Goal: Task Accomplishment & Management: Complete application form

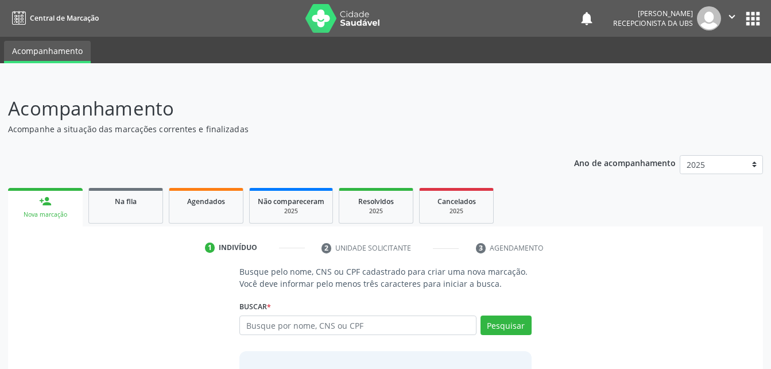
scroll to position [90, 0]
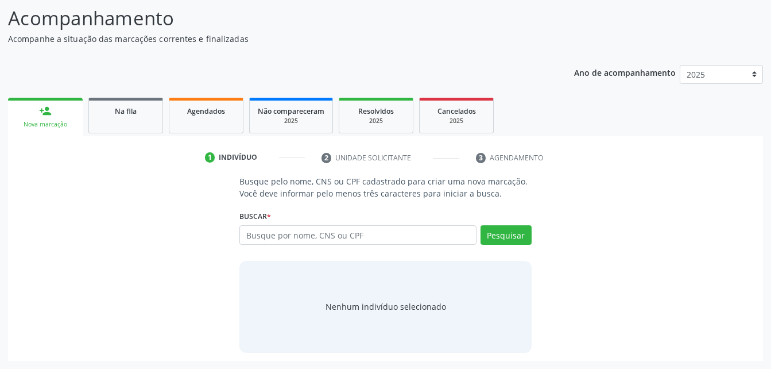
click at [372, 230] on input "text" at bounding box center [357, 235] width 237 height 20
type input "700 0027 9987 6700"
click at [488, 219] on div "Buscar * Busque por nome, CNS ou CPF Nenhum resultado encontrado para: " " Não …" at bounding box center [385, 229] width 292 height 45
click at [489, 241] on button "Pesquisar" at bounding box center [505, 235] width 51 height 20
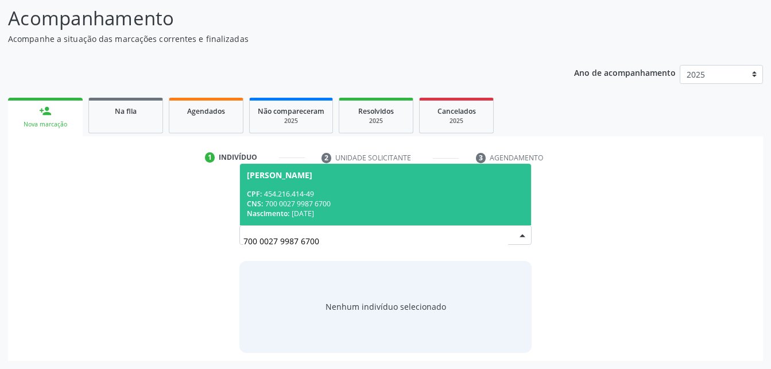
click at [304, 185] on span "Luzinete da Silva CPF: 454.216.414-49 CNS: 700 0027 9987 6700 Nascimento: 08/02…" at bounding box center [385, 194] width 290 height 61
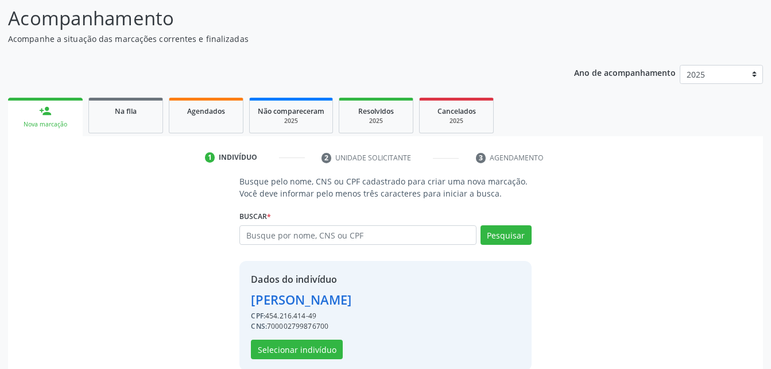
scroll to position [108, 0]
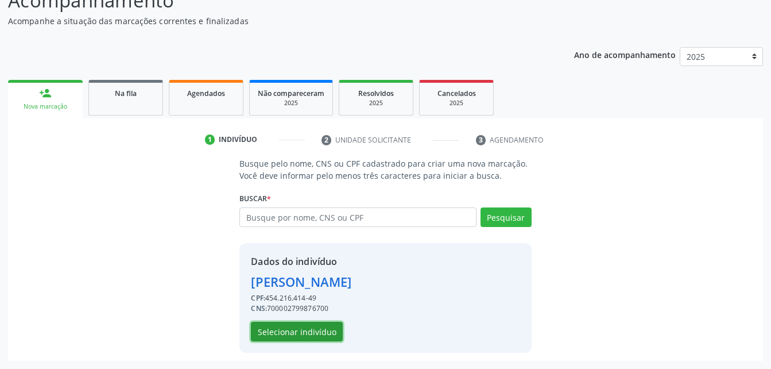
click at [325, 327] on button "Selecionar indivíduo" at bounding box center [297, 331] width 92 height 20
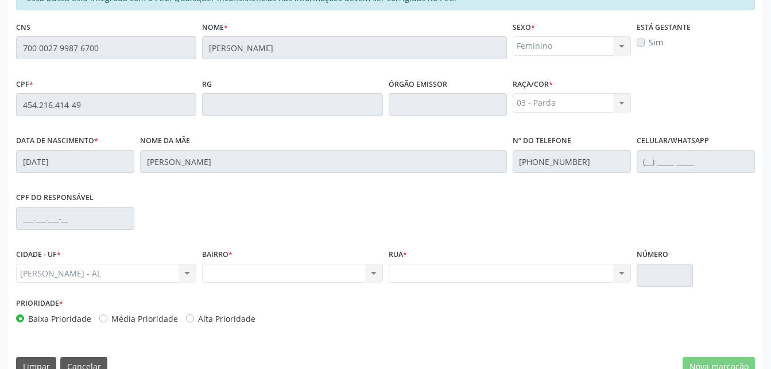
scroll to position [303, 0]
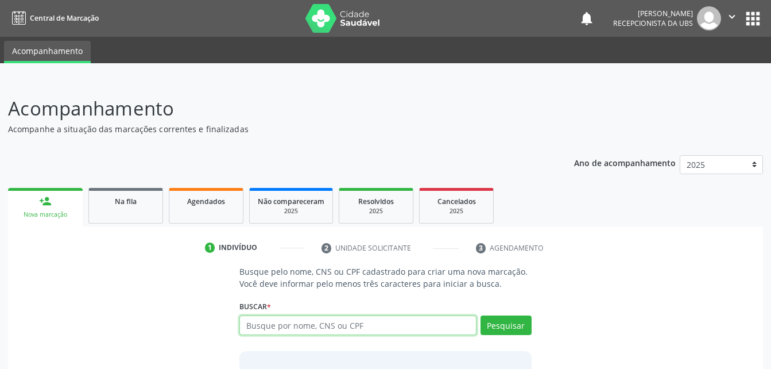
scroll to position [52, 0]
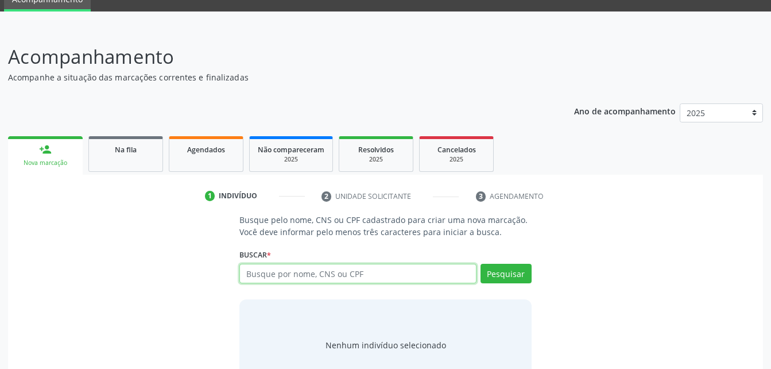
click at [333, 270] on input "text" at bounding box center [357, 273] width 237 height 20
paste input "700 0027 9987 6700"
type input "700 0027 9987 6700"
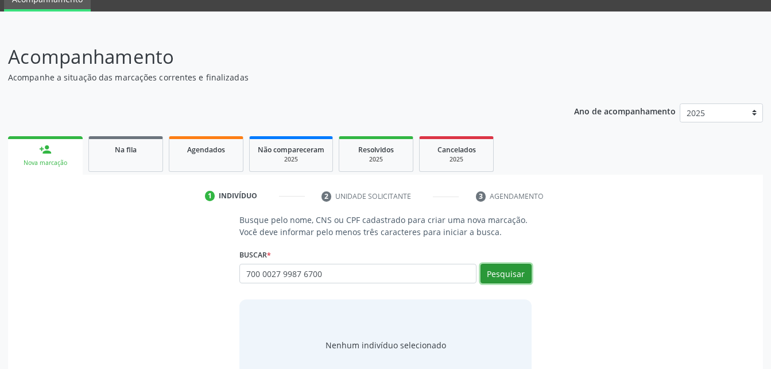
click at [502, 275] on button "Pesquisar" at bounding box center [505, 273] width 51 height 20
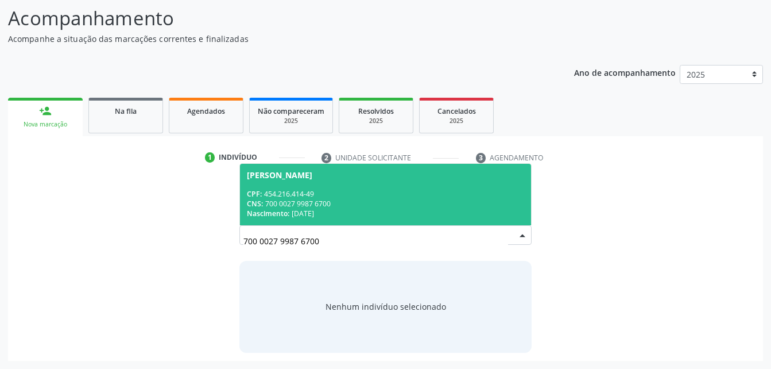
click at [435, 207] on div "CNS: 700 0027 9987 6700" at bounding box center [385, 204] width 277 height 10
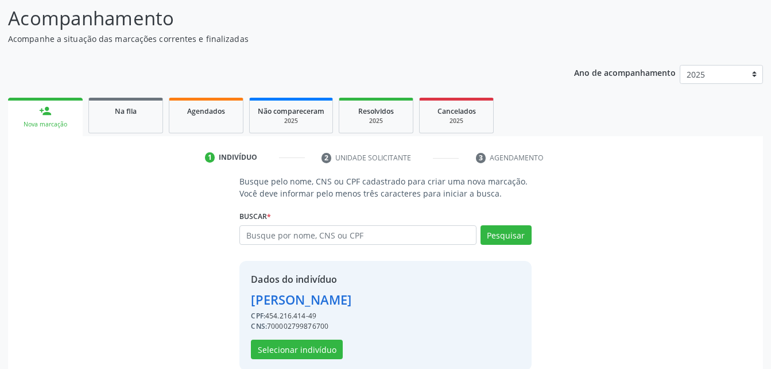
scroll to position [108, 0]
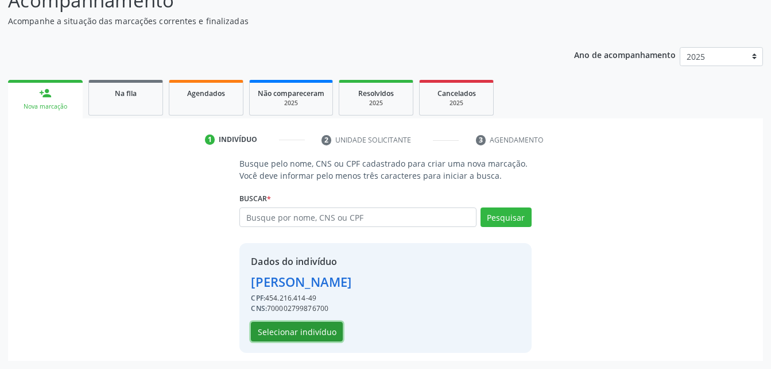
click at [319, 332] on button "Selecionar indivíduo" at bounding box center [297, 331] width 92 height 20
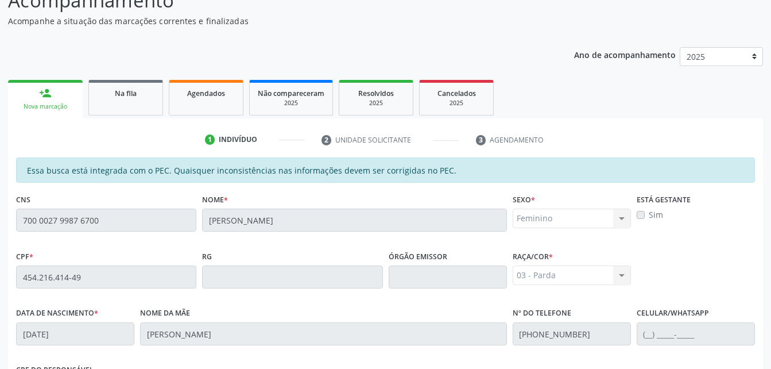
scroll to position [303, 0]
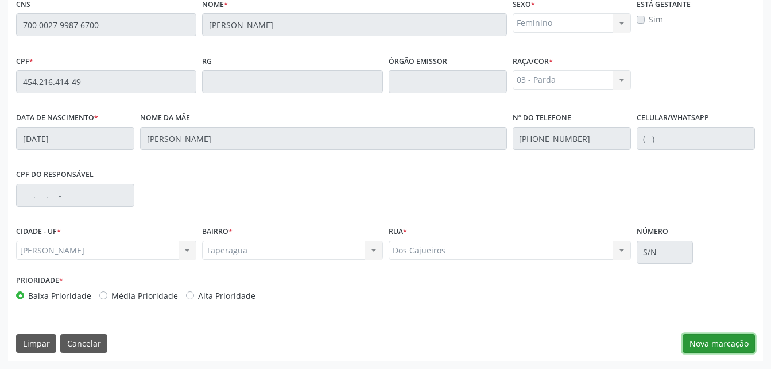
click at [715, 344] on button "Nova marcação" at bounding box center [719, 344] width 72 height 20
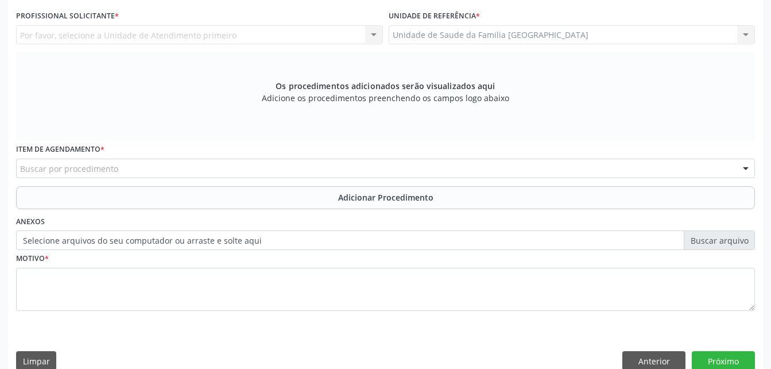
scroll to position [246, 0]
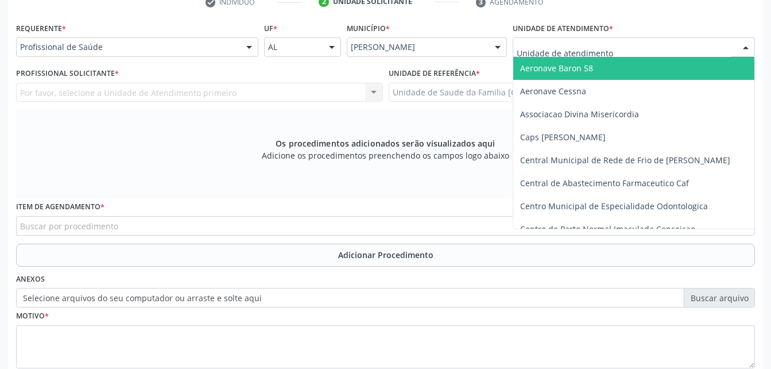
click at [611, 45] on div at bounding box center [634, 47] width 242 height 20
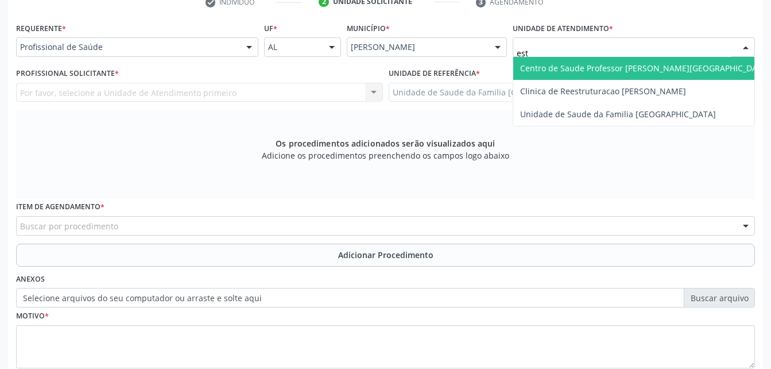
type input "esti"
click at [638, 63] on span "Unidade de Saude da Familia [GEOGRAPHIC_DATA]" at bounding box center [618, 68] width 196 height 11
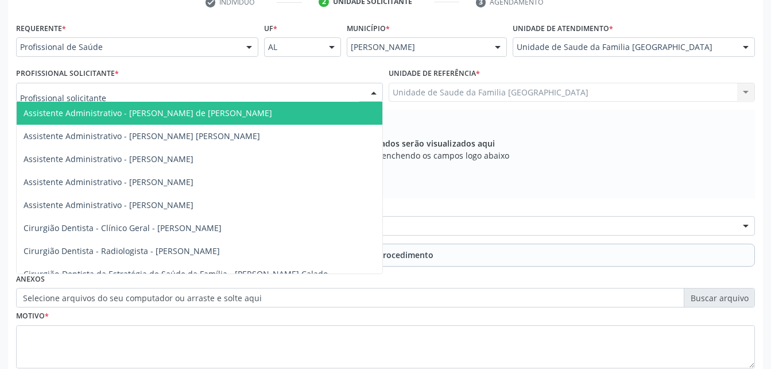
click at [191, 92] on div at bounding box center [199, 93] width 367 height 20
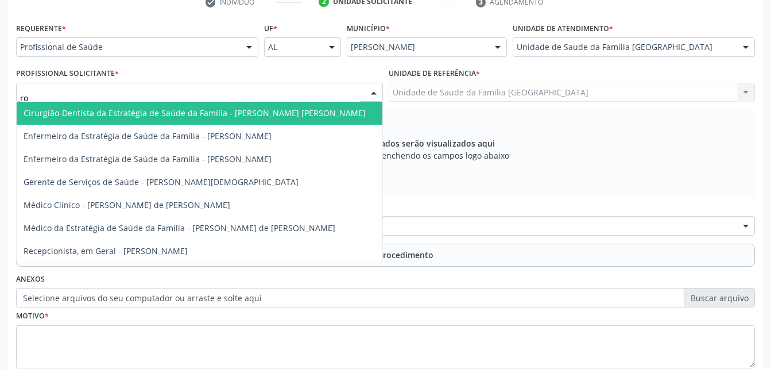
type input "rod"
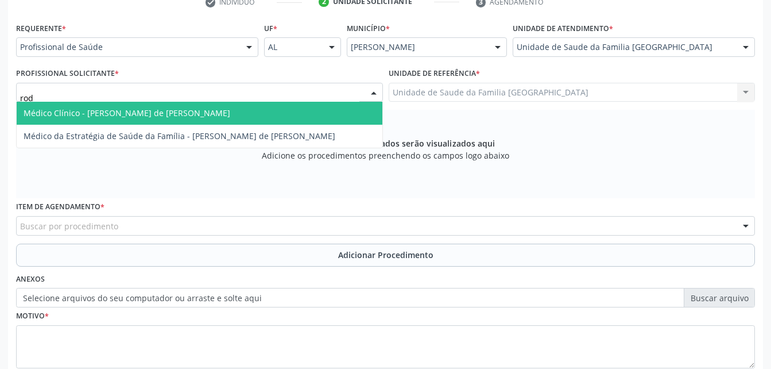
click at [202, 116] on span "Médico Clínico - Rodrigo Santana de Luna Batista" at bounding box center [127, 112] width 207 height 11
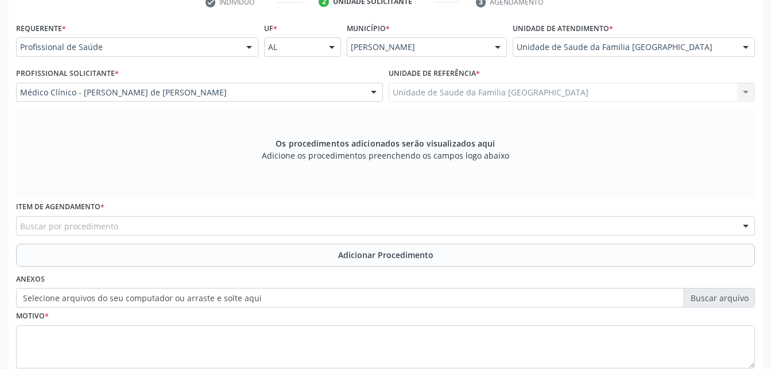
scroll to position [303, 0]
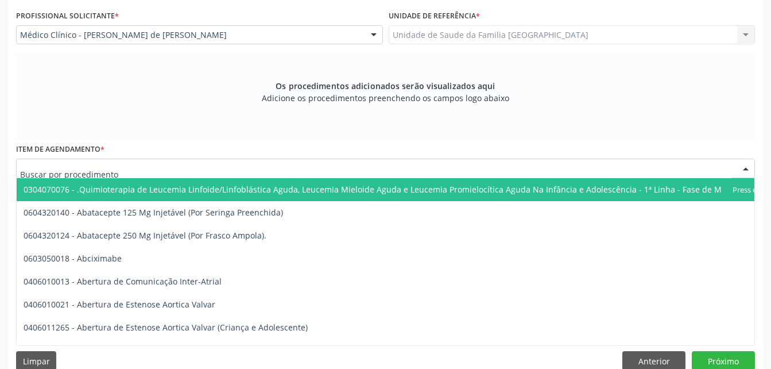
click at [201, 173] on div at bounding box center [385, 168] width 739 height 20
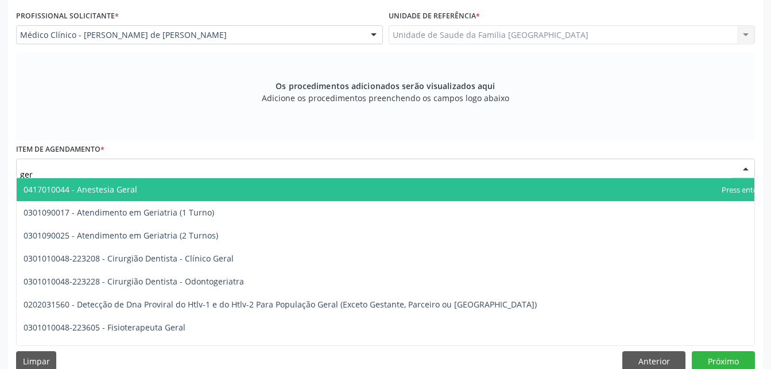
type input "geri"
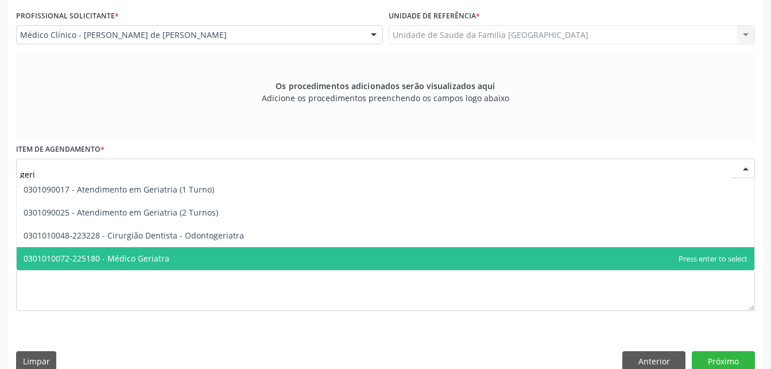
click at [212, 254] on span "0301010072-225180 - Médico Geriatra" at bounding box center [386, 258] width 738 height 23
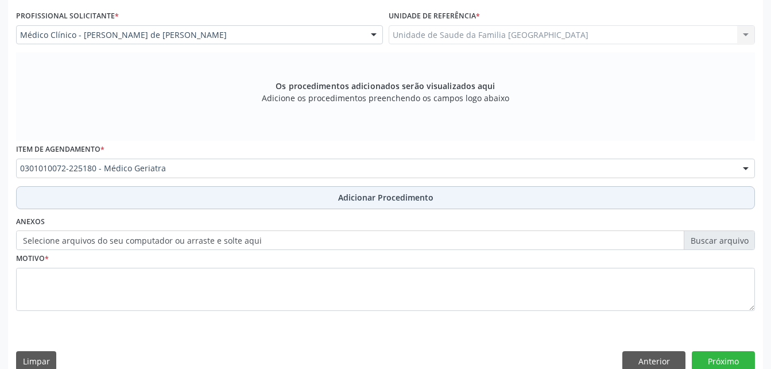
click at [216, 199] on button "Adicionar Procedimento" at bounding box center [385, 197] width 739 height 23
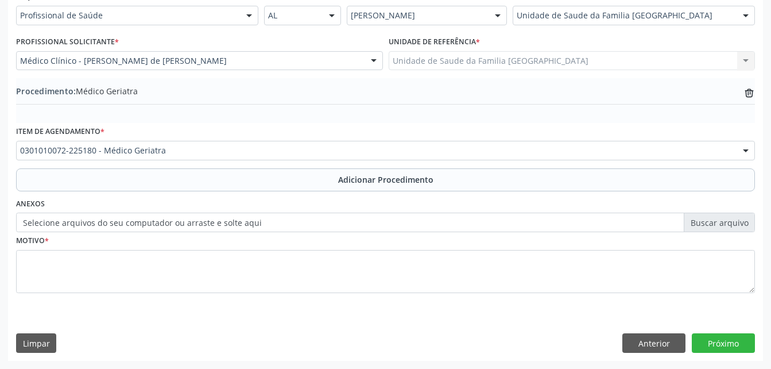
scroll to position [277, 0]
click at [280, 219] on label "Selecione arquivos do seu computador ou arraste e solte aqui" at bounding box center [385, 222] width 739 height 20
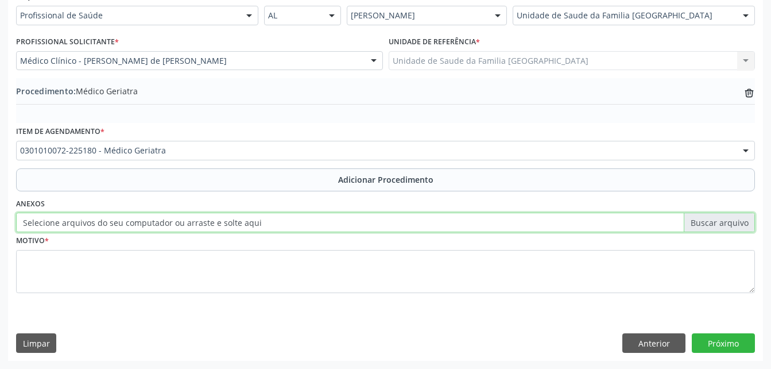
click at [280, 219] on input "Selecione arquivos do seu computador ou arraste e solte aqui" at bounding box center [385, 222] width 739 height 20
type input "C:\fakepath\WhatsApp Image 2025-09-29 at 10.22.34 (1).jpeg"
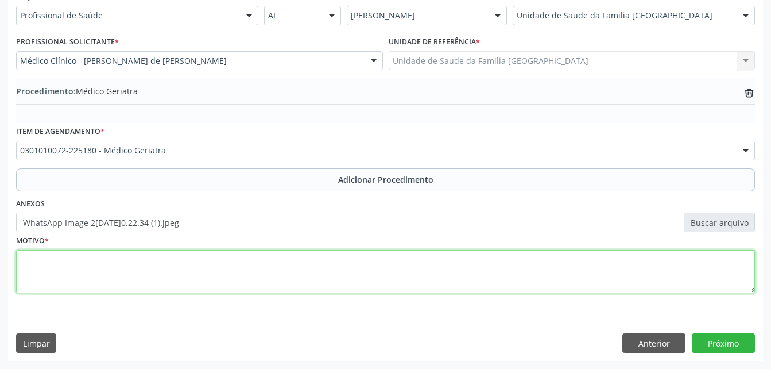
click at [317, 275] on textarea at bounding box center [385, 272] width 739 height 44
type textarea "has"
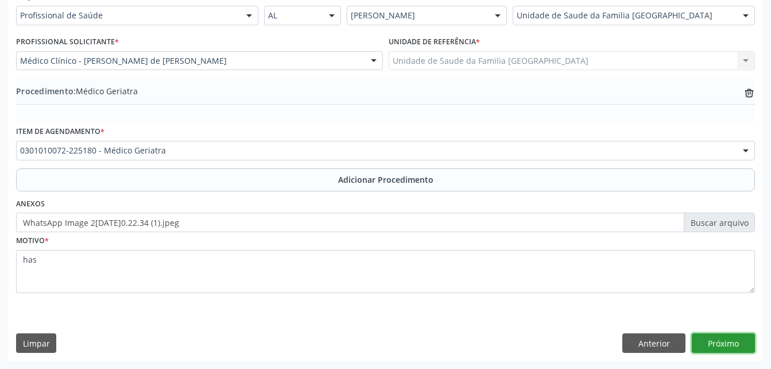
click at [706, 343] on button "Próximo" at bounding box center [723, 343] width 63 height 20
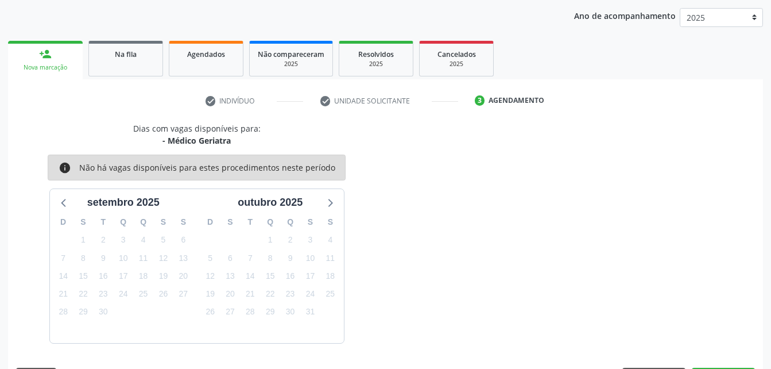
scroll to position [181, 0]
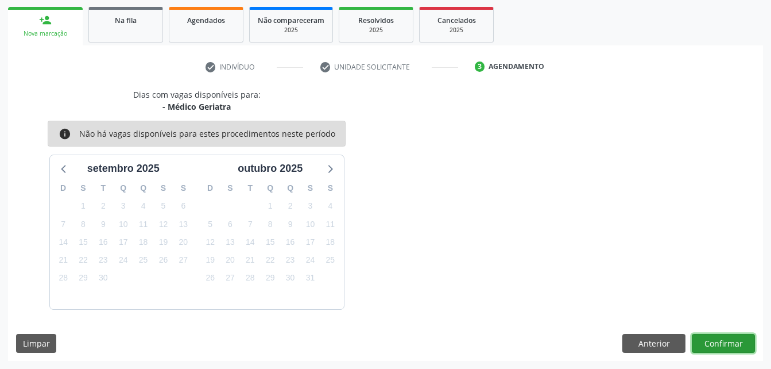
click at [706, 342] on button "Confirmar" at bounding box center [723, 344] width 63 height 20
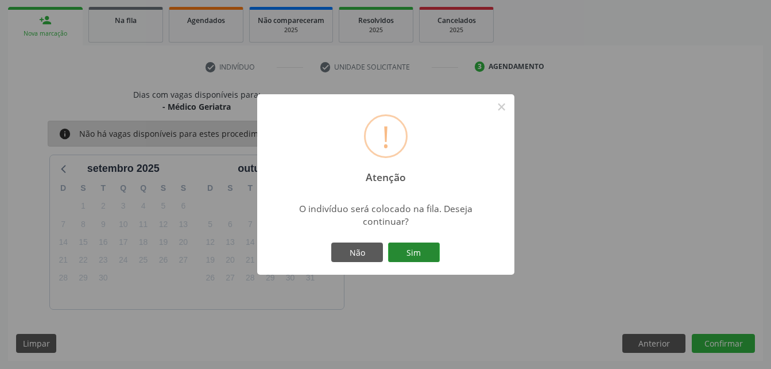
click at [425, 245] on button "Sim" at bounding box center [414, 252] width 52 height 20
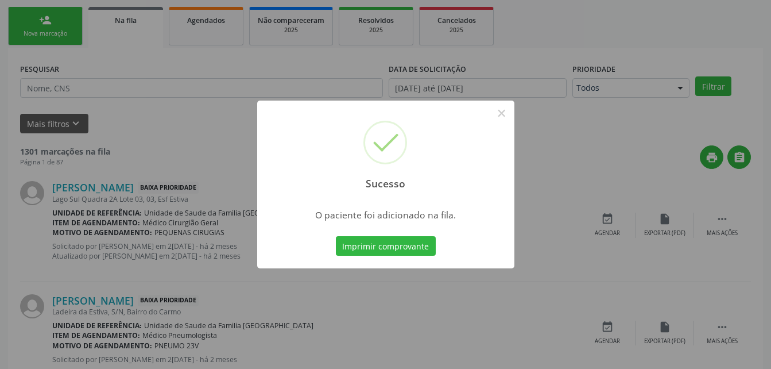
scroll to position [26, 0]
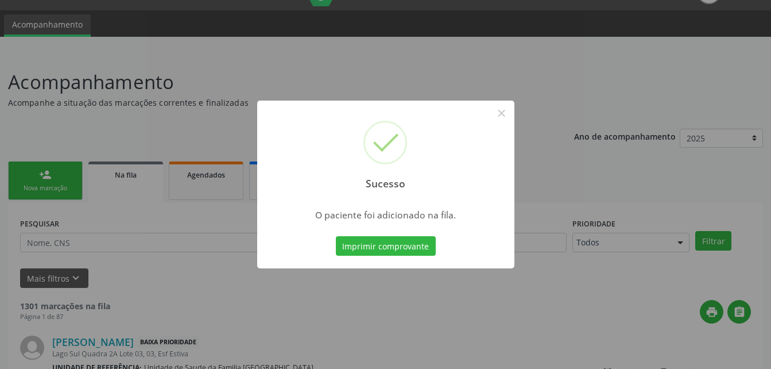
click at [33, 182] on div "Sucesso × O paciente foi adicionado na fila. Imprimir comprovante Cancel" at bounding box center [385, 184] width 771 height 369
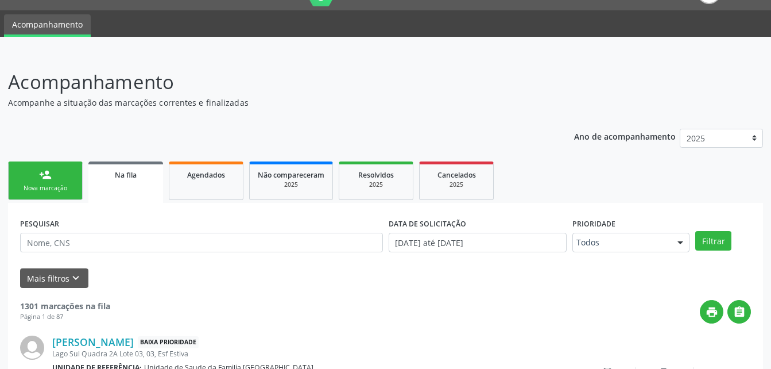
click at [34, 181] on link "person_add Nova marcação" at bounding box center [45, 180] width 75 height 38
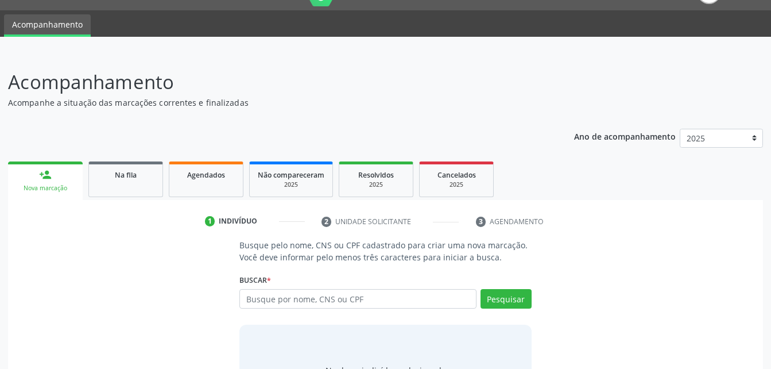
scroll to position [84, 0]
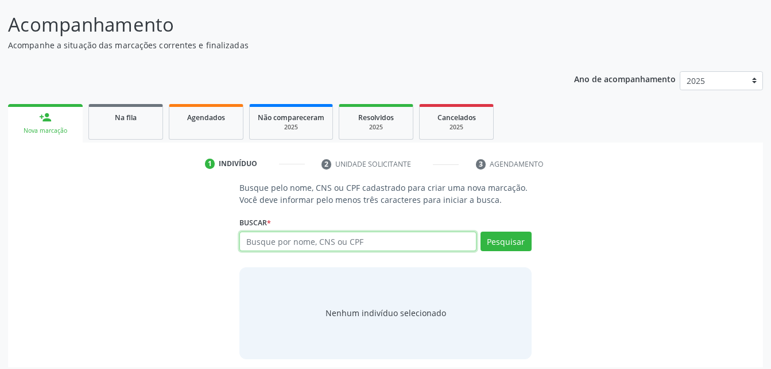
click at [288, 234] on input "text" at bounding box center [357, 241] width 237 height 20
type input "06887320460"
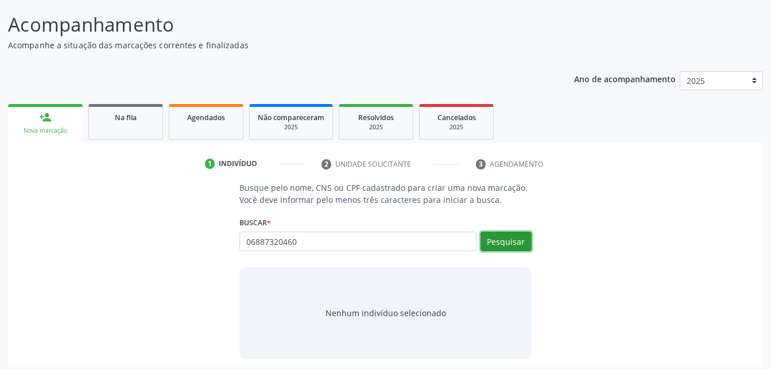
click at [494, 235] on button "Pesquisar" at bounding box center [505, 241] width 51 height 20
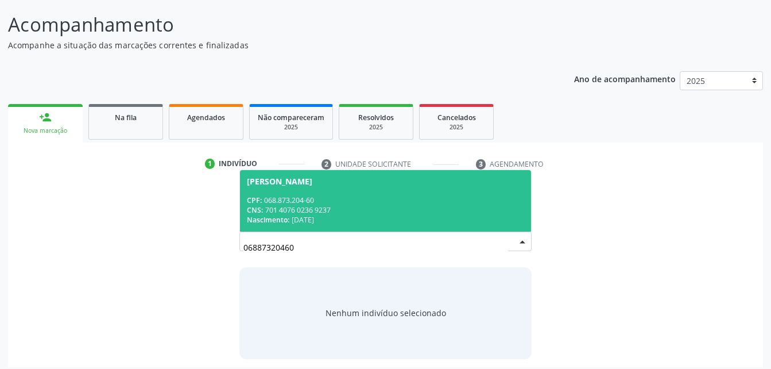
click at [336, 172] on span "Jairo da Silva CPF: 068.873.204-60 CNS: 701 4076 0236 9237 Nascimento: 13/04/19…" at bounding box center [385, 200] width 290 height 61
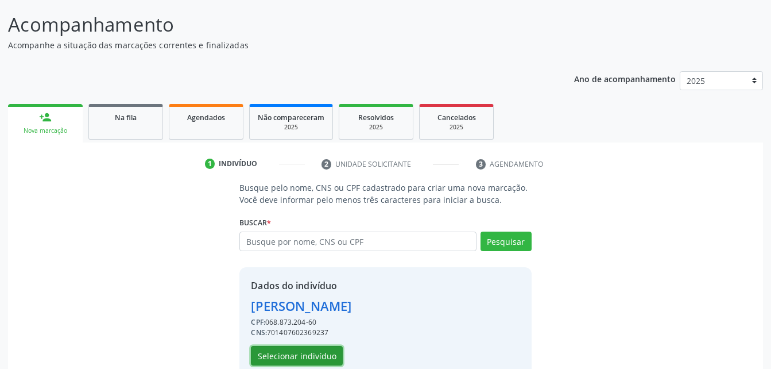
click at [317, 350] on button "Selecionar indivíduo" at bounding box center [297, 356] width 92 height 20
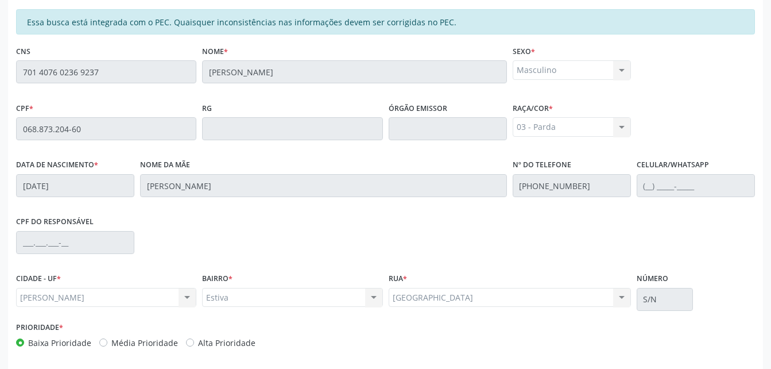
scroll to position [303, 0]
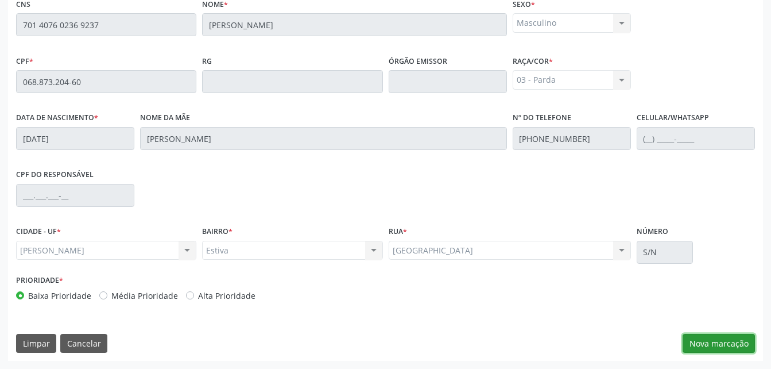
click at [706, 348] on button "Nova marcação" at bounding box center [719, 344] width 72 height 20
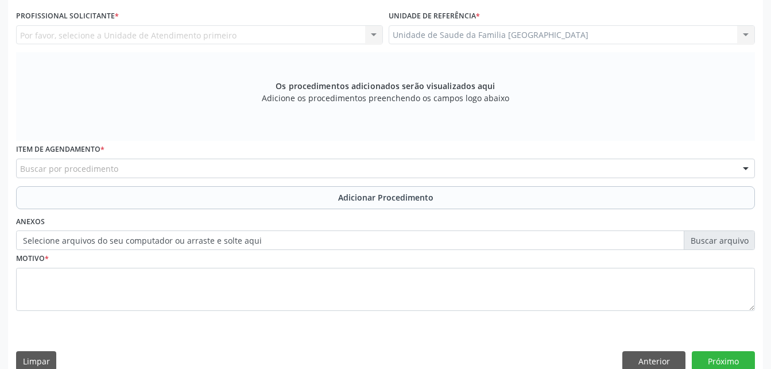
scroll to position [246, 0]
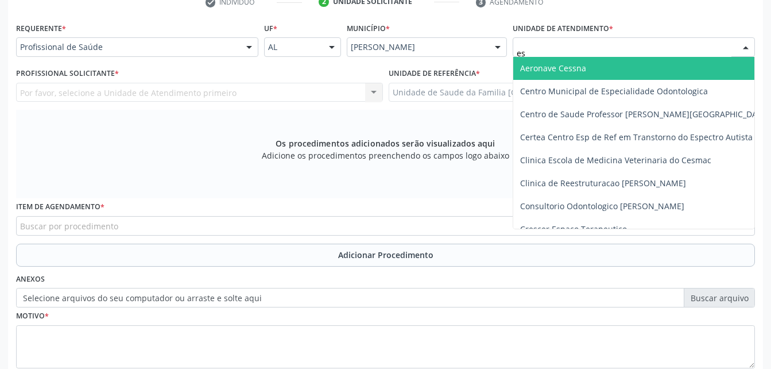
type input "est"
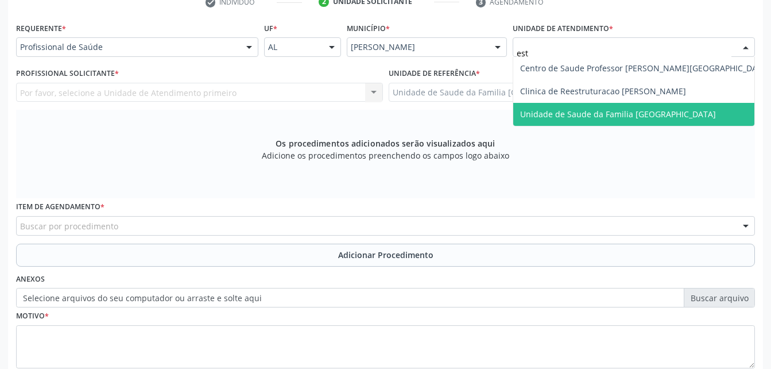
click at [611, 121] on span "Unidade de Saude da Familia [GEOGRAPHIC_DATA]" at bounding box center [644, 114] width 263 height 23
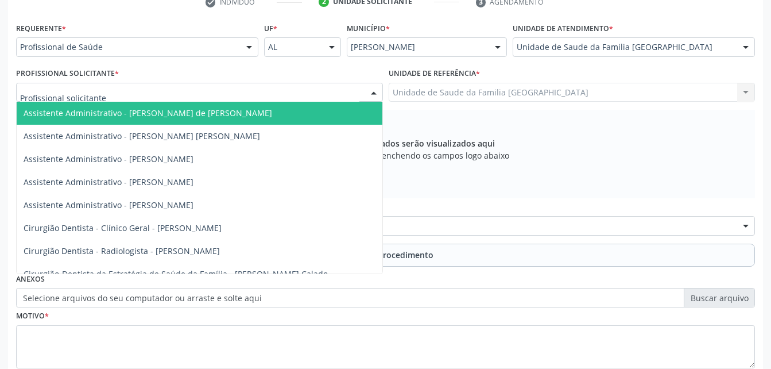
click at [325, 88] on div at bounding box center [199, 93] width 367 height 20
type input "e"
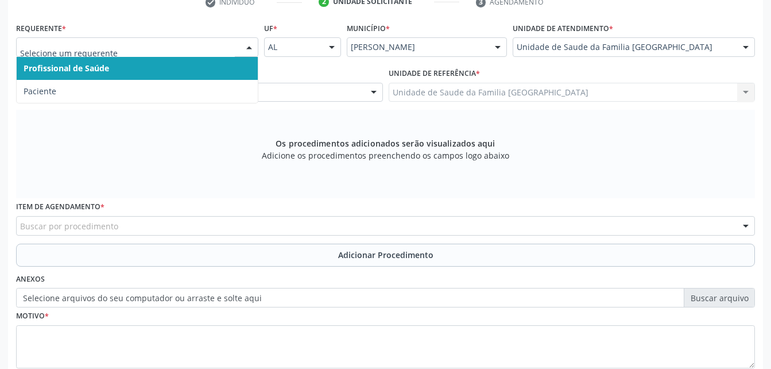
click at [237, 41] on div at bounding box center [137, 47] width 242 height 20
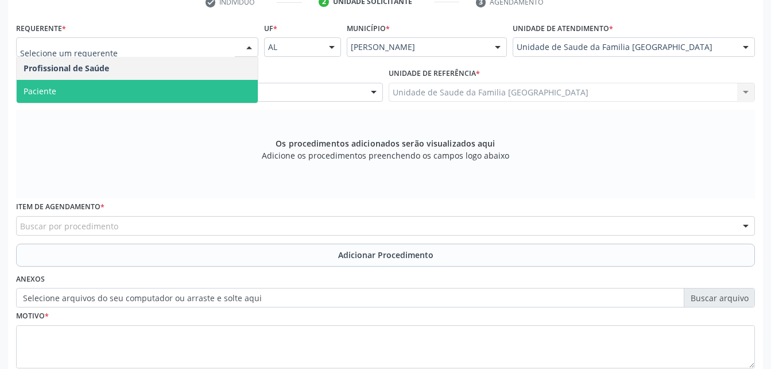
click at [234, 80] on span "Paciente" at bounding box center [137, 91] width 241 height 23
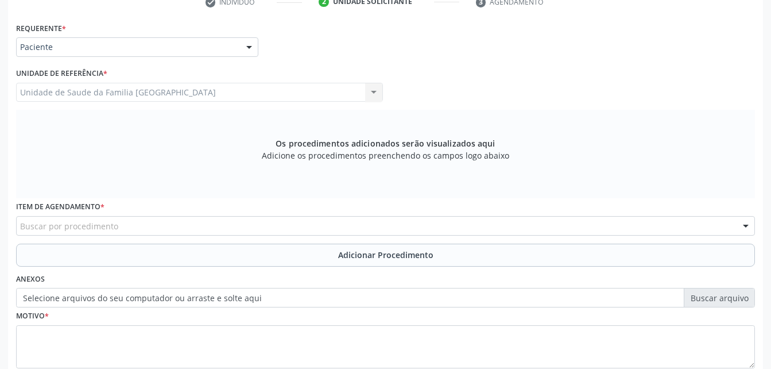
scroll to position [303, 0]
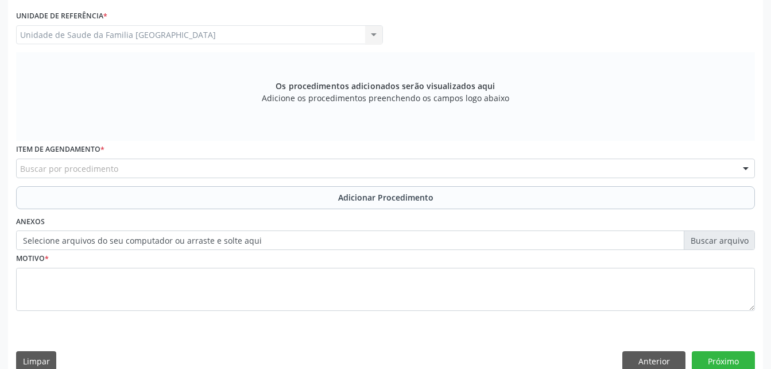
click at [282, 176] on div "Buscar por procedimento" at bounding box center [385, 168] width 739 height 20
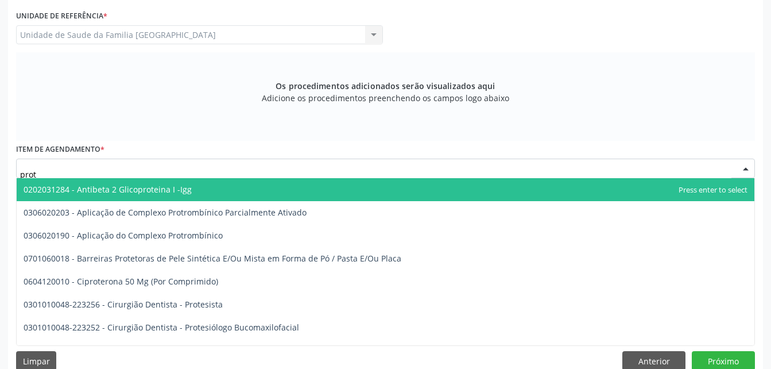
type input "prote"
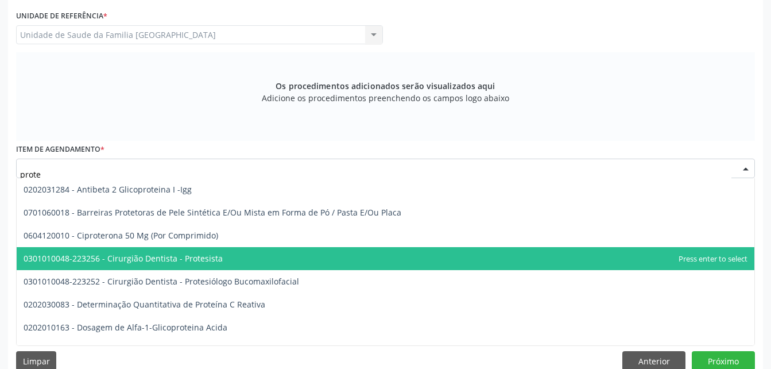
click at [277, 248] on span "0301010048-223256 - Cirurgião Dentista - Protesista" at bounding box center [386, 258] width 738 height 23
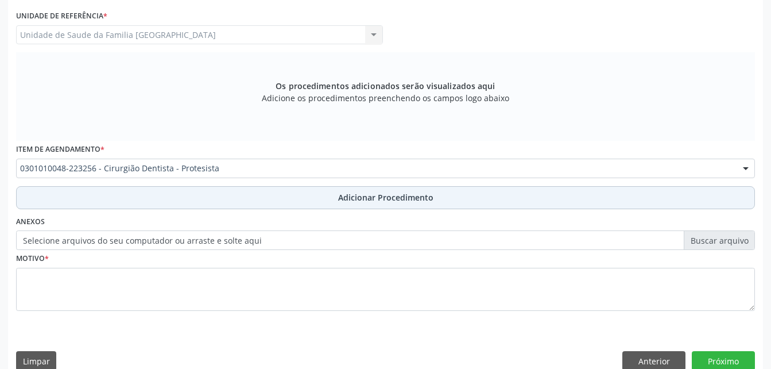
click at [276, 199] on button "Adicionar Procedimento" at bounding box center [385, 197] width 739 height 23
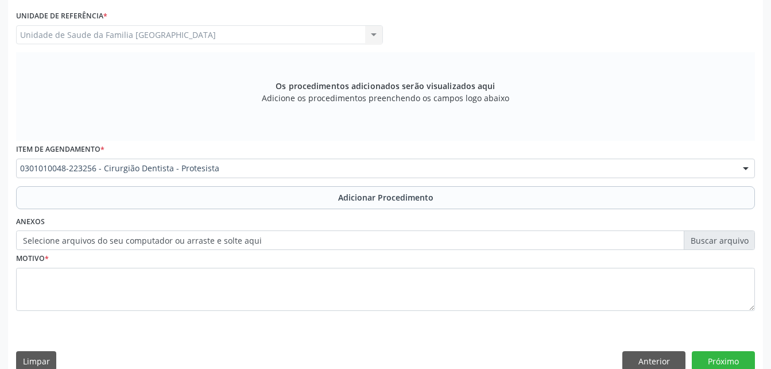
scroll to position [277, 0]
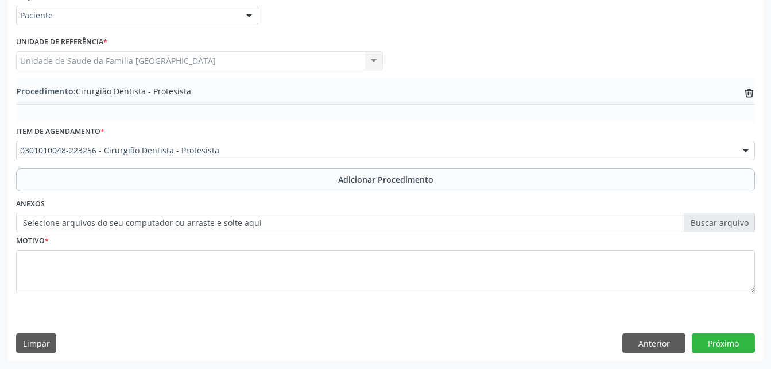
click at [211, 225] on label "Selecione arquivos do seu computador ou arraste e solte aqui" at bounding box center [385, 222] width 739 height 20
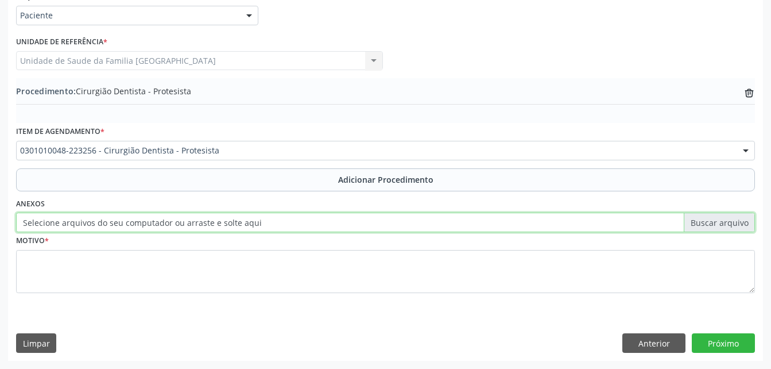
click at [211, 225] on input "Selecione arquivos do seu computador ou arraste e solte aqui" at bounding box center [385, 222] width 739 height 20
type input "C:\fakepath\WhatsApp Image 2025-09-29 at 10.22.50.jpeg"
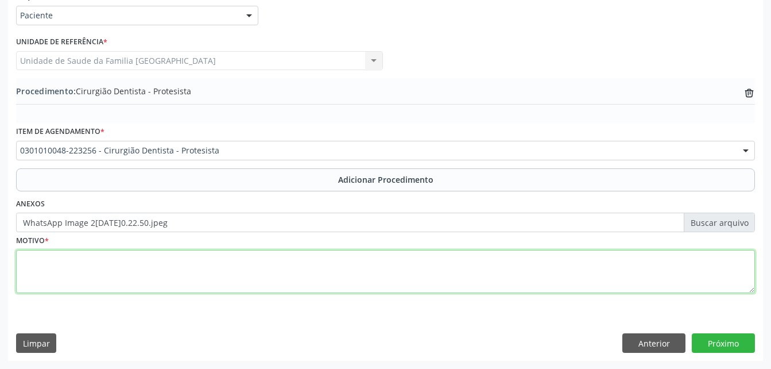
click at [340, 262] on textarea at bounding box center [385, 272] width 739 height 44
type textarea "protese superior"
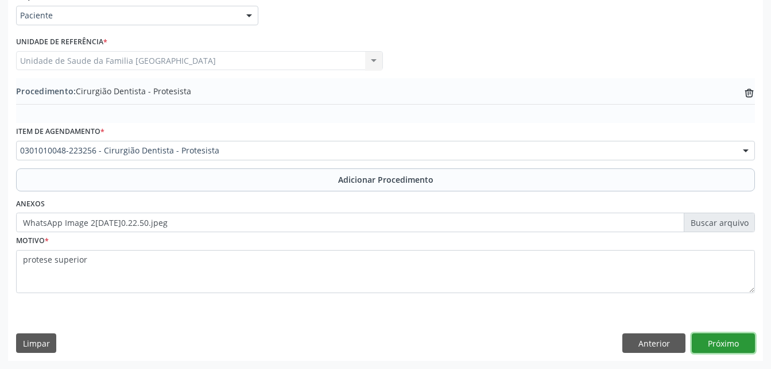
click at [736, 346] on button "Próximo" at bounding box center [723, 343] width 63 height 20
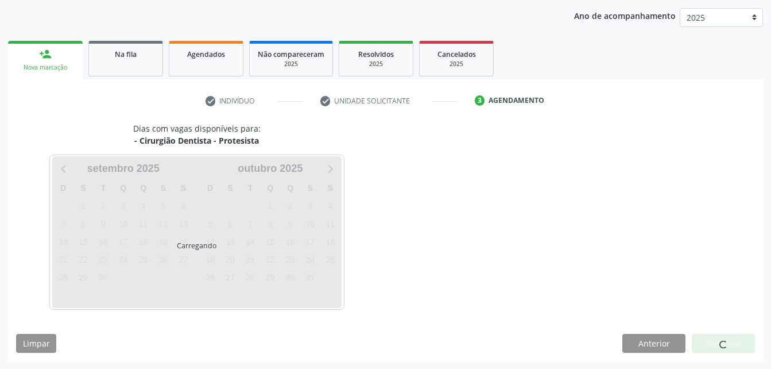
scroll to position [181, 0]
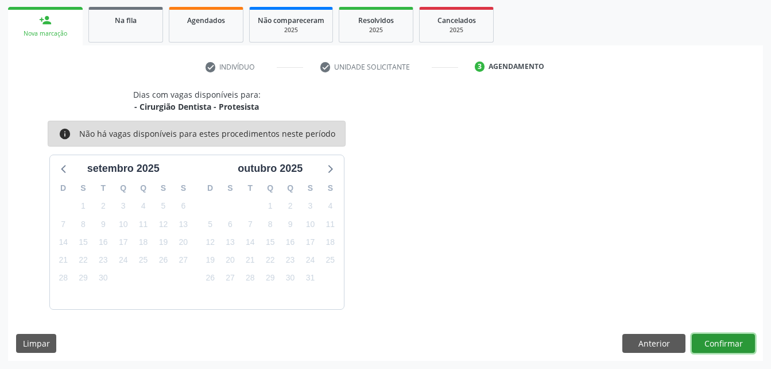
click at [735, 345] on button "Confirmar" at bounding box center [723, 344] width 63 height 20
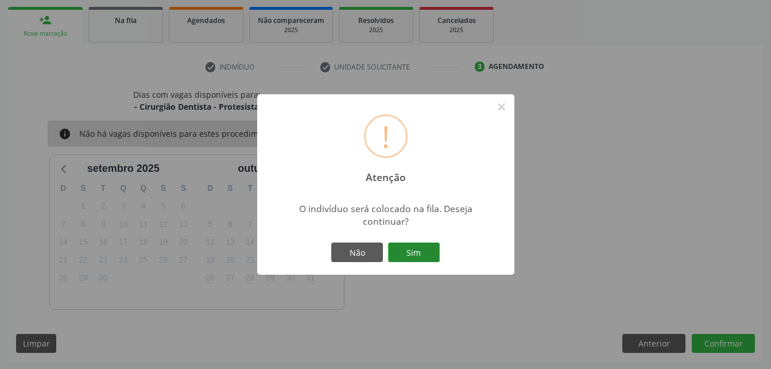
click at [405, 244] on button "Sim" at bounding box center [414, 252] width 52 height 20
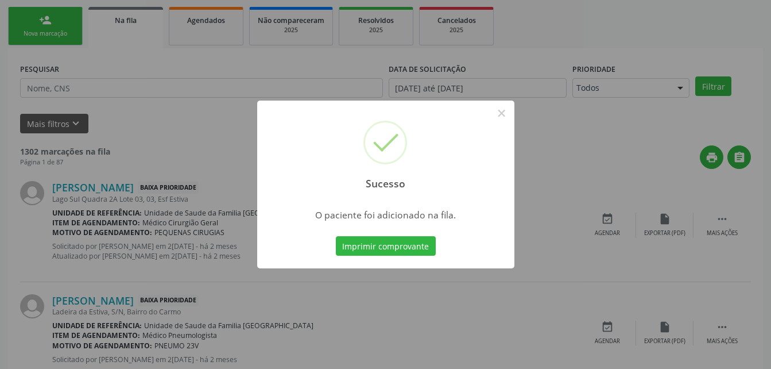
scroll to position [26, 0]
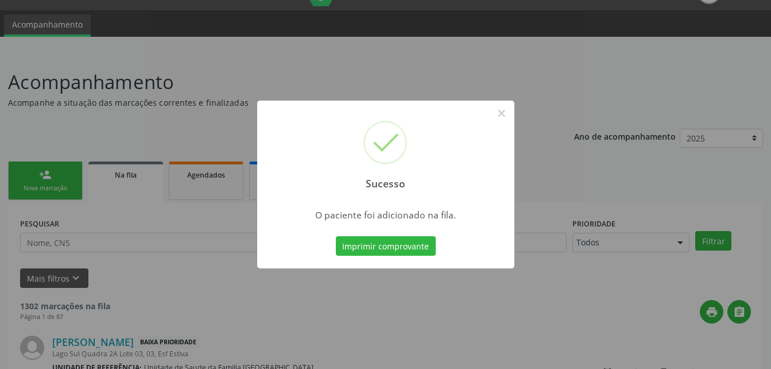
click at [37, 177] on div "Sucesso × O paciente foi adicionado na fila. Imprimir comprovante Cancel" at bounding box center [385, 184] width 771 height 369
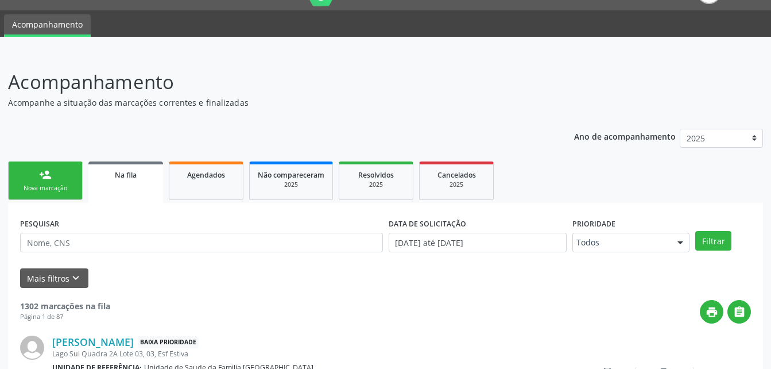
click at [55, 176] on link "person_add Nova marcação" at bounding box center [45, 180] width 75 height 38
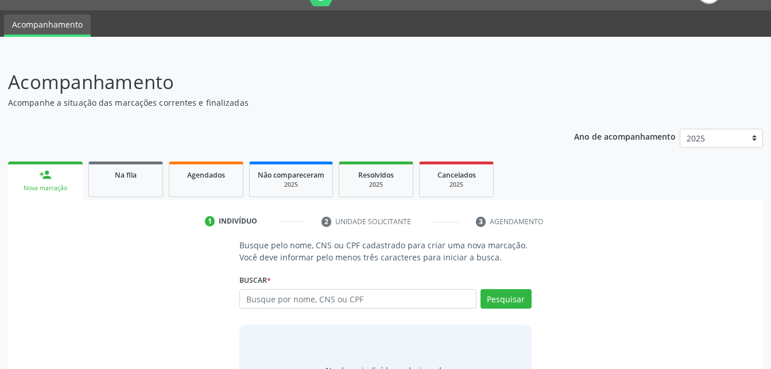
scroll to position [90, 0]
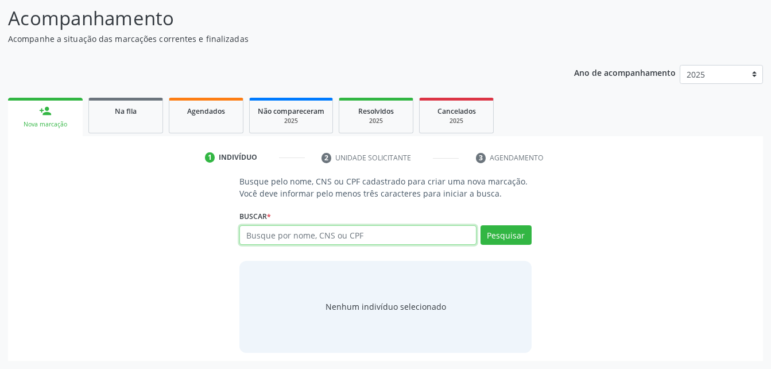
click at [272, 241] on input "text" at bounding box center [357, 235] width 237 height 20
type input "898006420590592"
click at [489, 248] on div "Pesquisar" at bounding box center [503, 239] width 55 height 28
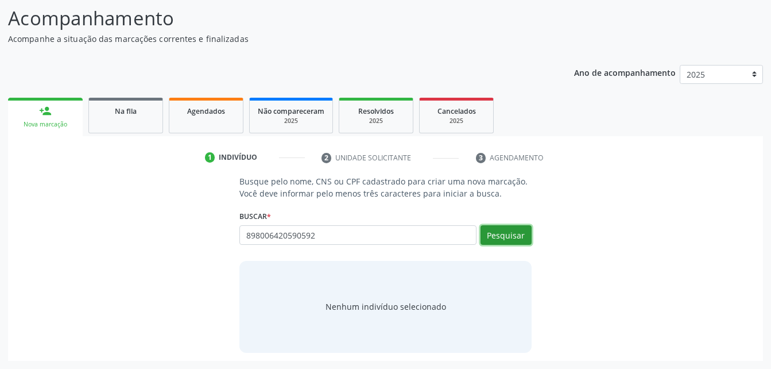
click at [503, 237] on button "Pesquisar" at bounding box center [505, 235] width 51 height 20
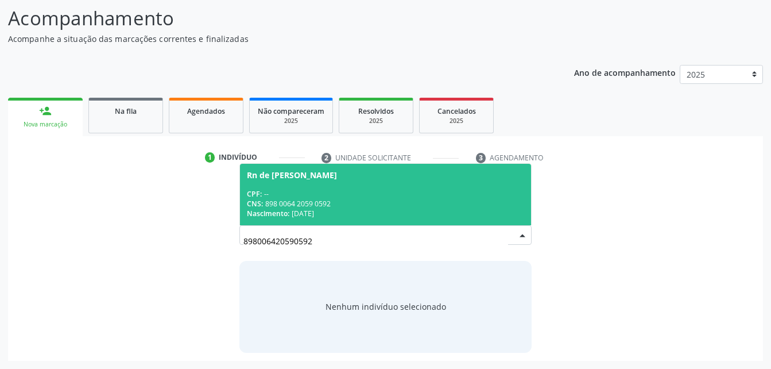
click at [424, 201] on div "CNS: 898 0064 2059 0592" at bounding box center [385, 204] width 277 height 10
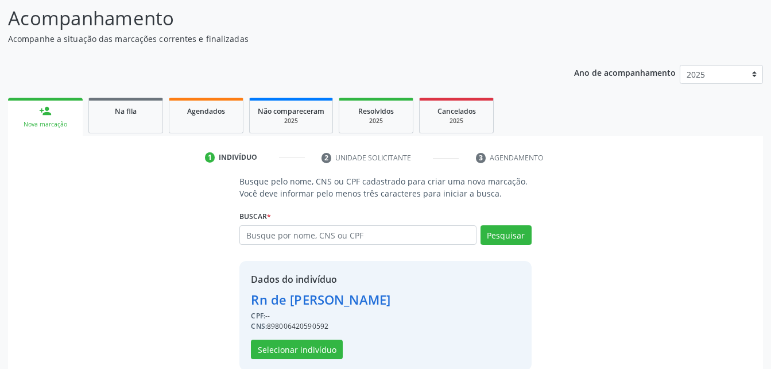
click at [766, 30] on div "Acompanhamento Acompanhe a situação das marcações correntes e finalizadas Relat…" at bounding box center [385, 187] width 771 height 397
click at [684, 29] on header "Acompanhamento Acompanhe a situação das marcações correntes e finalizadas Relat…" at bounding box center [385, 24] width 755 height 41
click at [192, 108] on span "Agendados" at bounding box center [206, 111] width 38 height 10
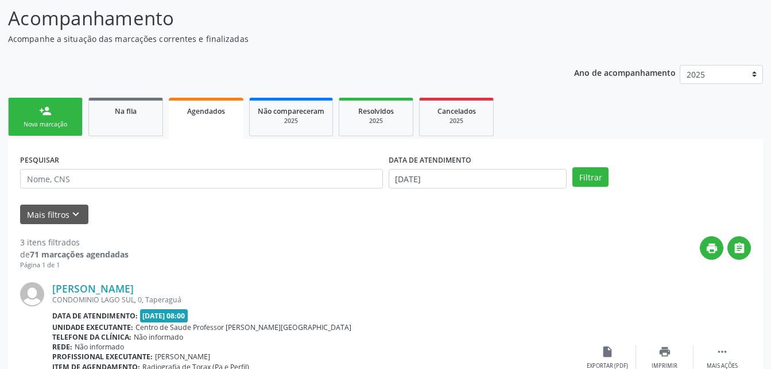
click at [212, 111] on span "Agendados" at bounding box center [206, 111] width 38 height 10
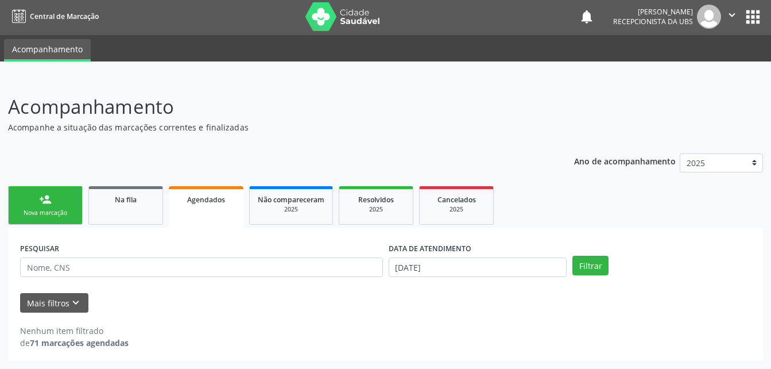
scroll to position [2, 0]
click at [38, 199] on link "person_add Nova marcação" at bounding box center [45, 205] width 75 height 38
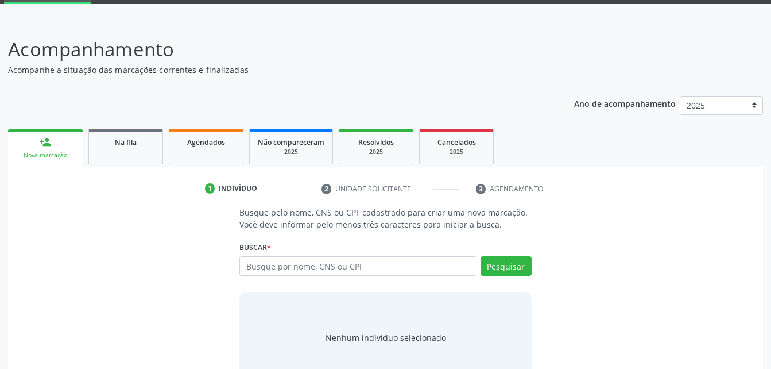
scroll to position [90, 0]
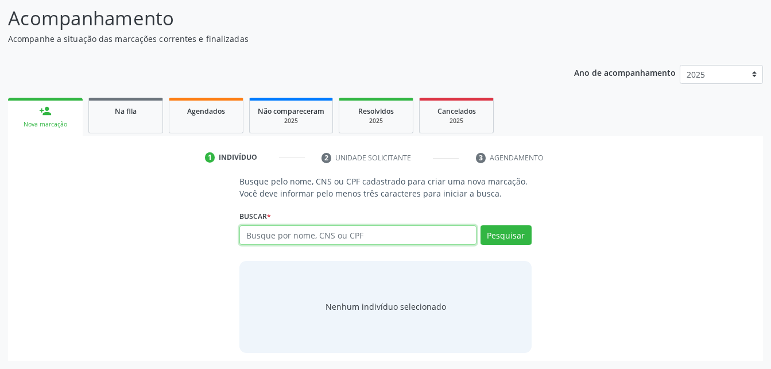
click at [304, 229] on input "text" at bounding box center [357, 235] width 237 height 20
type input "705005654786259"
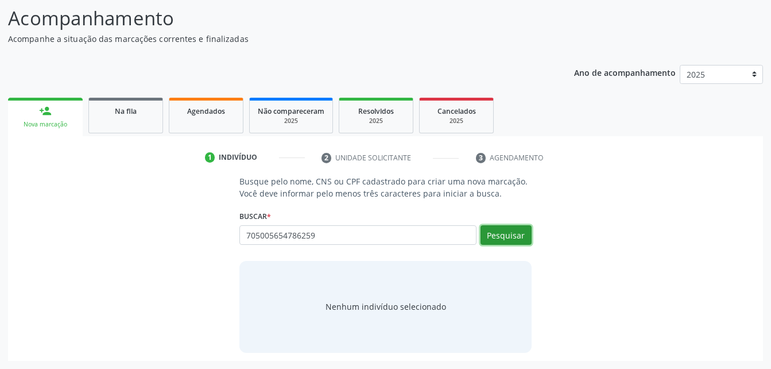
click at [498, 241] on button "Pesquisar" at bounding box center [505, 235] width 51 height 20
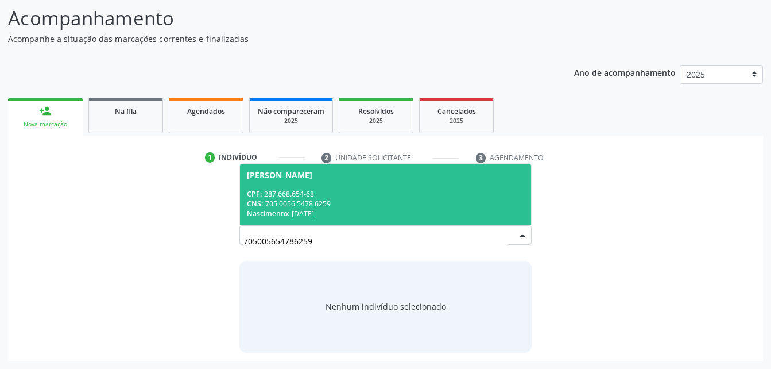
click at [281, 210] on span "Nascimento:" at bounding box center [268, 213] width 42 height 10
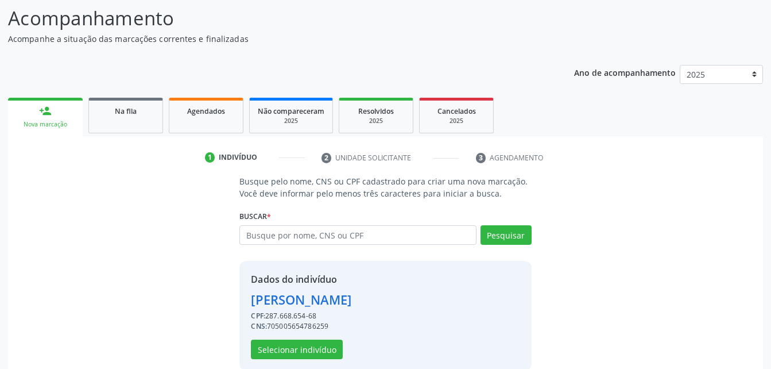
scroll to position [108, 0]
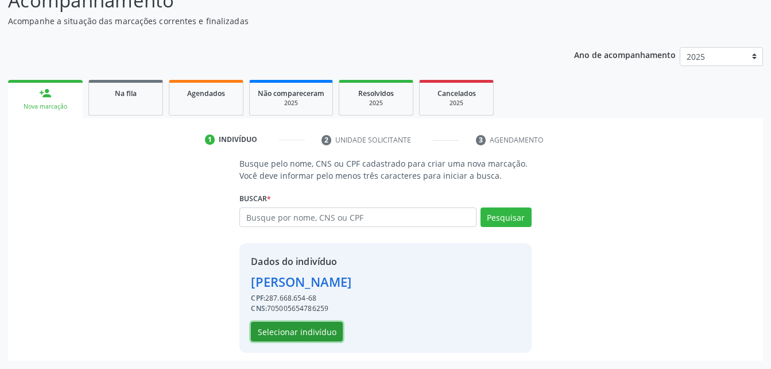
click at [326, 328] on button "Selecionar indivíduo" at bounding box center [297, 331] width 92 height 20
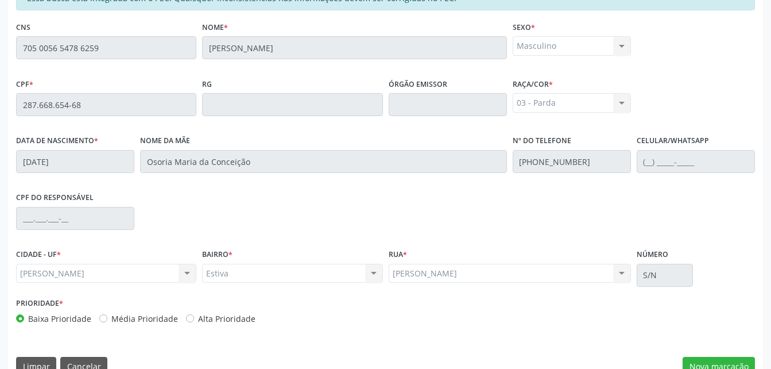
scroll to position [303, 0]
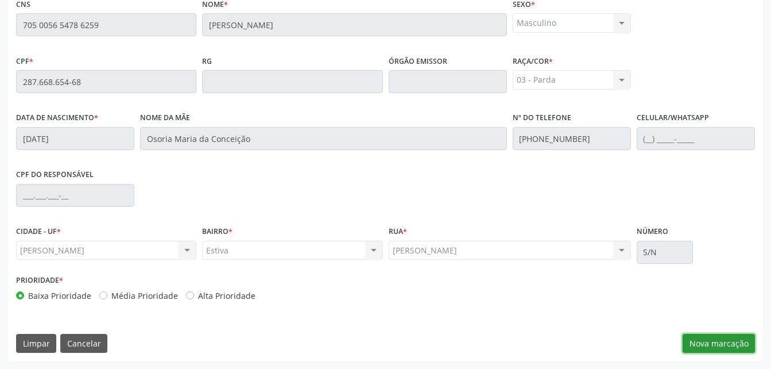
click at [707, 343] on button "Nova marcação" at bounding box center [719, 344] width 72 height 20
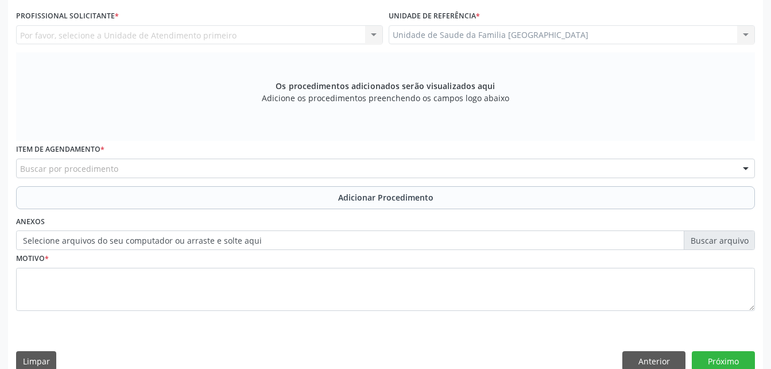
scroll to position [188, 0]
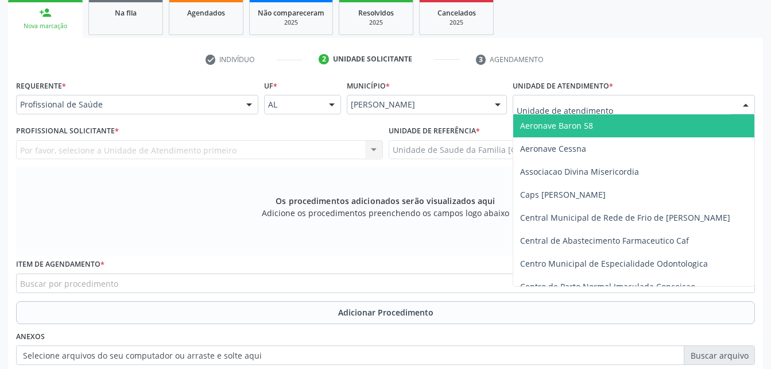
click at [536, 96] on div at bounding box center [634, 105] width 242 height 20
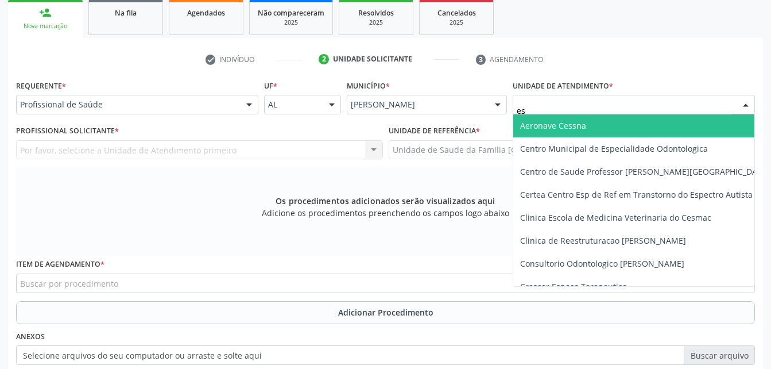
type input "est"
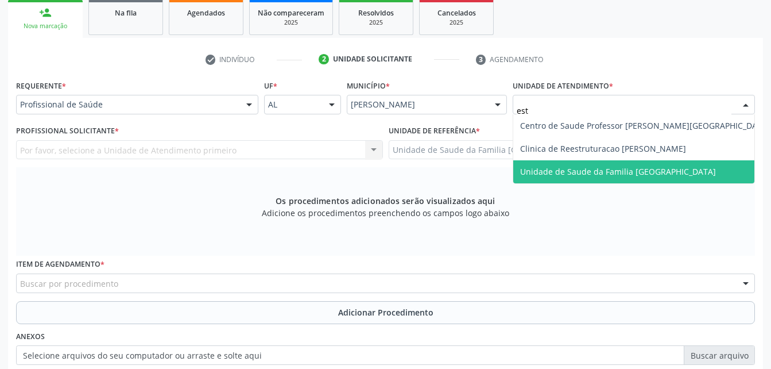
click at [559, 166] on span "Unidade de Saude da Familia [GEOGRAPHIC_DATA]" at bounding box center [618, 171] width 196 height 11
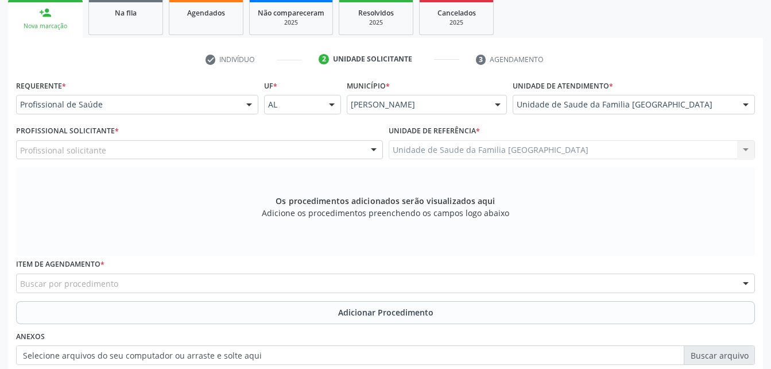
click at [257, 144] on div "Profissional solicitante" at bounding box center [199, 150] width 367 height 20
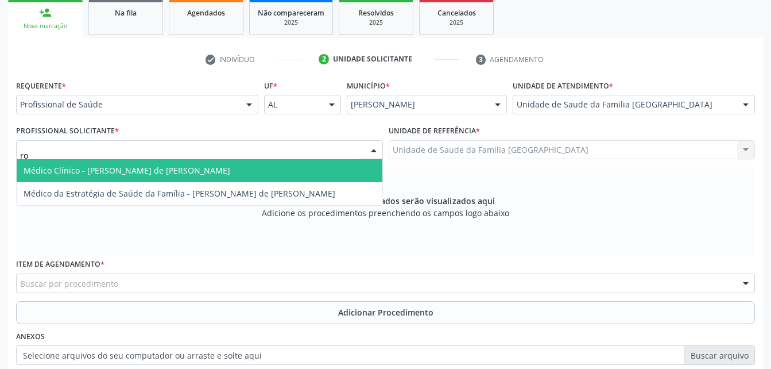
type input "rod"
click at [259, 165] on span "Médico Clínico - [PERSON_NAME] de [PERSON_NAME]" at bounding box center [200, 170] width 366 height 23
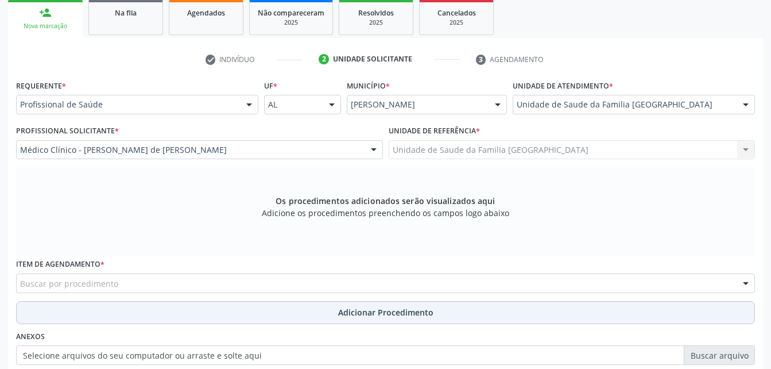
scroll to position [303, 0]
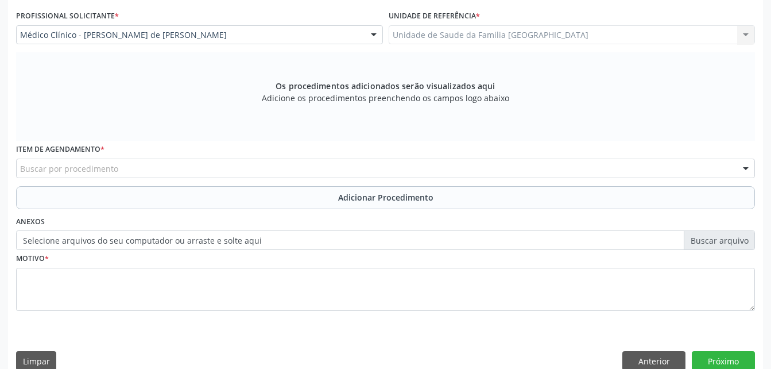
click at [130, 166] on div "Buscar por procedimento" at bounding box center [385, 168] width 739 height 20
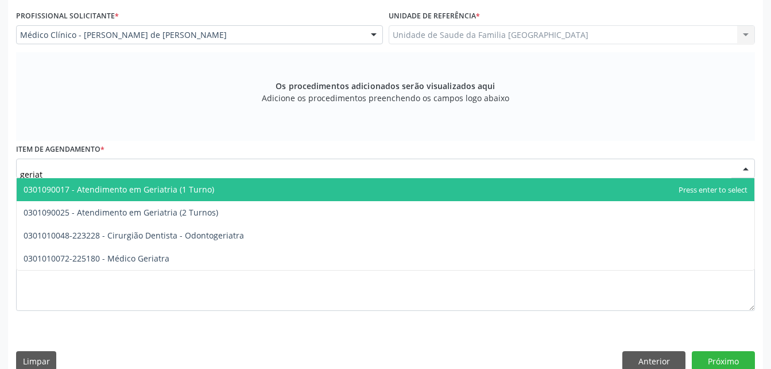
type input "geriatr"
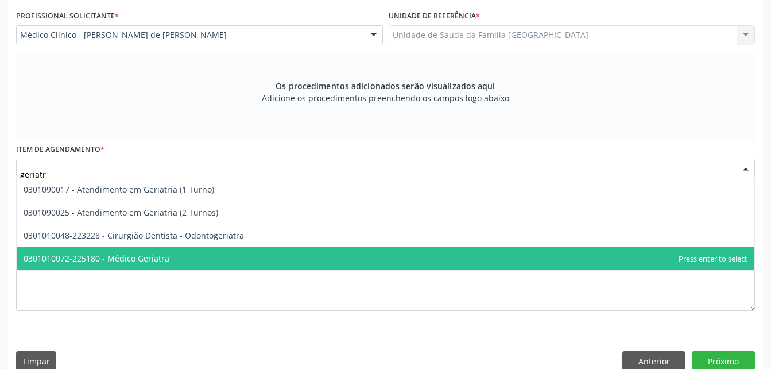
click at [150, 259] on span "0301010072-225180 - Médico Geriatra" at bounding box center [97, 258] width 146 height 11
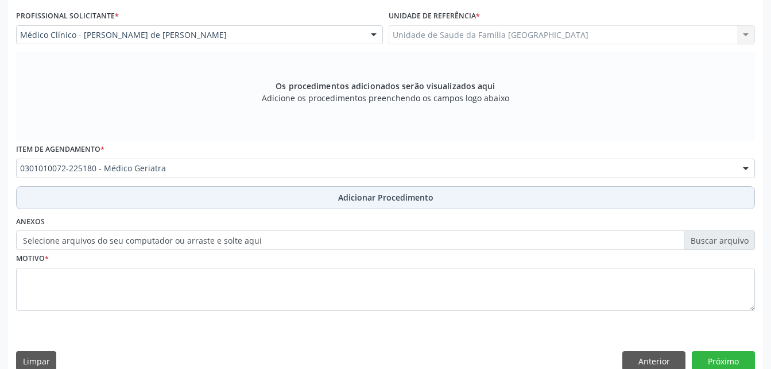
click at [193, 202] on button "Adicionar Procedimento" at bounding box center [385, 197] width 739 height 23
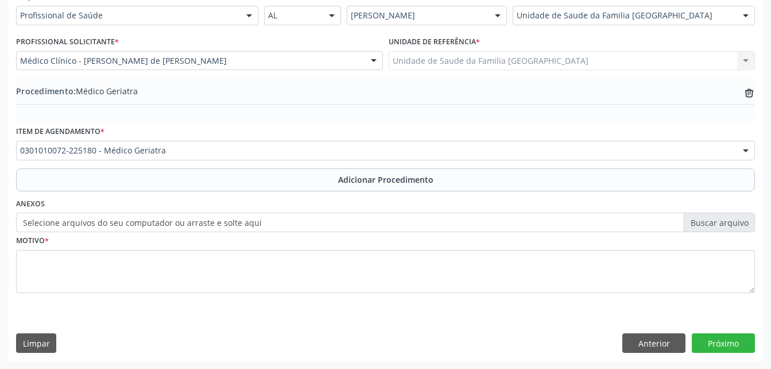
scroll to position [277, 0]
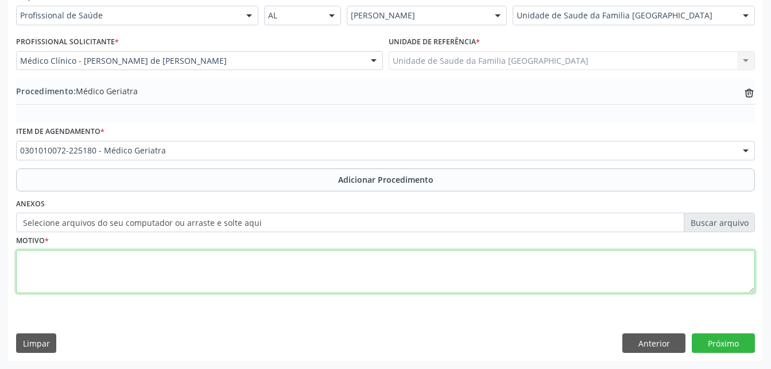
click at [179, 266] on textarea at bounding box center [385, 272] width 739 height 44
click at [21, 267] on textarea "elevado" at bounding box center [385, 272] width 739 height 44
type textarea "IVCF-20 elevado"
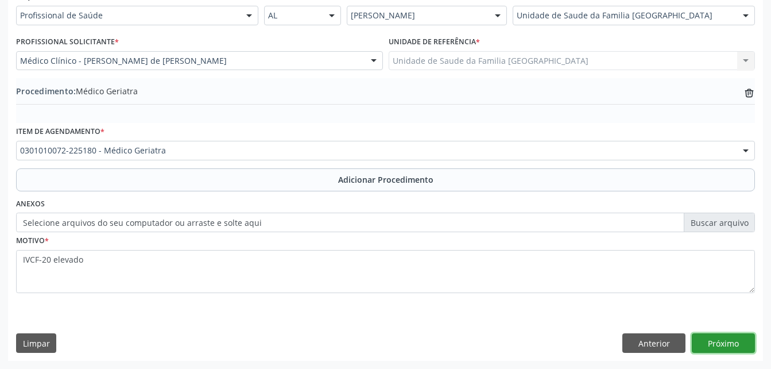
click at [730, 335] on button "Próximo" at bounding box center [723, 343] width 63 height 20
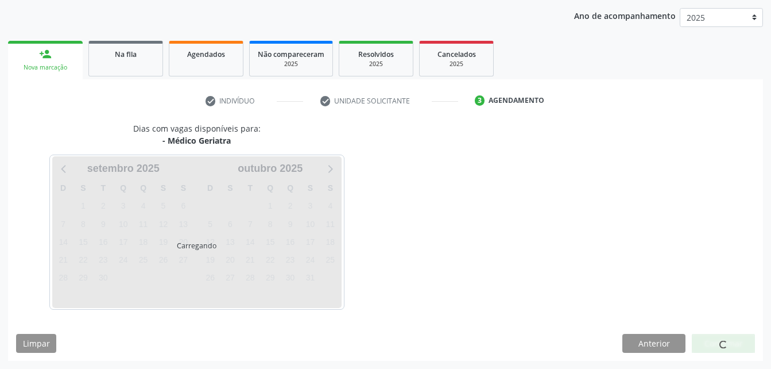
scroll to position [181, 0]
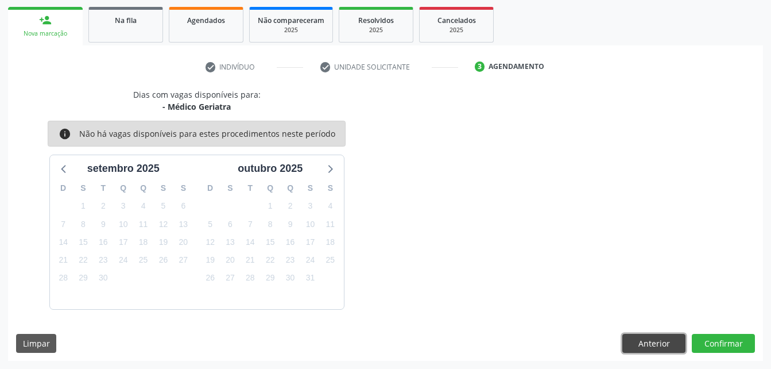
click at [656, 351] on button "Anterior" at bounding box center [653, 344] width 63 height 20
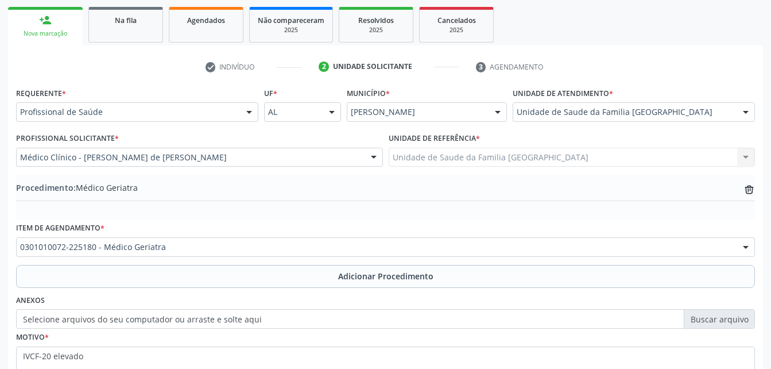
scroll to position [238, 0]
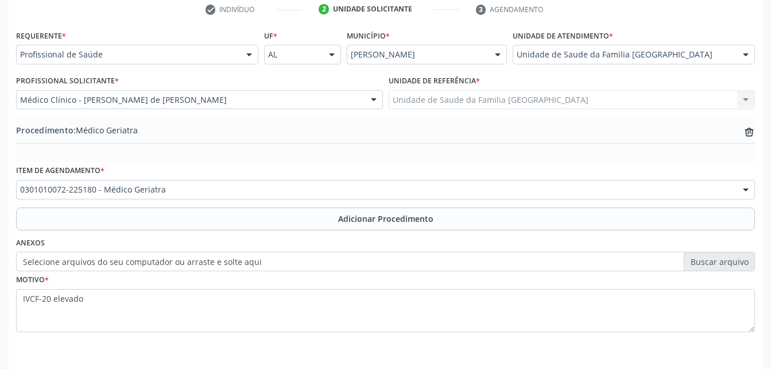
click at [167, 266] on label "Selecione arquivos do seu computador ou arraste e solte aqui" at bounding box center [385, 261] width 739 height 20
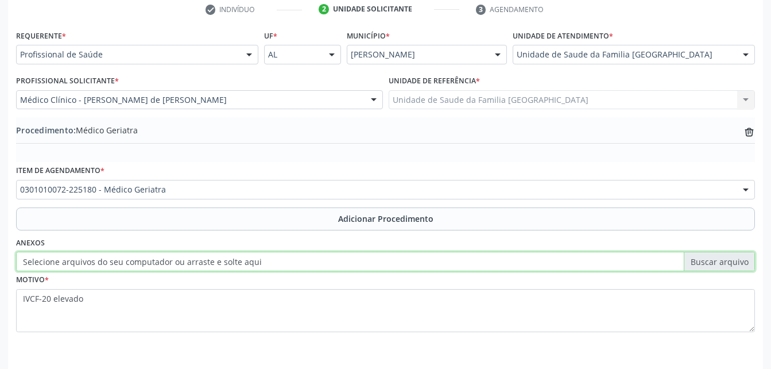
click at [167, 266] on input "Selecione arquivos do seu computador ou arraste e solte aqui" at bounding box center [385, 261] width 739 height 20
type input "C:\fakepath\WhatsApp Image 2025-09-29 at 10.45.58.jpeg"
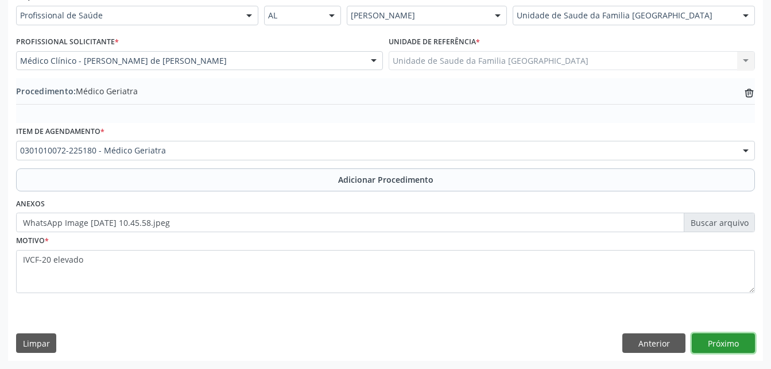
click at [737, 344] on button "Próximo" at bounding box center [723, 343] width 63 height 20
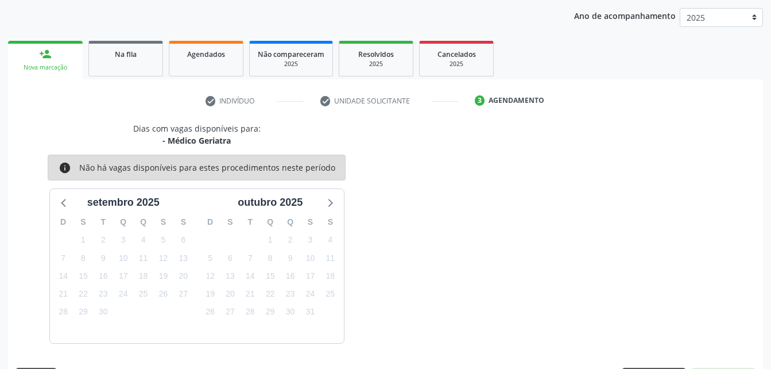
scroll to position [181, 0]
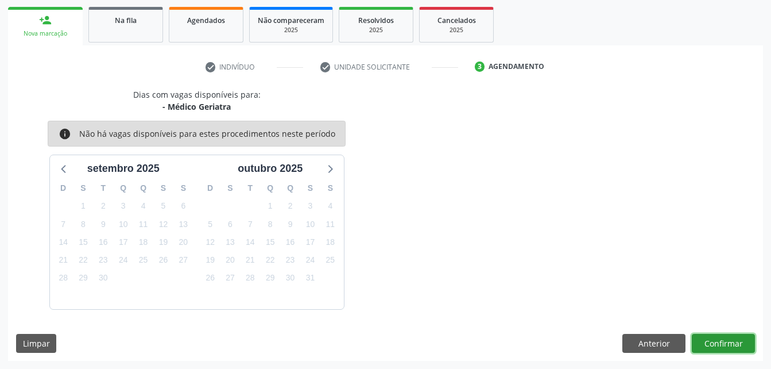
click at [736, 336] on button "Confirmar" at bounding box center [723, 344] width 63 height 20
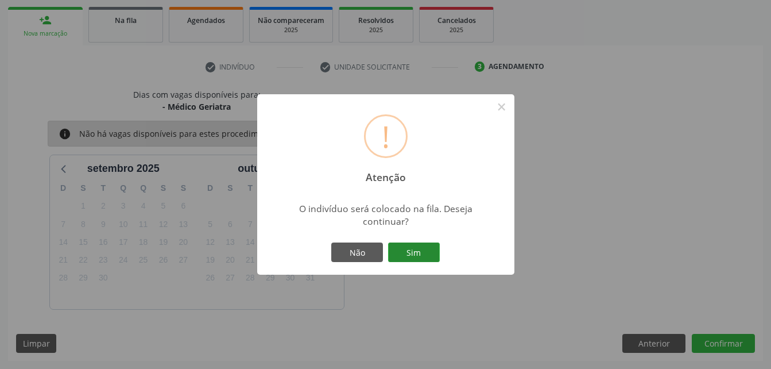
click at [423, 254] on button "Sim" at bounding box center [414, 252] width 52 height 20
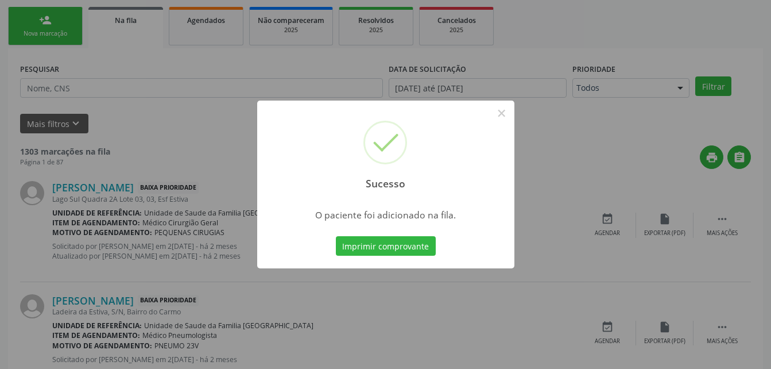
scroll to position [26, 0]
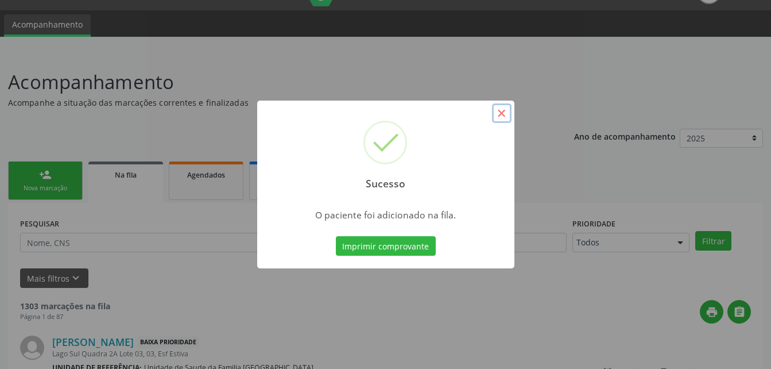
click at [503, 114] on button "×" at bounding box center [502, 113] width 20 height 20
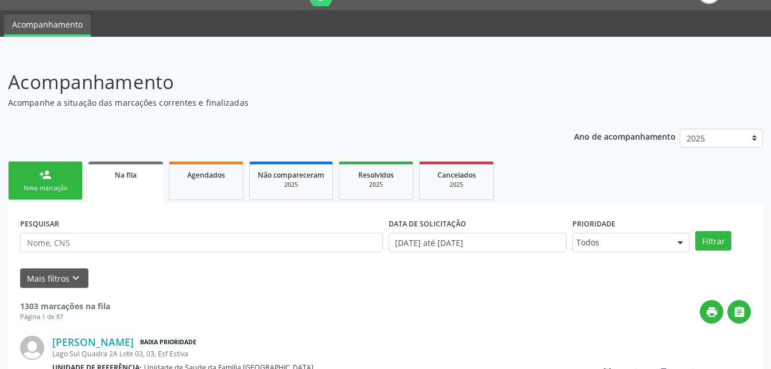
click at [53, 185] on div "Nova marcação" at bounding box center [45, 188] width 57 height 9
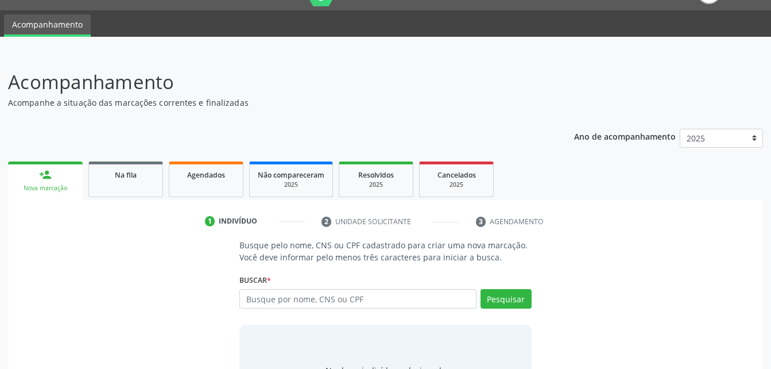
scroll to position [84, 0]
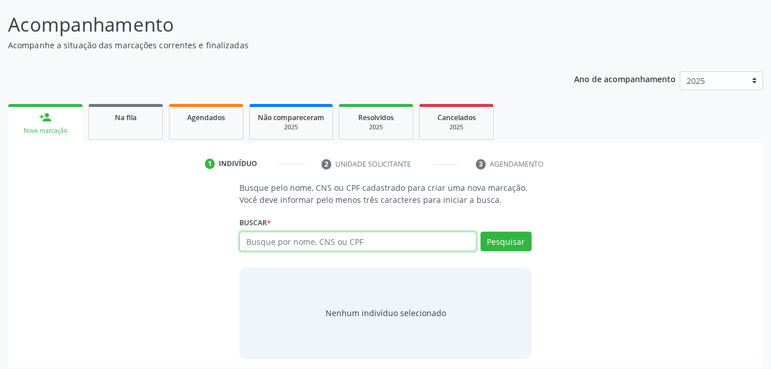
click at [342, 245] on input "text" at bounding box center [357, 241] width 237 height 20
type input "706705502185815"
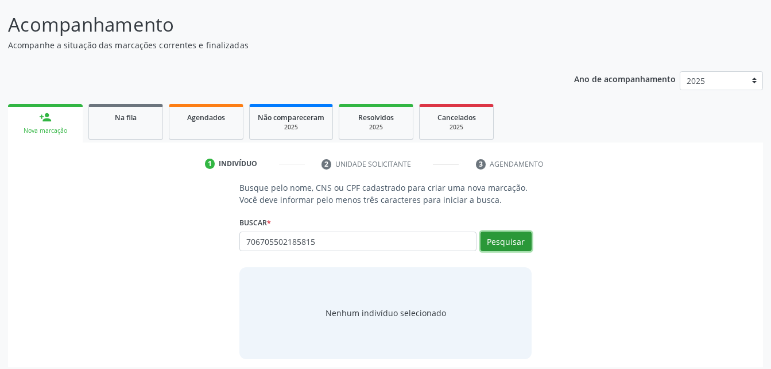
click at [515, 239] on button "Pesquisar" at bounding box center [505, 241] width 51 height 20
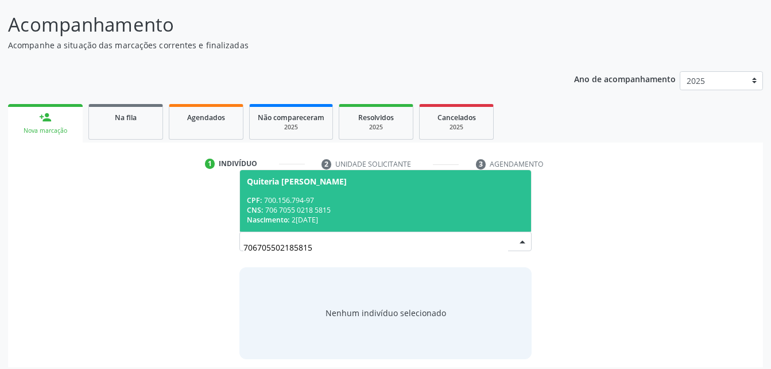
click at [398, 212] on div "CNS: 706 7055 0218 5815" at bounding box center [385, 210] width 277 height 10
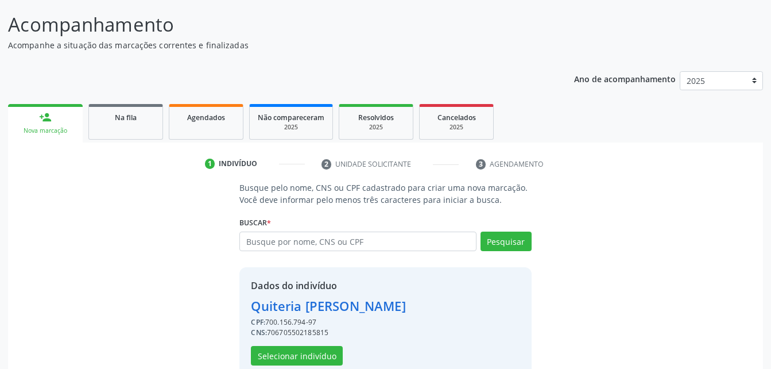
scroll to position [108, 0]
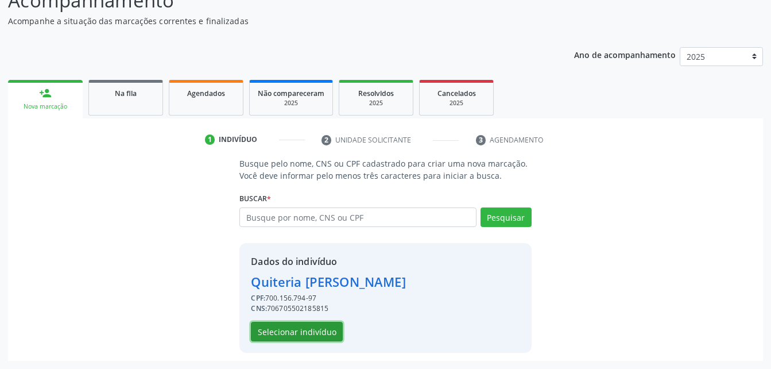
click at [288, 334] on button "Selecionar indivíduo" at bounding box center [297, 331] width 92 height 20
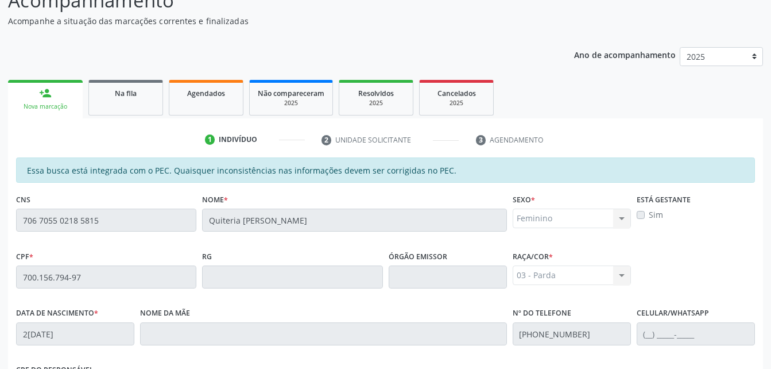
scroll to position [303, 0]
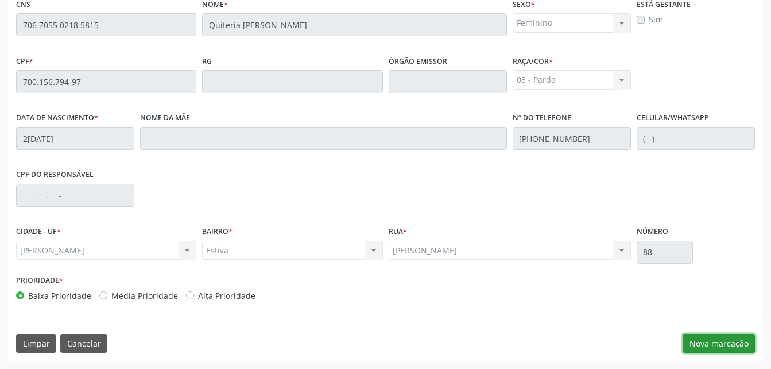
click at [730, 334] on button "Nova marcação" at bounding box center [719, 344] width 72 height 20
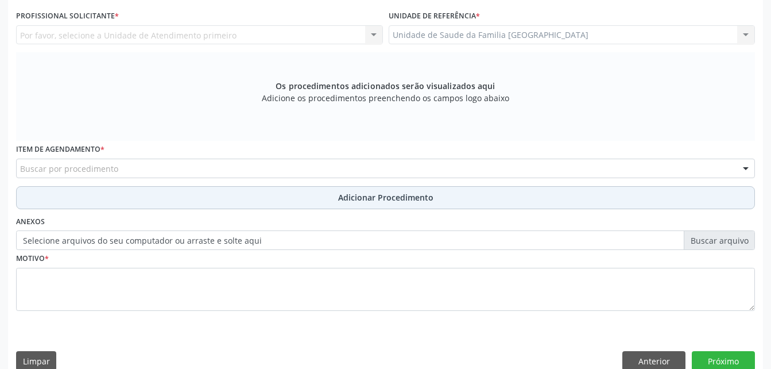
scroll to position [246, 0]
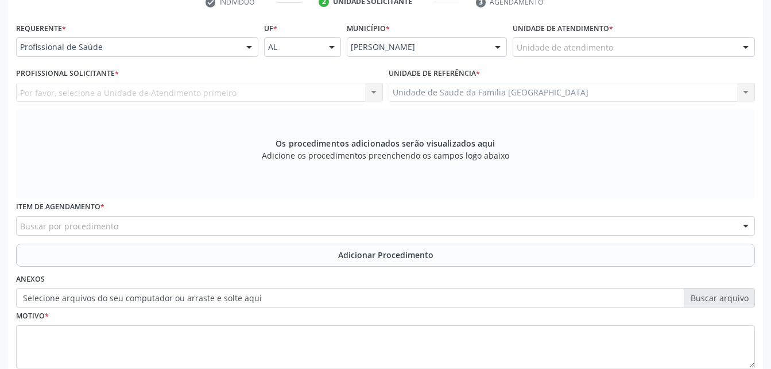
click at [644, 37] on div "Unidade de atendimento * Unidade de atendimento Aeronave Baron 58 Aeronave Cess…" at bounding box center [634, 38] width 242 height 37
click at [647, 48] on div "Unidade de atendimento" at bounding box center [634, 47] width 242 height 20
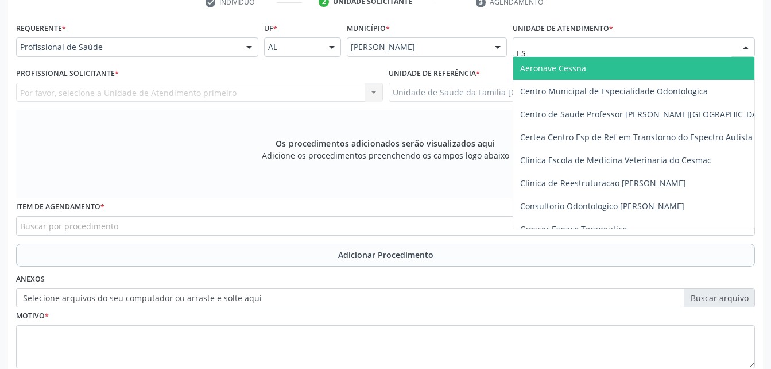
type input "EST"
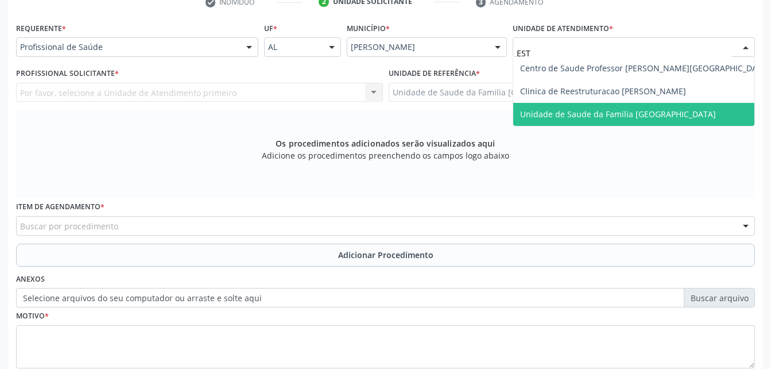
drag, startPoint x: 641, startPoint y: 113, endPoint x: 611, endPoint y: 114, distance: 30.4
click at [641, 113] on span "Unidade de Saude da Familia [GEOGRAPHIC_DATA]" at bounding box center [618, 113] width 196 height 11
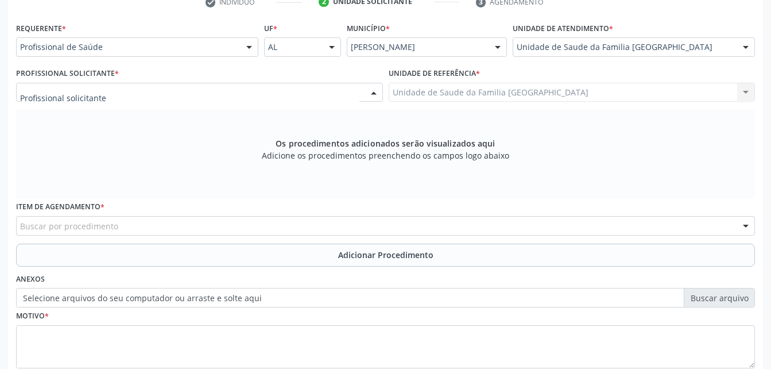
click at [296, 96] on div at bounding box center [199, 93] width 367 height 20
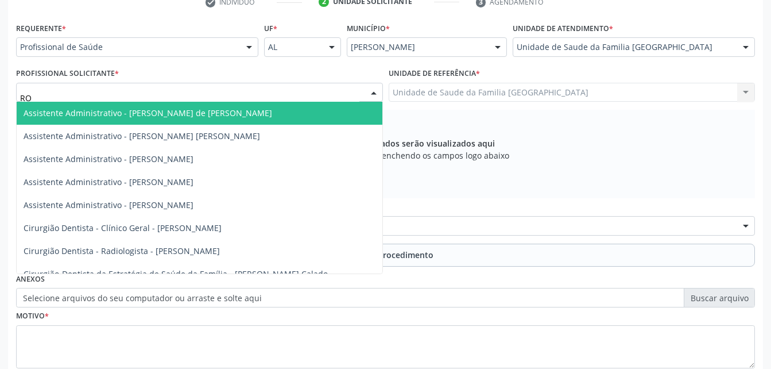
type input "ROD"
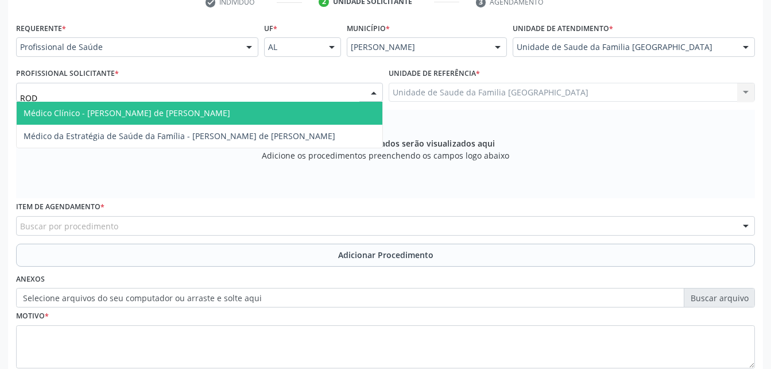
click at [297, 116] on span "Médico Clínico - [PERSON_NAME] de [PERSON_NAME]" at bounding box center [200, 113] width 366 height 23
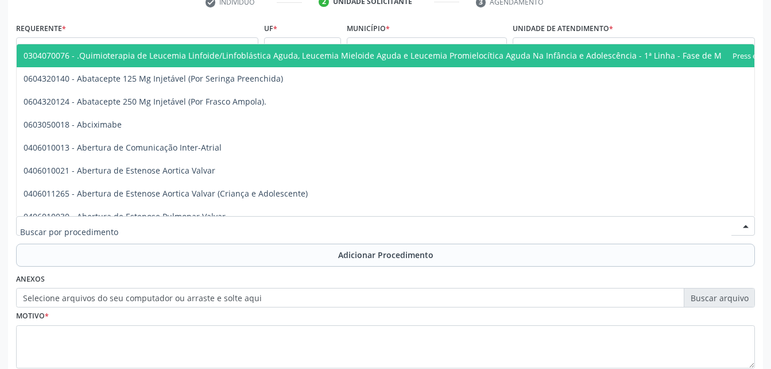
click at [286, 224] on div at bounding box center [385, 226] width 739 height 20
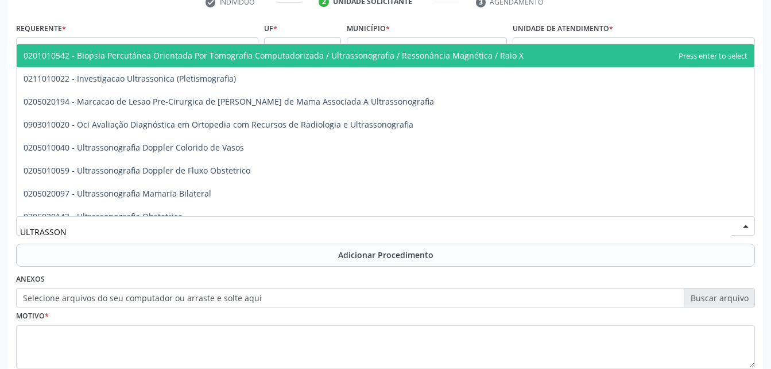
type input "ULTRASSONO"
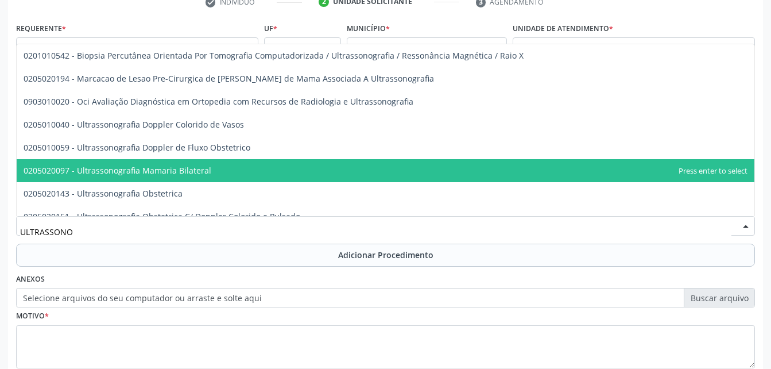
click at [265, 171] on span "0205020097 - Ultrassonografia Mamaria Bilateral" at bounding box center [386, 170] width 738 height 23
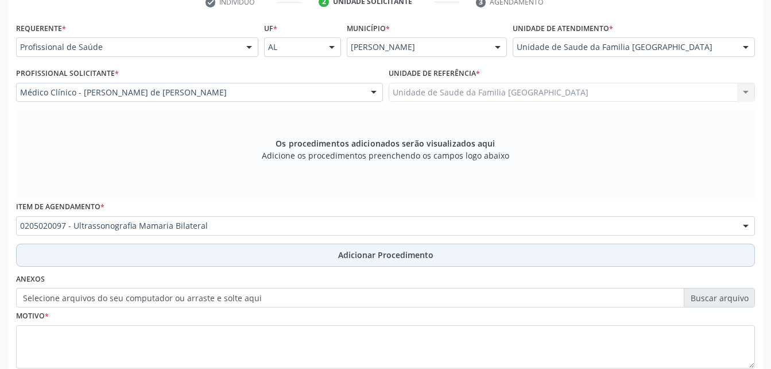
click at [279, 253] on button "Adicionar Procedimento" at bounding box center [385, 254] width 739 height 23
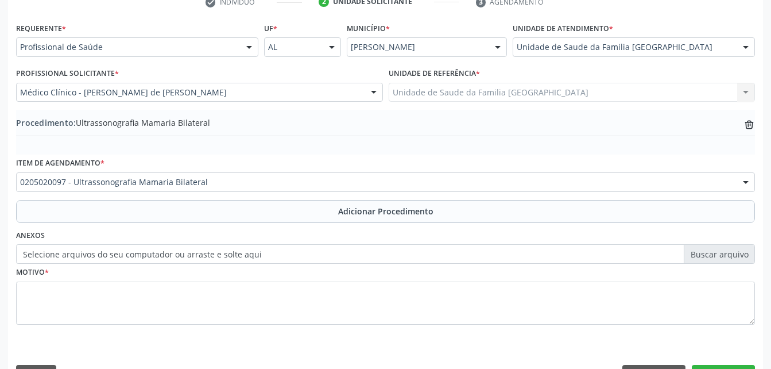
drag, startPoint x: 282, startPoint y: 249, endPoint x: 283, endPoint y: 255, distance: 5.9
click at [283, 255] on label "Selecione arquivos do seu computador ou arraste e solte aqui" at bounding box center [385, 254] width 739 height 20
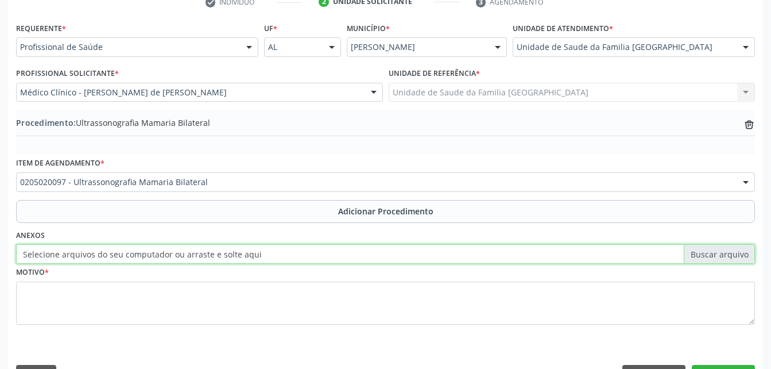
click at [283, 255] on input "Selecione arquivos do seu computador ou arraste e solte aqui" at bounding box center [385, 254] width 739 height 20
type input "C:\fakepath\WhatsApp Image 2025-09-29 at 10.46.12.jpeg"
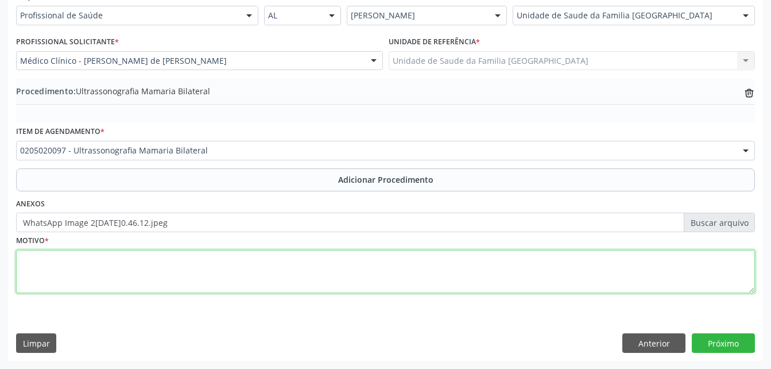
click at [521, 285] on textarea at bounding box center [385, 272] width 739 height 44
type textarea "BIRADS 0"
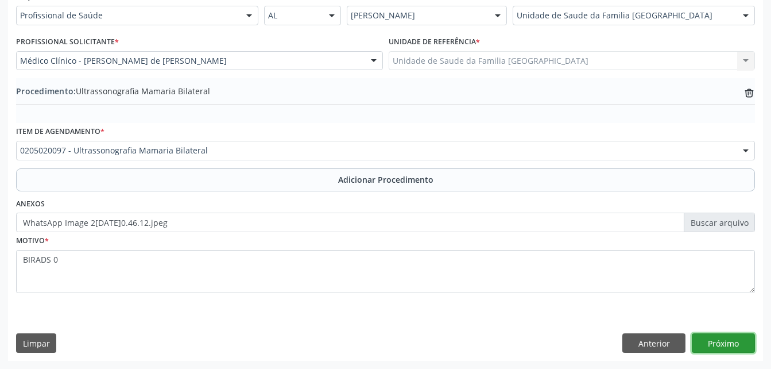
click at [745, 341] on button "Próximo" at bounding box center [723, 343] width 63 height 20
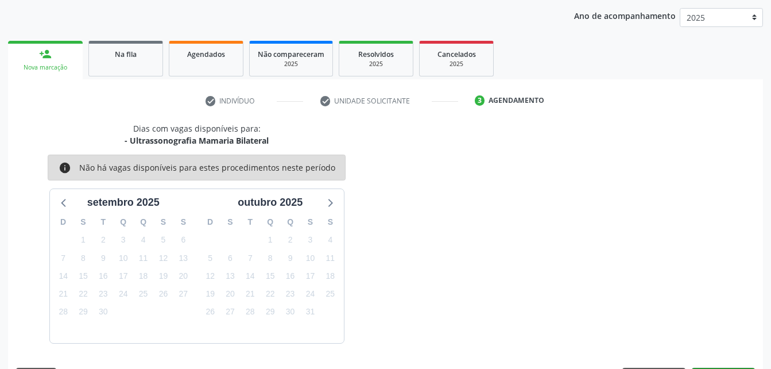
scroll to position [181, 0]
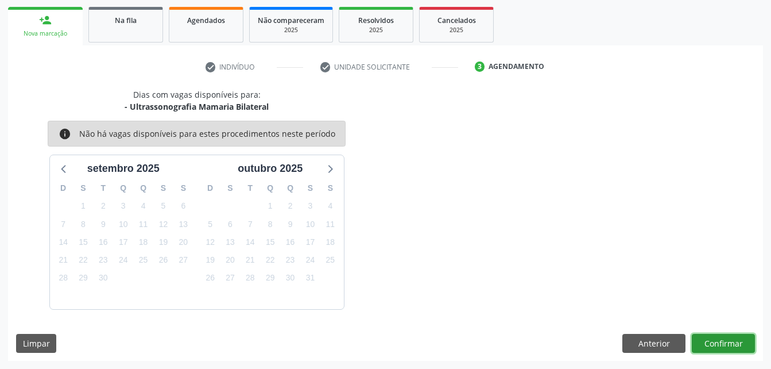
click at [728, 344] on button "Confirmar" at bounding box center [723, 344] width 63 height 20
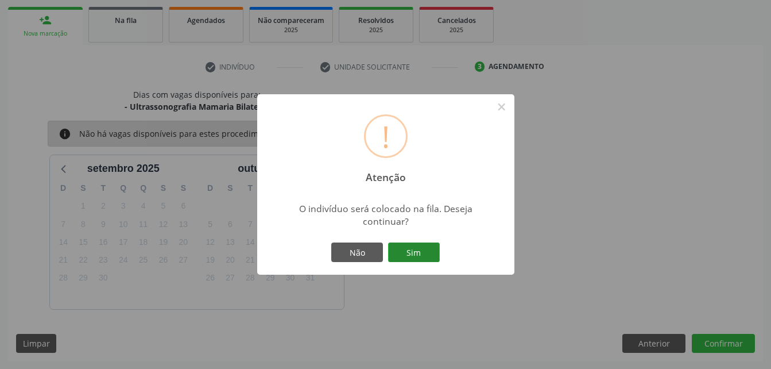
click at [414, 256] on button "Sim" at bounding box center [414, 252] width 52 height 20
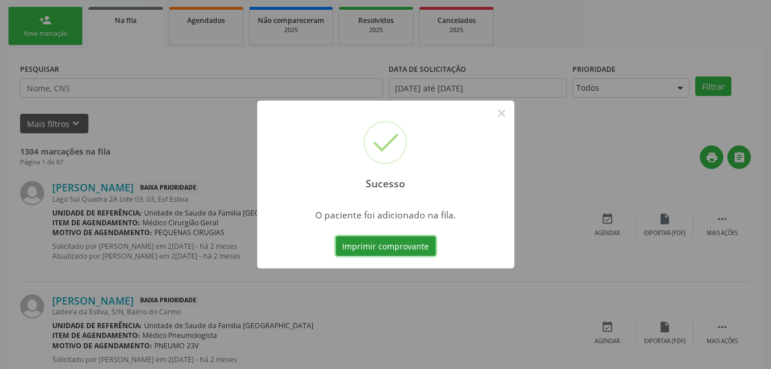
scroll to position [26, 0]
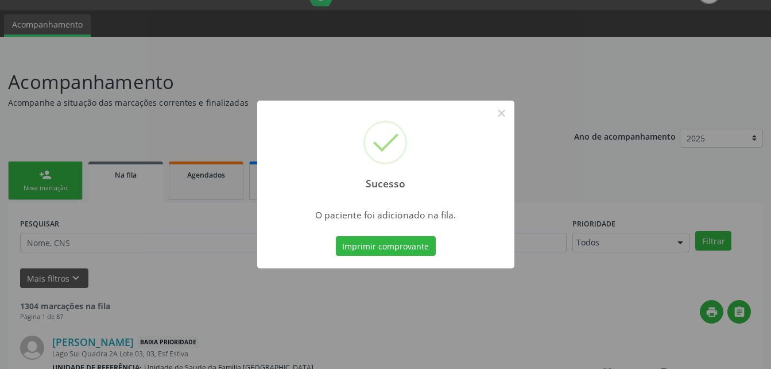
click at [66, 180] on div "Sucesso × O paciente foi adicionado na fila. Imprimir comprovante Cancel" at bounding box center [385, 184] width 771 height 369
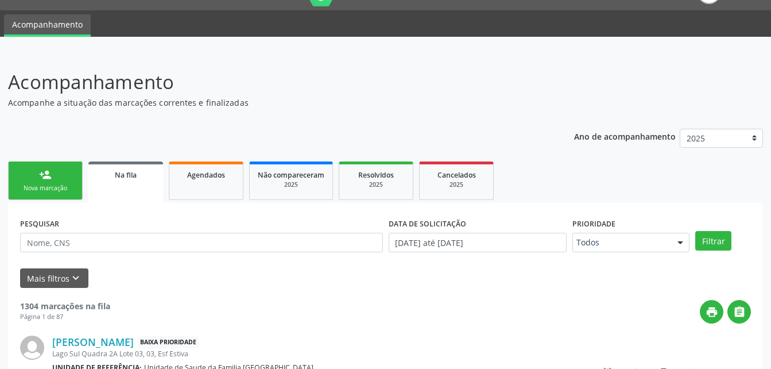
click at [66, 180] on link "person_add Nova marcação" at bounding box center [45, 180] width 75 height 38
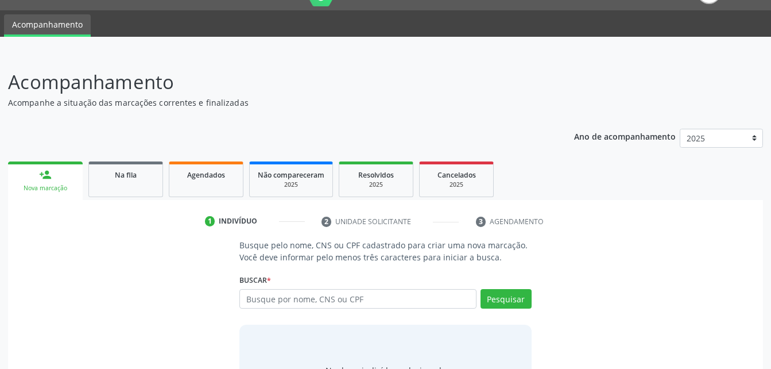
scroll to position [90, 0]
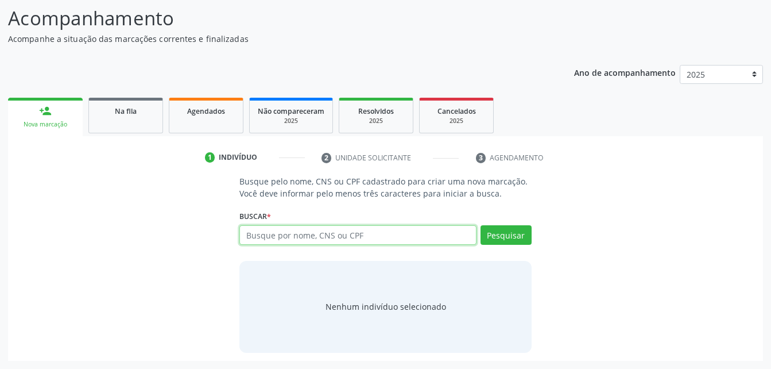
click at [351, 239] on input "text" at bounding box center [357, 235] width 237 height 20
type input "05923911400"
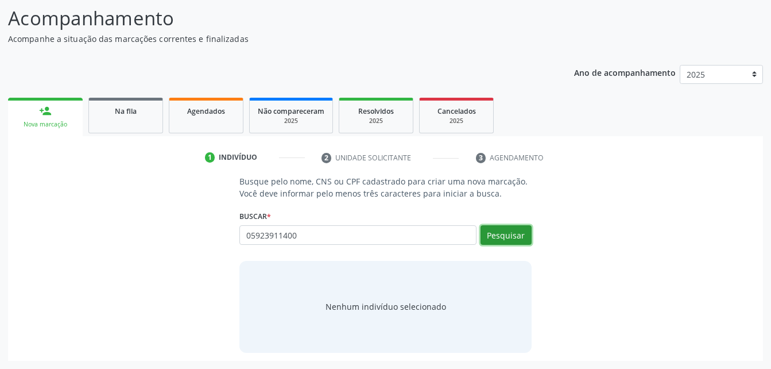
click at [508, 234] on button "Pesquisar" at bounding box center [505, 235] width 51 height 20
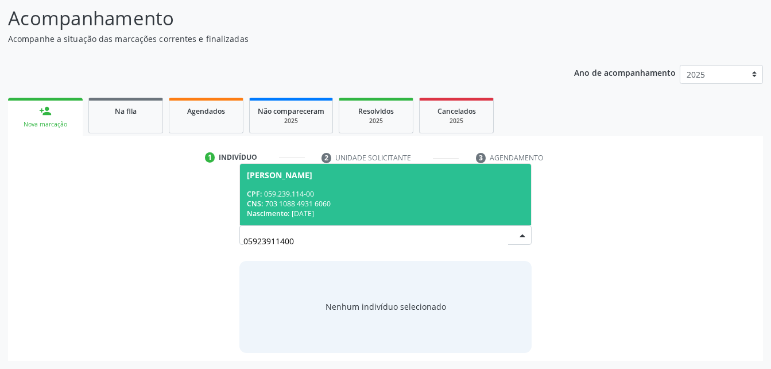
click at [483, 174] on div "Josefa Barros de Lima" at bounding box center [385, 174] width 277 height 9
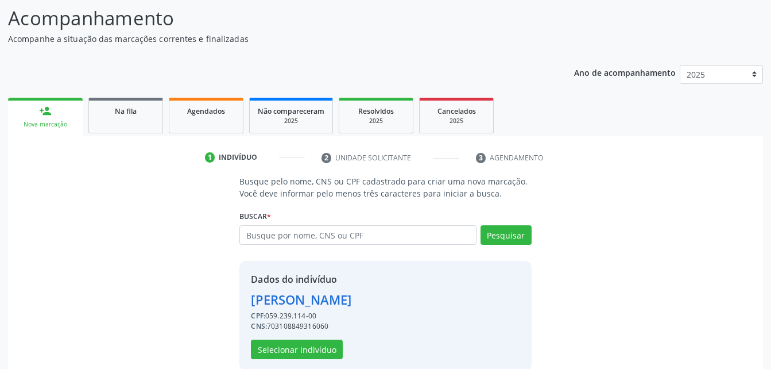
scroll to position [108, 0]
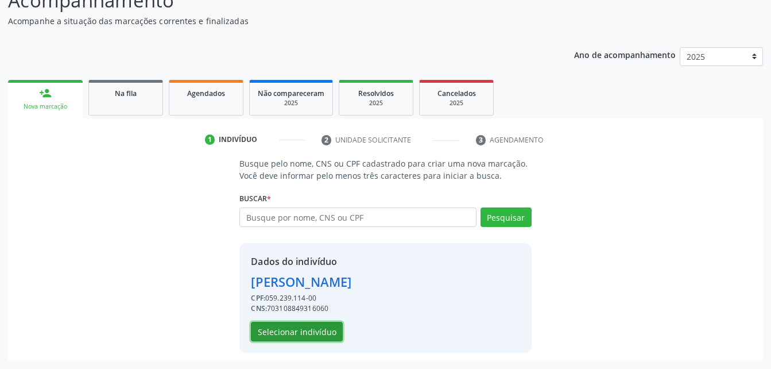
click at [299, 337] on button "Selecionar indivíduo" at bounding box center [297, 331] width 92 height 20
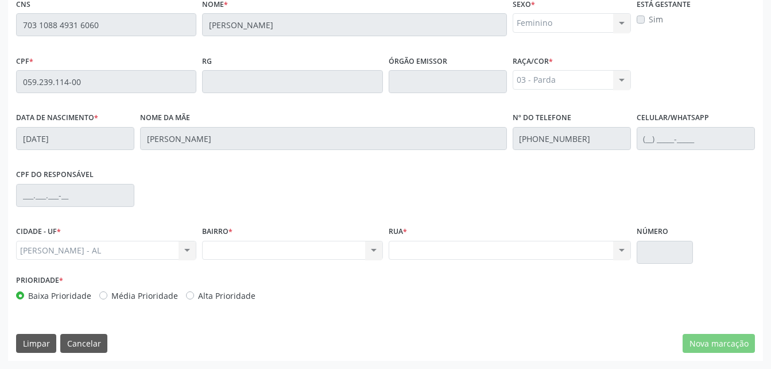
scroll to position [188, 0]
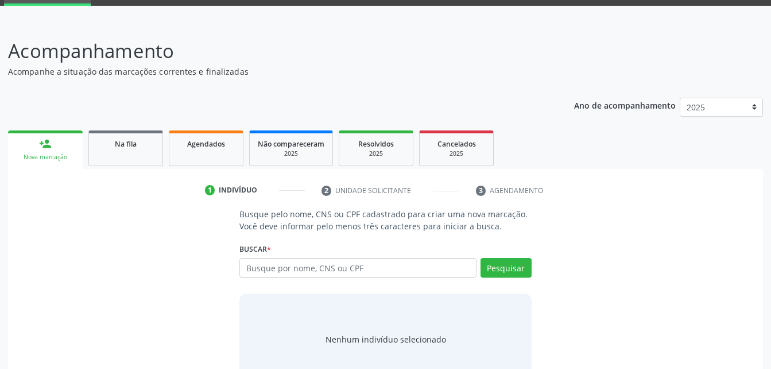
scroll to position [90, 0]
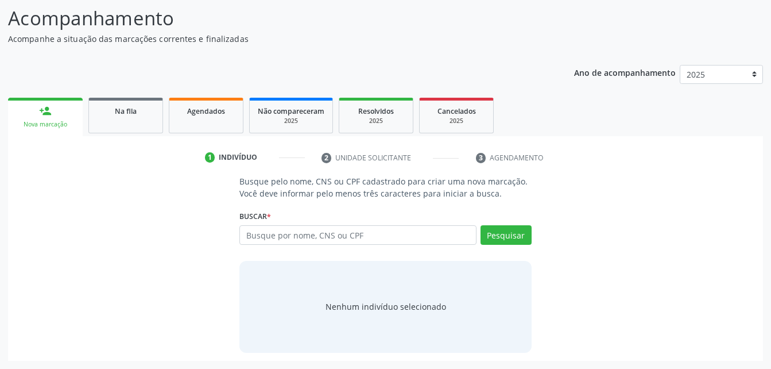
click at [311, 242] on input "text" at bounding box center [357, 235] width 237 height 20
type input "703 1088 4931 6060"
click at [524, 233] on button "Pesquisar" at bounding box center [505, 235] width 51 height 20
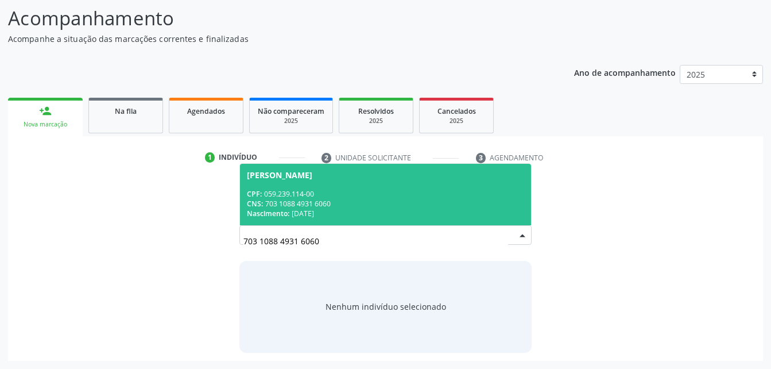
click at [464, 206] on div "CNS: 703 1088 4931 6060" at bounding box center [385, 204] width 277 height 10
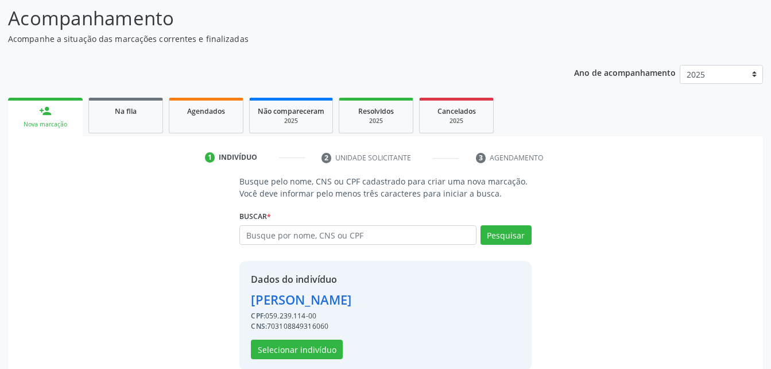
scroll to position [108, 0]
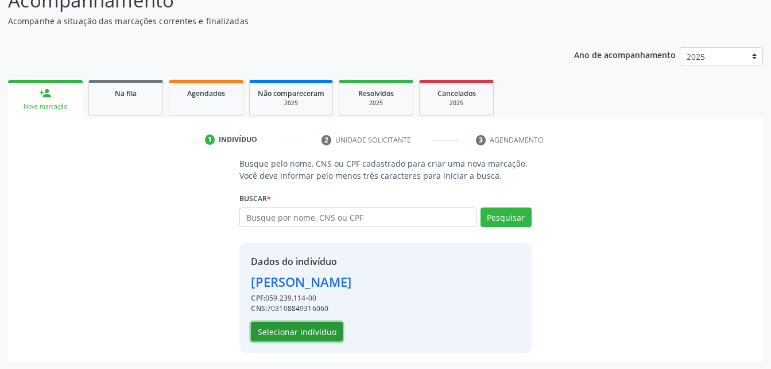
click at [306, 332] on button "Selecionar indivíduo" at bounding box center [297, 331] width 92 height 20
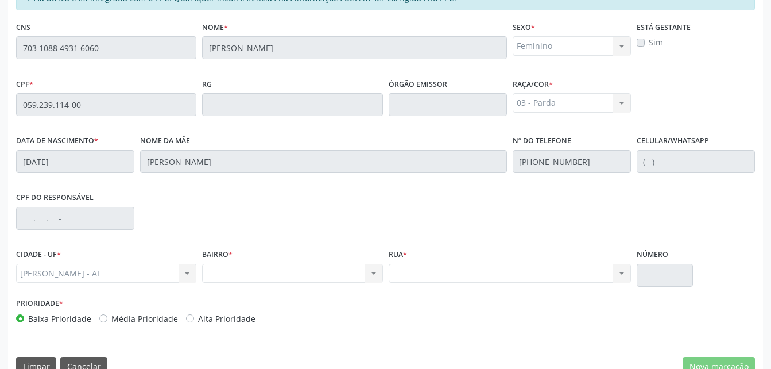
scroll to position [303, 0]
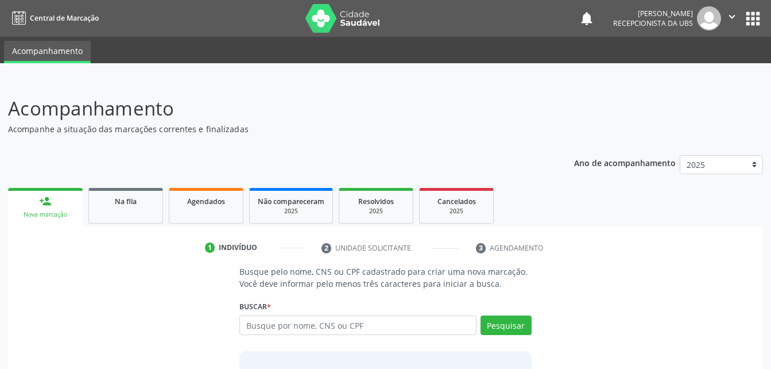
click at [278, 324] on input "text" at bounding box center [357, 325] width 237 height 20
type input "703 1088 4931 6060"
click at [494, 321] on button "Pesquisar" at bounding box center [505, 325] width 51 height 20
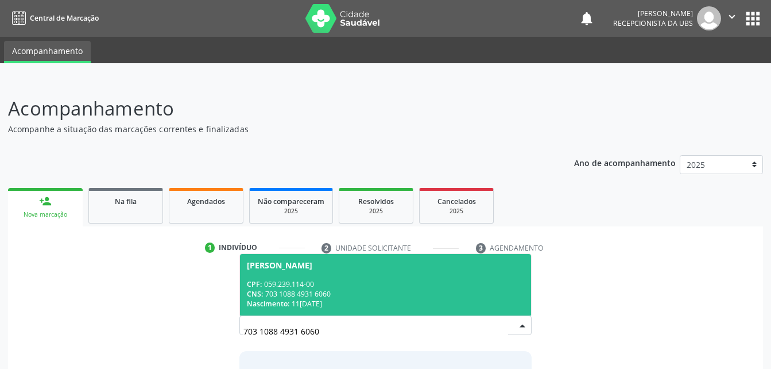
click at [454, 267] on div "Josefa Barros de Lima" at bounding box center [385, 265] width 277 height 9
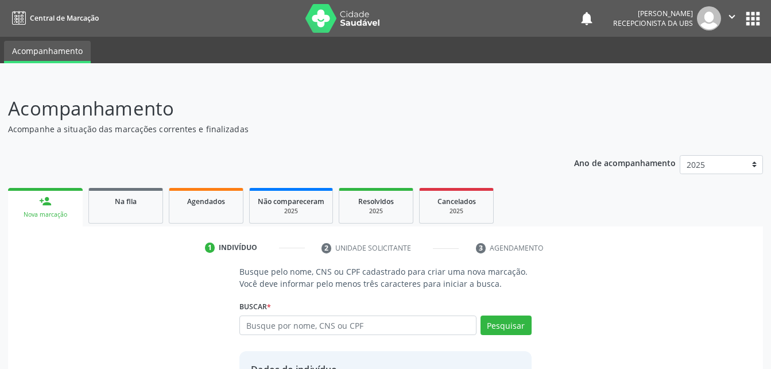
scroll to position [108, 0]
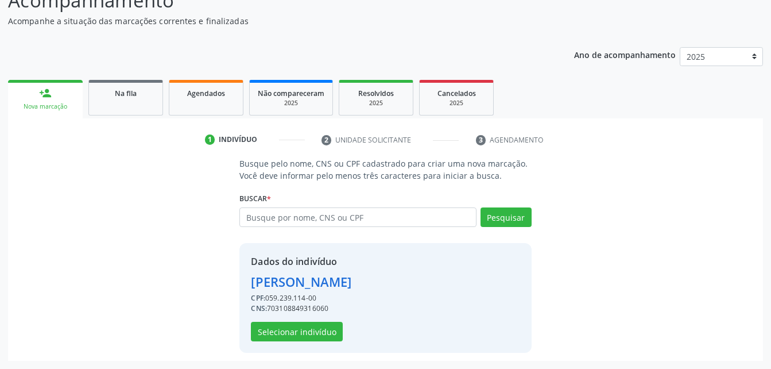
click at [320, 320] on div "Dados do indivíduo Josefa Barros de Lima CPF: 059.239.114-00 CNS: 7031088493160…" at bounding box center [301, 297] width 100 height 87
click at [316, 334] on button "Selecionar indivíduo" at bounding box center [297, 331] width 92 height 20
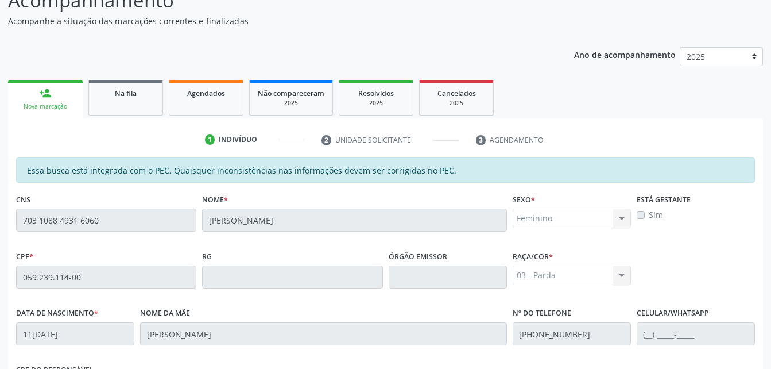
scroll to position [303, 0]
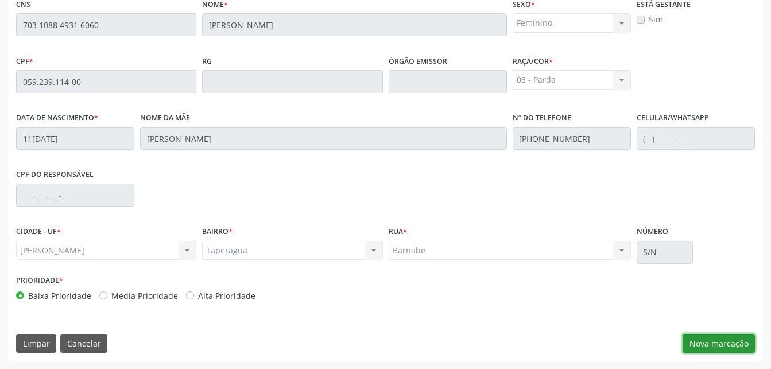
click at [711, 347] on button "Nova marcação" at bounding box center [719, 344] width 72 height 20
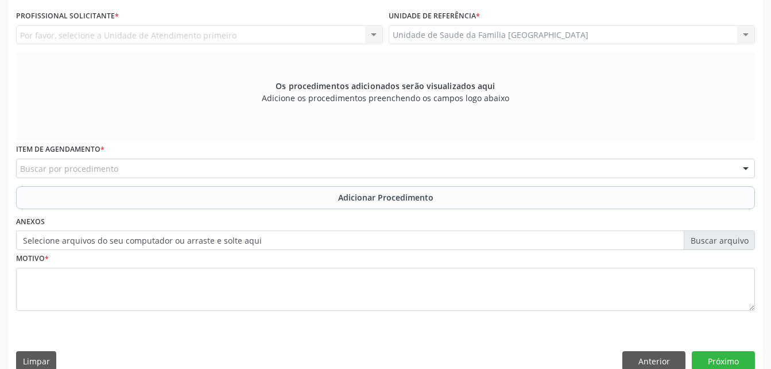
scroll to position [188, 0]
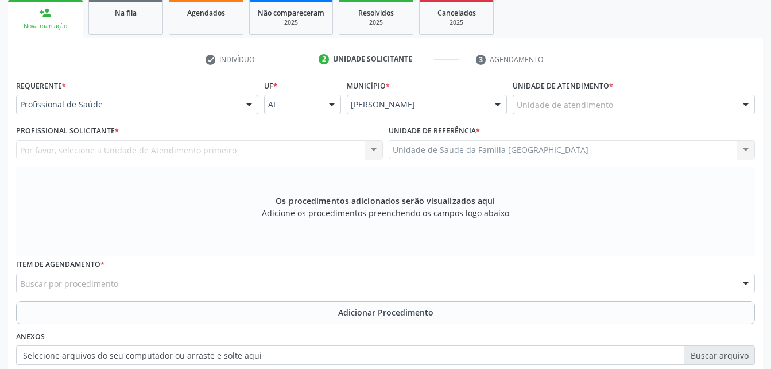
click at [595, 95] on div "Unidade de atendimento" at bounding box center [634, 105] width 242 height 20
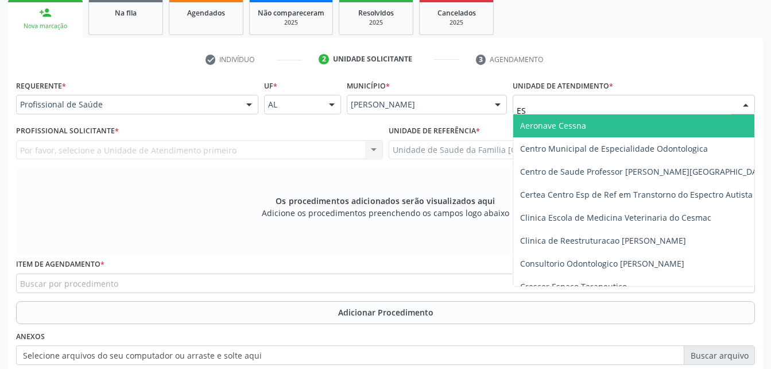
type input "EST"
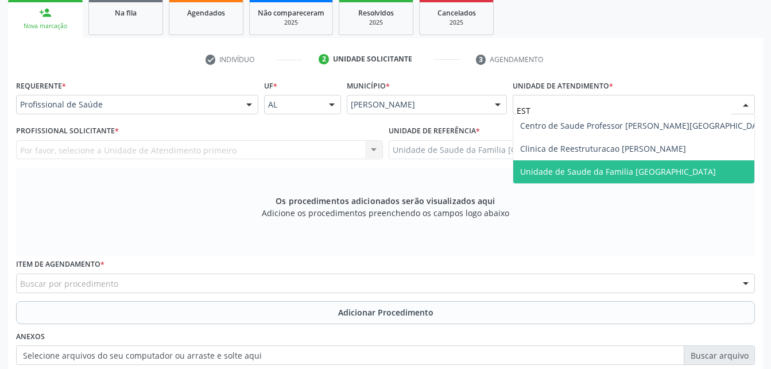
click at [604, 172] on span "Unidade de Saude da Familia [GEOGRAPHIC_DATA]" at bounding box center [618, 171] width 196 height 11
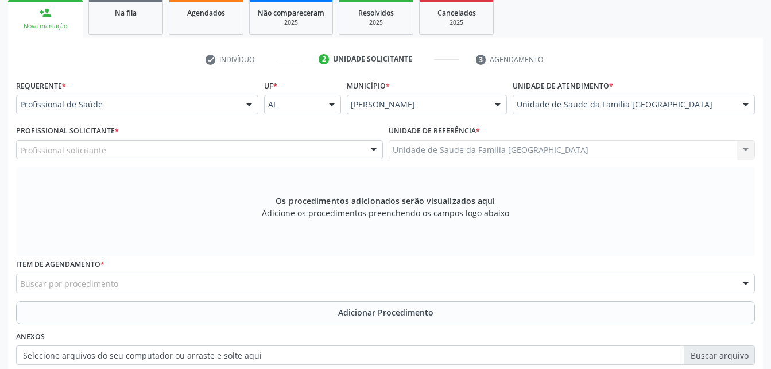
click at [270, 149] on div "Profissional solicitante Assistente Administrativo - Amanda Lais de Araujo dos …" at bounding box center [199, 150] width 367 height 20
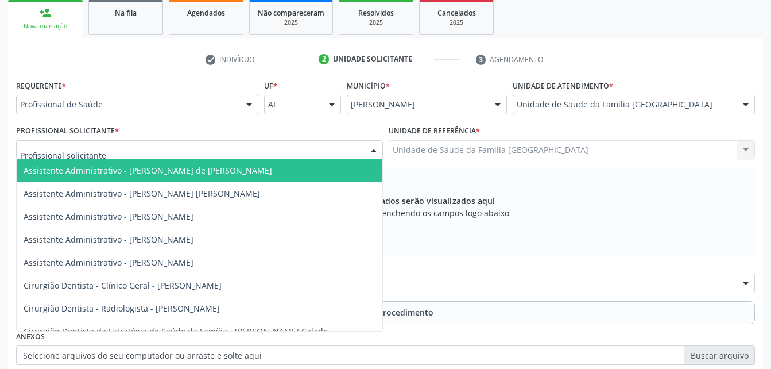
click at [270, 149] on div at bounding box center [199, 150] width 367 height 20
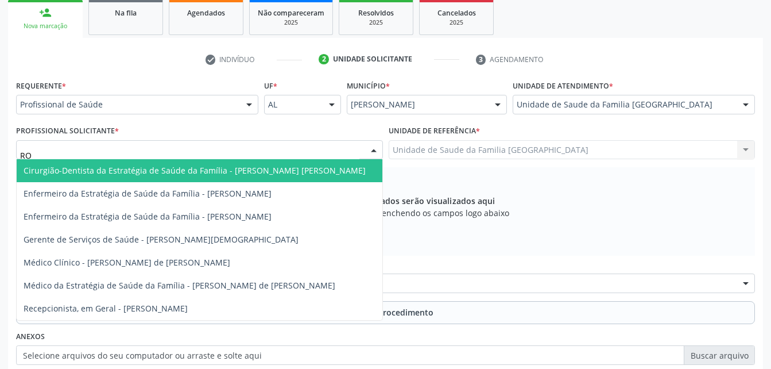
type input "ROD"
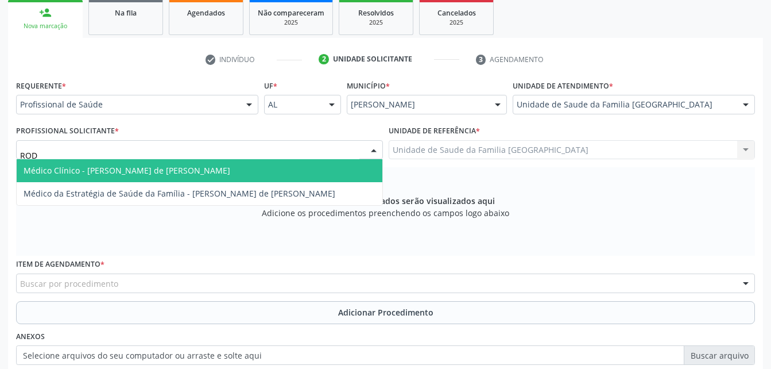
click at [270, 162] on span "Médico Clínico - Rodrigo Santana de Luna Batista" at bounding box center [200, 170] width 366 height 23
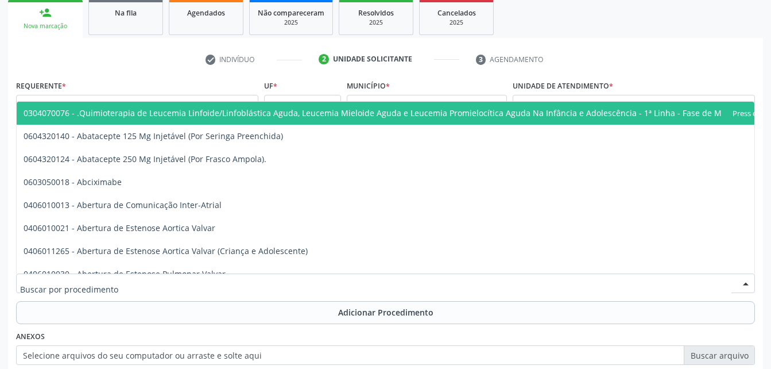
click at [257, 285] on div at bounding box center [385, 283] width 739 height 20
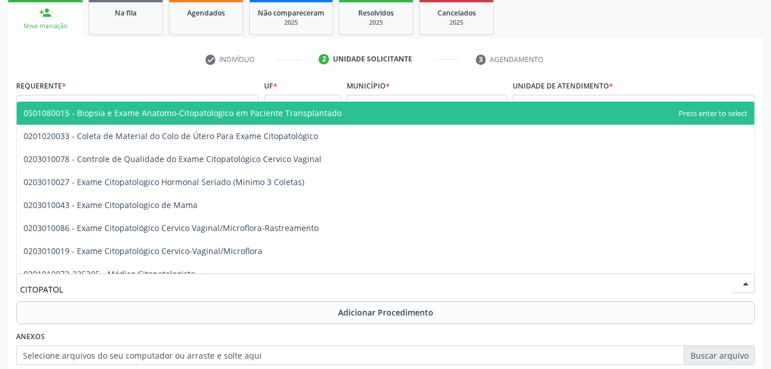
type input "CITOPATOLO"
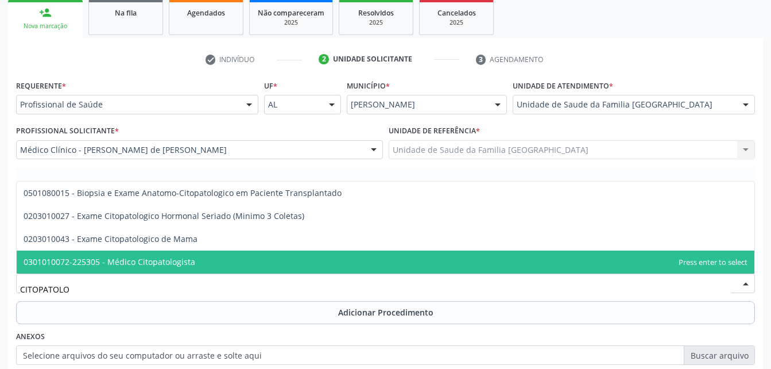
click at [261, 269] on span "0301010072-225305 - Médico Citopatologista" at bounding box center [386, 261] width 738 height 23
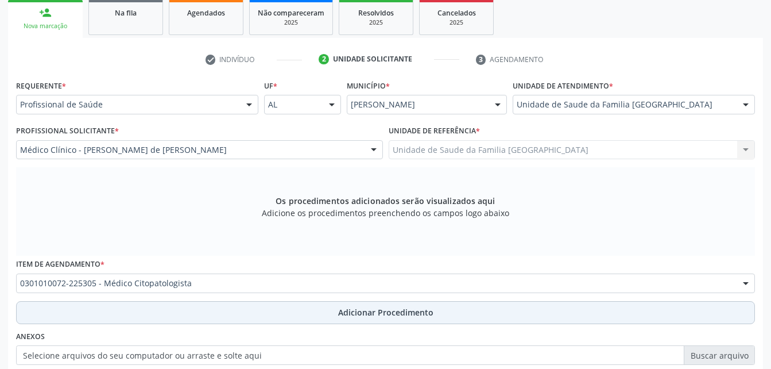
click at [278, 319] on button "Adicionar Procedimento" at bounding box center [385, 312] width 739 height 23
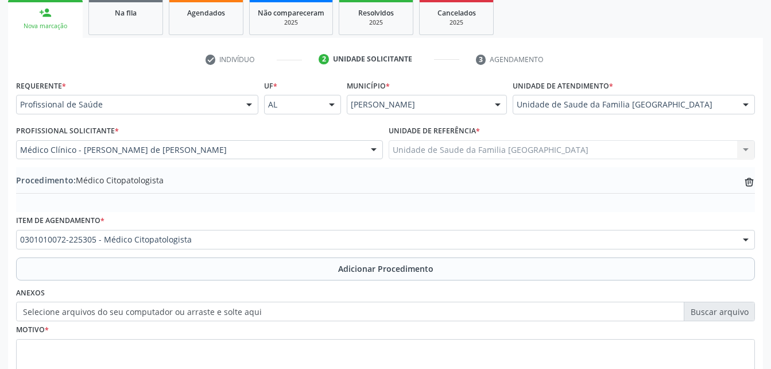
click at [257, 309] on label "Selecione arquivos do seu computador ou arraste e solte aqui" at bounding box center [385, 311] width 739 height 20
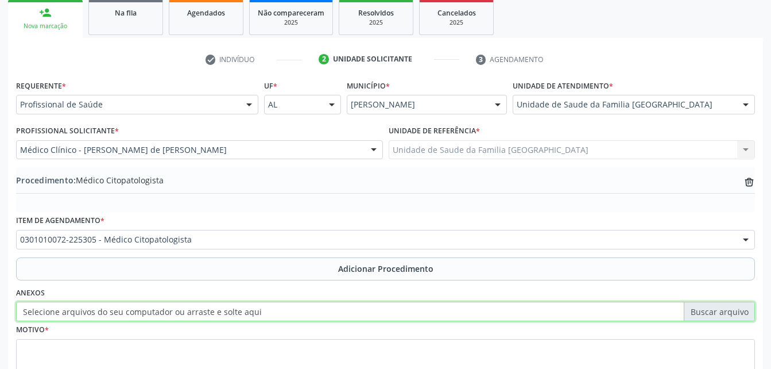
click at [257, 309] on input "Selecione arquivos do seu computador ou arraste e solte aqui" at bounding box center [385, 311] width 739 height 20
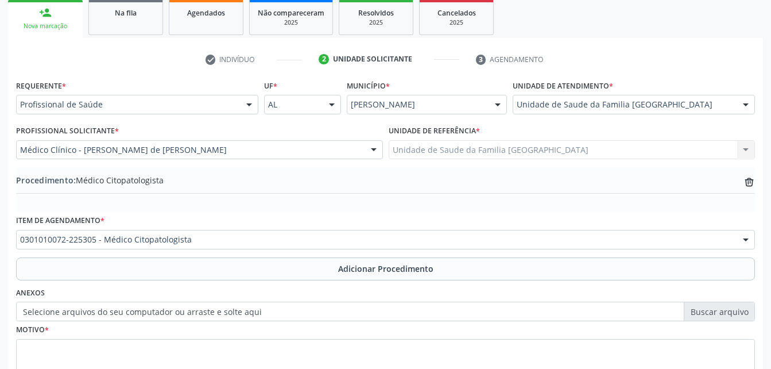
click at [260, 311] on label "Selecione arquivos do seu computador ou arraste e solte aqui" at bounding box center [385, 311] width 739 height 20
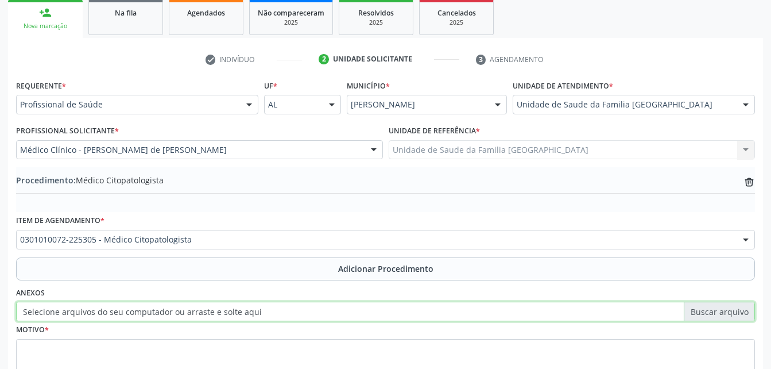
click at [260, 311] on input "Selecione arquivos do seu computador ou arraste e solte aqui" at bounding box center [385, 311] width 739 height 20
type input "C:\fakepath\WhatsApp Image 2025-09-29 at 10.46.20.jpeg"
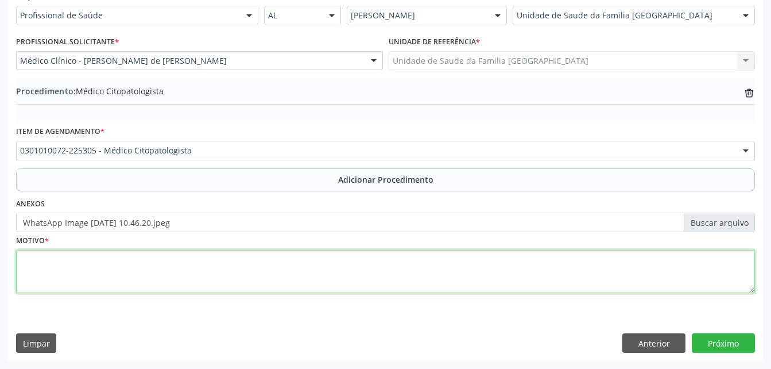
click at [300, 275] on textarea at bounding box center [385, 272] width 739 height 44
type textarea "RASTREIO"
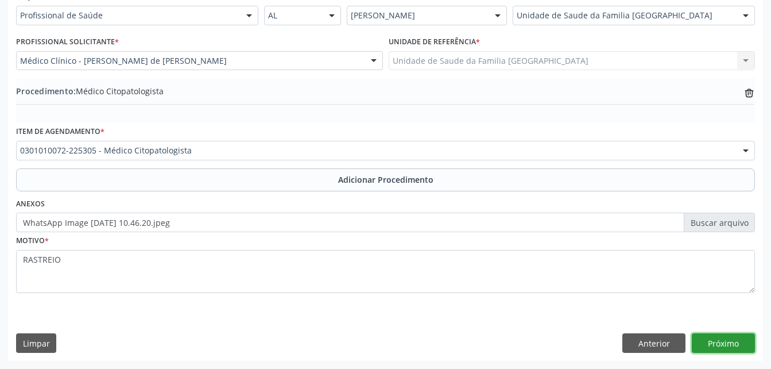
click at [703, 343] on button "Próximo" at bounding box center [723, 343] width 63 height 20
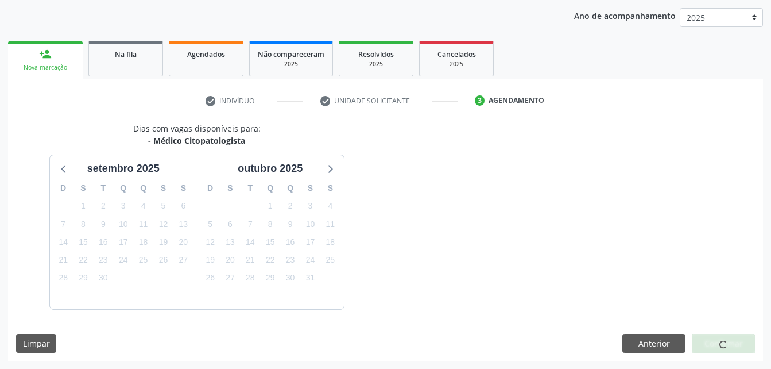
scroll to position [181, 0]
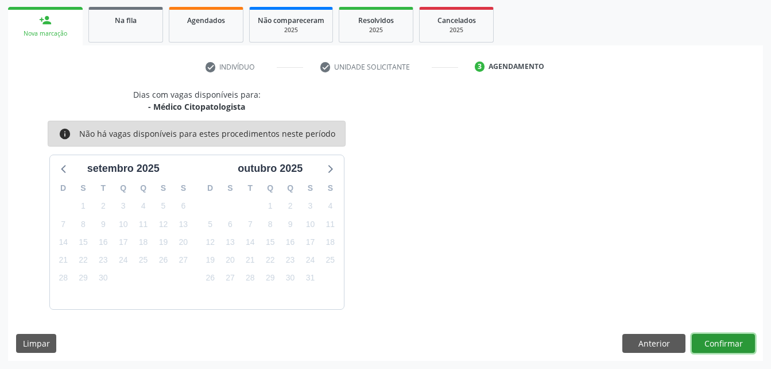
click at [717, 344] on button "Confirmar" at bounding box center [723, 344] width 63 height 20
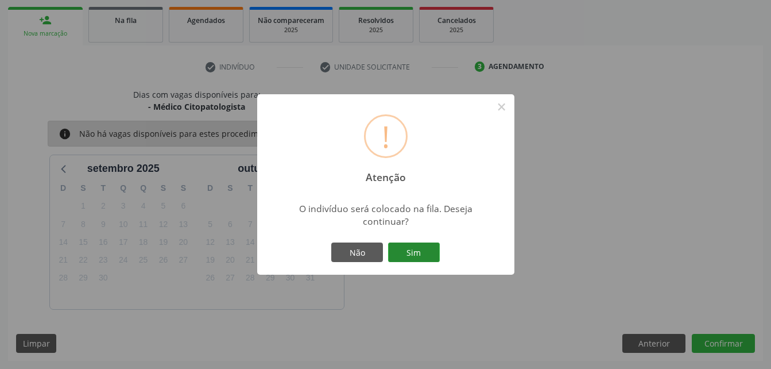
click at [423, 248] on button "Sim" at bounding box center [414, 252] width 52 height 20
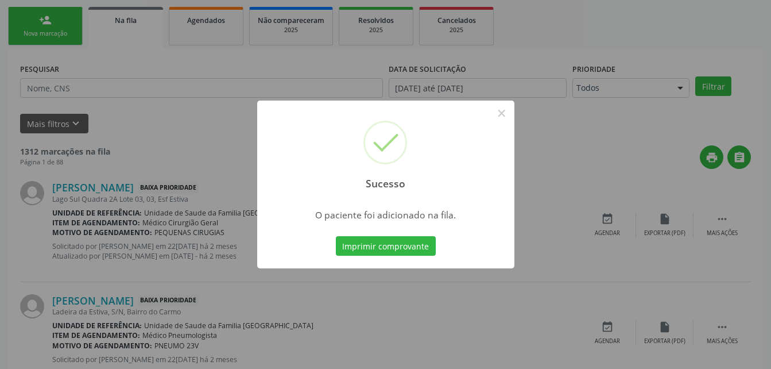
scroll to position [26, 0]
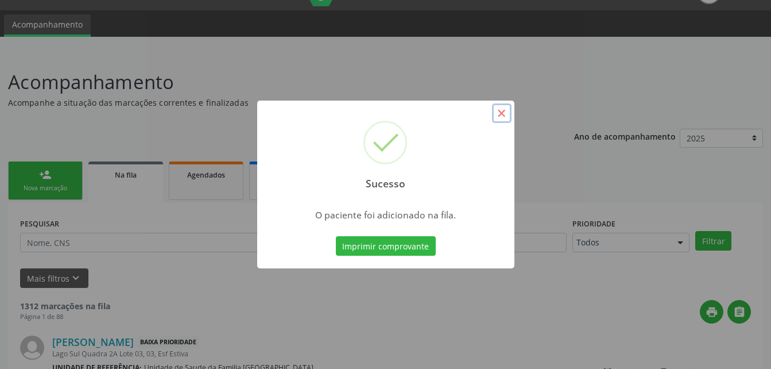
click at [505, 114] on button "×" at bounding box center [502, 113] width 20 height 20
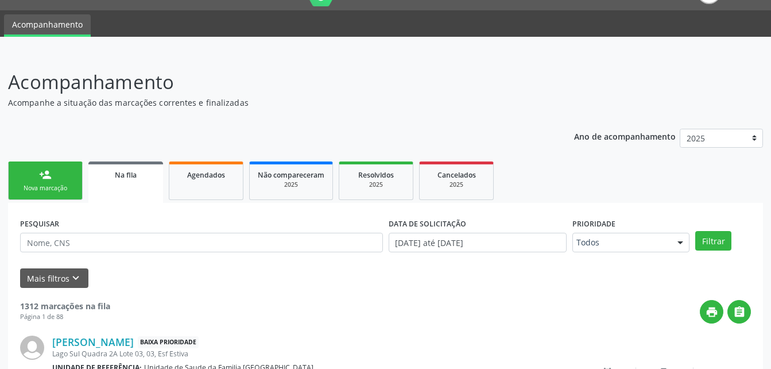
click at [52, 188] on div "Nova marcação" at bounding box center [45, 188] width 57 height 9
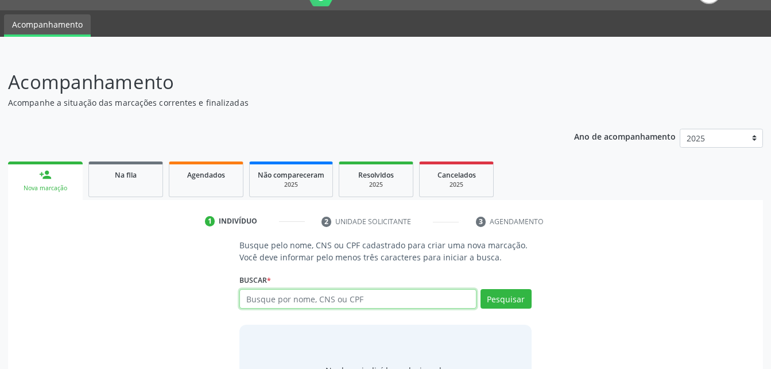
click at [315, 301] on input "text" at bounding box center [357, 299] width 237 height 20
paste input "703 1088 4931 6060"
type input "703 1088 4931 6060"
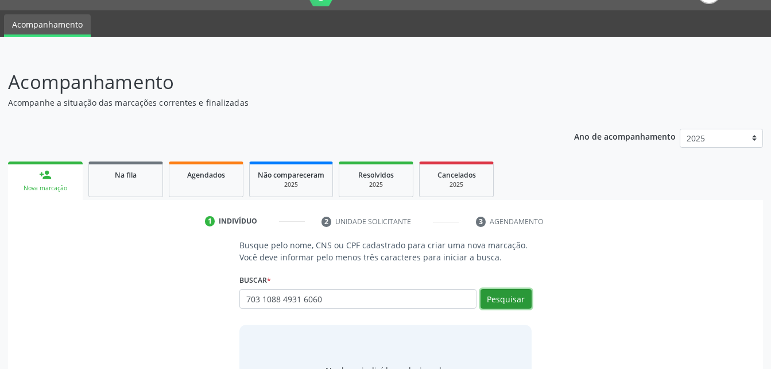
click at [514, 303] on button "Pesquisar" at bounding box center [505, 299] width 51 height 20
type input "703 1088 4931 6060"
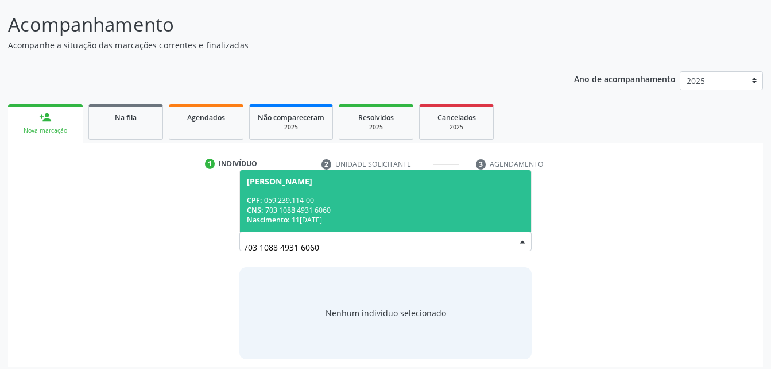
scroll to position [90, 0]
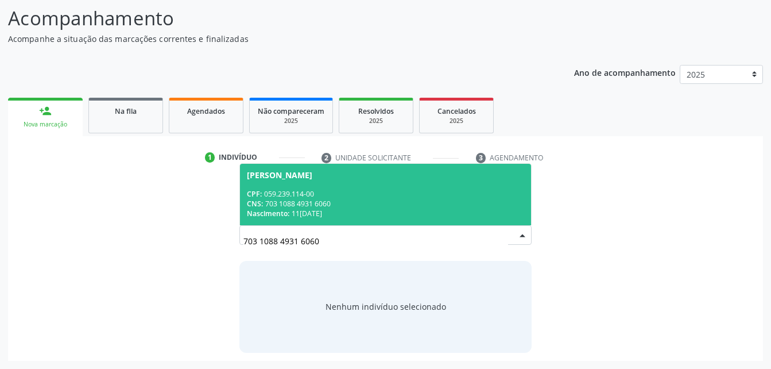
click at [465, 195] on div "CPF: 059.239.114-00" at bounding box center [385, 194] width 277 height 10
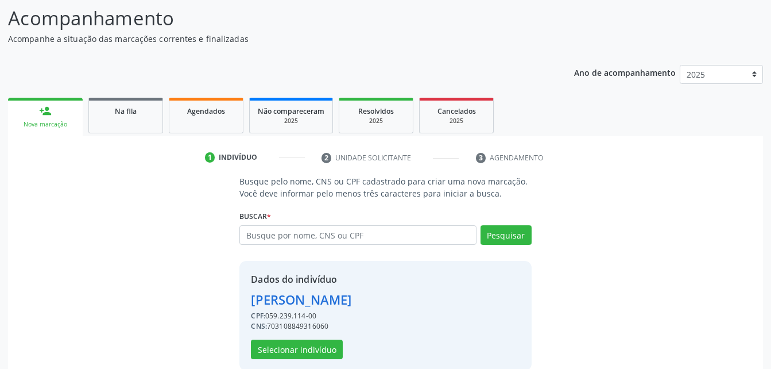
scroll to position [108, 0]
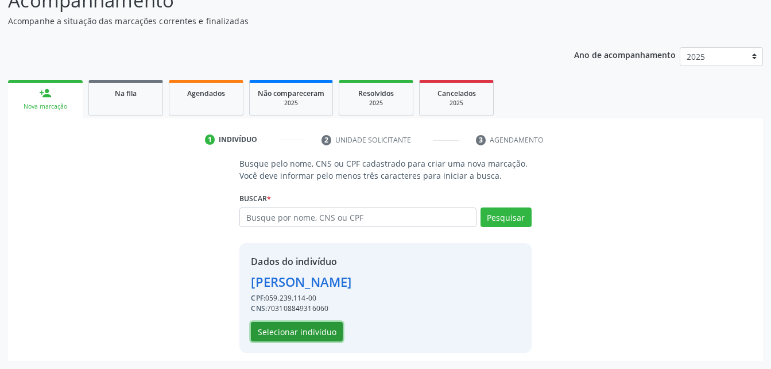
click at [332, 334] on button "Selecionar indivíduo" at bounding box center [297, 331] width 92 height 20
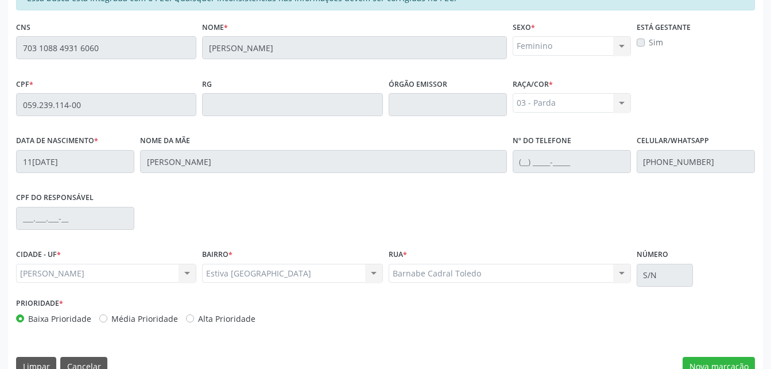
scroll to position [303, 0]
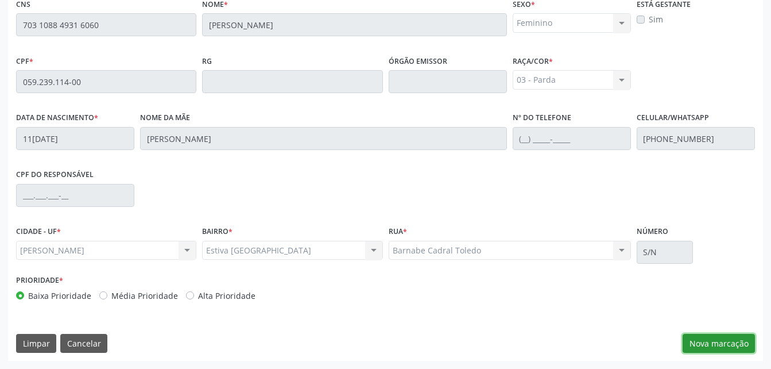
drag, startPoint x: 694, startPoint y: 340, endPoint x: 676, endPoint y: 336, distance: 18.2
click at [695, 340] on button "Nova marcação" at bounding box center [719, 344] width 72 height 20
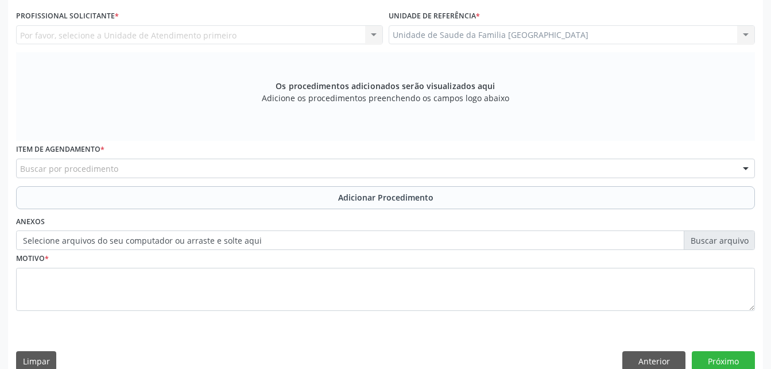
scroll to position [188, 0]
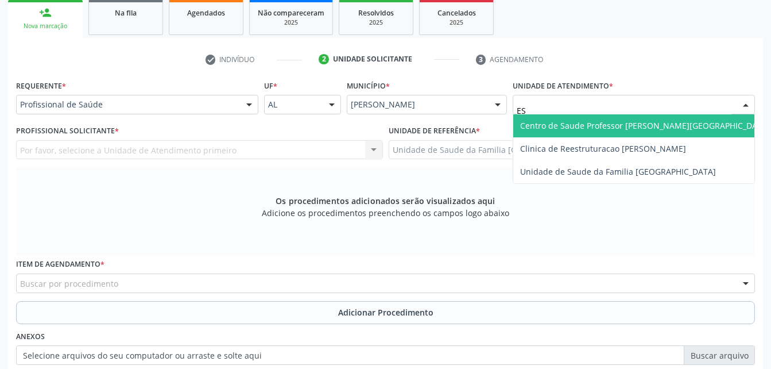
type input "EST"
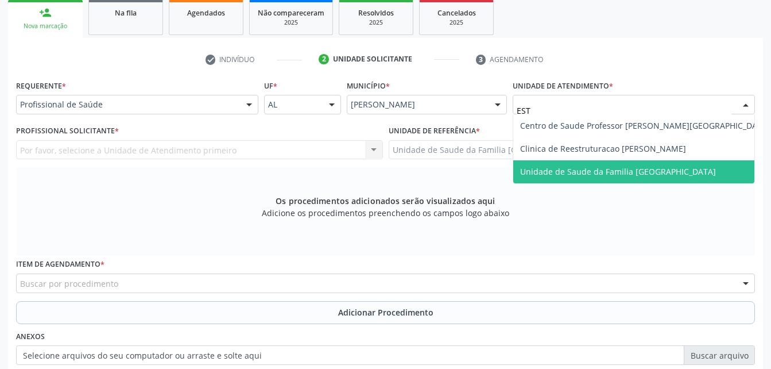
click at [584, 176] on span "Unidade de Saude da Familia [GEOGRAPHIC_DATA]" at bounding box center [618, 171] width 196 height 11
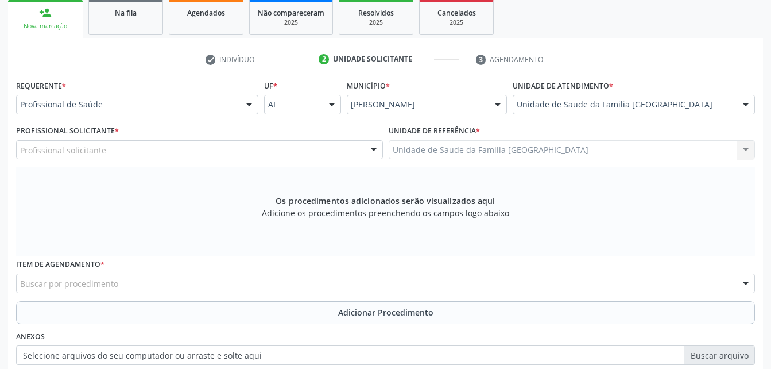
click at [250, 154] on div "Profissional solicitante" at bounding box center [199, 150] width 367 height 20
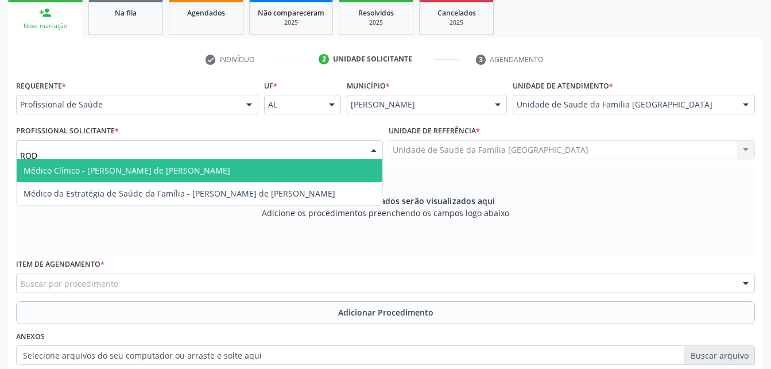
type input "RODR"
click at [257, 161] on span "Médico Clínico - Rodrigo Santana de Luna Batista" at bounding box center [200, 170] width 366 height 23
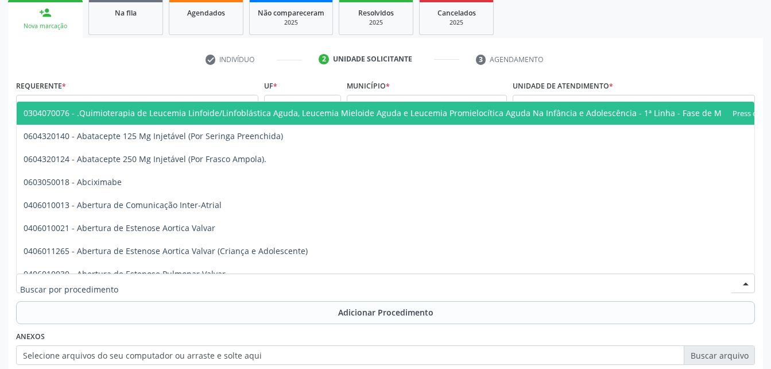
click at [253, 289] on div at bounding box center [385, 283] width 739 height 20
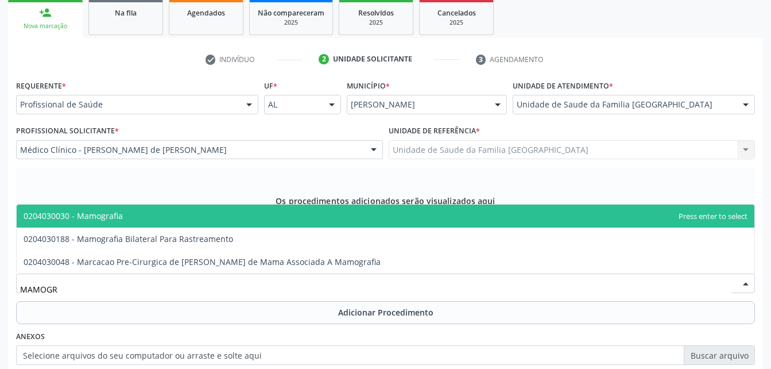
type input "MAMOGRA"
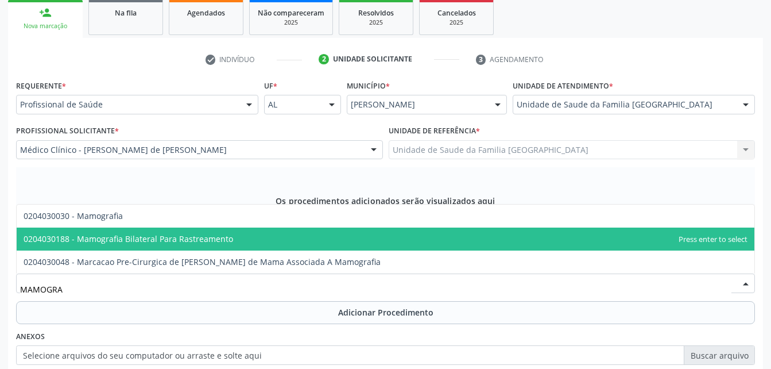
click at [230, 230] on span "0204030188 - Mamografia Bilateral Para Rastreamento" at bounding box center [386, 238] width 738 height 23
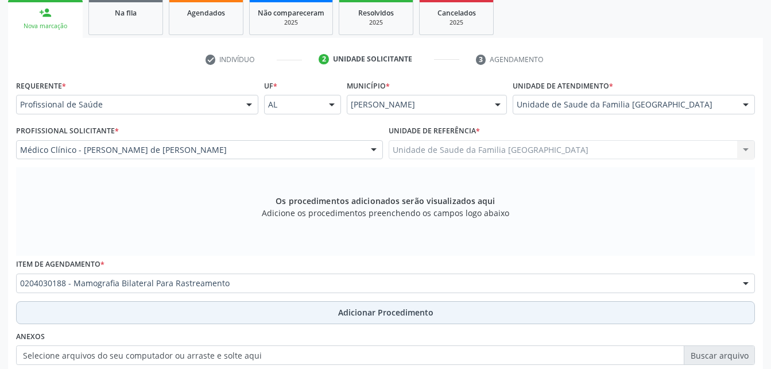
click at [289, 316] on button "Adicionar Procedimento" at bounding box center [385, 312] width 739 height 23
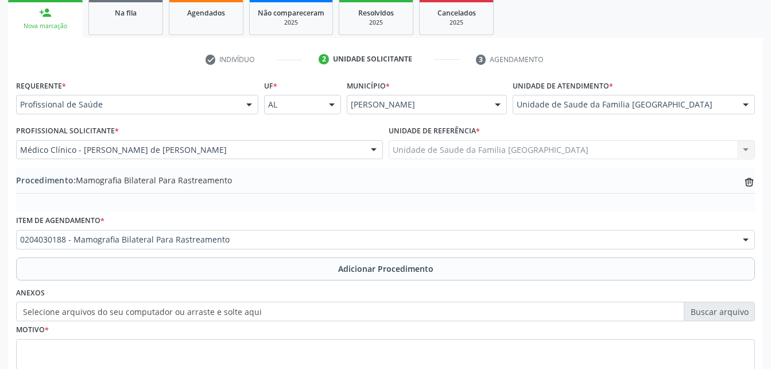
scroll to position [277, 0]
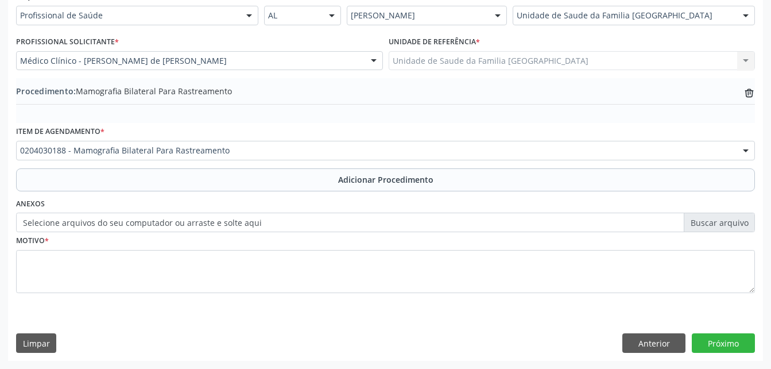
click at [268, 229] on label "Selecione arquivos do seu computador ou arraste e solte aqui" at bounding box center [385, 222] width 739 height 20
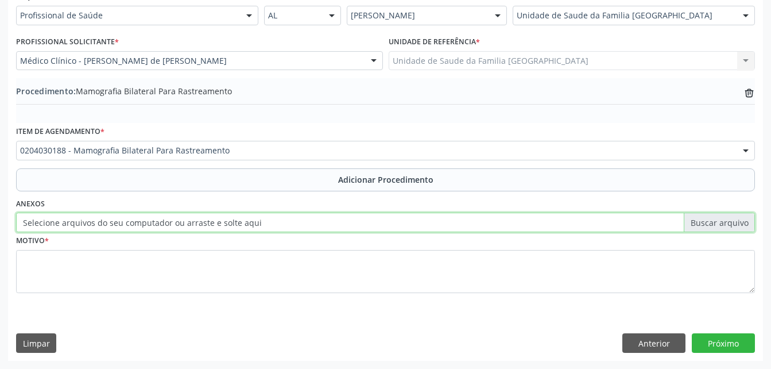
click at [268, 229] on input "Selecione arquivos do seu computador ou arraste e solte aqui" at bounding box center [385, 222] width 739 height 20
type input "C:\fakepath\WhatsApp Image 2025-09-29 at 10.46.37.jpeg"
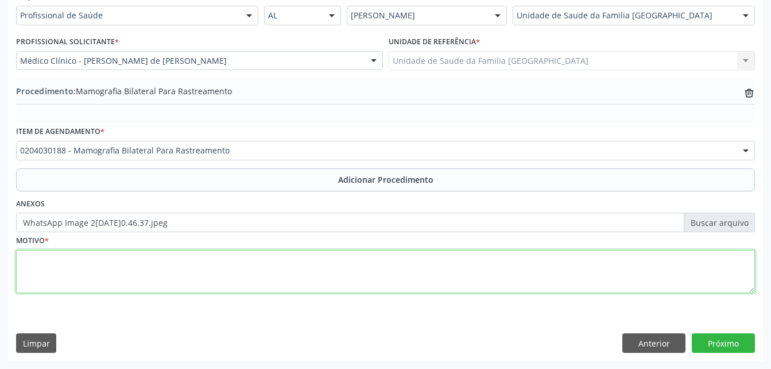
click at [295, 268] on textarea at bounding box center [385, 272] width 739 height 44
type textarea "ROTINA"
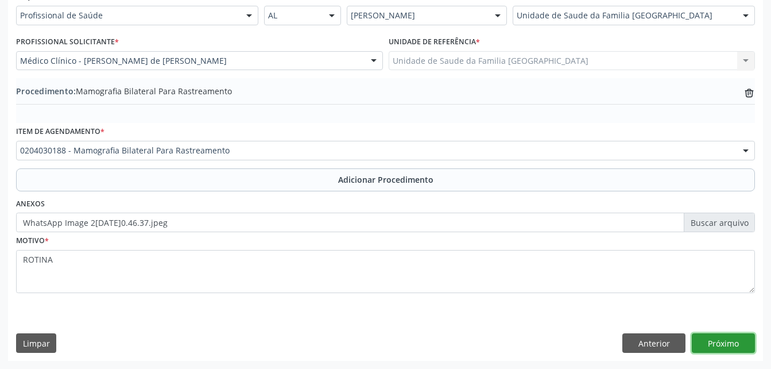
click at [734, 344] on button "Próximo" at bounding box center [723, 343] width 63 height 20
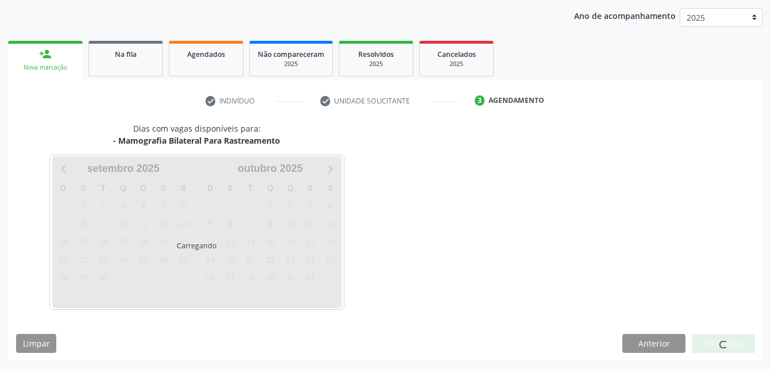
scroll to position [181, 0]
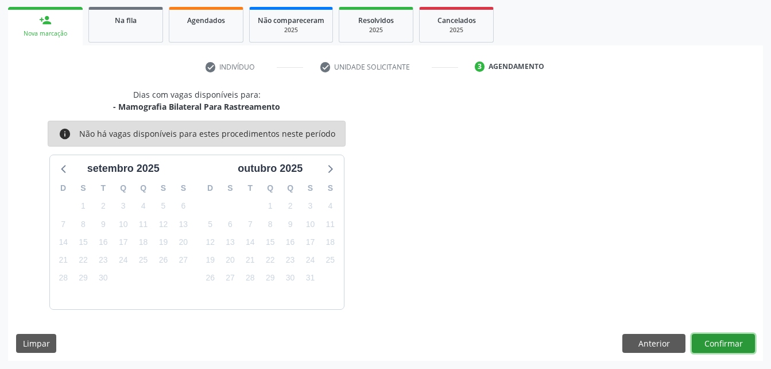
click at [734, 343] on button "Confirmar" at bounding box center [723, 344] width 63 height 20
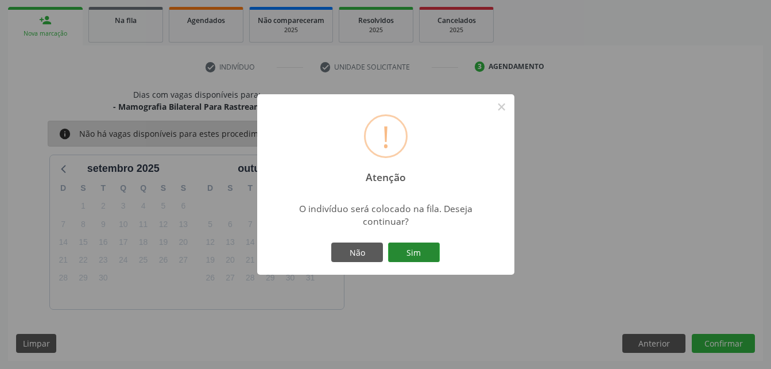
click at [424, 252] on button "Sim" at bounding box center [414, 252] width 52 height 20
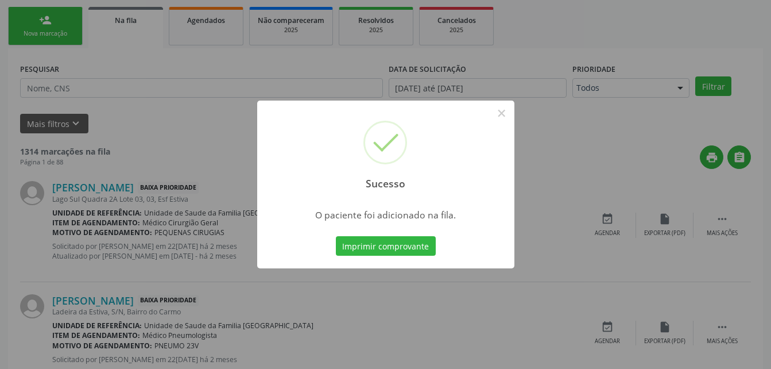
scroll to position [26, 0]
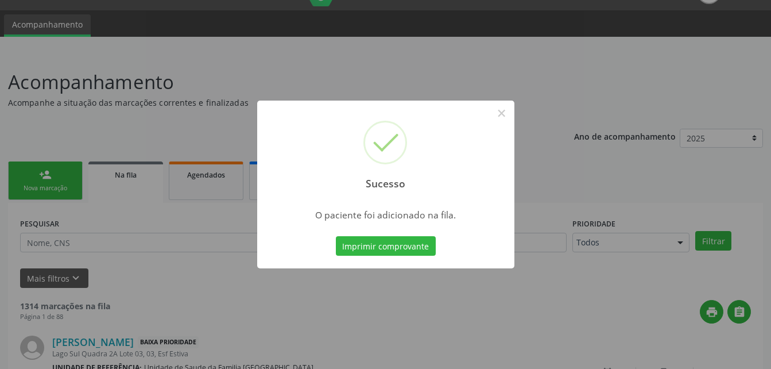
click at [29, 185] on div "Sucesso × O paciente foi adicionado na fila. Imprimir comprovante Cancel" at bounding box center [385, 184] width 771 height 369
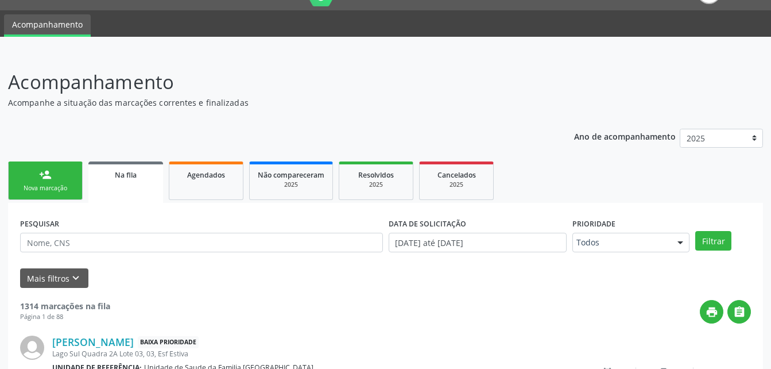
click at [29, 185] on div "Nova marcação" at bounding box center [45, 188] width 57 height 9
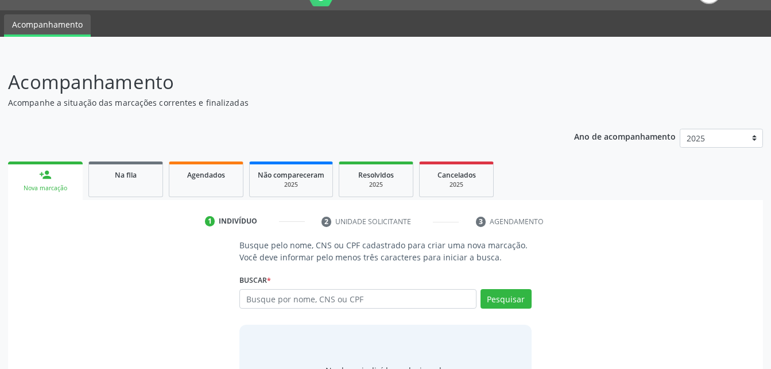
scroll to position [90, 0]
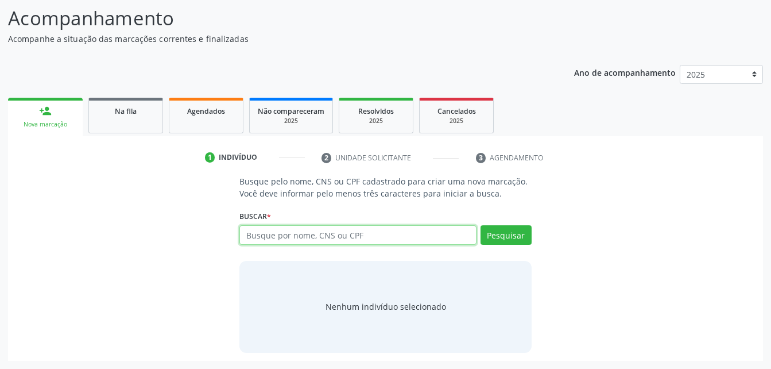
click at [304, 238] on input "text" at bounding box center [357, 235] width 237 height 20
paste input "703 1088 4931 6060"
type input "703 1088 4931 6060"
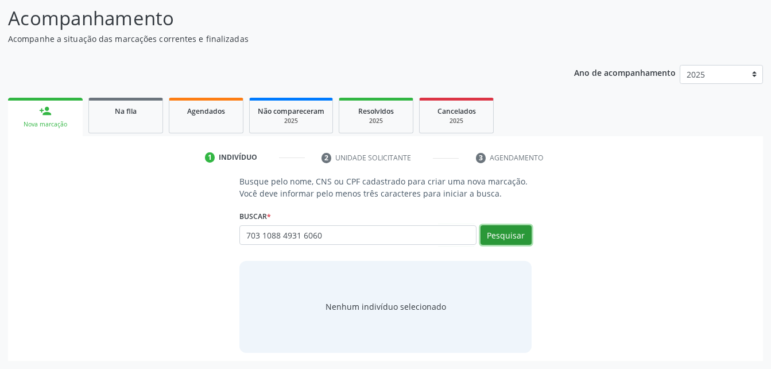
drag, startPoint x: 499, startPoint y: 228, endPoint x: 0, endPoint y: 274, distance: 500.9
click at [498, 228] on button "Pesquisar" at bounding box center [505, 235] width 51 height 20
type input "703 1088 4931 6060"
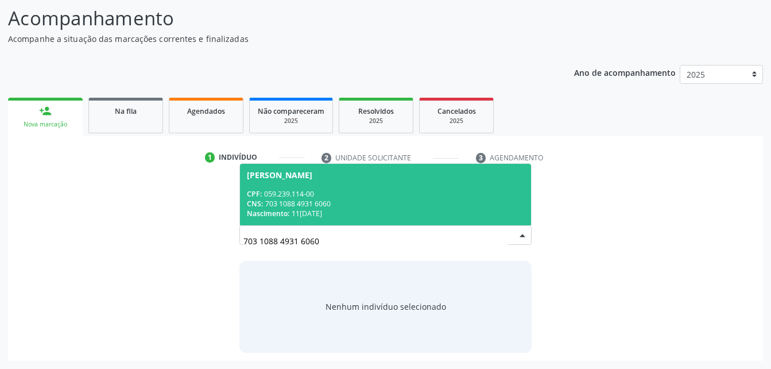
click at [412, 203] on div "CNS: 703 1088 4931 6060" at bounding box center [385, 204] width 277 height 10
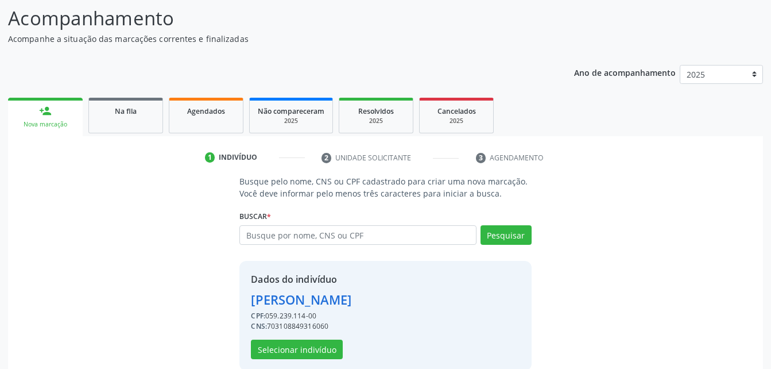
scroll to position [108, 0]
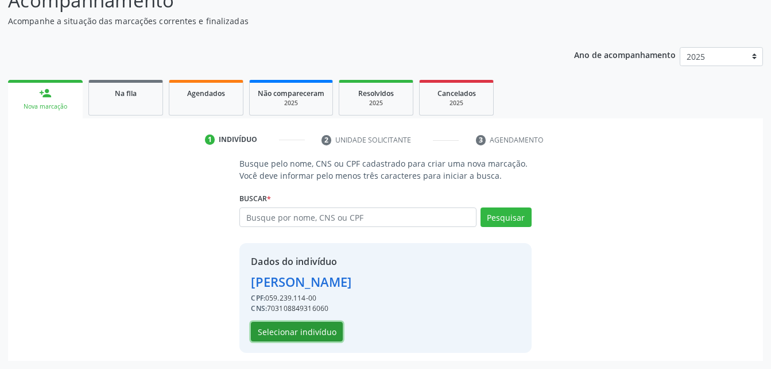
click at [302, 327] on button "Selecionar indivíduo" at bounding box center [297, 331] width 92 height 20
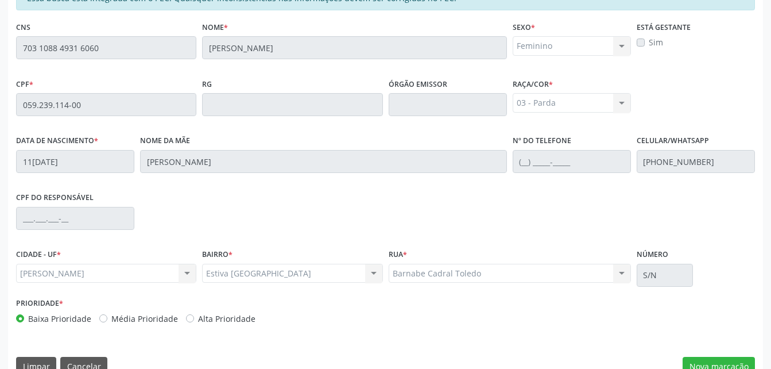
scroll to position [303, 0]
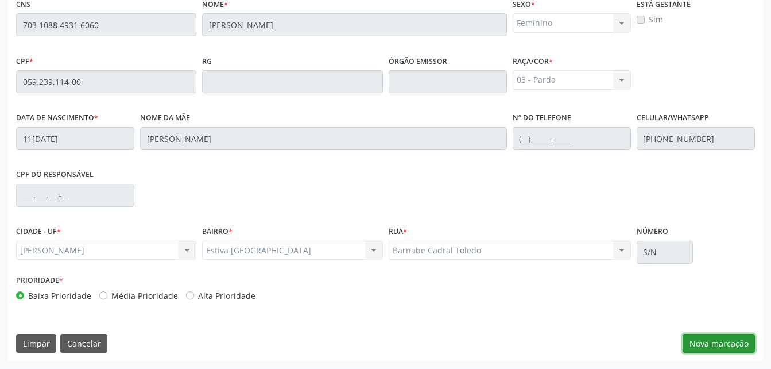
click at [703, 343] on button "Nova marcação" at bounding box center [719, 344] width 72 height 20
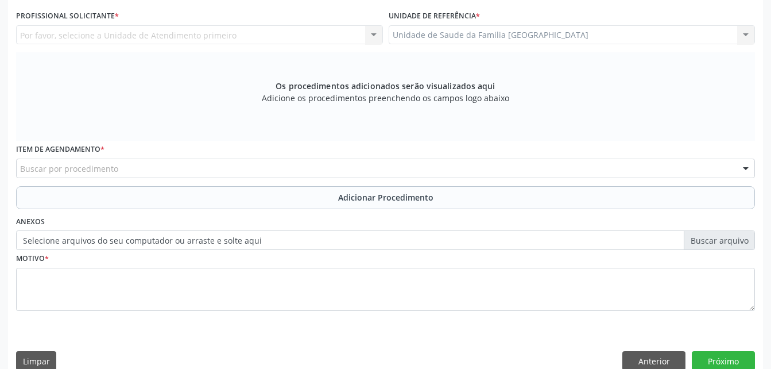
scroll to position [188, 0]
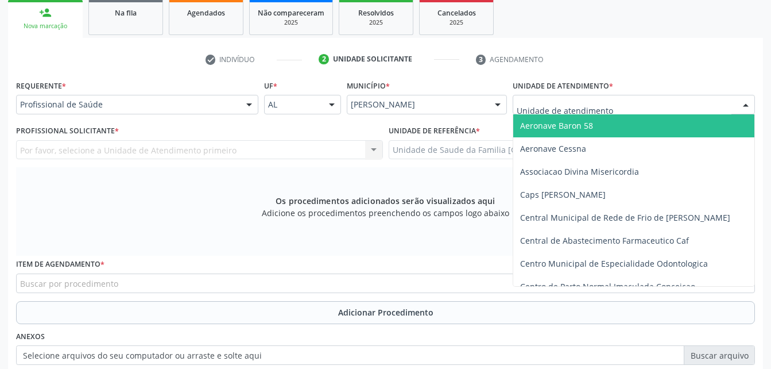
drag, startPoint x: 577, startPoint y: 111, endPoint x: 575, endPoint y: 104, distance: 7.3
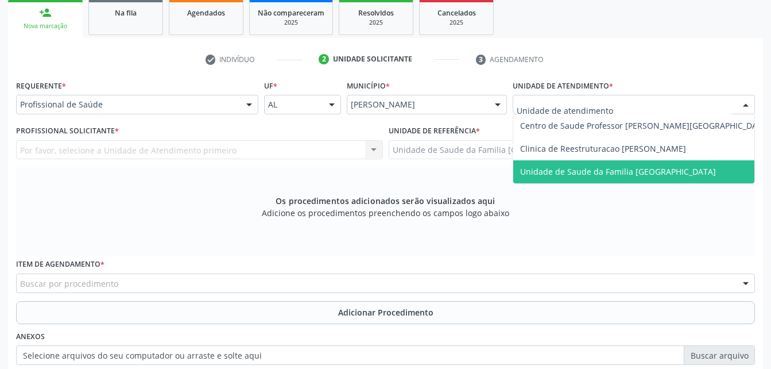
click at [585, 184] on div "Requerente * Profissional de Saúde Profissional de Saúde Paciente Nenhum result…" at bounding box center [385, 259] width 739 height 365
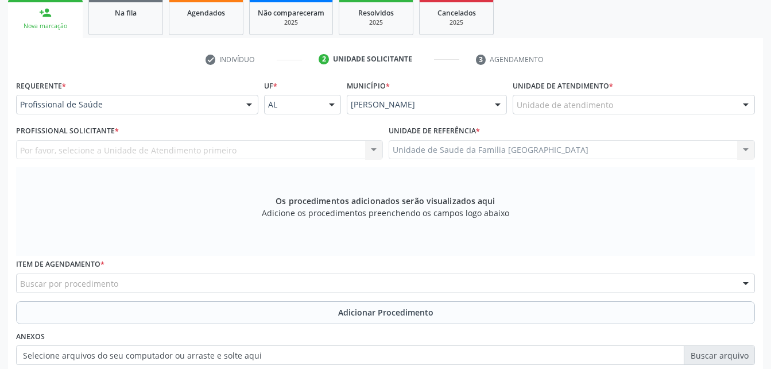
click at [154, 145] on div "Por favor, selecione a Unidade de Atendimento primeiro Nenhum resultado encontr…" at bounding box center [199, 150] width 367 height 20
click at [257, 152] on div "Por favor, selecione a Unidade de Atendimento primeiro Nenhum resultado encontr…" at bounding box center [199, 150] width 367 height 20
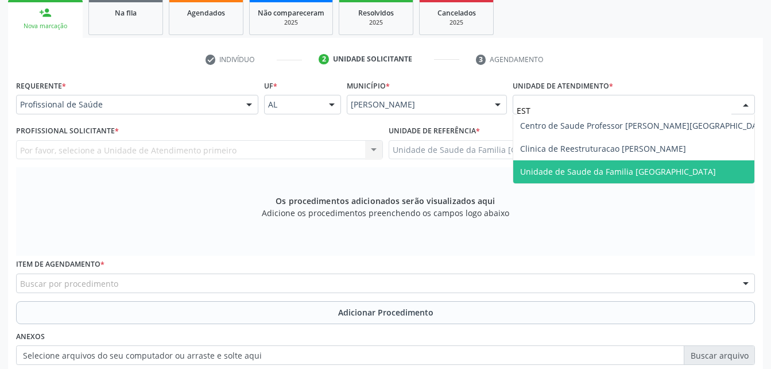
type input "ESTI"
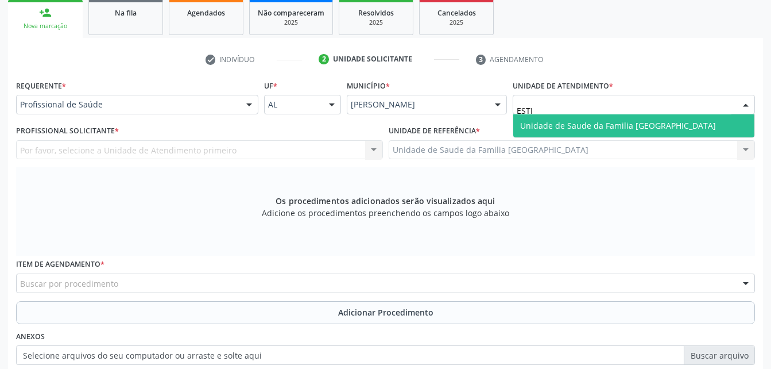
click at [527, 123] on span "Unidade de Saude da Familia [GEOGRAPHIC_DATA]" at bounding box center [618, 125] width 196 height 11
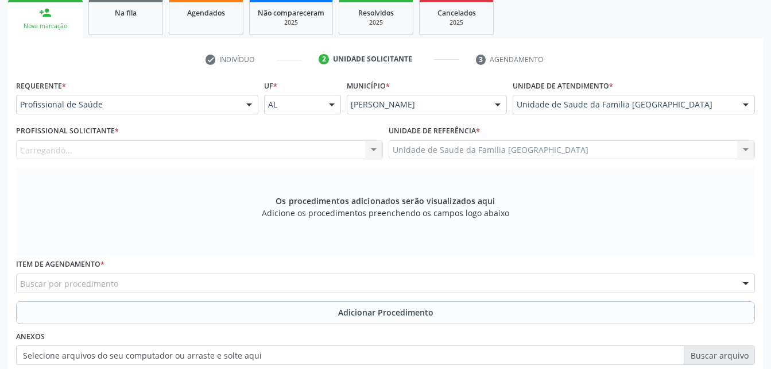
click at [269, 149] on div "Carregando... Nenhum resultado encontrado para: " " Não há nenhuma opção para s…" at bounding box center [199, 150] width 367 height 20
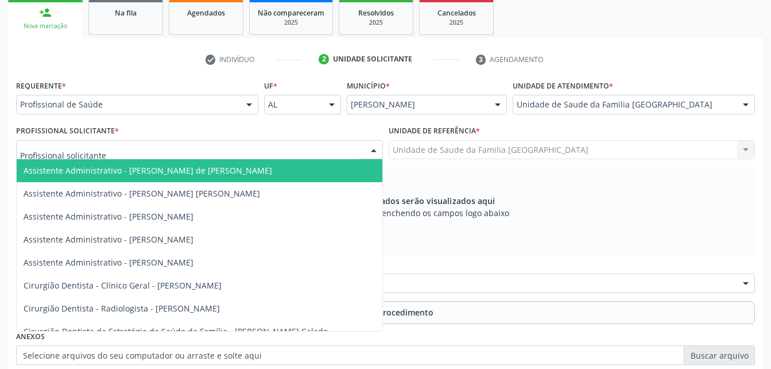
click at [276, 157] on div at bounding box center [199, 150] width 367 height 20
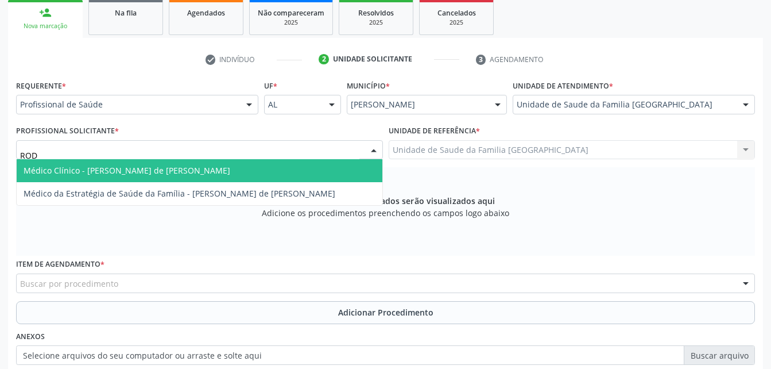
type input "RODR"
click at [303, 173] on span "Médico Clínico - Rodrigo Santana de Luna Batista" at bounding box center [200, 170] width 366 height 23
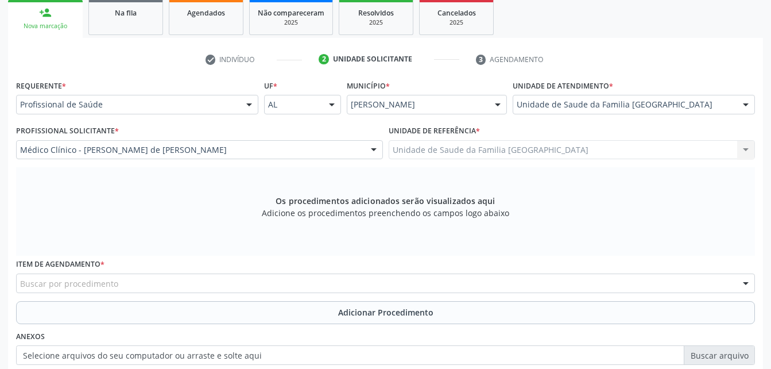
click at [308, 278] on div "Buscar por procedimento" at bounding box center [385, 283] width 739 height 20
type input "DERMAT"
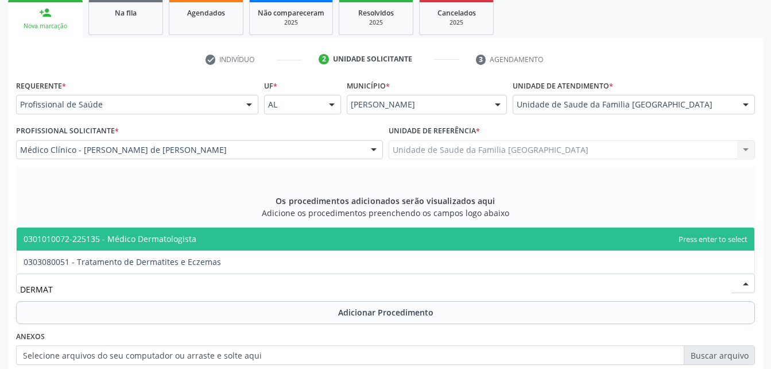
click at [308, 238] on span "0301010072-225135 - Médico Dermatologista" at bounding box center [386, 238] width 738 height 23
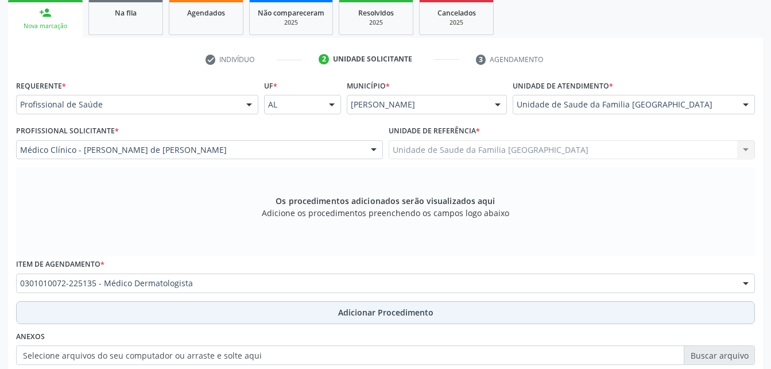
click at [286, 316] on button "Adicionar Procedimento" at bounding box center [385, 312] width 739 height 23
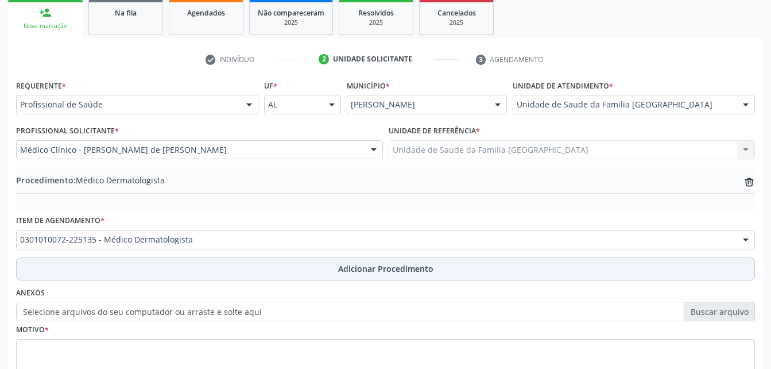
scroll to position [277, 0]
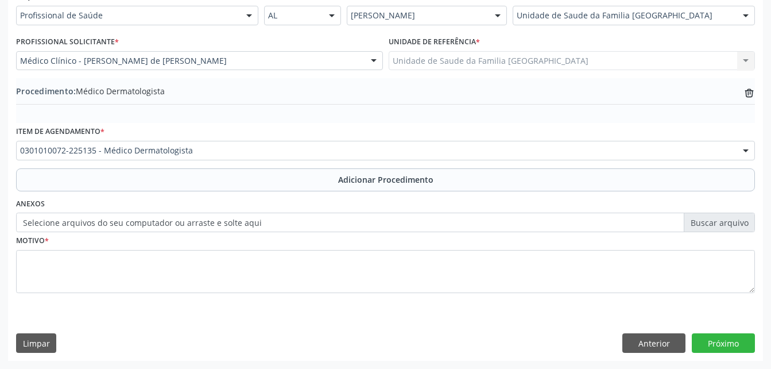
click at [159, 221] on label "Selecione arquivos do seu computador ou arraste e solte aqui" at bounding box center [385, 222] width 739 height 20
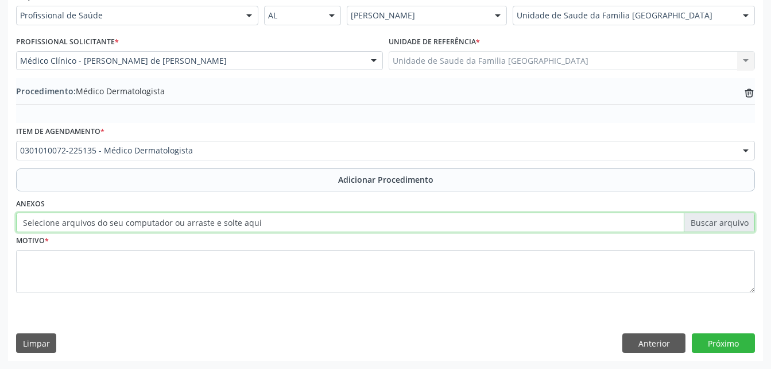
click at [159, 221] on input "Selecione arquivos do seu computador ou arraste e solte aqui" at bounding box center [385, 222] width 739 height 20
type input "C:\fakepath\WhatsApp Image 2025-09-29 at 10.46.45.jpeg"
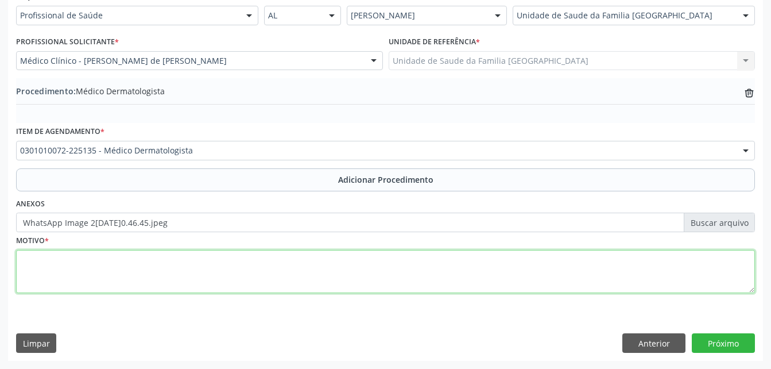
click at [328, 270] on textarea at bounding box center [385, 272] width 739 height 44
type textarea "LESÕES DE PELE"
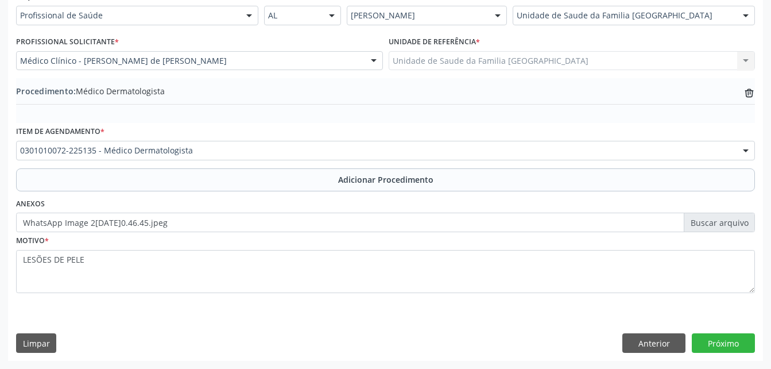
click at [713, 324] on div "Requerente * Profissional de Saúde Profissional de Saúde Paciente Nenhum result…" at bounding box center [385, 174] width 755 height 372
click at [724, 338] on button "Próximo" at bounding box center [723, 343] width 63 height 20
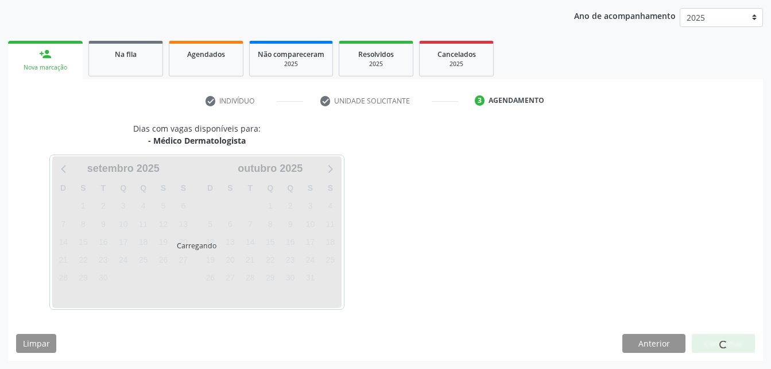
scroll to position [181, 0]
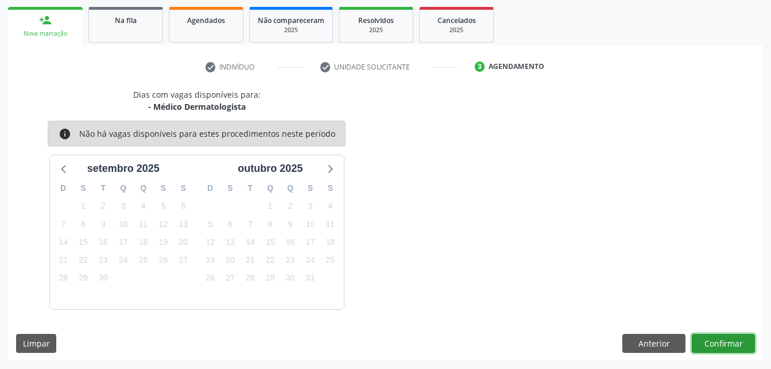
click at [724, 338] on button "Confirmar" at bounding box center [723, 344] width 63 height 20
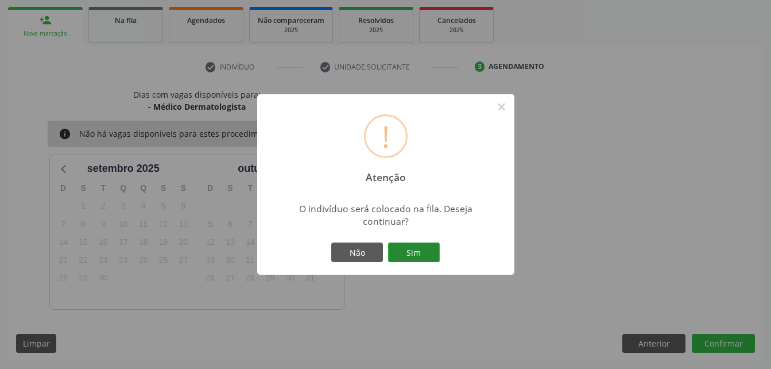
click at [422, 250] on button "Sim" at bounding box center [414, 252] width 52 height 20
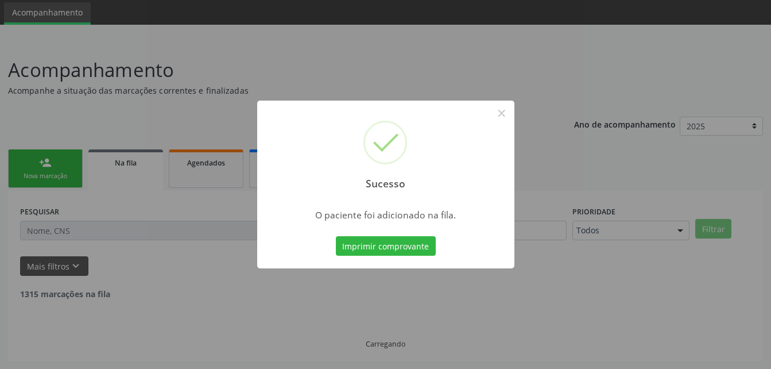
scroll to position [26, 0]
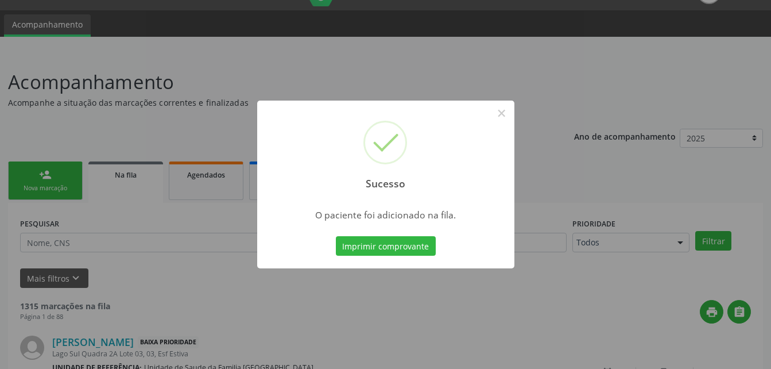
click at [39, 192] on div "Sucesso × O paciente foi adicionado na fila. Imprimir comprovante Cancel" at bounding box center [385, 184] width 771 height 369
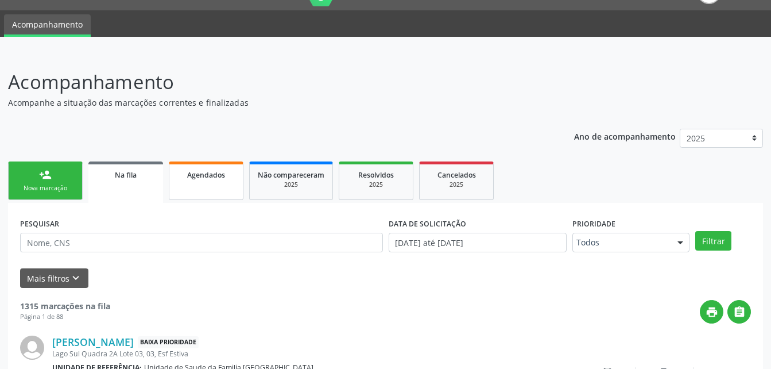
click at [193, 169] on div "Agendados" at bounding box center [205, 174] width 57 height 12
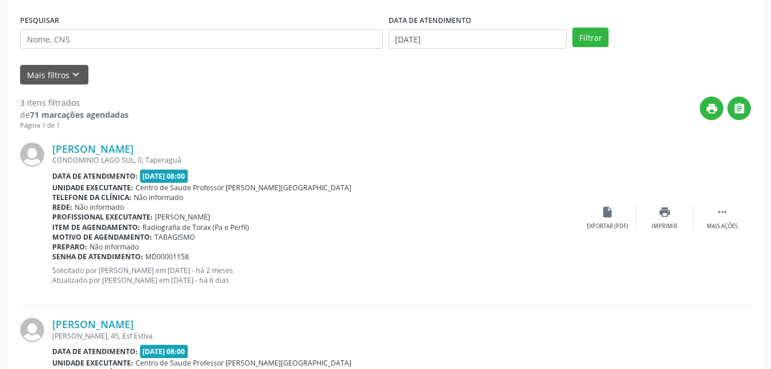
scroll to position [115, 0]
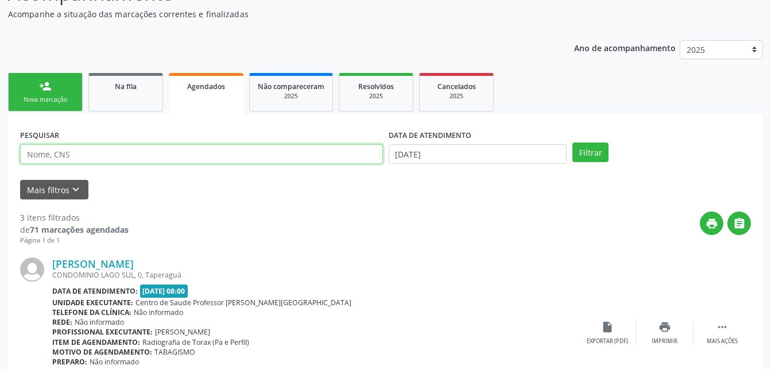
click at [243, 155] on input "text" at bounding box center [201, 154] width 363 height 20
type input "MANOEL PERGENTINO DA SILVA"
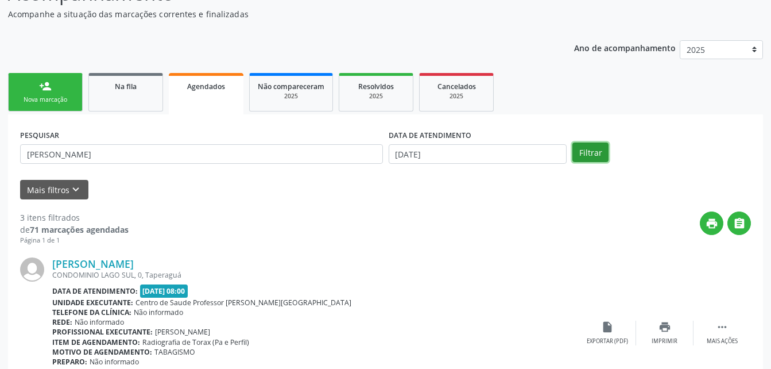
click at [593, 156] on button "Filtrar" at bounding box center [590, 152] width 36 height 20
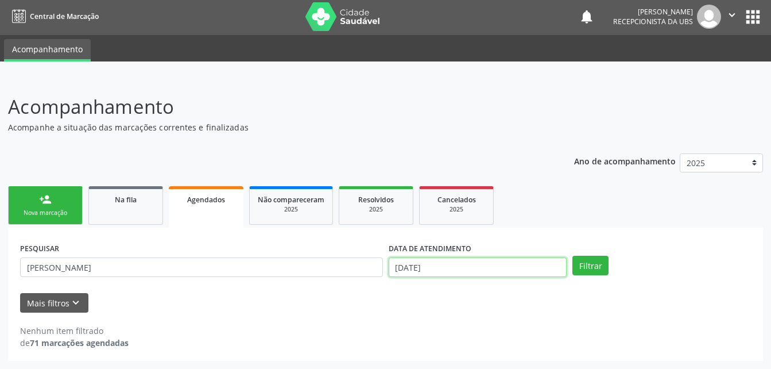
scroll to position [73, 0]
click at [460, 272] on body "Central de Marcação notifications Evelin Maria Santos Silva Recepcionista da UB…" at bounding box center [385, 182] width 771 height 369
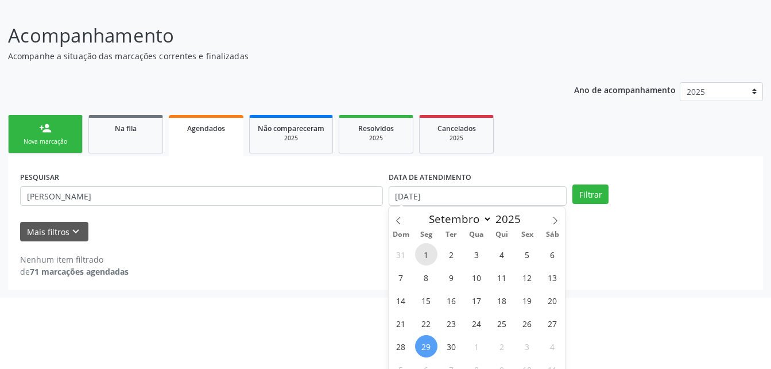
click at [424, 253] on span "1" at bounding box center [426, 254] width 22 height 22
type input "01/09/2025"
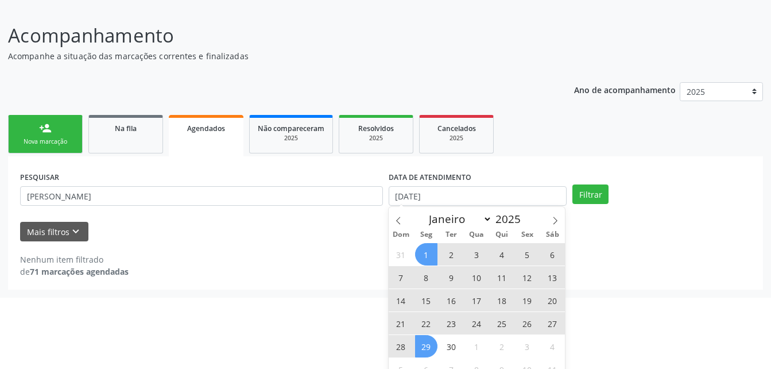
click at [431, 355] on span "29" at bounding box center [426, 346] width 22 height 22
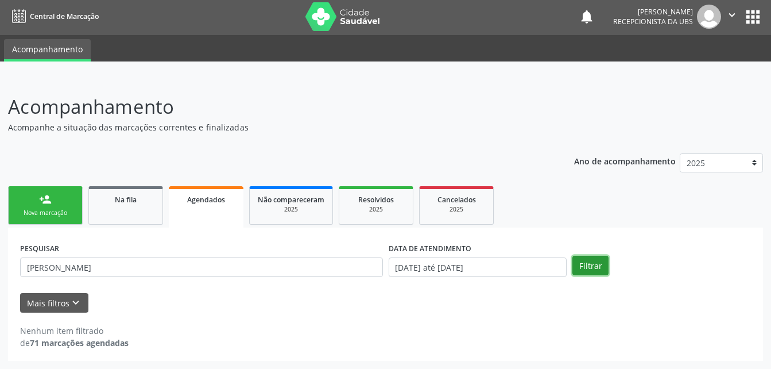
click at [593, 265] on button "Filtrar" at bounding box center [590, 265] width 36 height 20
click at [131, 206] on link "Na fila" at bounding box center [125, 205] width 75 height 38
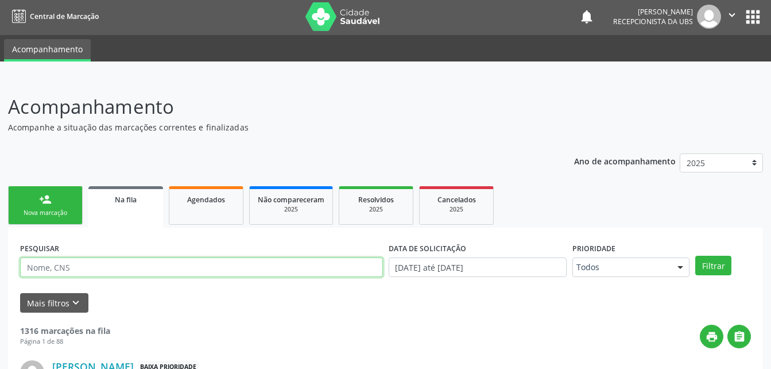
click at [138, 267] on input "text" at bounding box center [201, 267] width 363 height 20
type input "MANOEL PERGENTINO DA SILVA"
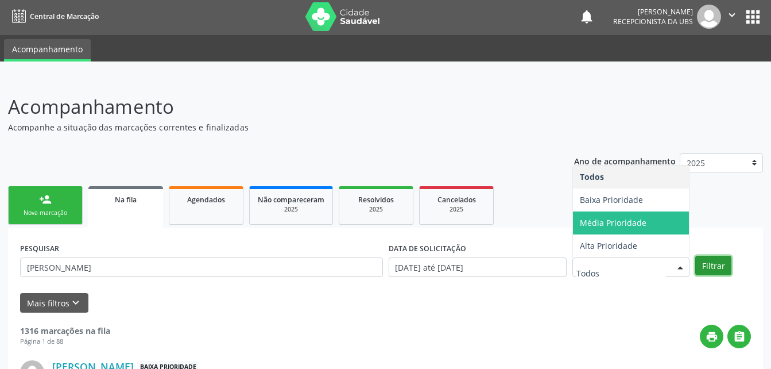
click at [723, 263] on button "Filtrar" at bounding box center [713, 265] width 36 height 20
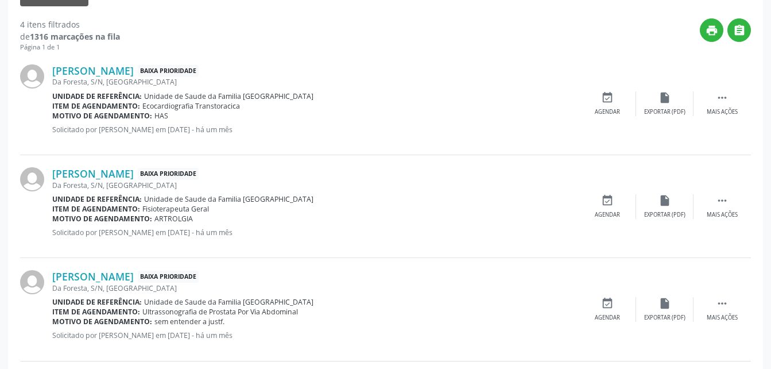
scroll to position [78, 0]
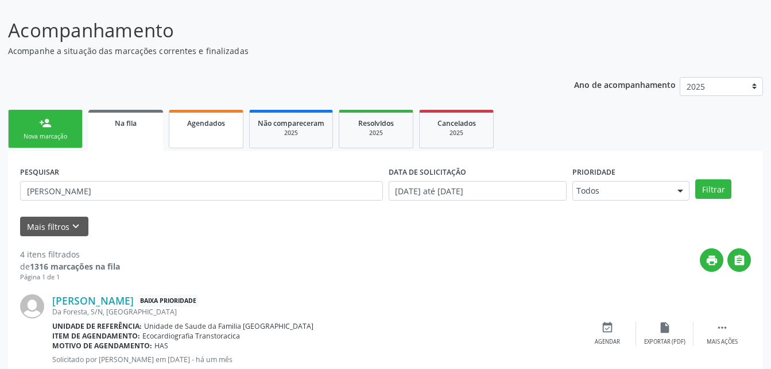
click at [188, 127] on span "Agendados" at bounding box center [206, 123] width 38 height 10
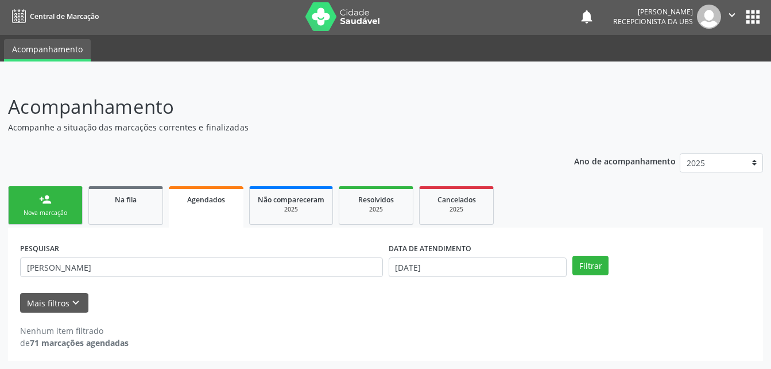
scroll to position [2, 0]
click at [40, 207] on link "person_add Nova marcação" at bounding box center [45, 205] width 75 height 38
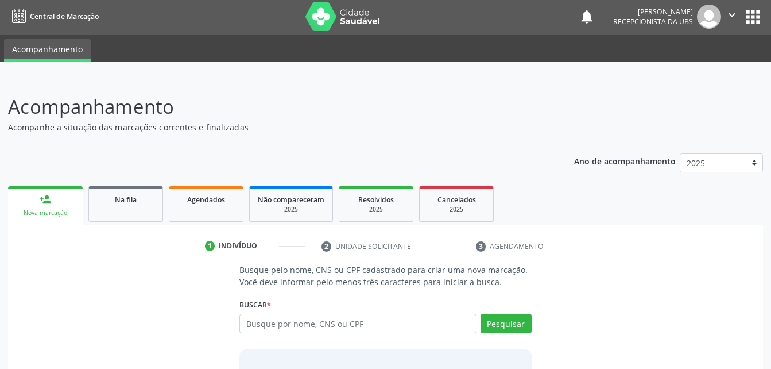
scroll to position [90, 0]
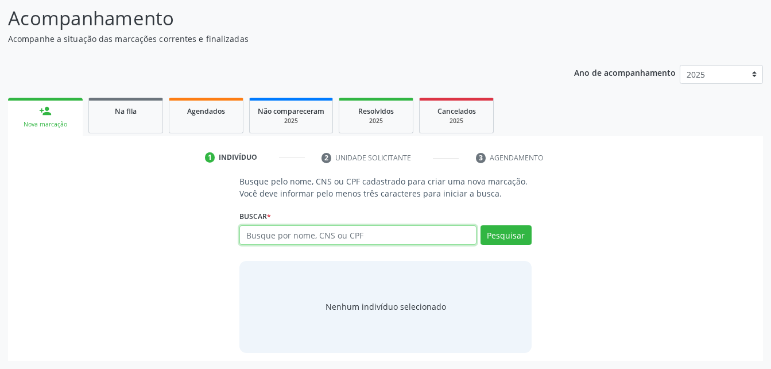
click at [312, 230] on input "text" at bounding box center [357, 235] width 237 height 20
type input "705009615321155"
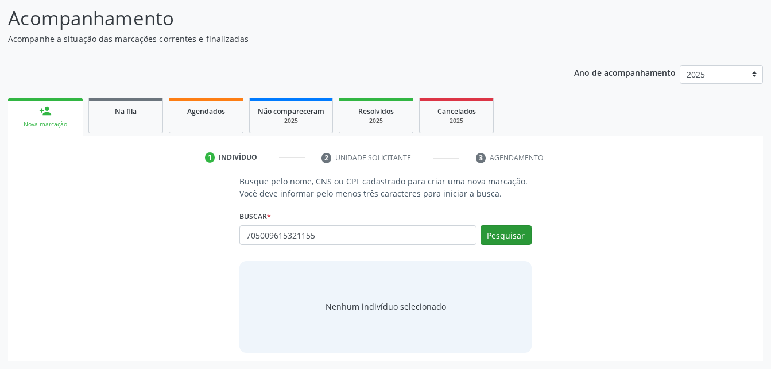
drag, startPoint x: 500, startPoint y: 219, endPoint x: 501, endPoint y: 227, distance: 7.5
click at [501, 226] on div "Buscar * Busque por nome, CNS ou CPF Nenhum resultado encontrado para: " " Não …" at bounding box center [385, 229] width 292 height 45
click at [501, 227] on button "Pesquisar" at bounding box center [505, 235] width 51 height 20
type input "705009615321155"
click at [501, 227] on div "705009615321155 Busque por nome, CNS ou CPF Wellington Santos de Mendonca CPF: …" at bounding box center [385, 239] width 292 height 28
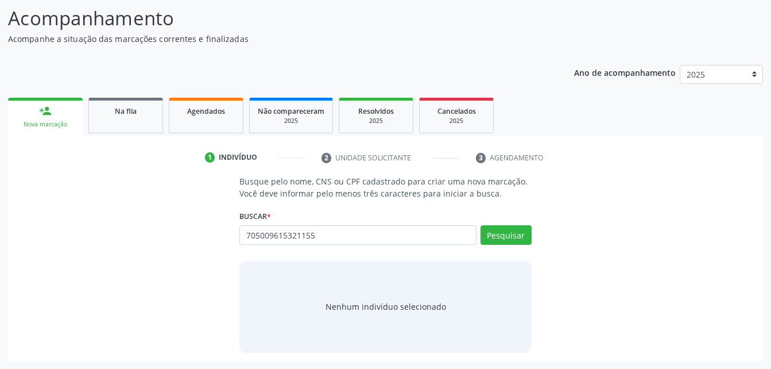
click at [437, 194] on p "Busque pelo nome, CNS ou CPF cadastrado para criar uma nova marcação. Você deve…" at bounding box center [385, 187] width 292 height 24
click at [493, 241] on button "Pesquisar" at bounding box center [505, 235] width 51 height 20
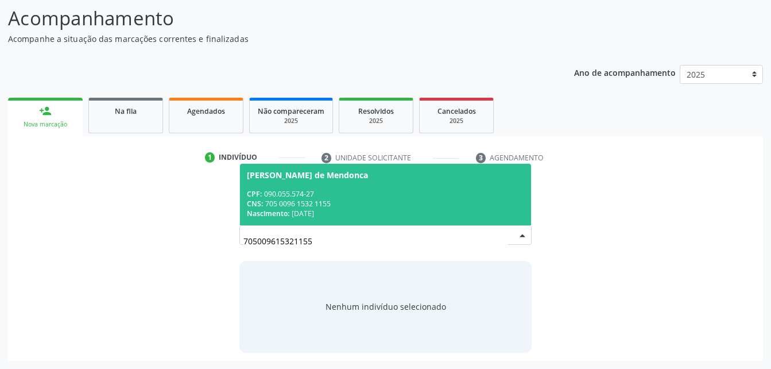
click at [350, 191] on div "CPF: 090.055.574-27" at bounding box center [385, 194] width 277 height 10
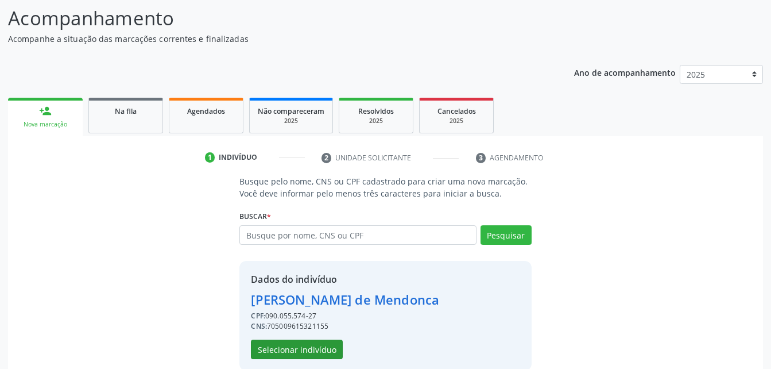
scroll to position [108, 0]
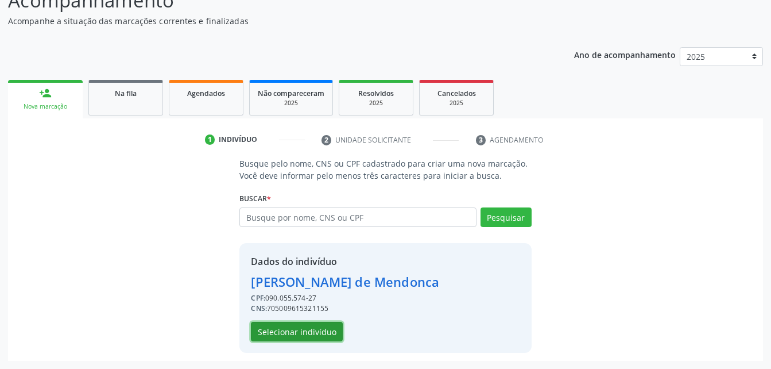
click at [322, 324] on button "Selecionar indivíduo" at bounding box center [297, 331] width 92 height 20
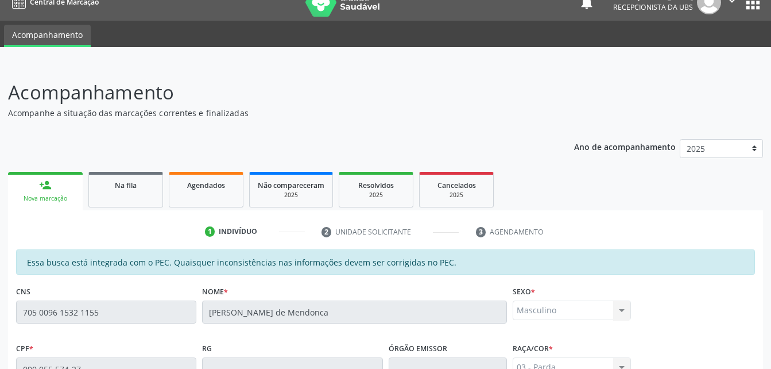
scroll to position [131, 0]
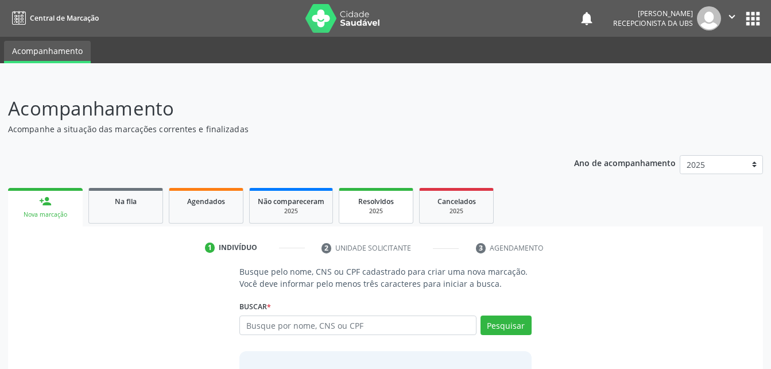
scroll to position [90, 0]
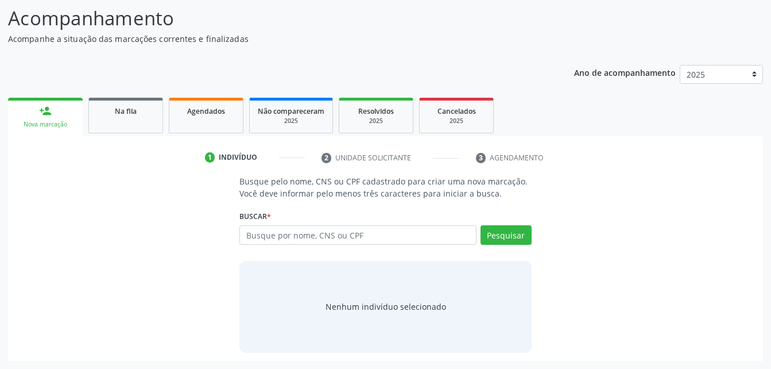
click at [379, 232] on input "text" at bounding box center [357, 235] width 237 height 20
type input "705009615321155"
click at [519, 238] on button "Pesquisar" at bounding box center [505, 235] width 51 height 20
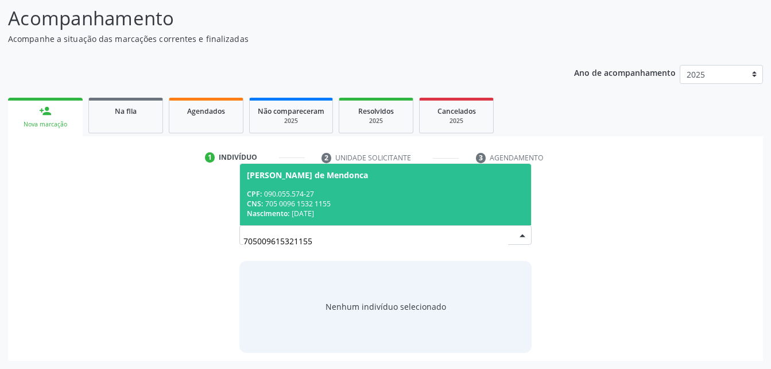
click at [474, 201] on div "CNS: 705 0096 1532 1155" at bounding box center [385, 204] width 277 height 10
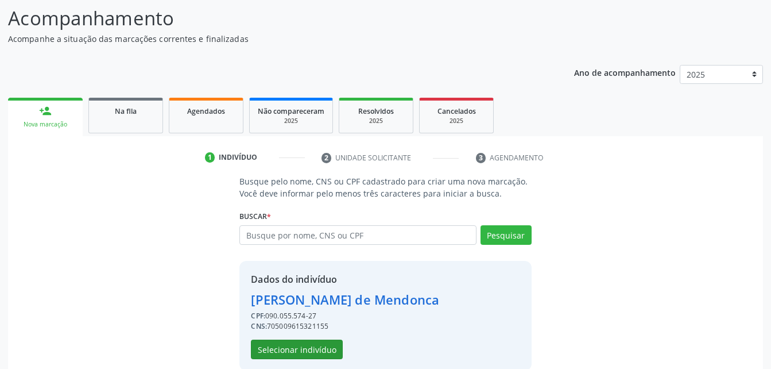
scroll to position [108, 0]
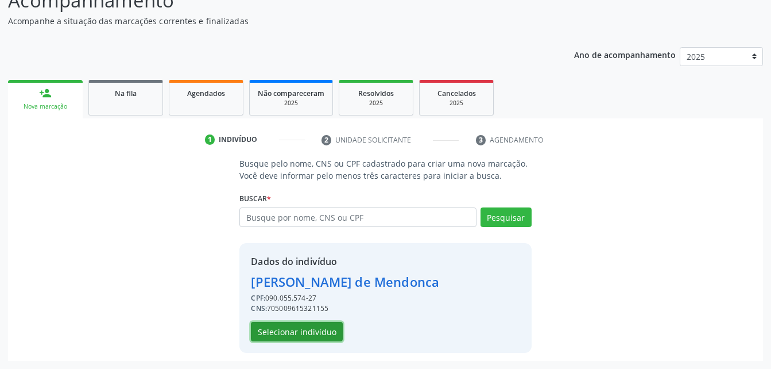
click at [285, 324] on button "Selecionar indivíduo" at bounding box center [297, 331] width 92 height 20
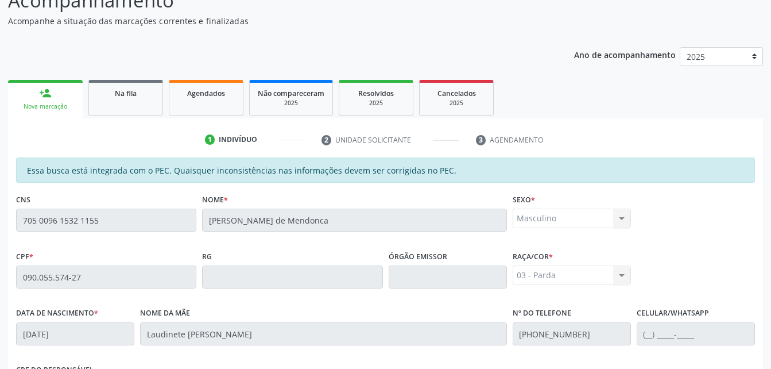
scroll to position [303, 0]
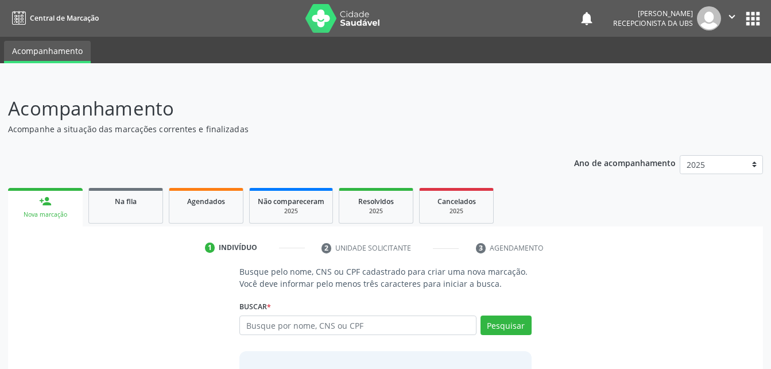
scroll to position [90, 0]
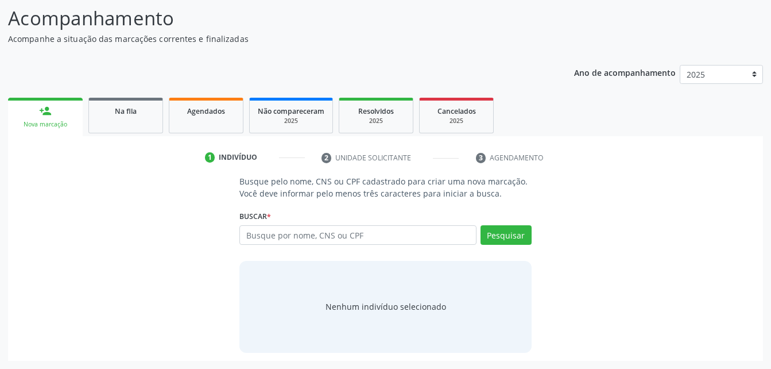
click at [264, 241] on input "text" at bounding box center [357, 235] width 237 height 20
type input "705009615321155"
click at [505, 241] on button "Pesquisar" at bounding box center [505, 235] width 51 height 20
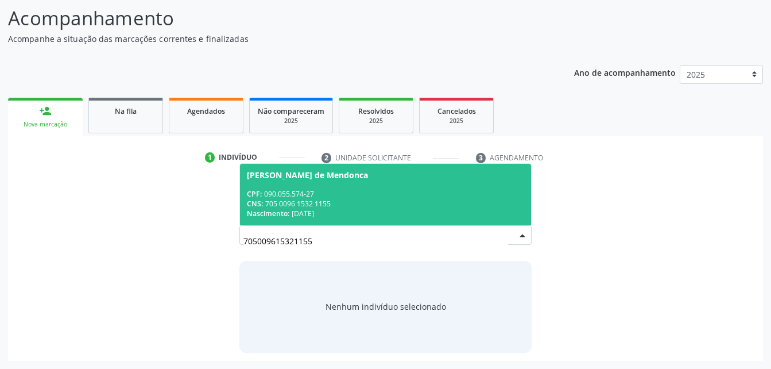
click at [320, 183] on span "Wellington Santos de Mendonca CPF: 090.055.574-27 CNS: 705 0096 1532 1155 Nasci…" at bounding box center [385, 194] width 290 height 61
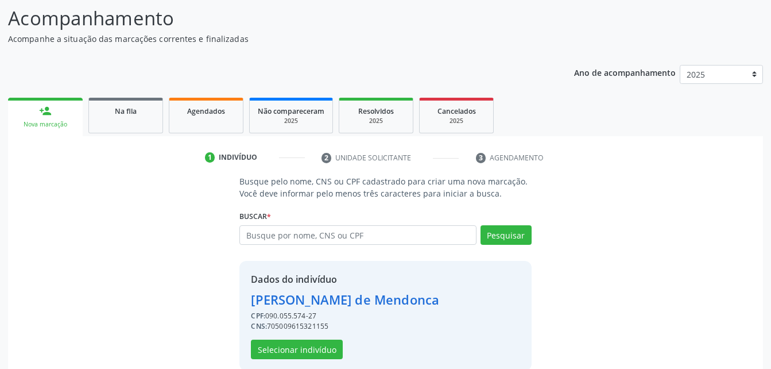
scroll to position [108, 0]
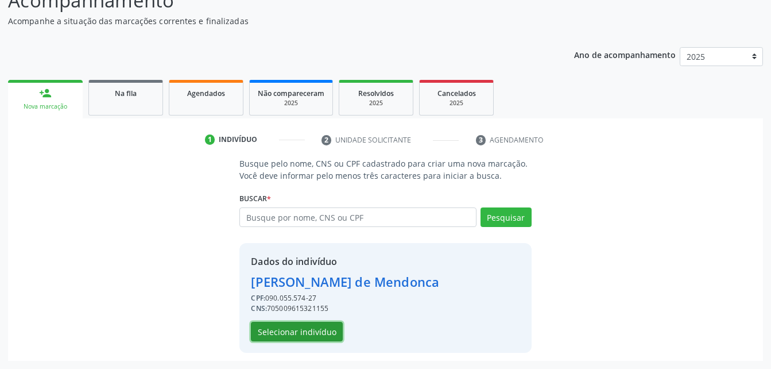
click at [294, 330] on button "Selecionar indivíduo" at bounding box center [297, 331] width 92 height 20
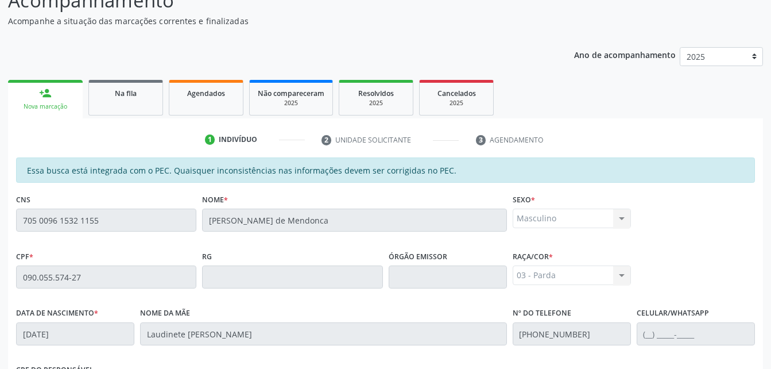
scroll to position [303, 0]
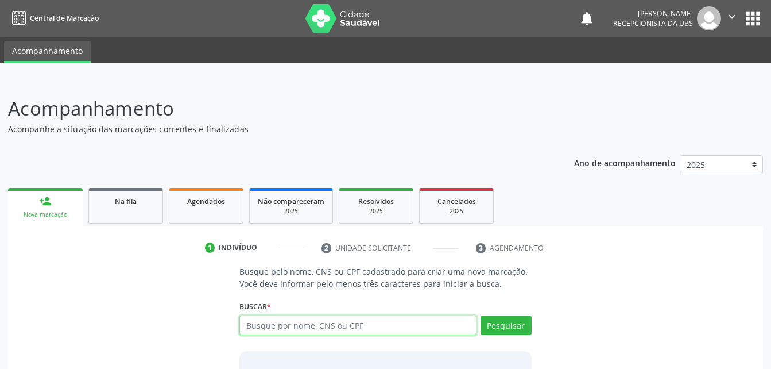
scroll to position [90, 0]
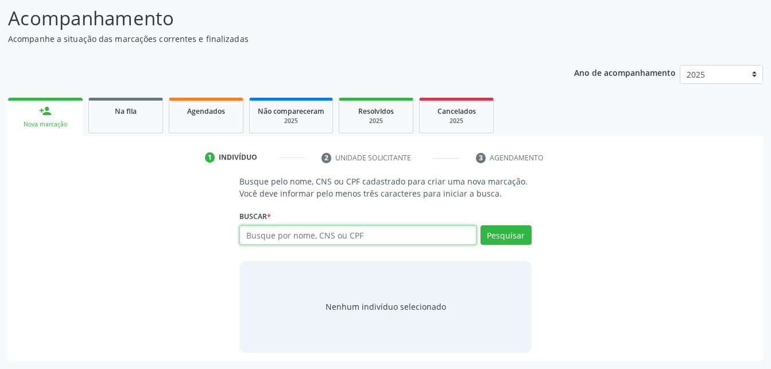
click at [344, 235] on input "text" at bounding box center [357, 235] width 237 height 20
paste input "705009615321155"
type input "705009615321155"
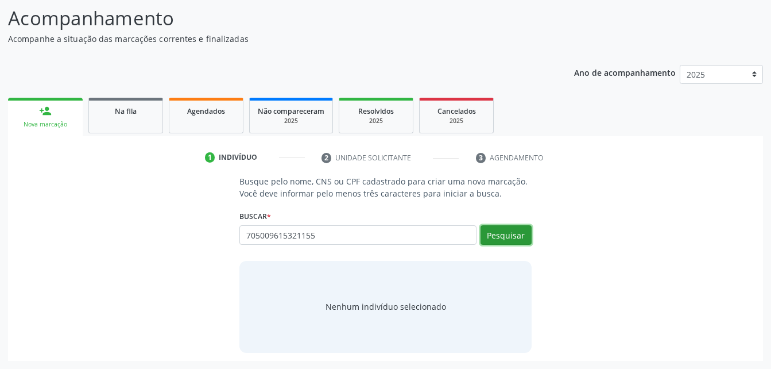
click at [499, 242] on button "Pesquisar" at bounding box center [505, 235] width 51 height 20
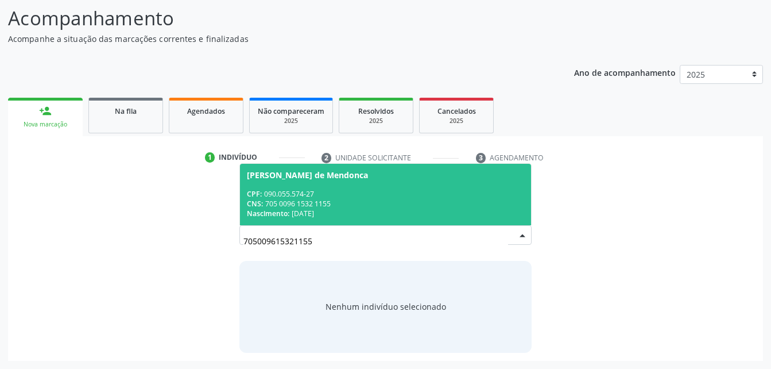
click at [431, 194] on div "CPF: 090.055.574-27" at bounding box center [385, 194] width 277 height 10
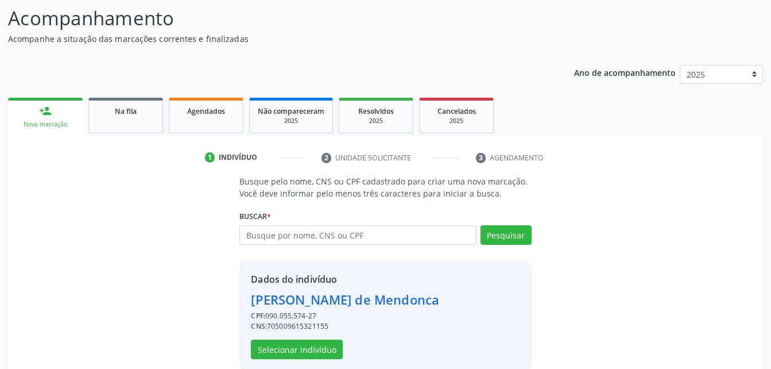
scroll to position [108, 0]
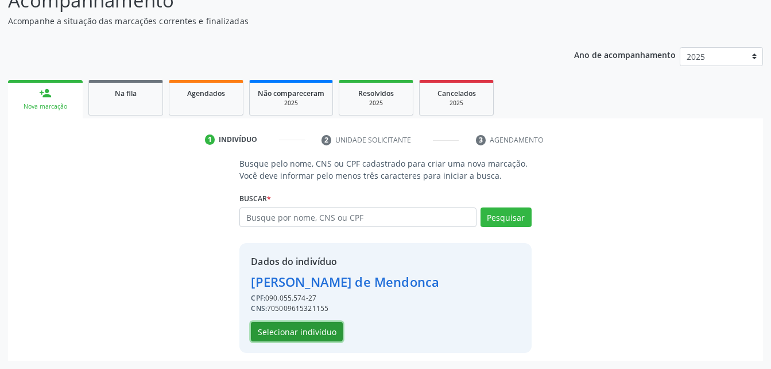
click at [281, 332] on button "Selecionar indivíduo" at bounding box center [297, 331] width 92 height 20
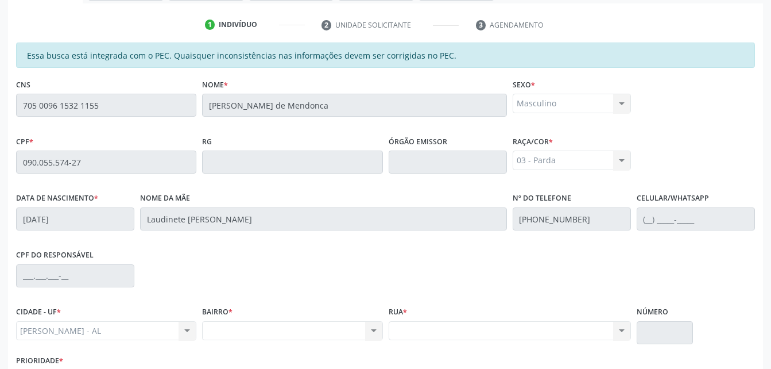
scroll to position [303, 0]
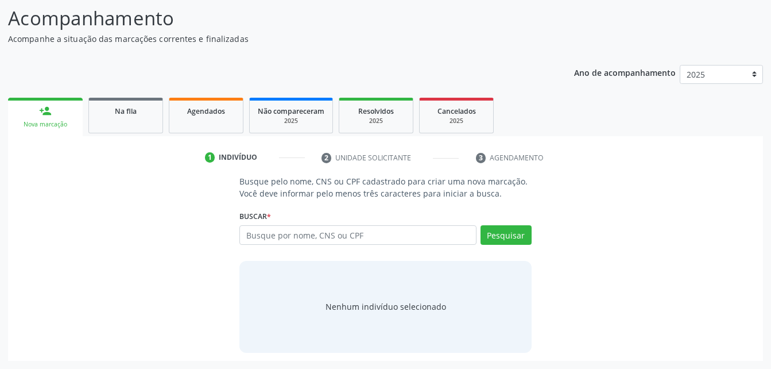
scroll to position [90, 0]
click at [421, 249] on div "Busque por nome, CNS ou CPF Nenhum resultado encontrado para: " " Digite nome, …" at bounding box center [385, 239] width 292 height 28
click at [420, 235] on input "text" at bounding box center [357, 235] width 237 height 20
paste input "705009615321155"
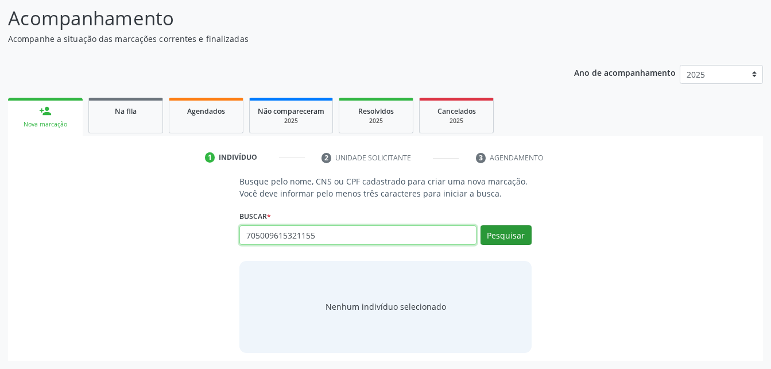
type input "705009615321155"
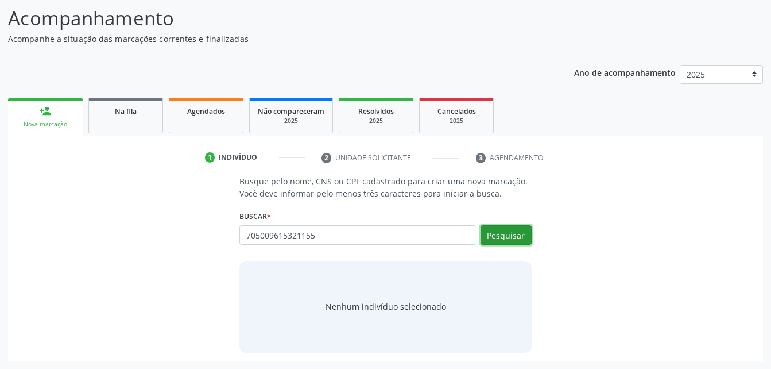
click at [523, 235] on button "Pesquisar" at bounding box center [505, 235] width 51 height 20
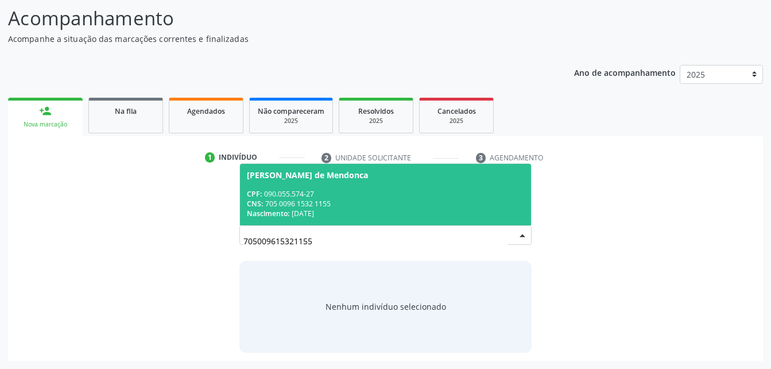
click at [414, 193] on div "CPF: 090.055.574-27" at bounding box center [385, 194] width 277 height 10
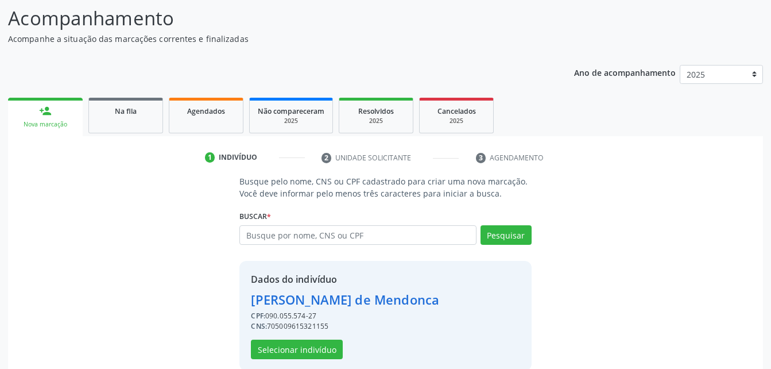
scroll to position [108, 0]
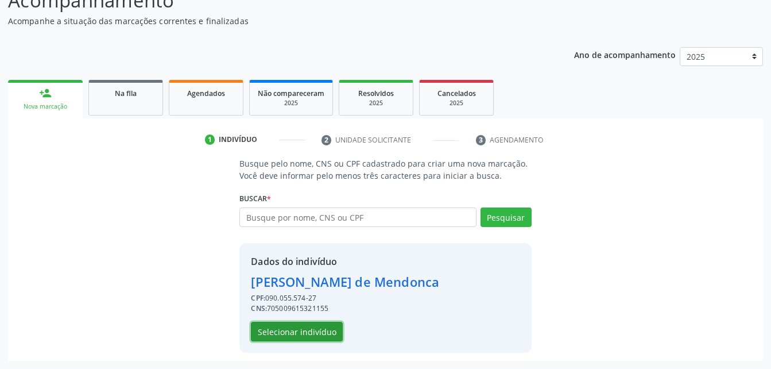
click at [309, 326] on button "Selecionar indivíduo" at bounding box center [297, 331] width 92 height 20
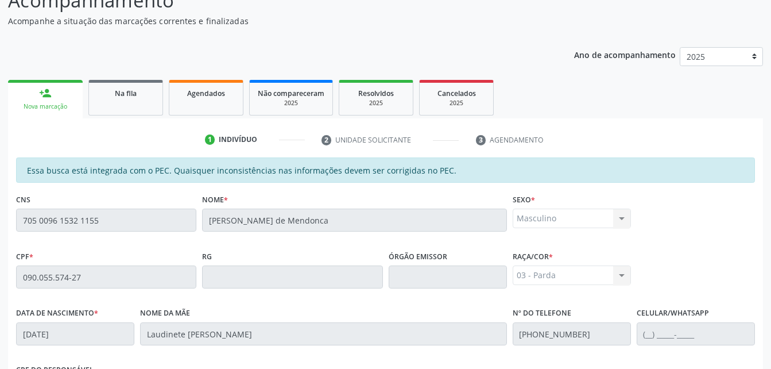
scroll to position [303, 0]
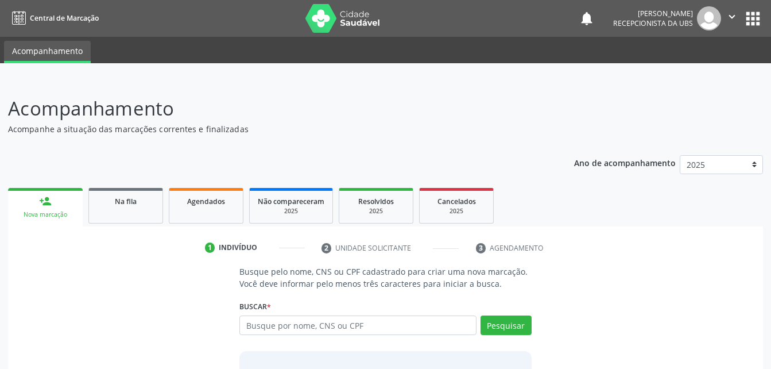
scroll to position [90, 0]
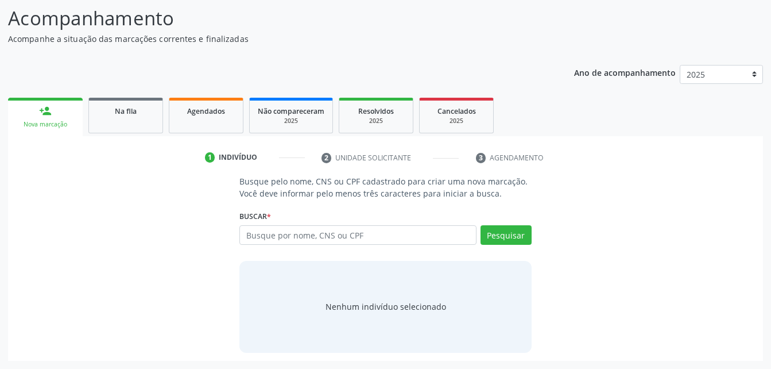
click at [327, 228] on input "text" at bounding box center [357, 235] width 237 height 20
type input "705009615321155"
click at [526, 236] on button "Pesquisar" at bounding box center [505, 235] width 51 height 20
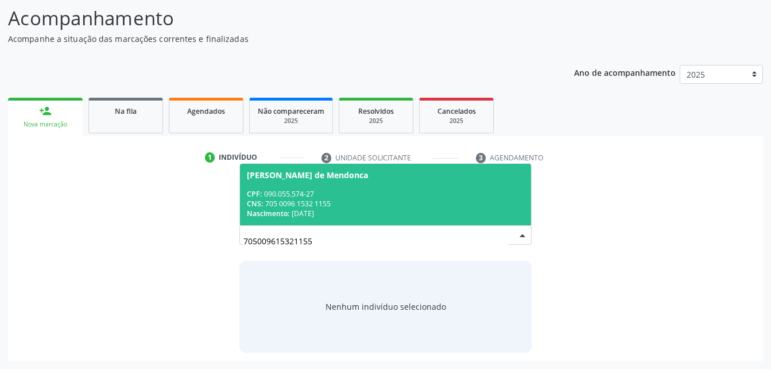
click at [372, 191] on div "CPF: 090.055.574-27" at bounding box center [385, 194] width 277 height 10
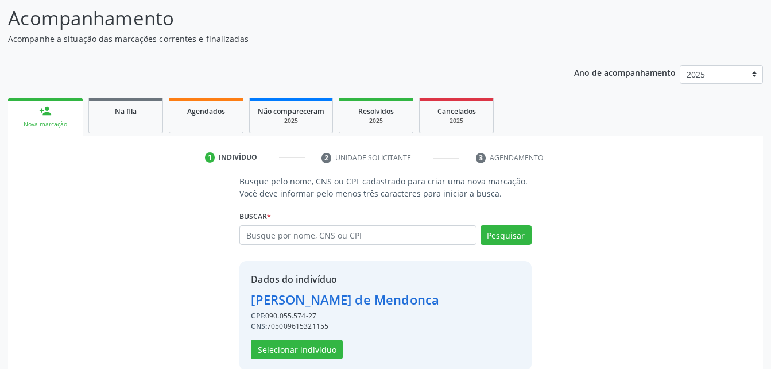
scroll to position [108, 0]
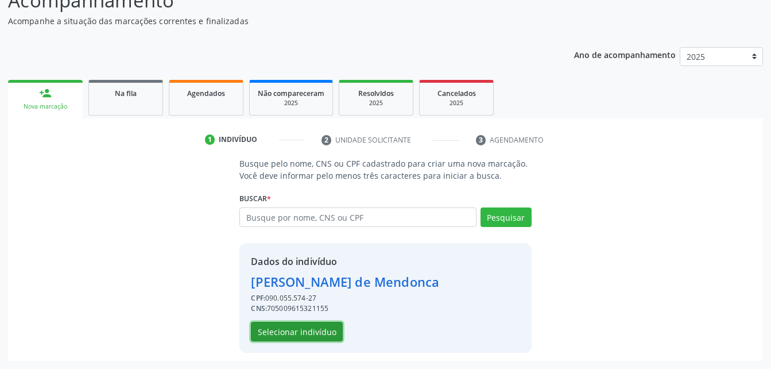
click at [288, 330] on button "Selecionar indivíduo" at bounding box center [297, 331] width 92 height 20
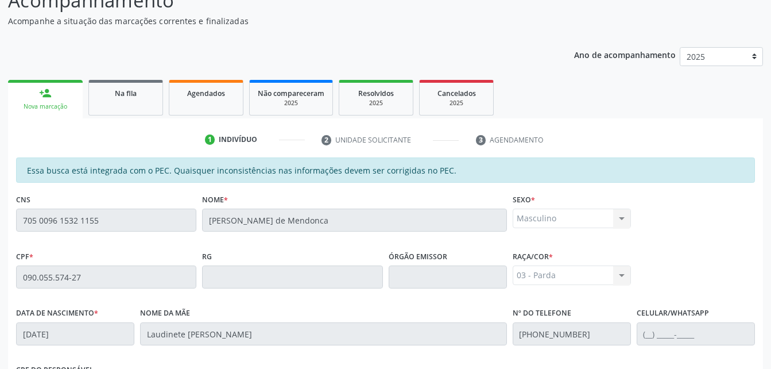
scroll to position [303, 0]
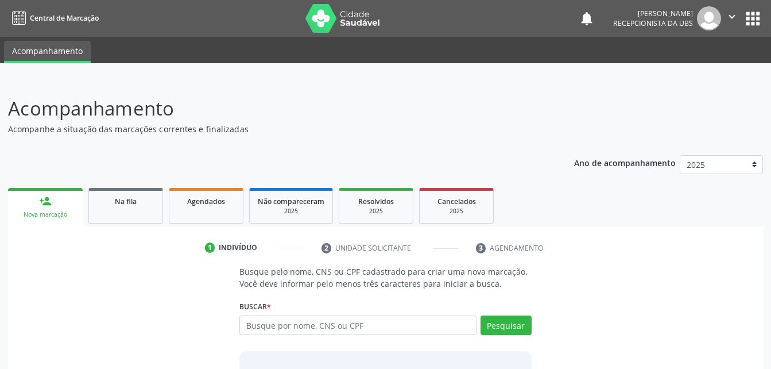
scroll to position [90, 0]
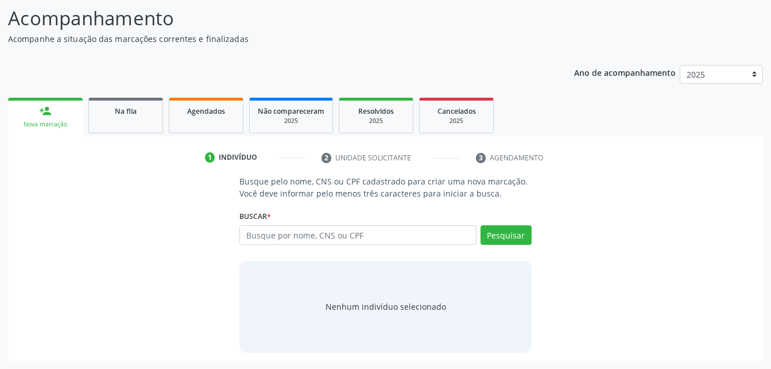
click at [344, 230] on input "text" at bounding box center [357, 235] width 237 height 20
click at [339, 245] on div "Busque por nome, CNS ou CPF Nenhum resultado encontrado para: " " Digite nome, …" at bounding box center [385, 239] width 292 height 28
click at [340, 227] on input "text" at bounding box center [357, 235] width 237 height 20
paste input "705009615321155"
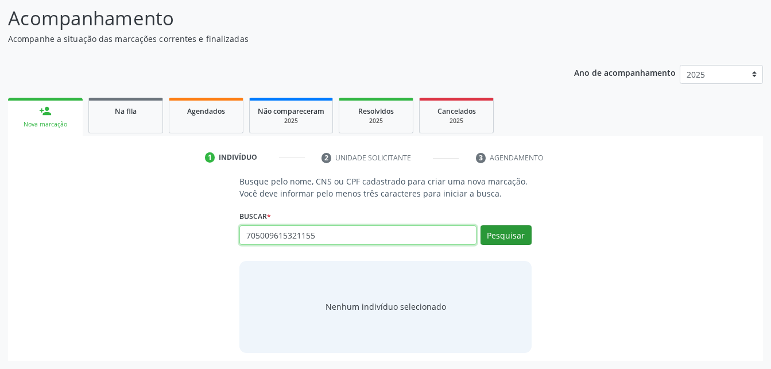
type input "705009615321155"
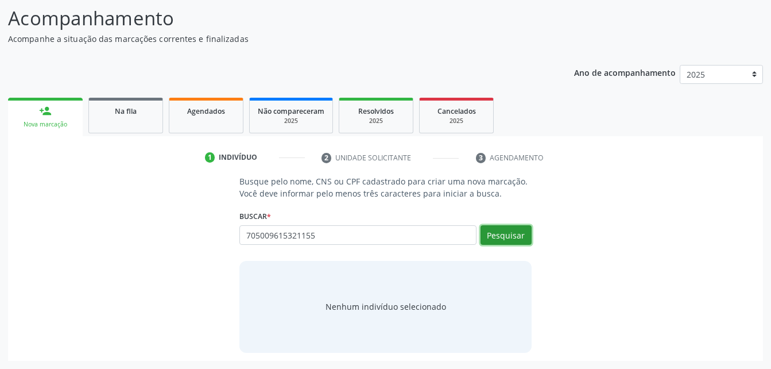
click at [501, 232] on button "Pesquisar" at bounding box center [505, 235] width 51 height 20
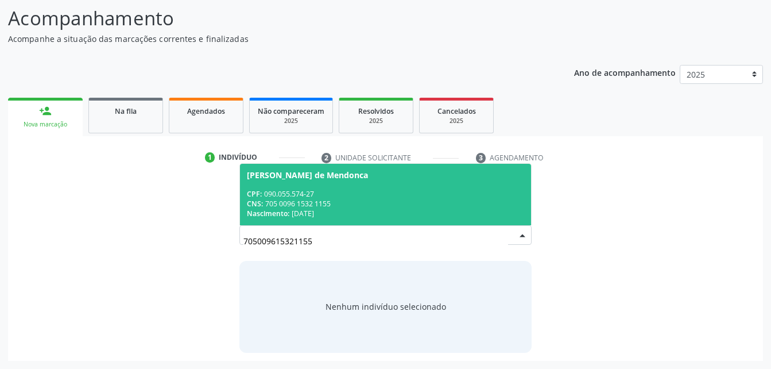
click at [455, 190] on div "CPF: 090.055.574-27" at bounding box center [385, 194] width 277 height 10
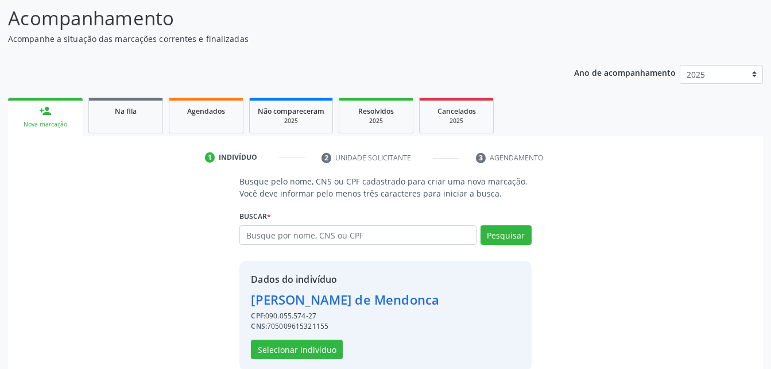
scroll to position [108, 0]
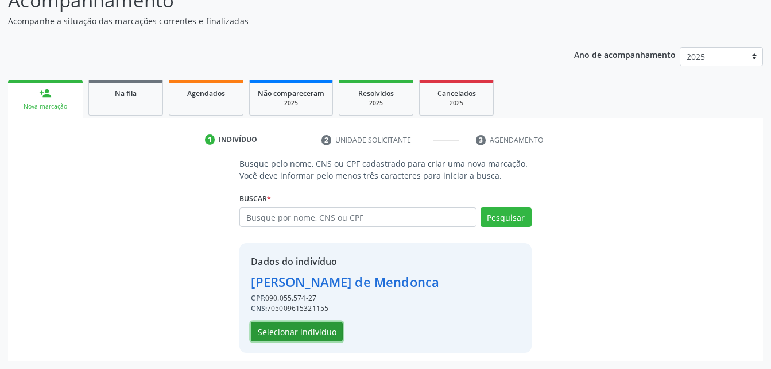
click at [330, 332] on button "Selecionar indivíduo" at bounding box center [297, 331] width 92 height 20
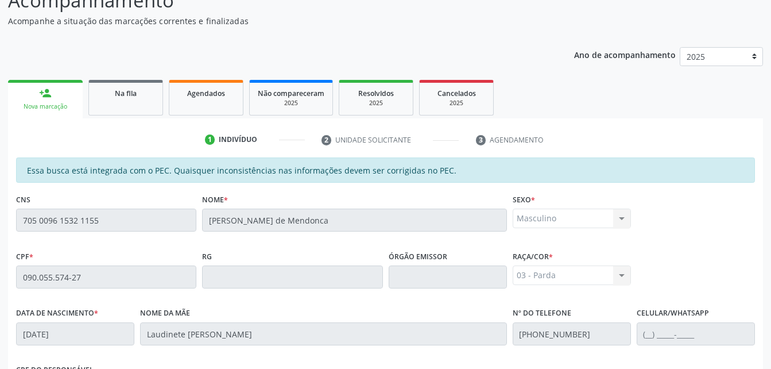
scroll to position [303, 0]
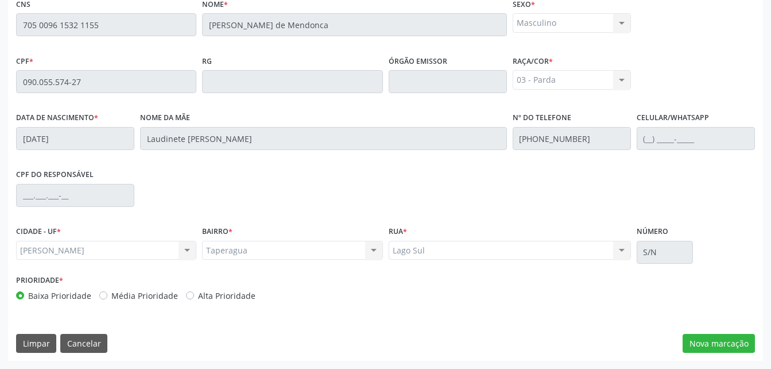
click at [736, 354] on div "Essa busca está integrada com o PEC. Quaisquer inconsistências nas informações …" at bounding box center [385, 161] width 755 height 398
click at [734, 349] on button "Nova marcação" at bounding box center [719, 344] width 72 height 20
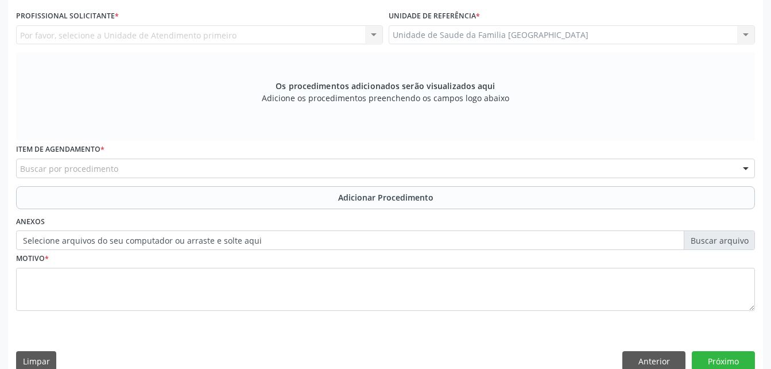
scroll to position [246, 0]
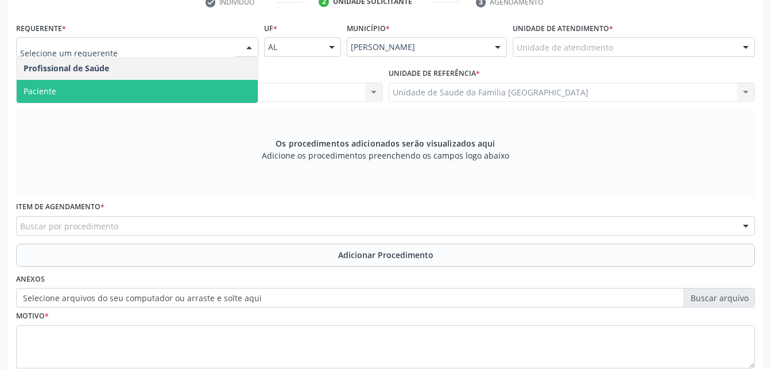
click at [158, 92] on span "Paciente" at bounding box center [137, 91] width 241 height 23
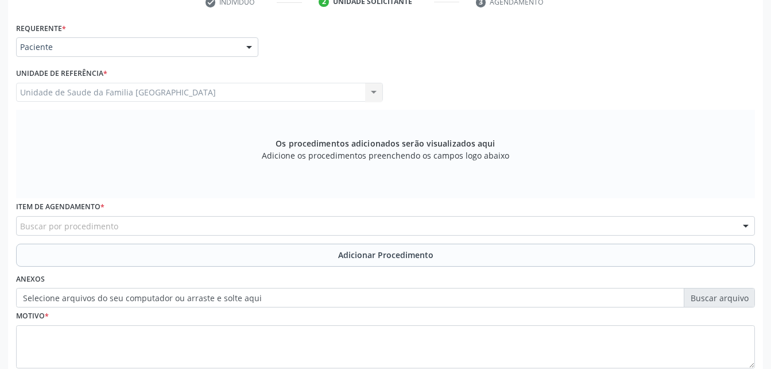
click at [257, 219] on div "Buscar por procedimento" at bounding box center [385, 226] width 739 height 20
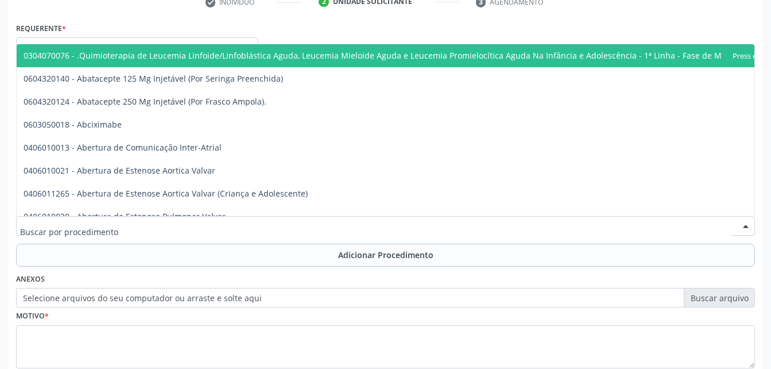
click at [257, 223] on input "text" at bounding box center [375, 231] width 711 height 23
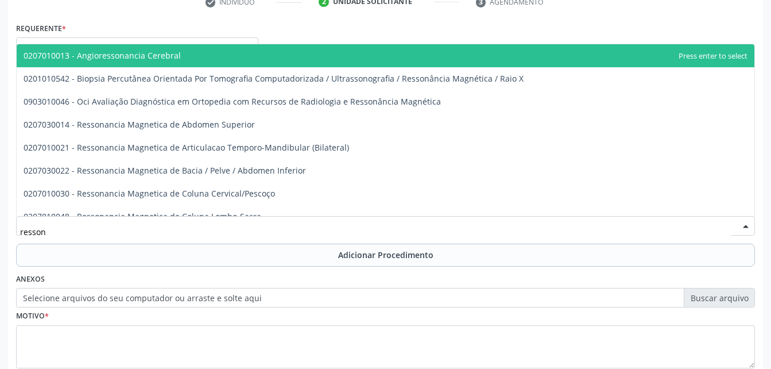
type input "ressona"
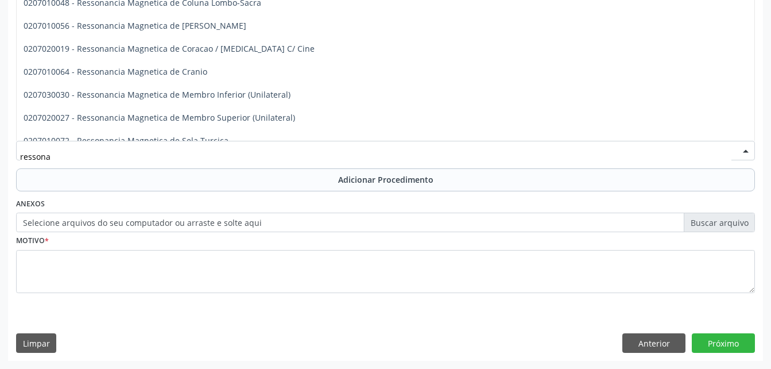
scroll to position [35, 0]
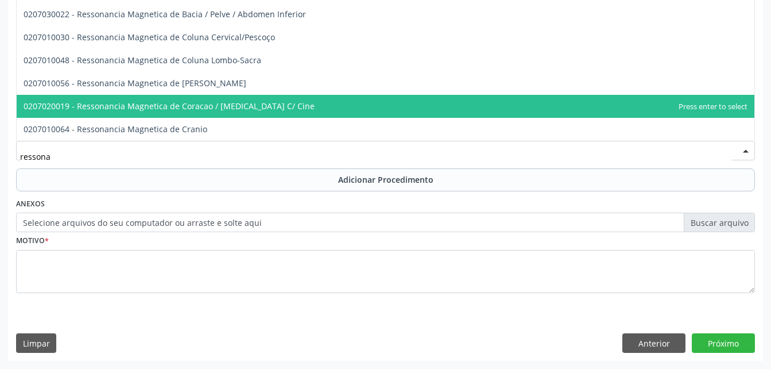
click at [271, 108] on span "0207020019 - Ressonancia Magnetica de Coracao / [MEDICAL_DATA] C/ Cine" at bounding box center [386, 106] width 738 height 23
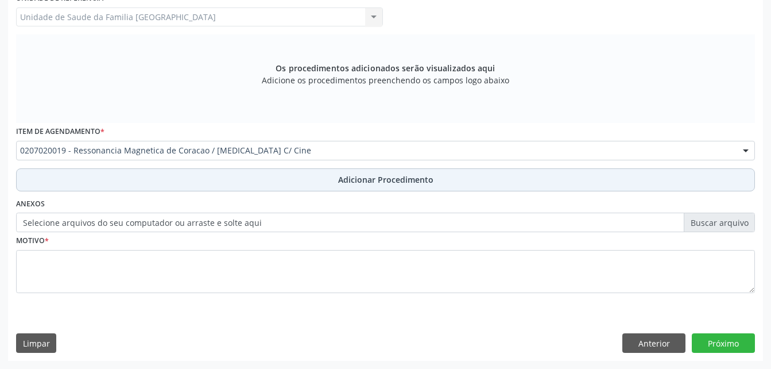
click at [268, 176] on button "Adicionar Procedimento" at bounding box center [385, 179] width 739 height 23
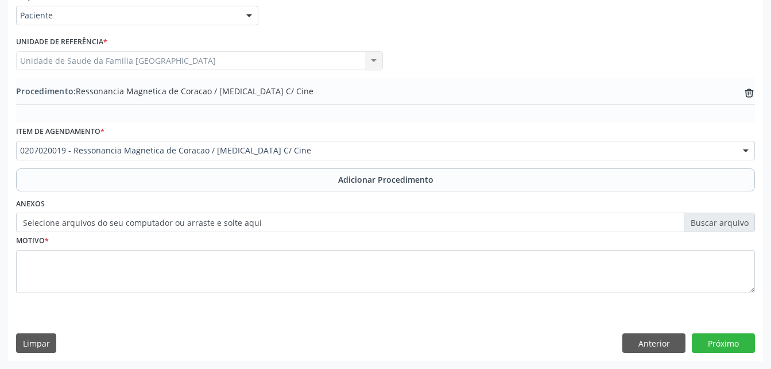
click at [220, 232] on div "Motivo *" at bounding box center [385, 262] width 739 height 61
click at [217, 222] on label "Selecione arquivos do seu computador ou arraste e solte aqui" at bounding box center [385, 222] width 739 height 20
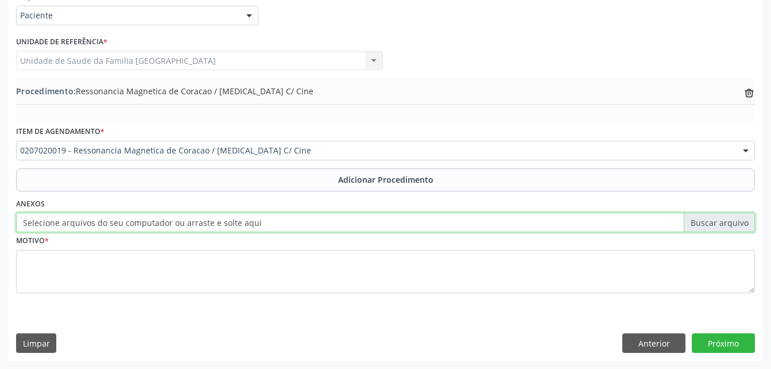
click at [217, 222] on input "Selecione arquivos do seu computador ou arraste e solte aqui" at bounding box center [385, 222] width 739 height 20
type input "C:\fakepath\WhatsApp Image 2[DATE]3.21.03.jpeg"
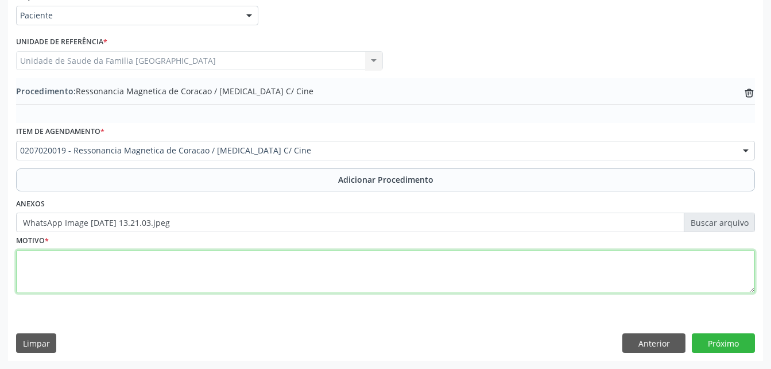
click at [104, 284] on textarea at bounding box center [385, 272] width 739 height 44
type textarea "ressonância cardiáca"
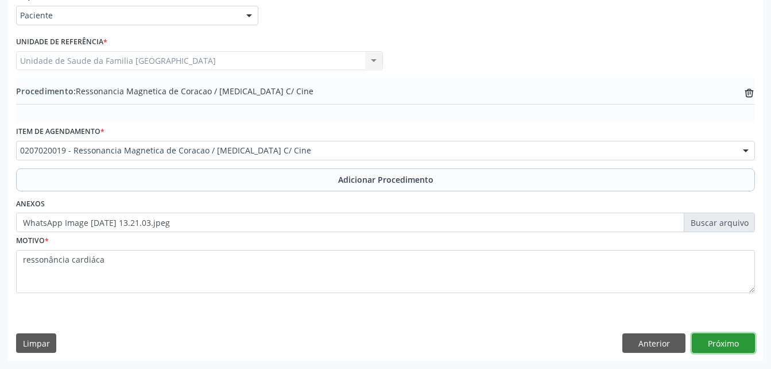
click at [730, 340] on button "Próximo" at bounding box center [723, 343] width 63 height 20
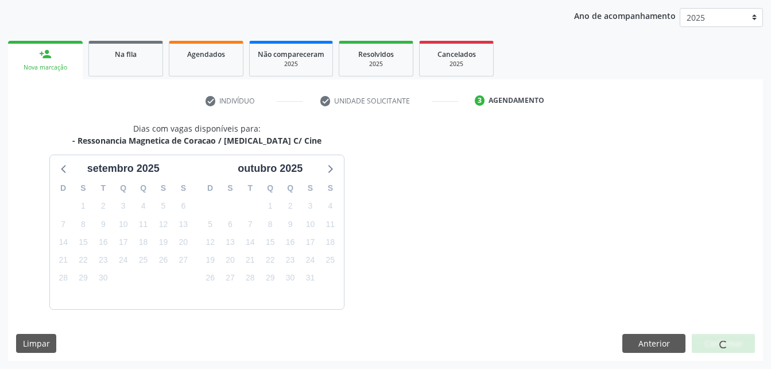
scroll to position [181, 0]
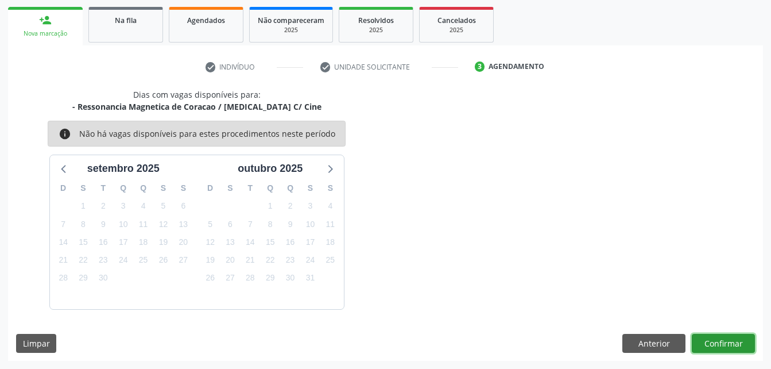
click at [731, 343] on button "Confirmar" at bounding box center [723, 344] width 63 height 20
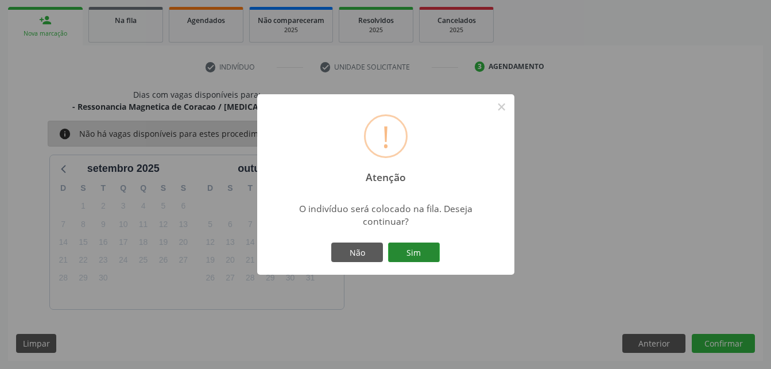
click at [429, 250] on button "Sim" at bounding box center [414, 252] width 52 height 20
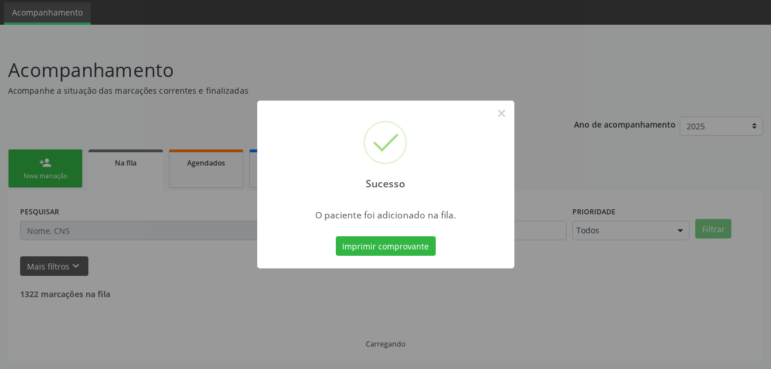
scroll to position [26, 0]
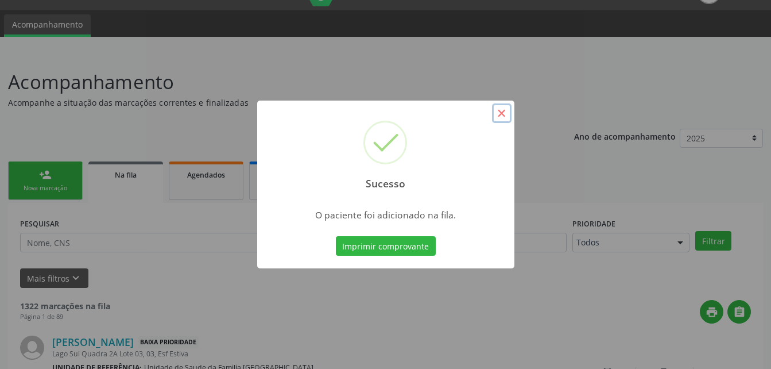
click at [503, 113] on button "×" at bounding box center [502, 113] width 20 height 20
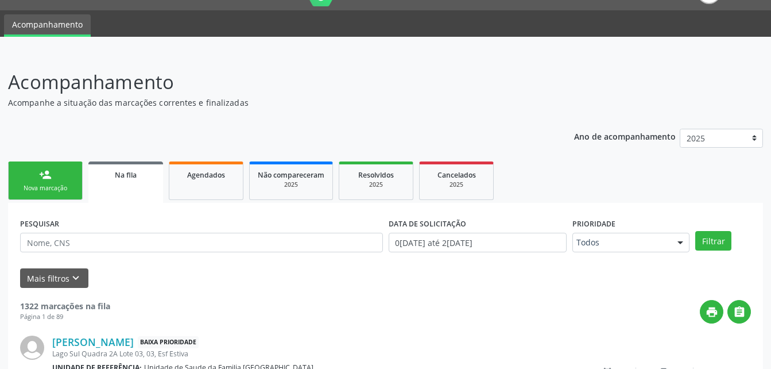
click at [53, 176] on link "person_add Nova marcação" at bounding box center [45, 180] width 75 height 38
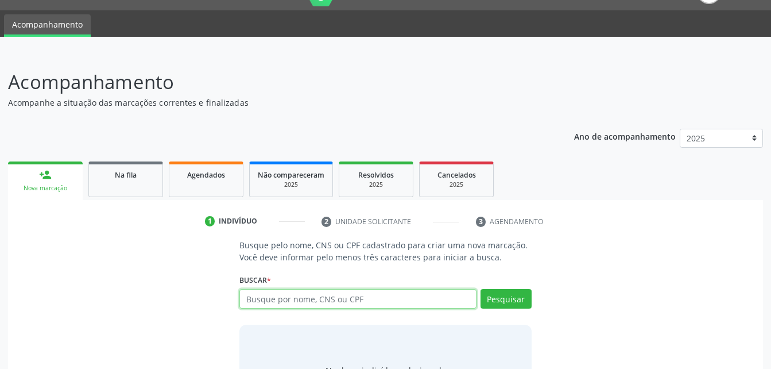
click at [304, 297] on input "text" at bounding box center [357, 299] width 237 height 20
type input "706306755683176"
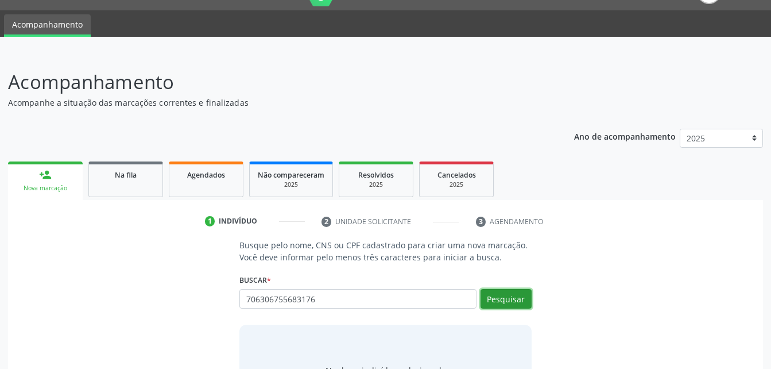
click at [519, 303] on button "Pesquisar" at bounding box center [505, 299] width 51 height 20
type input "706306755683176"
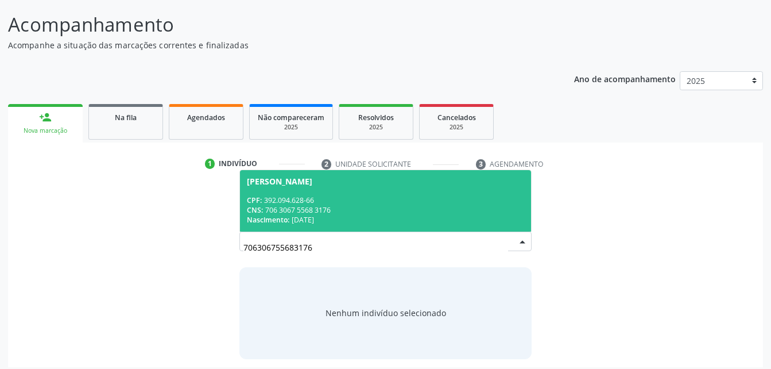
click at [434, 217] on div "Nascimento: 1[DATE]" at bounding box center [385, 220] width 277 height 10
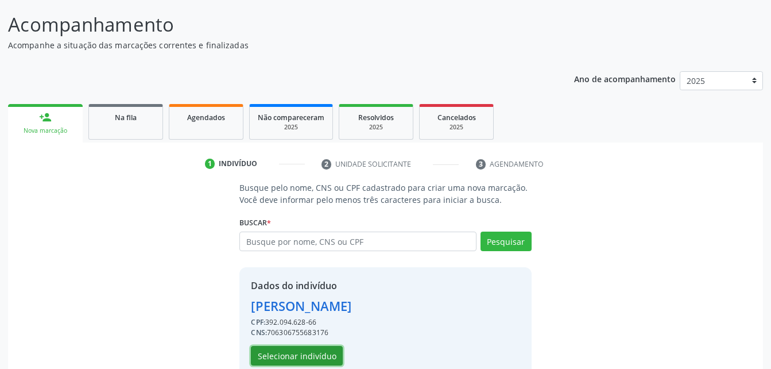
click at [321, 359] on button "Selecionar indivíduo" at bounding box center [297, 356] width 92 height 20
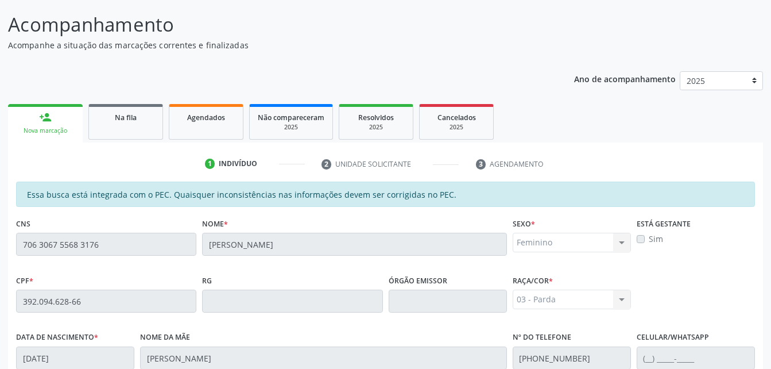
scroll to position [303, 0]
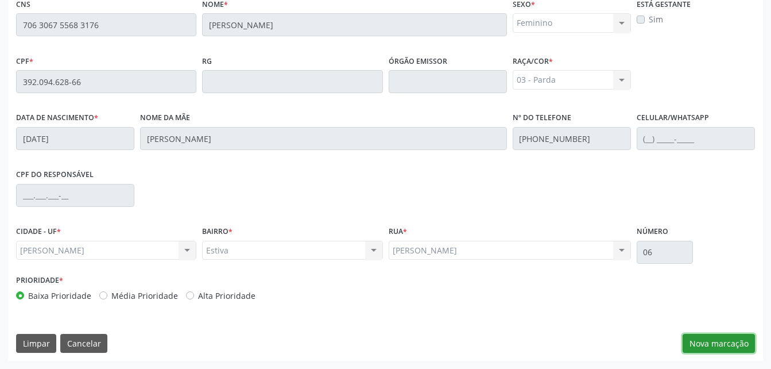
click at [726, 339] on button "Nova marcação" at bounding box center [719, 344] width 72 height 20
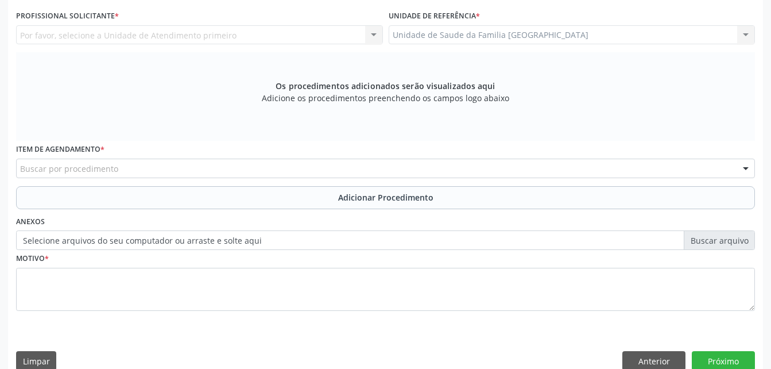
scroll to position [246, 0]
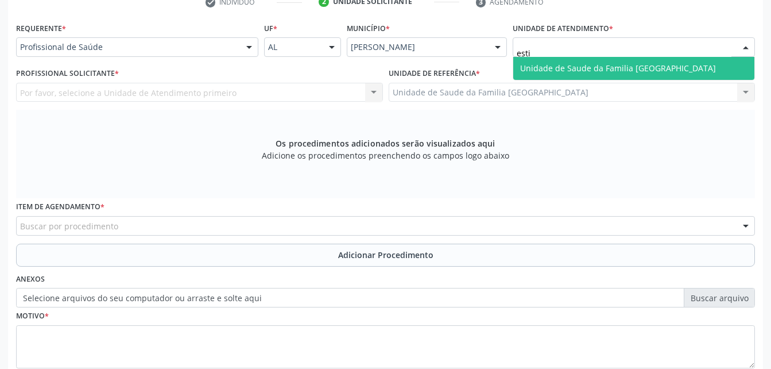
type input "est"
click at [568, 63] on span "Centro de Saude Professor [PERSON_NAME][GEOGRAPHIC_DATA]" at bounding box center [645, 68] width 250 height 11
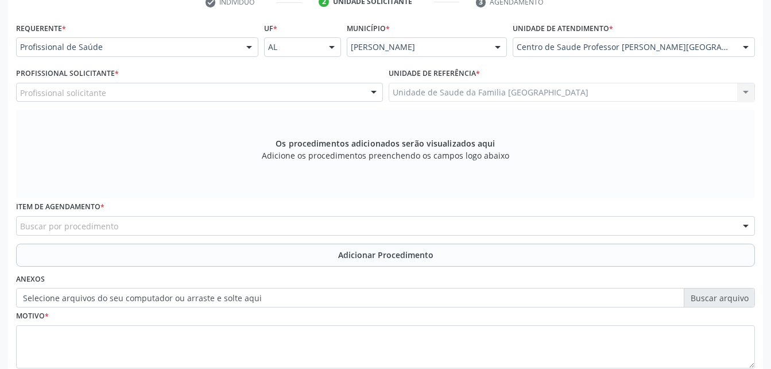
click at [280, 92] on div "Profissional solicitante" at bounding box center [199, 93] width 367 height 20
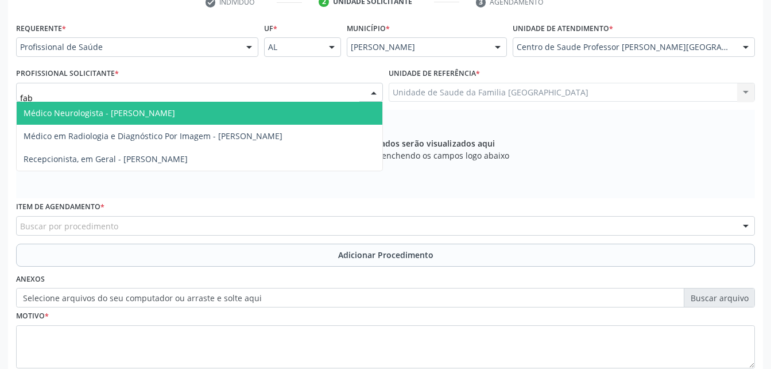
type input "fabr"
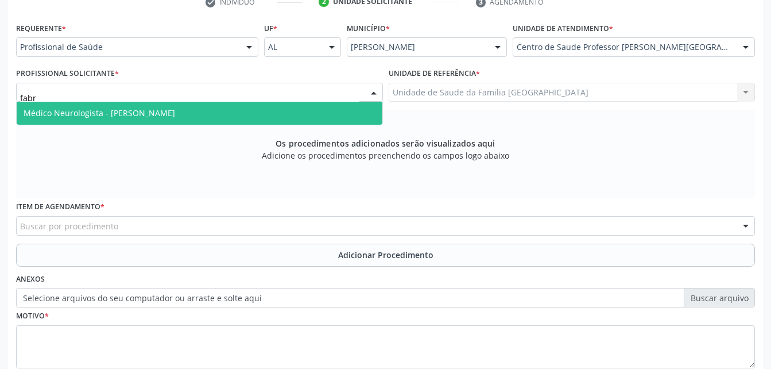
click at [288, 115] on span "Médico Neurologista - [PERSON_NAME]" at bounding box center [200, 113] width 366 height 23
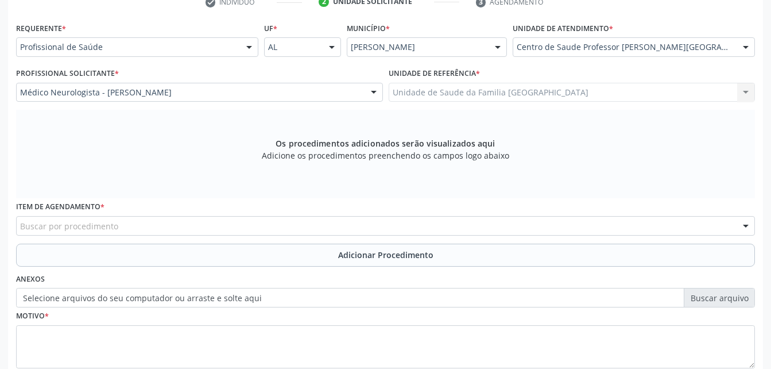
click at [294, 221] on div "Buscar por procedimento" at bounding box center [385, 226] width 739 height 20
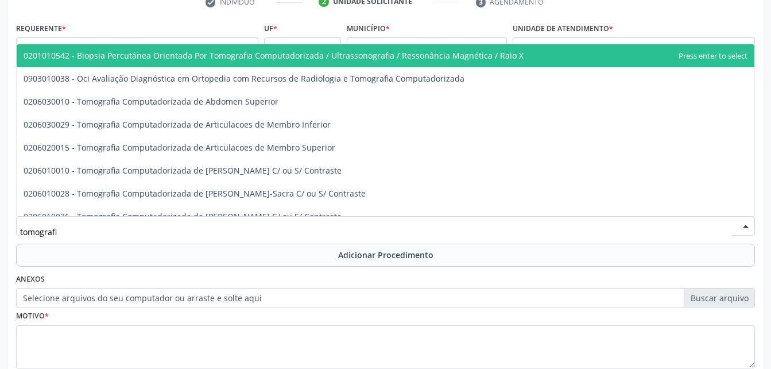
type input "tomografia"
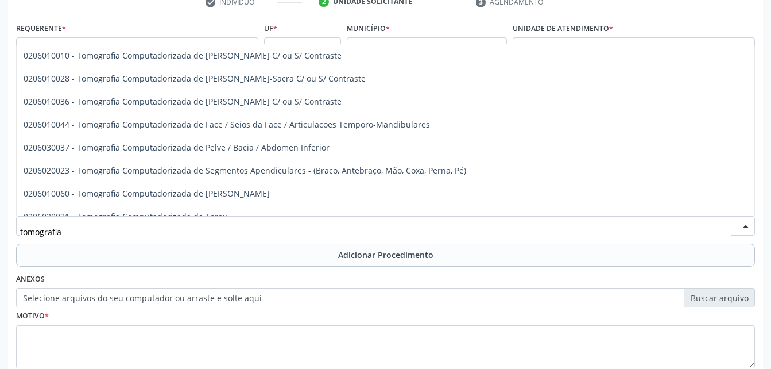
scroll to position [172, 0]
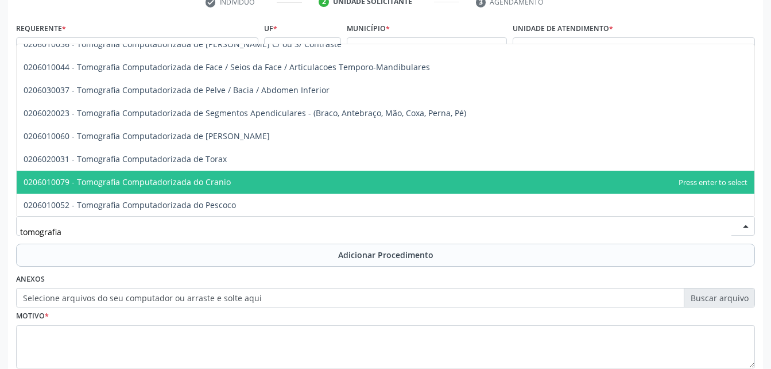
click at [339, 177] on span "0206010079 - Tomografia Computadorizada do Cranio" at bounding box center [386, 181] width 738 height 23
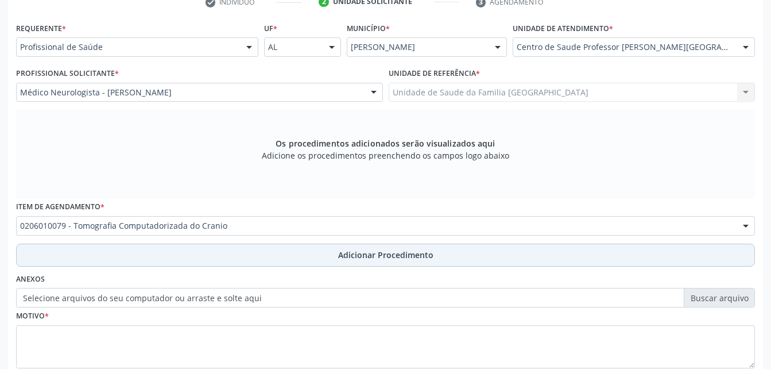
click at [342, 250] on span "Adicionar Procedimento" at bounding box center [385, 255] width 95 height 12
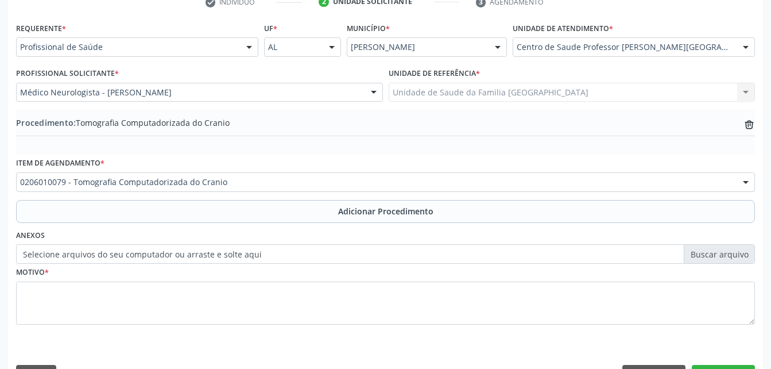
scroll to position [277, 0]
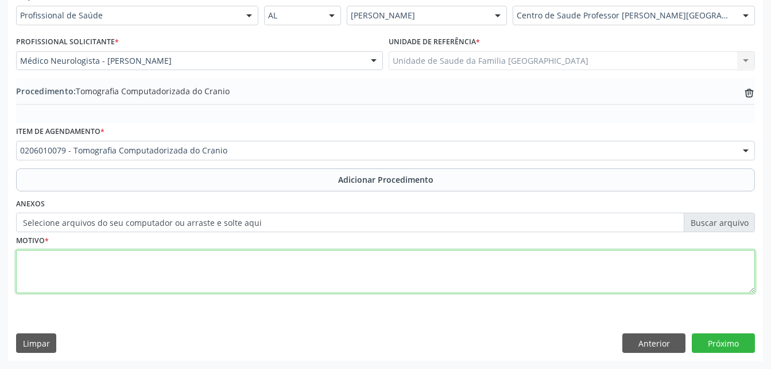
click at [222, 271] on textarea at bounding box center [385, 272] width 739 height 44
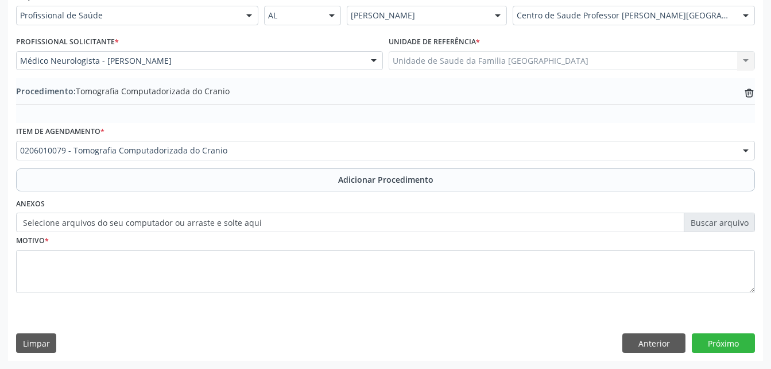
click at [222, 237] on div "Motivo *" at bounding box center [385, 262] width 739 height 61
click at [220, 225] on label "Selecione arquivos do seu computador ou arraste e solte aqui" at bounding box center [385, 222] width 739 height 20
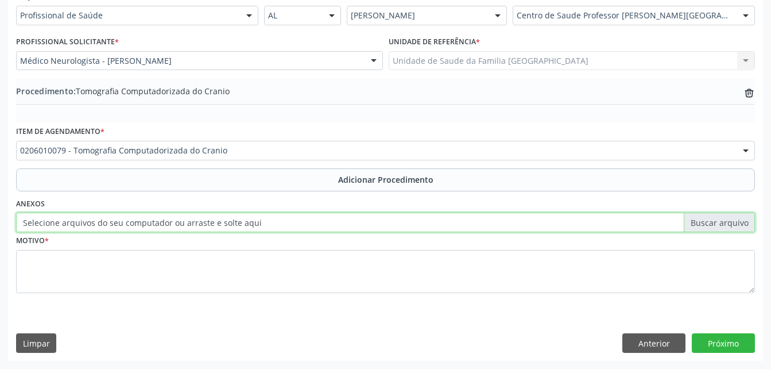
click at [220, 225] on input "Selecione arquivos do seu computador ou arraste e solte aqui" at bounding box center [385, 222] width 739 height 20
type input "C:\fakepath\WhatsApp Image [DATE] 13.21.09.jpeg"
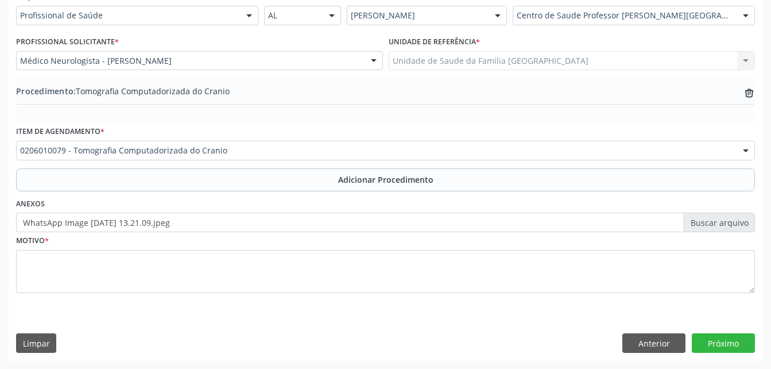
click at [231, 232] on div "Motivo *" at bounding box center [385, 262] width 739 height 61
click at [226, 220] on label "WhatsApp Image [DATE] 13.21.09.jpeg" at bounding box center [385, 222] width 739 height 20
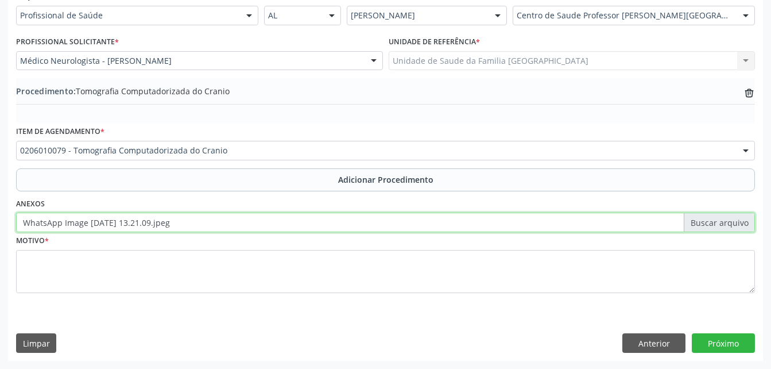
click at [226, 220] on input "WhatsApp Image [DATE] 13.21.09.jpeg" at bounding box center [385, 222] width 739 height 20
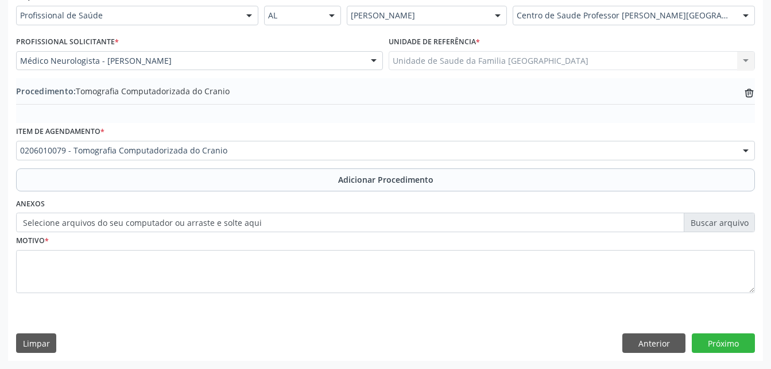
click at [175, 222] on label "Selecione arquivos do seu computador ou arraste e solte aqui" at bounding box center [385, 222] width 739 height 20
click at [175, 222] on input "Selecione arquivos do seu computador ou arraste e solte aqui" at bounding box center [385, 222] width 739 height 20
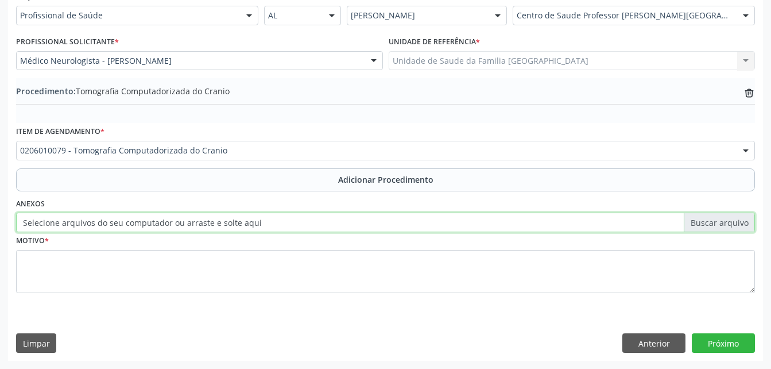
type input "C:\fakepath\WhatsApp Image 2[DATE]3.21.09 (1).jpeg"
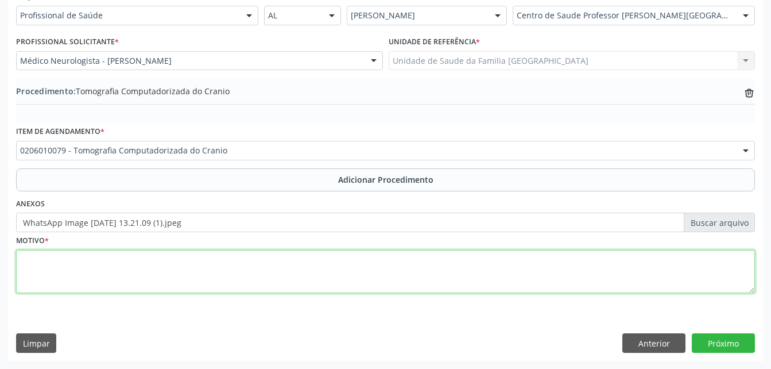
click at [366, 259] on textarea at bounding box center [385, 272] width 739 height 44
type textarea "cefaleia rebelde aos analgesicos"
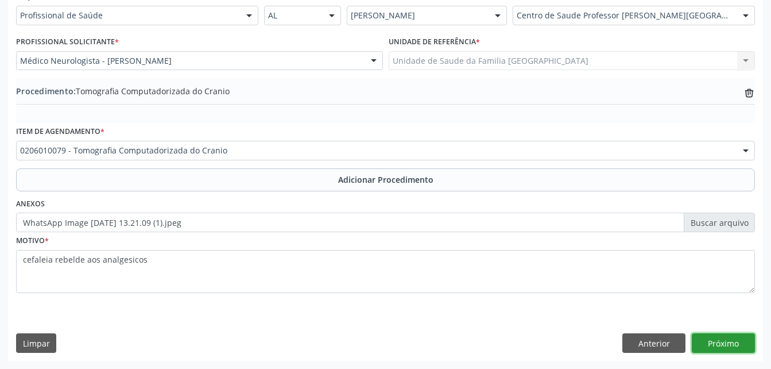
click at [728, 348] on button "Próximo" at bounding box center [723, 343] width 63 height 20
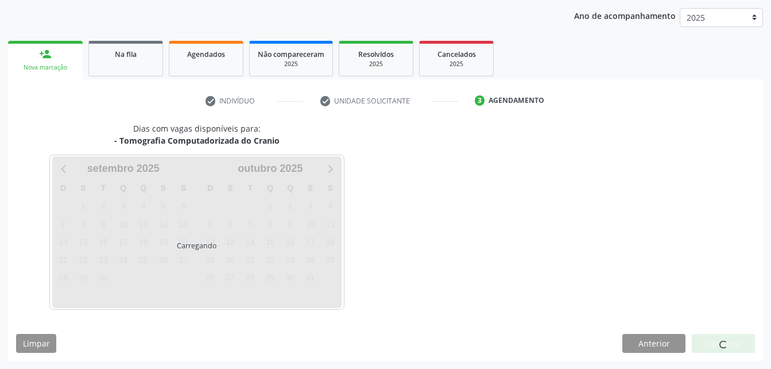
scroll to position [181, 0]
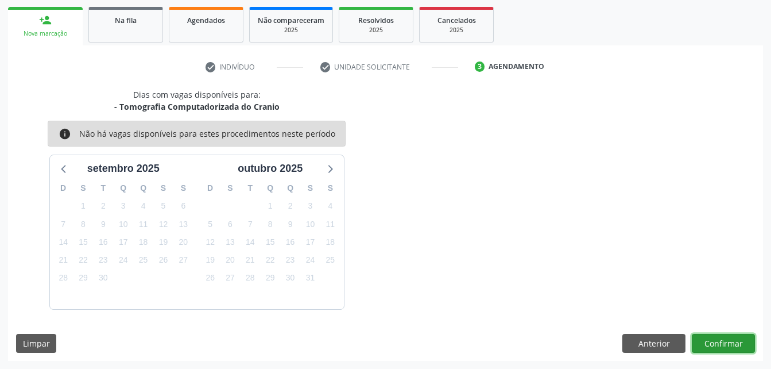
click at [728, 348] on button "Confirmar" at bounding box center [723, 344] width 63 height 20
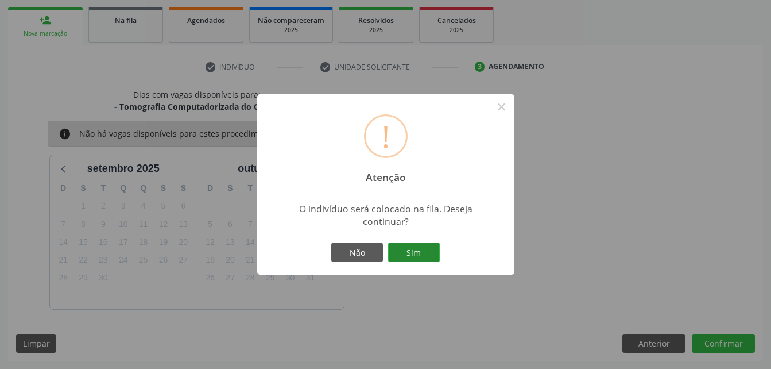
click at [411, 253] on button "Sim" at bounding box center [414, 252] width 52 height 20
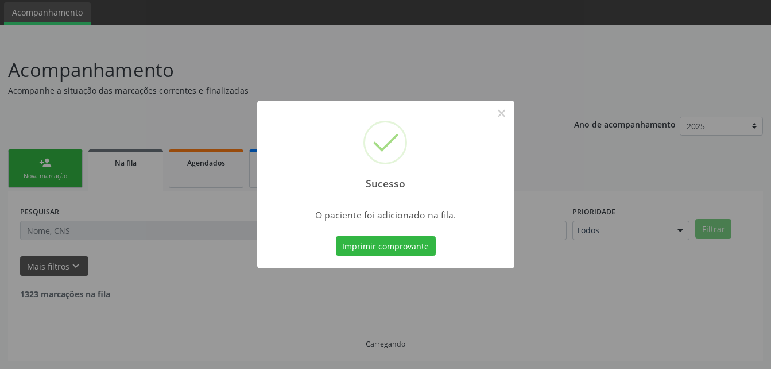
scroll to position [26, 0]
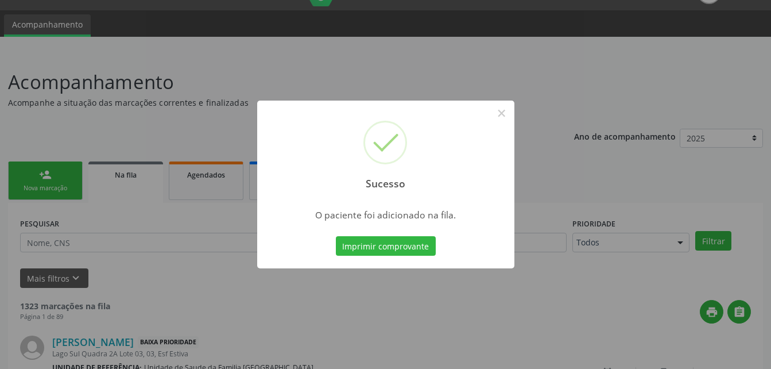
click at [57, 180] on div "Sucesso × O paciente foi adicionado na fila. Imprimir comprovante Cancel" at bounding box center [385, 184] width 771 height 369
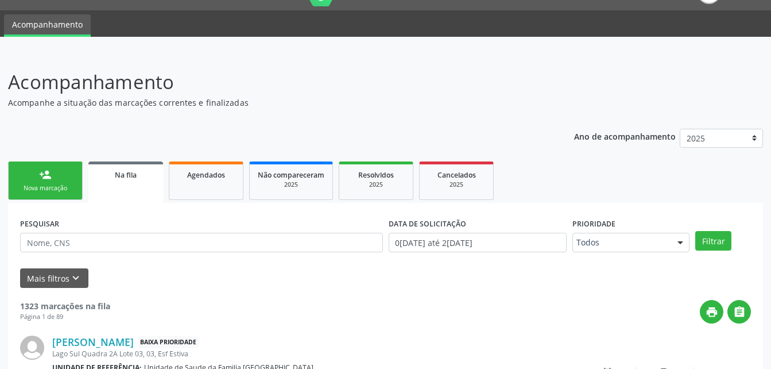
click at [63, 179] on link "person_add Nova marcação" at bounding box center [45, 180] width 75 height 38
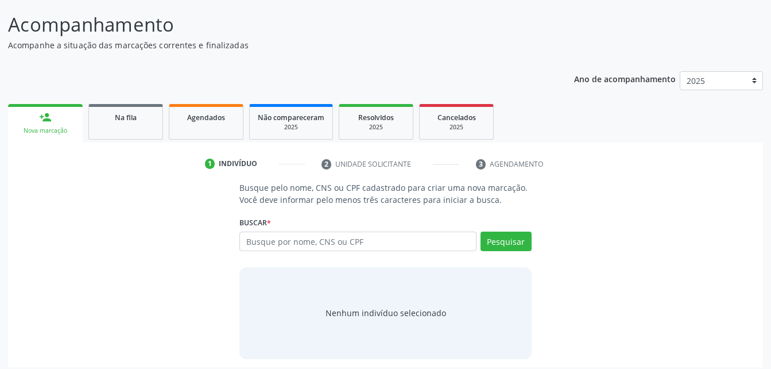
scroll to position [90, 0]
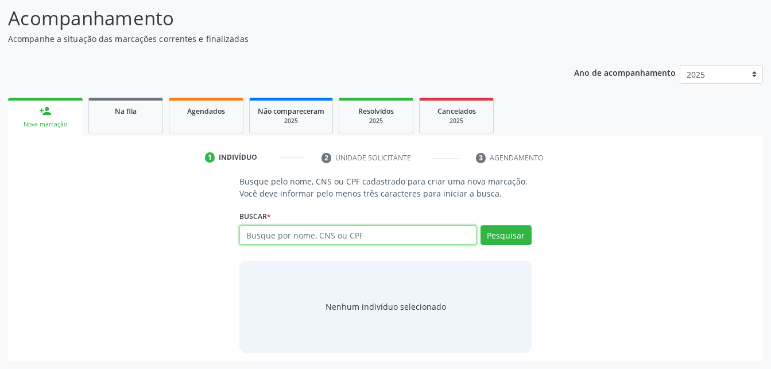
click at [401, 237] on input "text" at bounding box center [357, 235] width 237 height 20
type input "707407097250575"
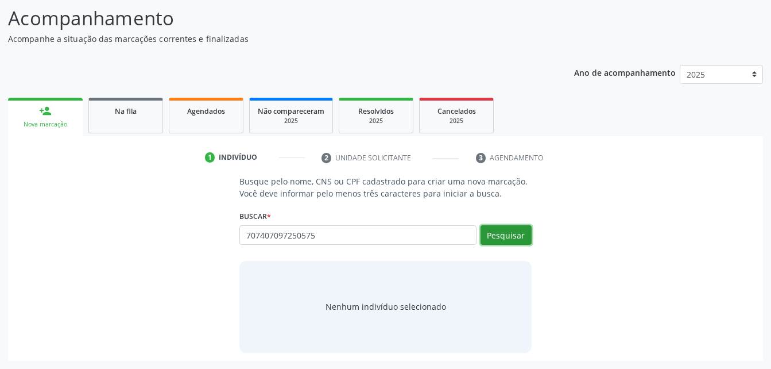
click at [521, 230] on button "Pesquisar" at bounding box center [505, 235] width 51 height 20
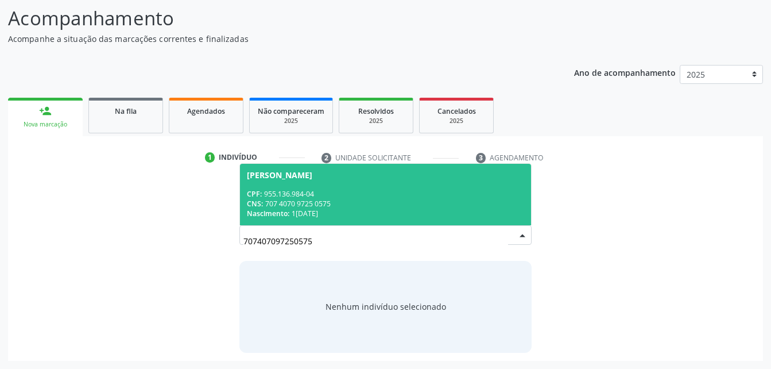
click at [356, 187] on span "[PERSON_NAME] CPF: 955.136.984-04 CNS: 707 4070 9725 0575 Nascimento: [DATE]" at bounding box center [385, 194] width 290 height 61
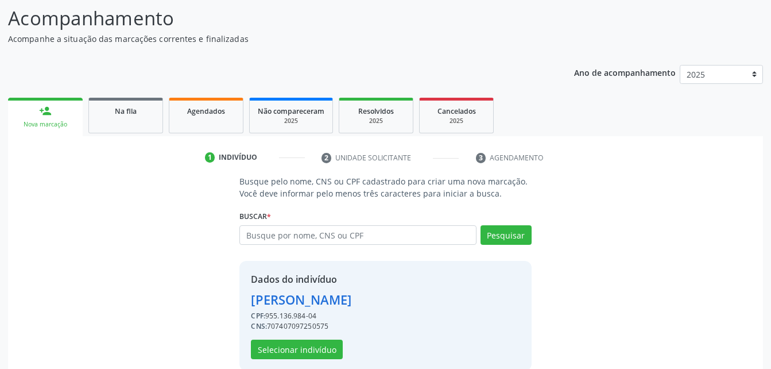
scroll to position [108, 0]
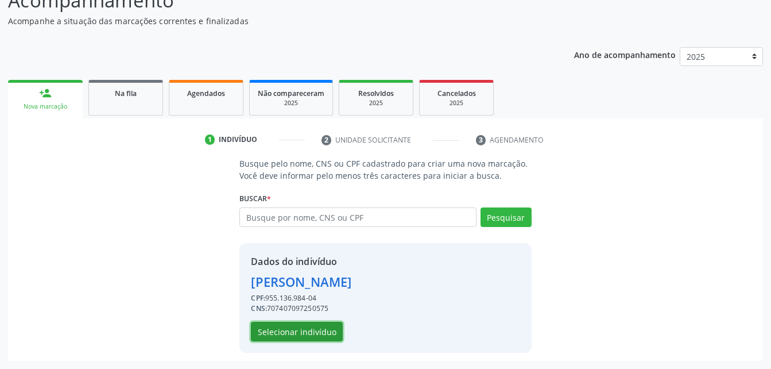
click at [290, 334] on button "Selecionar indivíduo" at bounding box center [297, 331] width 92 height 20
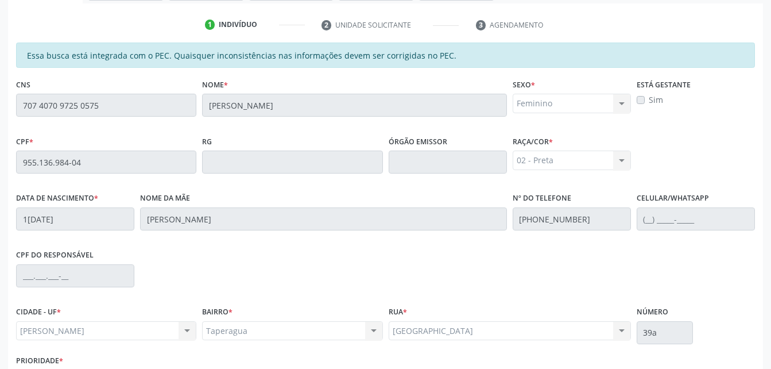
scroll to position [303, 0]
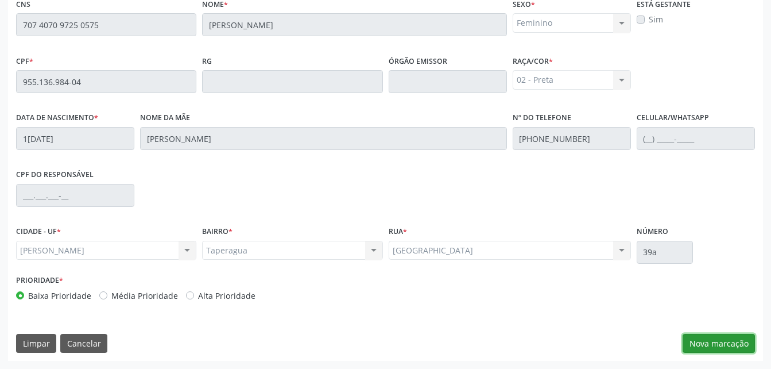
click at [716, 340] on button "Nova marcação" at bounding box center [719, 344] width 72 height 20
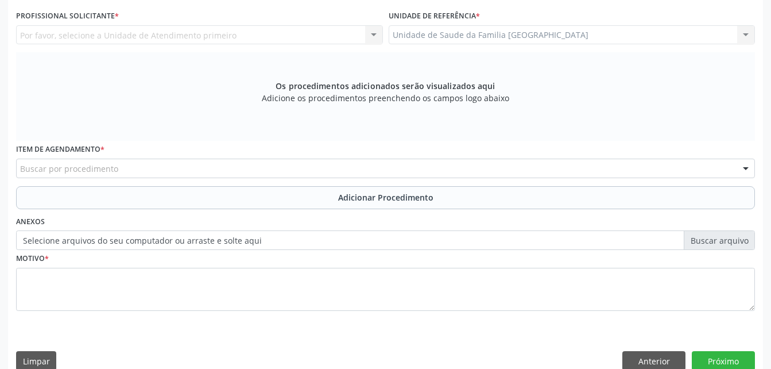
scroll to position [246, 0]
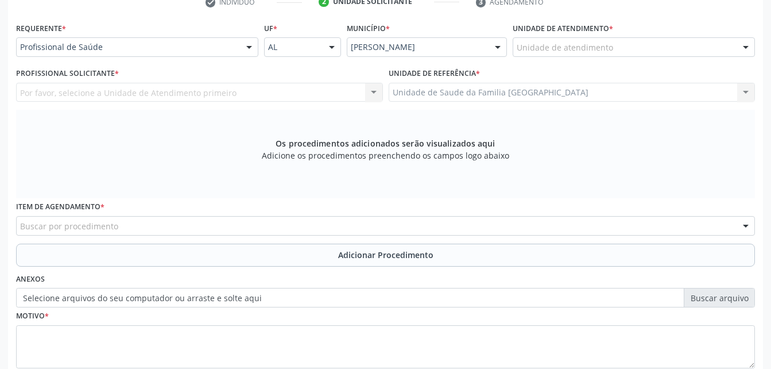
click at [643, 47] on div "Unidade de atendimento" at bounding box center [634, 47] width 242 height 20
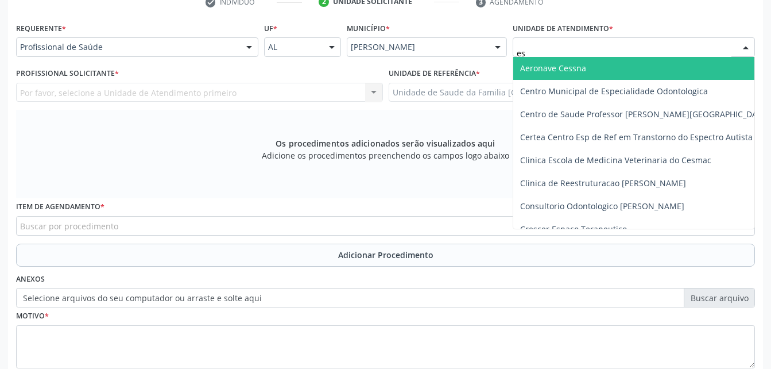
type input "est"
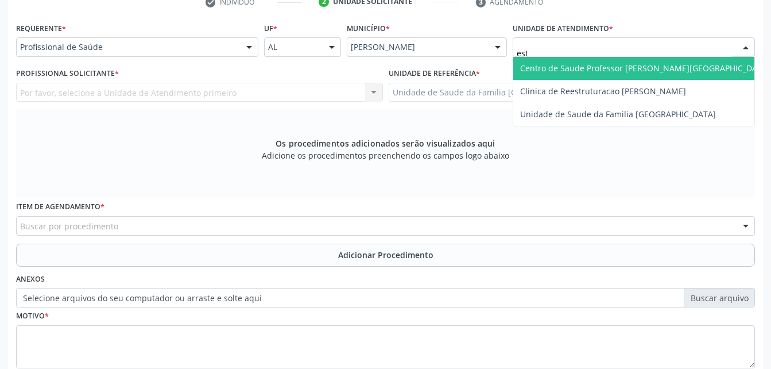
click at [648, 67] on span "Centro de Saude Professor [PERSON_NAME][GEOGRAPHIC_DATA]" at bounding box center [645, 68] width 250 height 11
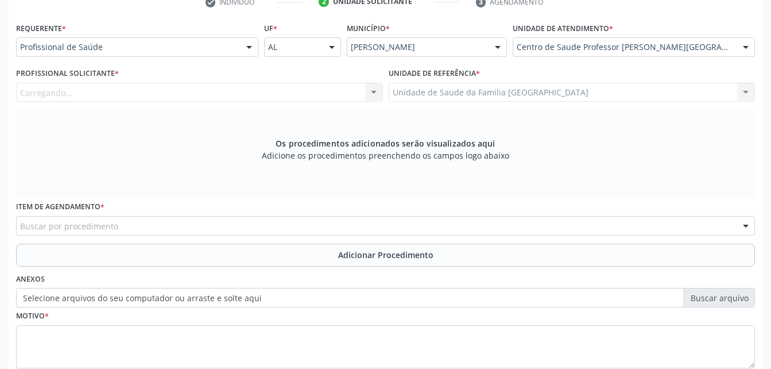
click at [313, 96] on div "Carregando... Nenhum resultado encontrado para: " " Não há nenhuma opção para s…" at bounding box center [199, 93] width 367 height 20
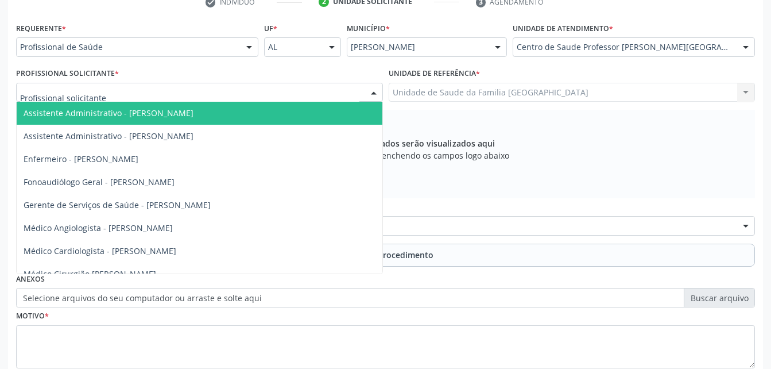
click at [313, 96] on div at bounding box center [199, 93] width 367 height 20
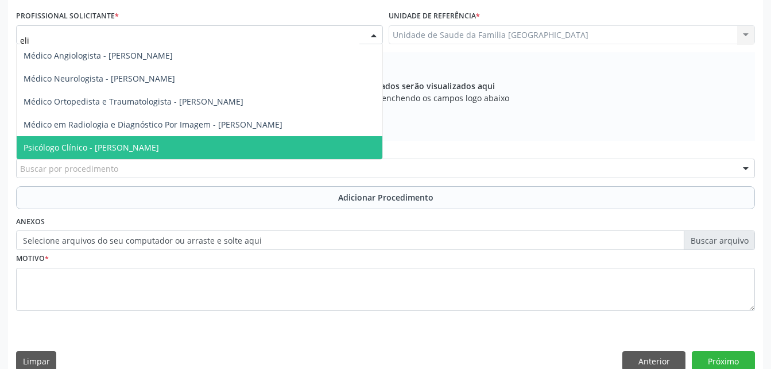
scroll to position [321, 0]
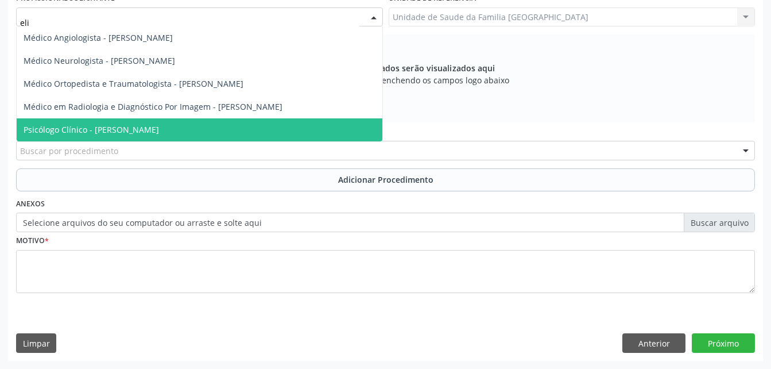
type input "[PERSON_NAME]"
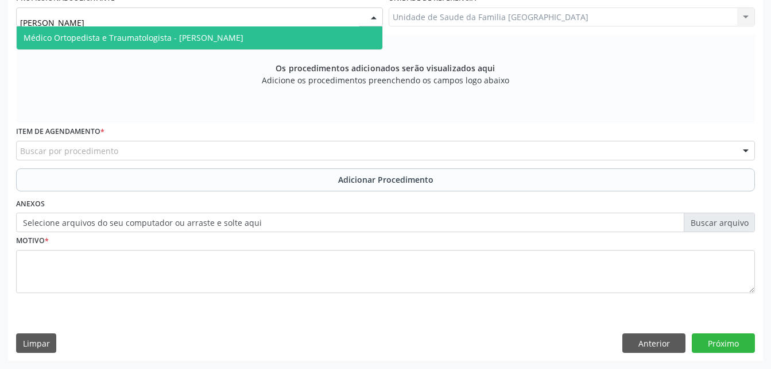
click at [231, 44] on span "Médico Ortopedista e Traumatologista - [PERSON_NAME]" at bounding box center [200, 37] width 366 height 23
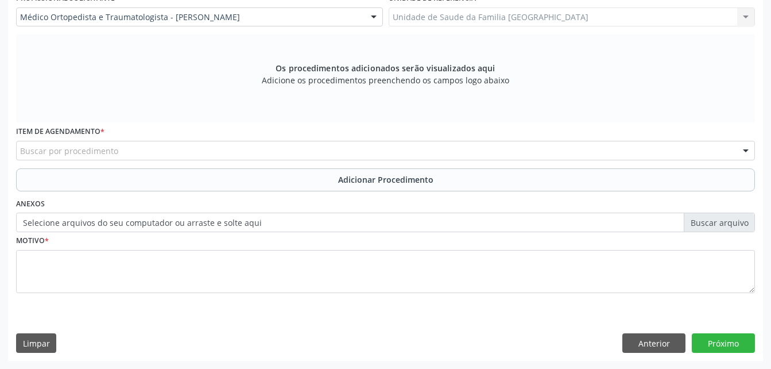
click at [250, 145] on div "Buscar por procedimento" at bounding box center [385, 151] width 739 height 20
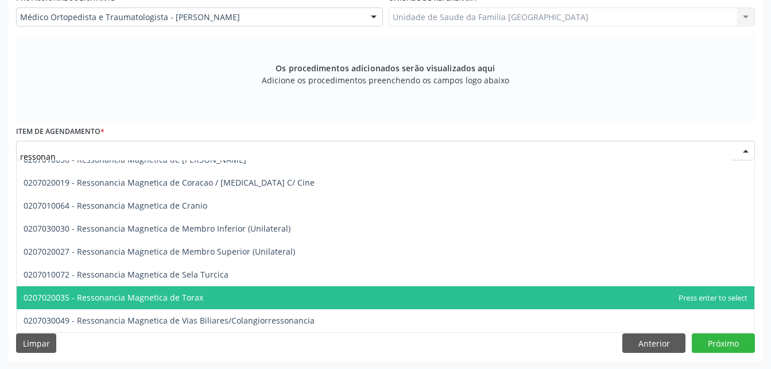
scroll to position [0, 0]
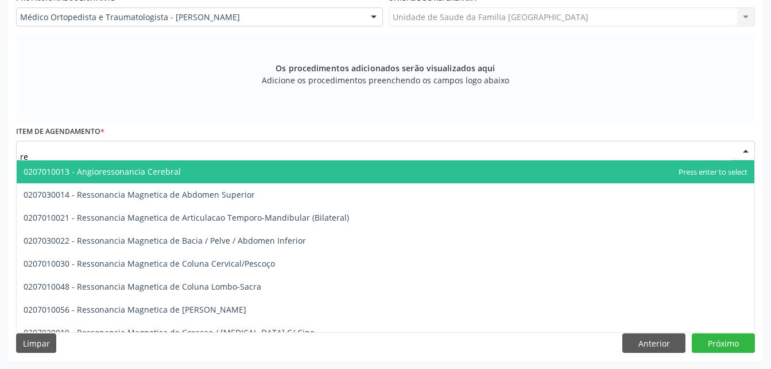
type input "r"
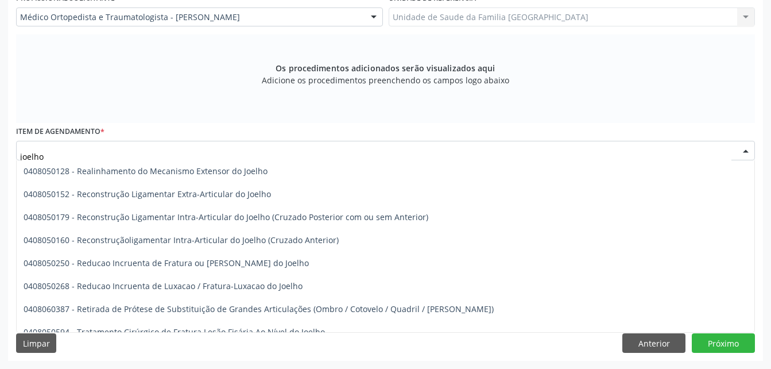
scroll to position [265, 0]
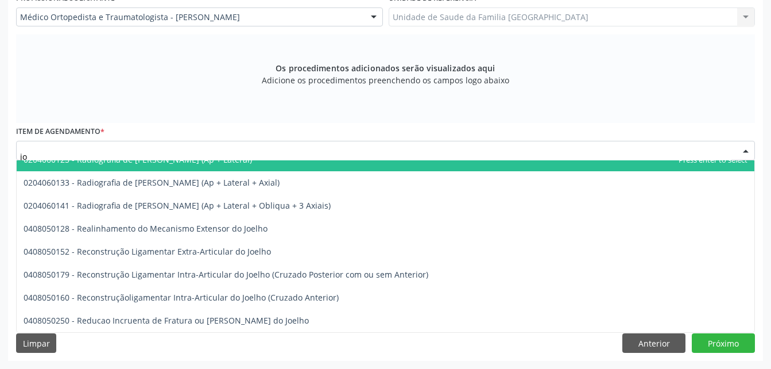
type input "j"
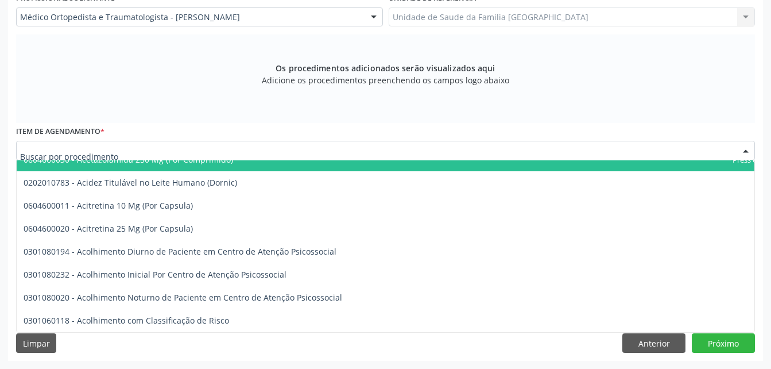
type input "t"
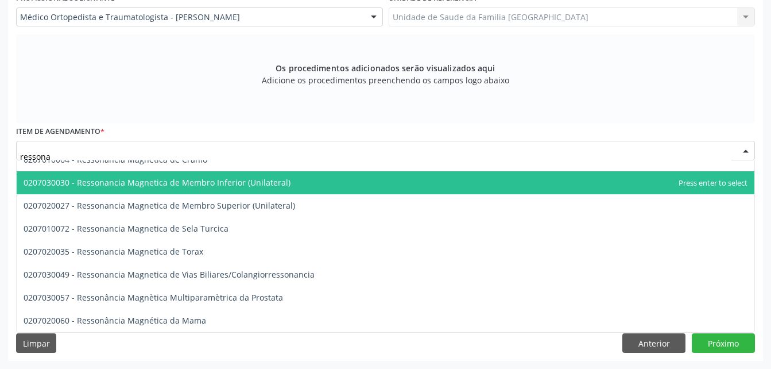
scroll to position [150, 0]
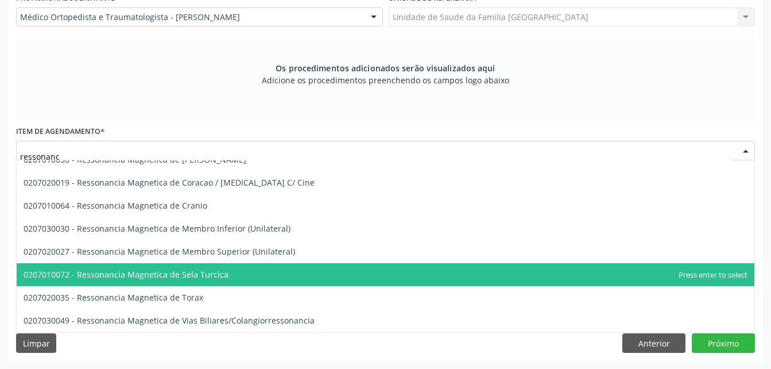
type input "ressonanci"
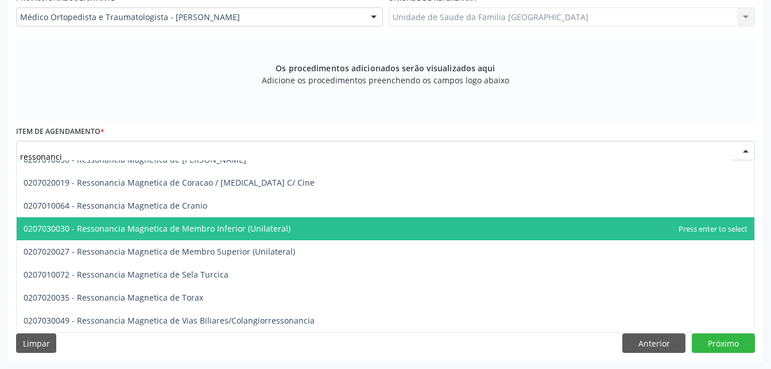
click at [361, 231] on span "0207030030 - Ressonancia Magnetica de Membro Inferior (Unilateral)" at bounding box center [386, 228] width 738 height 23
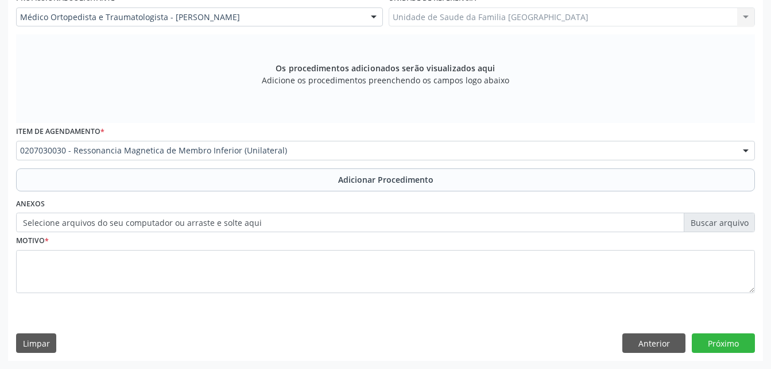
scroll to position [265, 0]
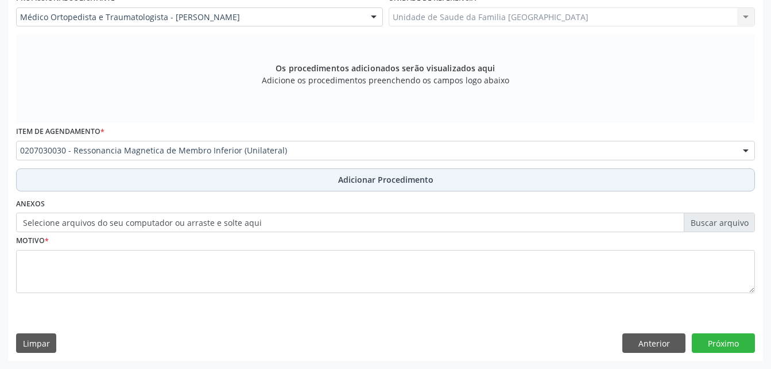
click at [354, 185] on span "Adicionar Procedimento" at bounding box center [385, 179] width 95 height 12
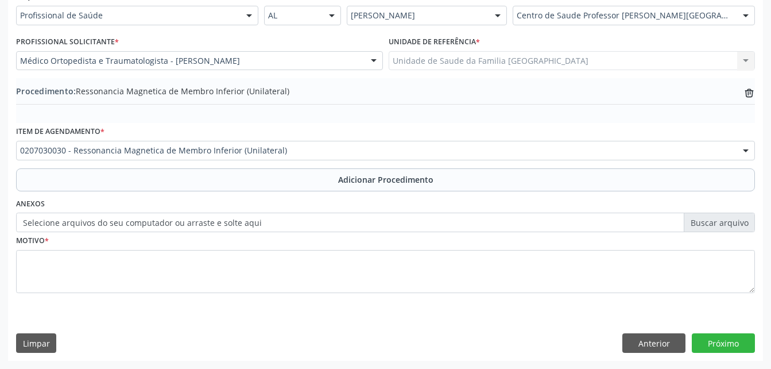
click at [191, 226] on label "Selecione arquivos do seu computador ou arraste e solte aqui" at bounding box center [385, 222] width 739 height 20
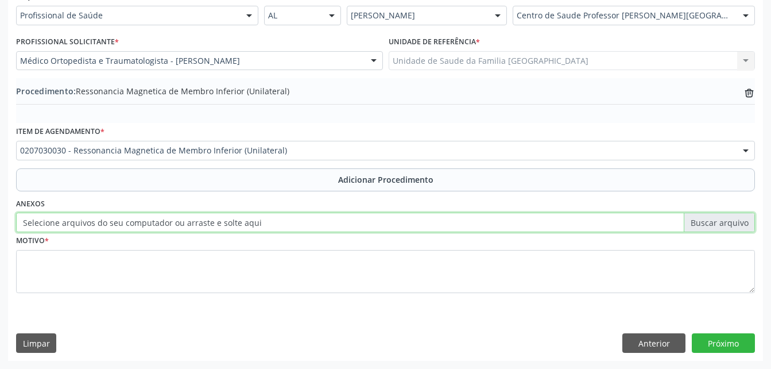
click at [191, 226] on input "Selecione arquivos do seu computador ou arraste e solte aqui" at bounding box center [385, 222] width 739 height 20
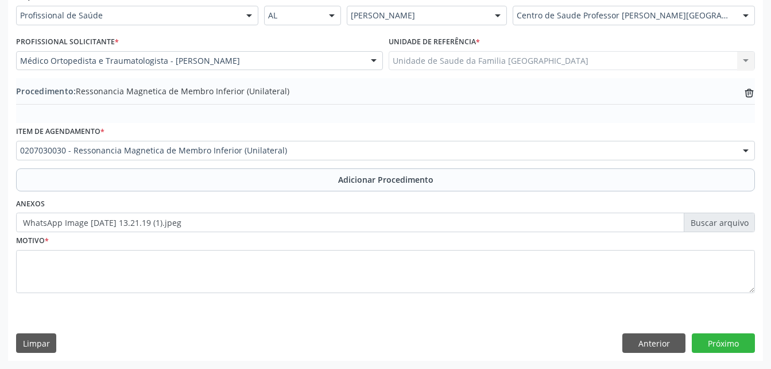
click at [408, 218] on label "WhatsApp Image [DATE] 13.21.19 (1).jpeg" at bounding box center [385, 222] width 739 height 20
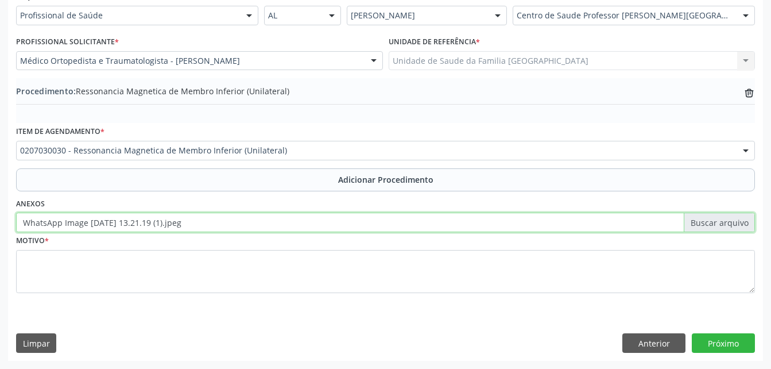
click at [408, 218] on input "WhatsApp Image [DATE] 13.21.19 (1).jpeg" at bounding box center [385, 222] width 739 height 20
type input "C:\fakepath\WhatsApp Image 2[DATE]3.21.19 (2).jpeg"
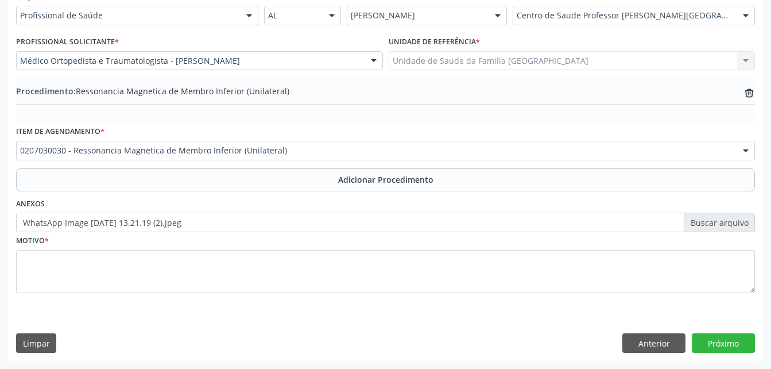
click at [296, 223] on label "WhatsApp Image [DATE] 13.21.19 (2).jpeg" at bounding box center [385, 222] width 739 height 20
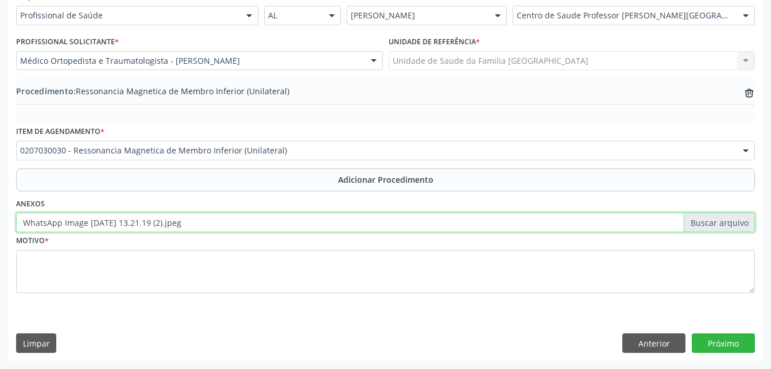
click at [296, 223] on input "WhatsApp Image [DATE] 13.21.19 (2).jpeg" at bounding box center [385, 222] width 739 height 20
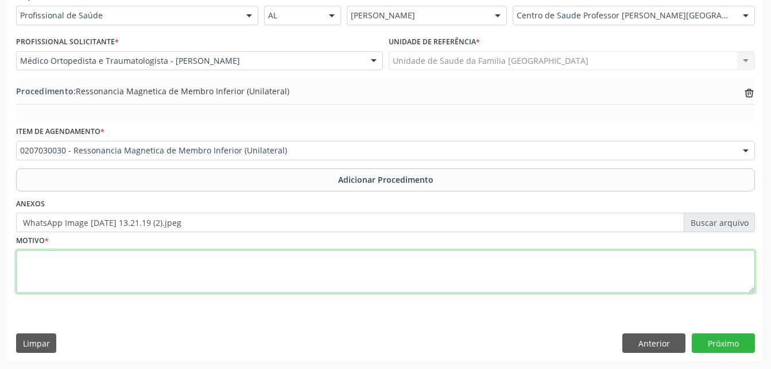
click at [269, 268] on textarea at bounding box center [385, 272] width 739 height 44
click at [53, 259] on textarea "ressonancia de [PERSON_NAME]" at bounding box center [385, 272] width 739 height 44
click at [260, 267] on textarea "ressonância de [PERSON_NAME]" at bounding box center [385, 272] width 739 height 44
type textarea "ressonância de [PERSON_NAME](D)"
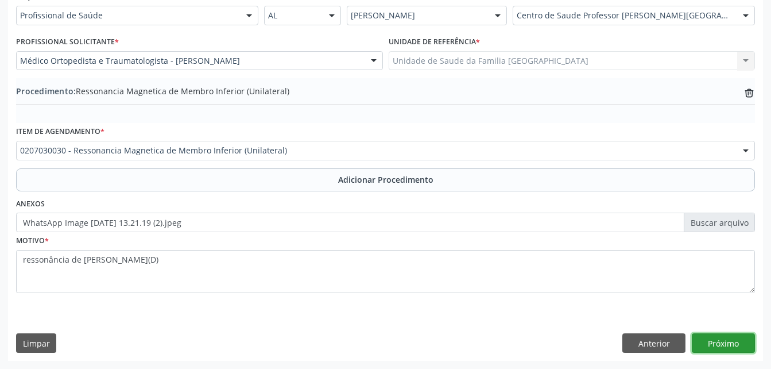
click at [727, 347] on button "Próximo" at bounding box center [723, 343] width 63 height 20
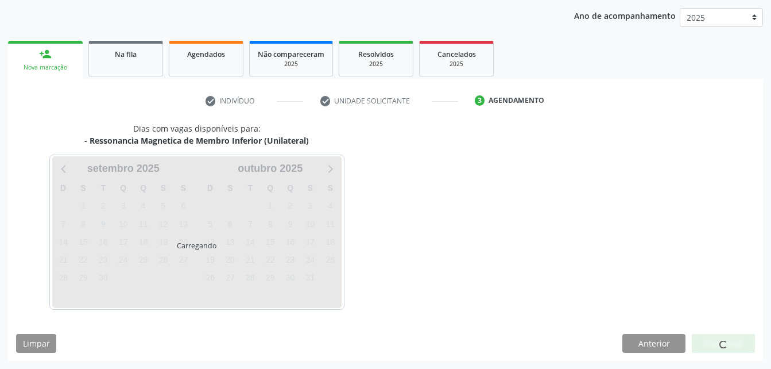
scroll to position [181, 0]
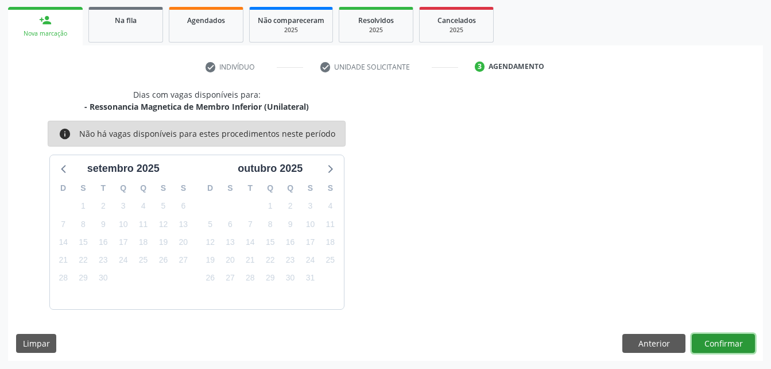
click at [727, 347] on button "Confirmar" at bounding box center [723, 344] width 63 height 20
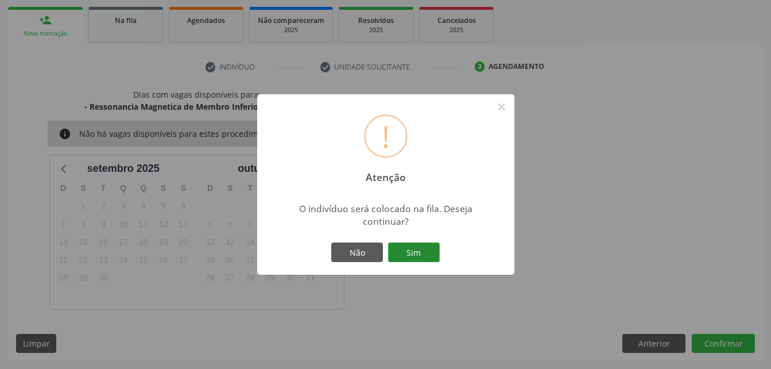
click at [405, 251] on button "Sim" at bounding box center [414, 252] width 52 height 20
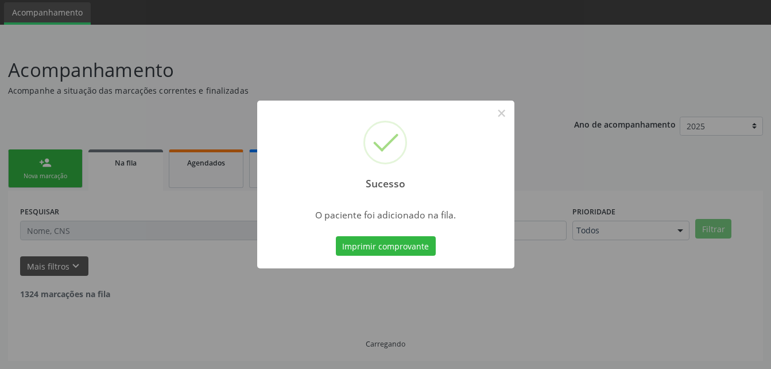
scroll to position [26, 0]
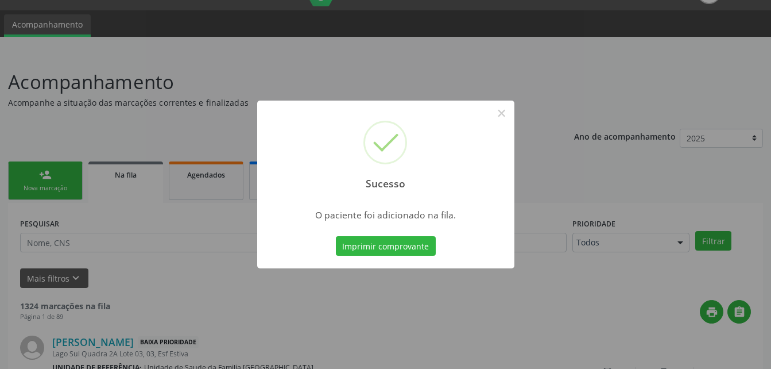
click at [50, 166] on div "Sucesso × O paciente foi adicionado na fila. Imprimir comprovante Cancel" at bounding box center [385, 184] width 771 height 369
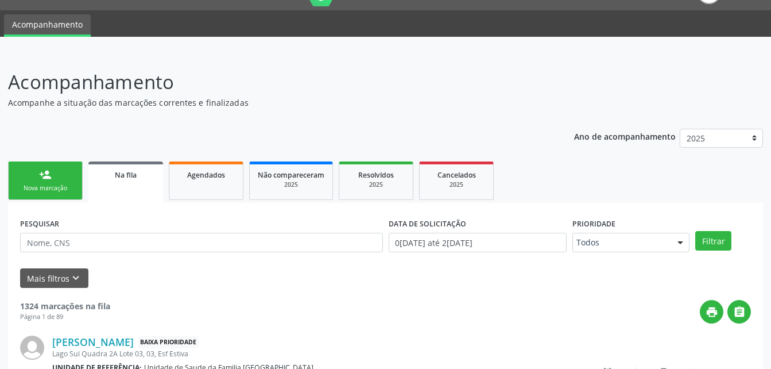
drag, startPoint x: 82, startPoint y: 172, endPoint x: 152, endPoint y: 119, distance: 86.9
click at [82, 172] on link "person_add Nova marcação" at bounding box center [45, 180] width 75 height 38
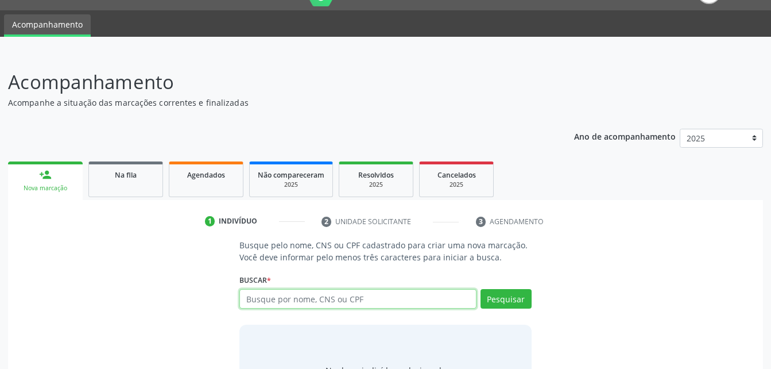
click at [307, 293] on input "text" at bounding box center [357, 299] width 237 height 20
type input "70540345193499"
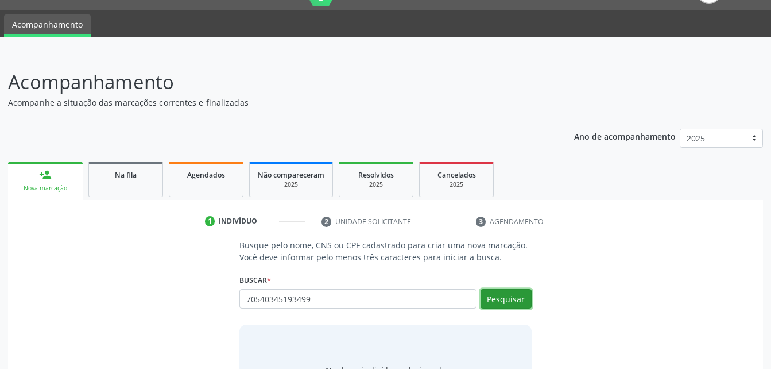
click at [526, 304] on button "Pesquisar" at bounding box center [505, 299] width 51 height 20
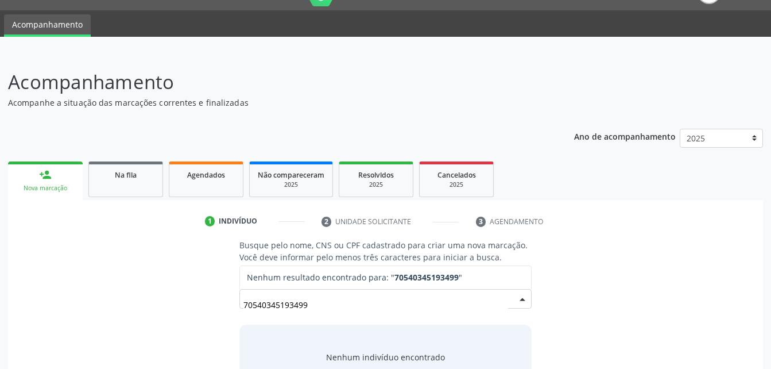
click at [423, 306] on input "70540345193499" at bounding box center [375, 304] width 264 height 23
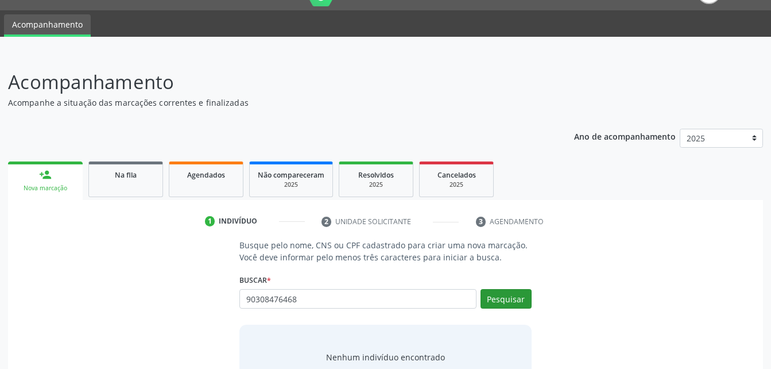
type input "90308476468"
click at [518, 296] on button "Pesquisar" at bounding box center [505, 299] width 51 height 20
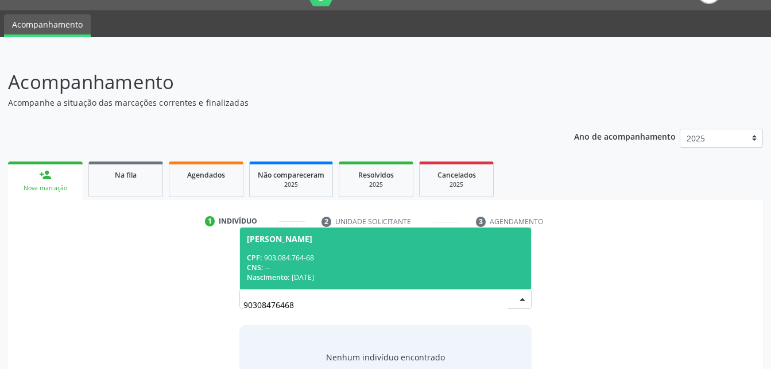
click at [428, 259] on div "CPF: 903.084.764-68" at bounding box center [385, 258] width 277 height 10
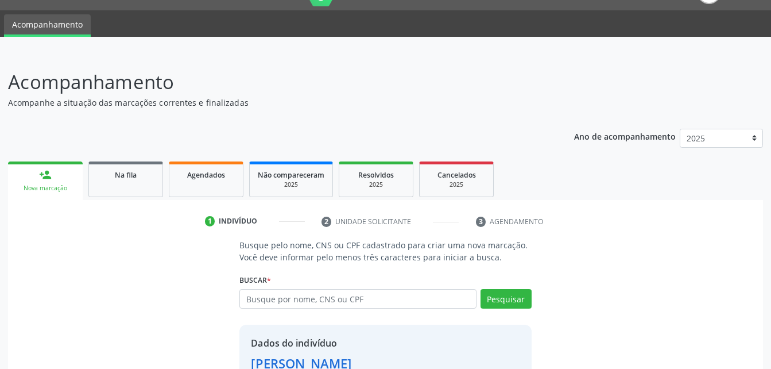
scroll to position [84, 0]
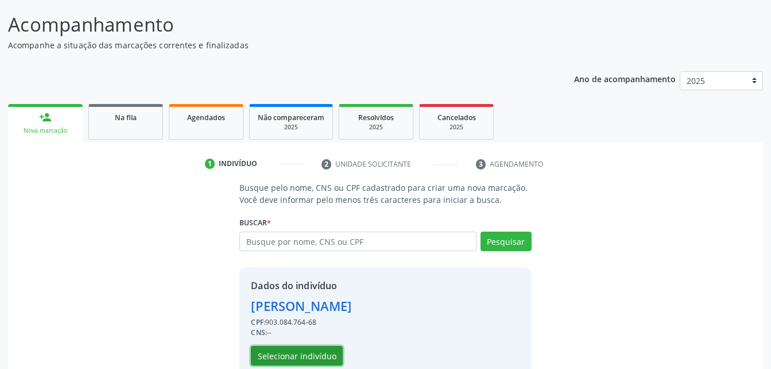
click at [322, 355] on button "Selecionar indivíduo" at bounding box center [297, 356] width 92 height 20
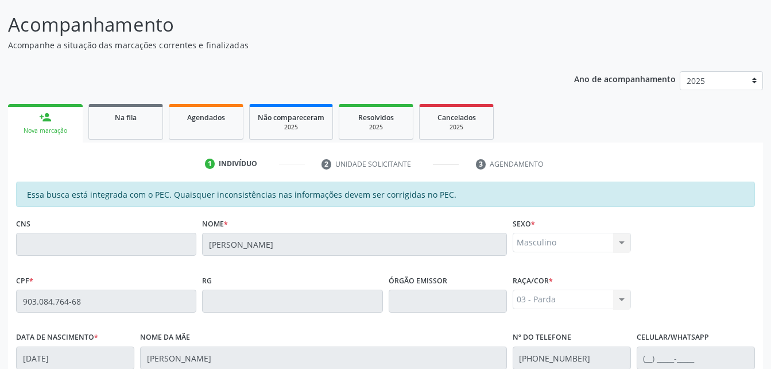
scroll to position [303, 0]
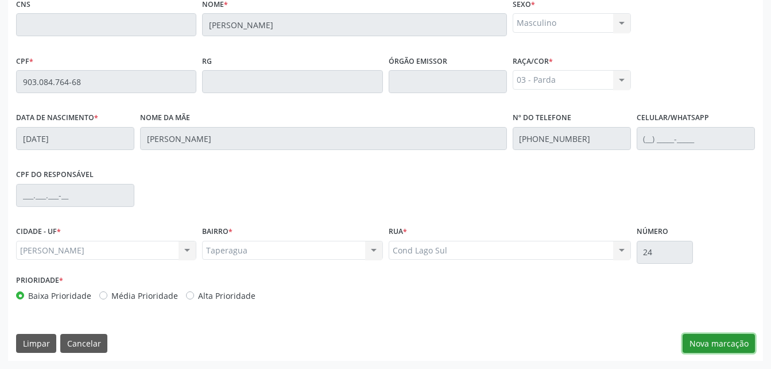
click at [702, 342] on button "Nova marcação" at bounding box center [719, 344] width 72 height 20
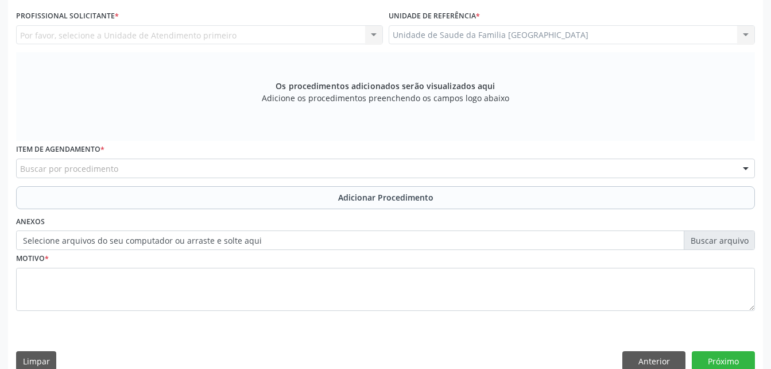
scroll to position [188, 0]
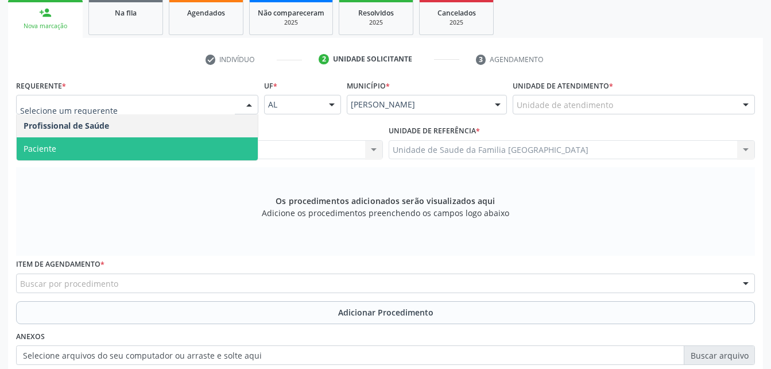
click at [190, 145] on span "Paciente" at bounding box center [137, 148] width 241 height 23
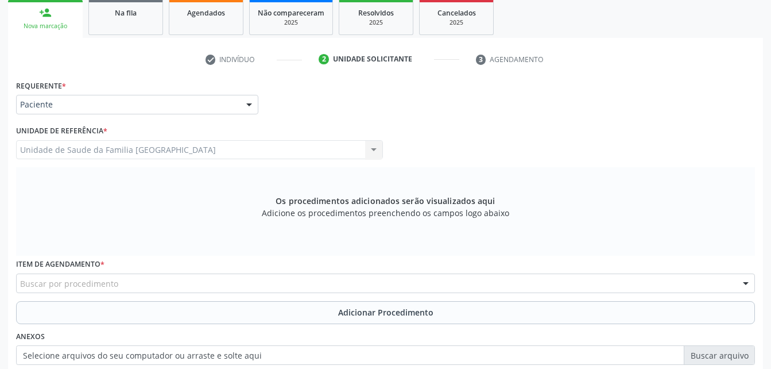
scroll to position [321, 0]
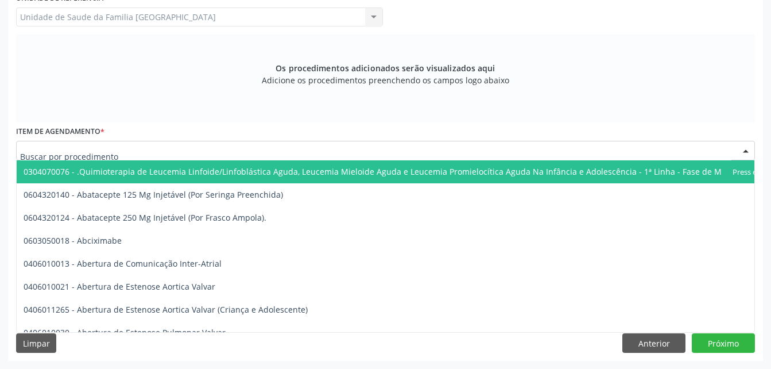
click at [211, 148] on div at bounding box center [385, 151] width 739 height 20
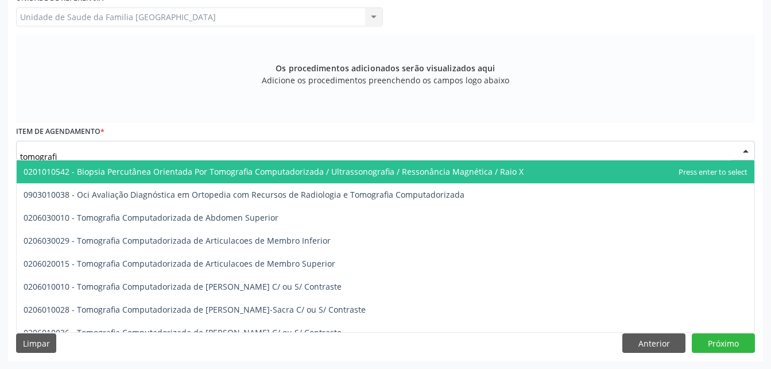
type input "tomografia"
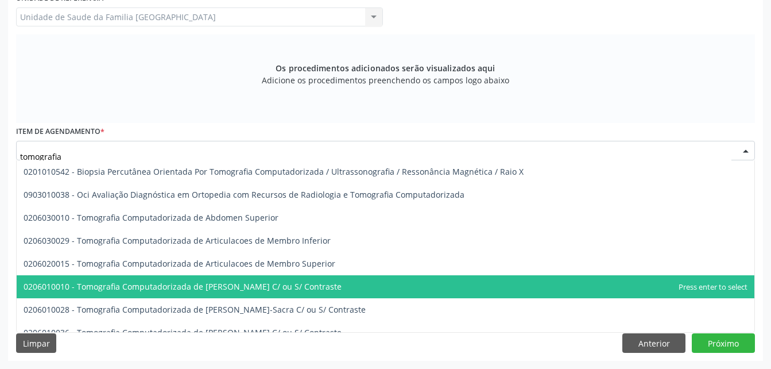
click at [308, 284] on span "0206010010 - Tomografia Computadorizada de [PERSON_NAME] C/ ou S/ Contraste" at bounding box center [183, 286] width 318 height 11
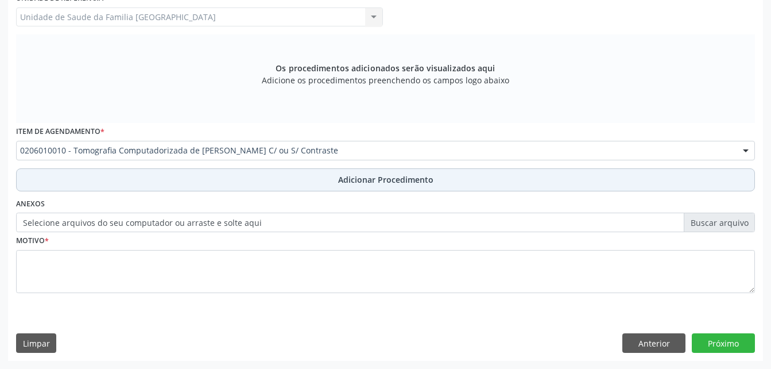
click at [505, 182] on button "Adicionar Procedimento" at bounding box center [385, 179] width 739 height 23
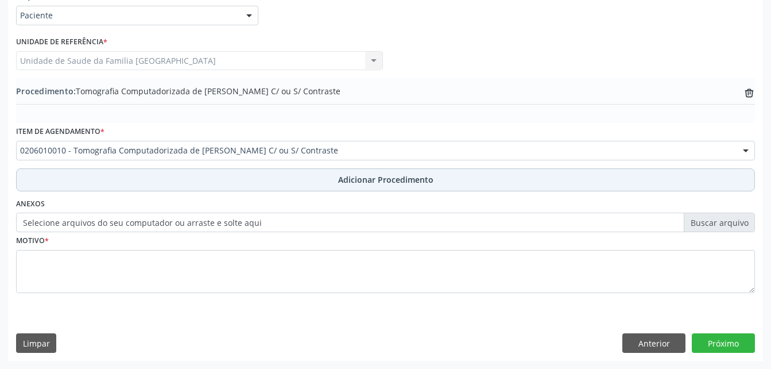
scroll to position [277, 0]
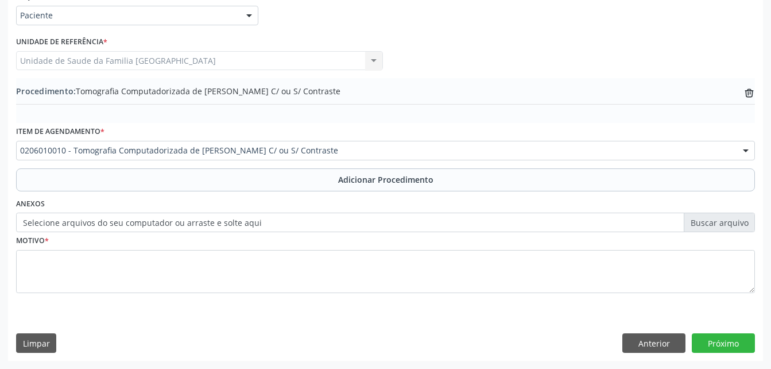
click at [233, 226] on label "Selecione arquivos do seu computador ou arraste e solte aqui" at bounding box center [385, 222] width 739 height 20
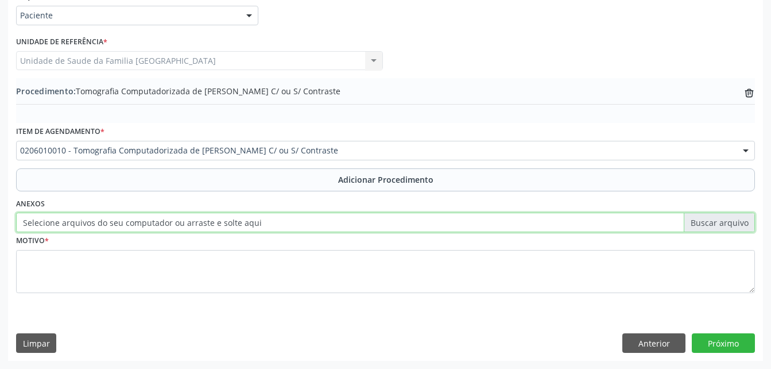
click at [233, 226] on input "Selecione arquivos do seu computador ou arraste e solte aqui" at bounding box center [385, 222] width 739 height 20
type input "C:\fakepath\WhatsApp Image [DATE] 13.21.38.jpeg"
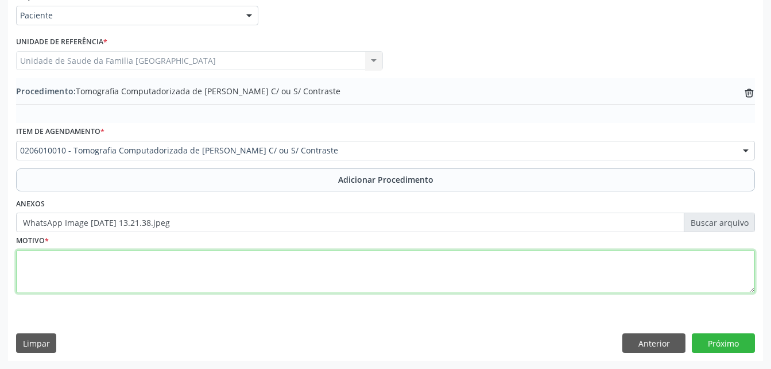
click at [261, 268] on textarea at bounding box center [385, 272] width 739 height 44
type textarea "dor cervical"
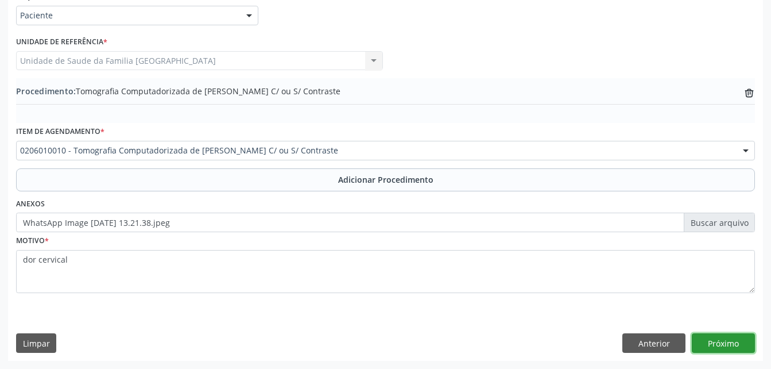
click at [741, 343] on button "Próximo" at bounding box center [723, 343] width 63 height 20
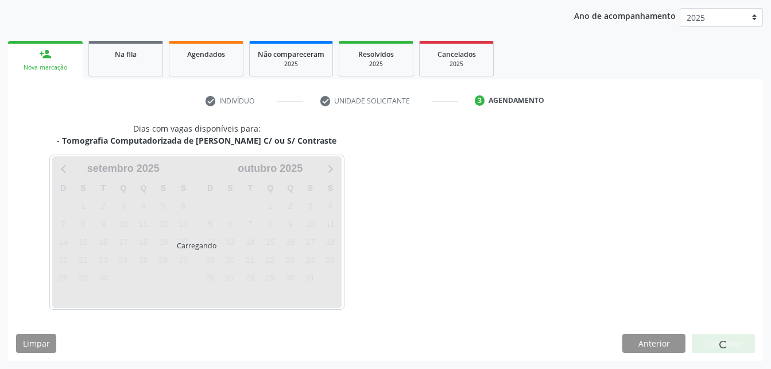
scroll to position [181, 0]
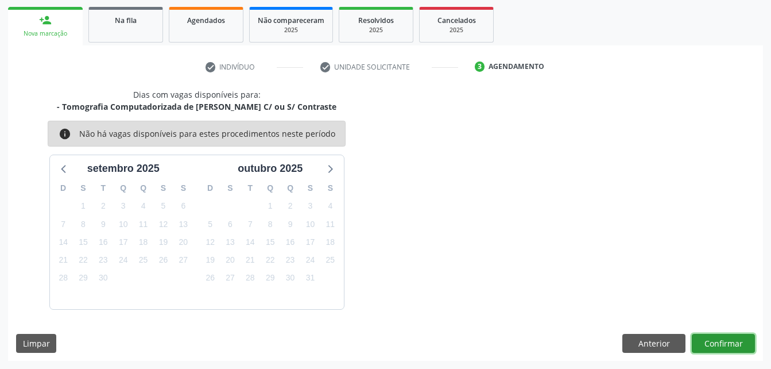
click at [741, 343] on button "Confirmar" at bounding box center [723, 344] width 63 height 20
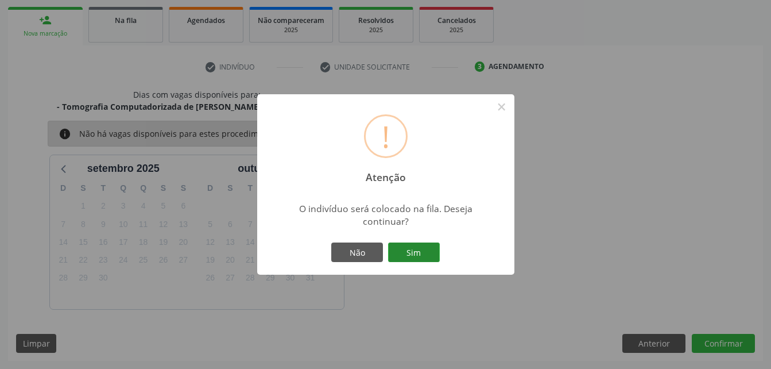
click at [432, 254] on button "Sim" at bounding box center [414, 252] width 52 height 20
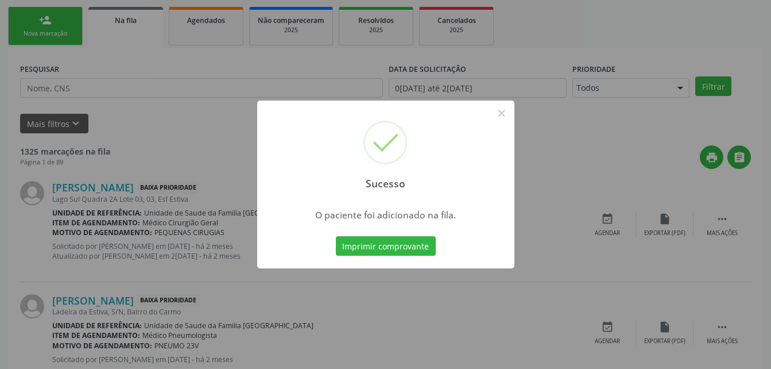
scroll to position [26, 0]
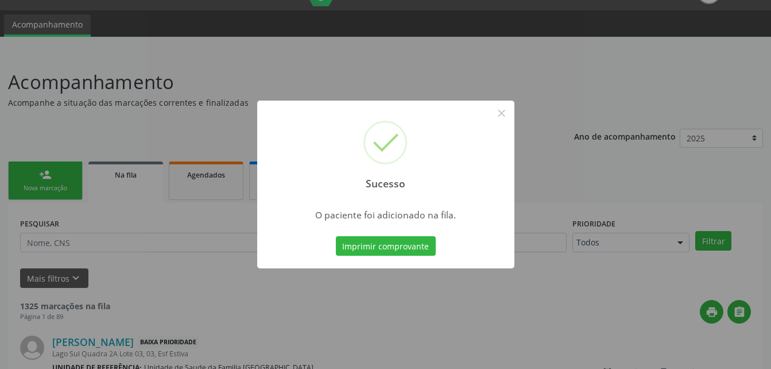
click at [60, 183] on div "Sucesso × O paciente foi adicionado na fila. Imprimir comprovante Cancel" at bounding box center [385, 184] width 771 height 369
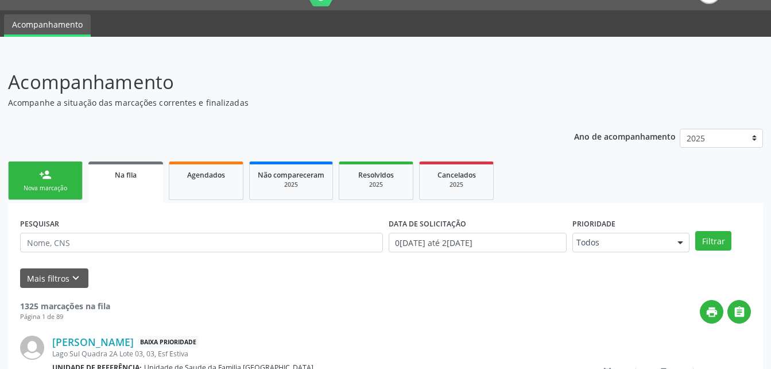
click at [60, 183] on link "person_add Nova marcação" at bounding box center [45, 180] width 75 height 38
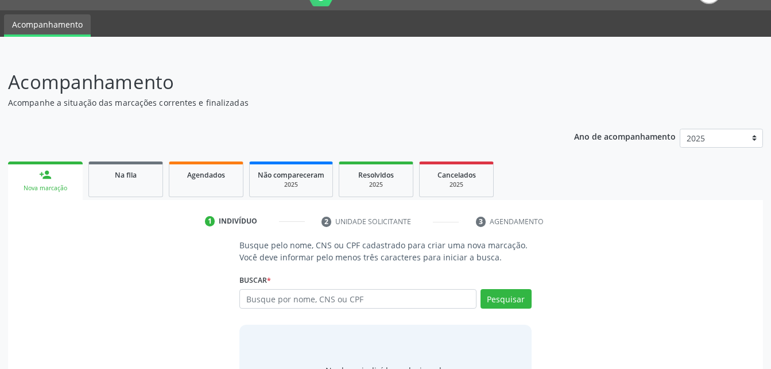
scroll to position [84, 0]
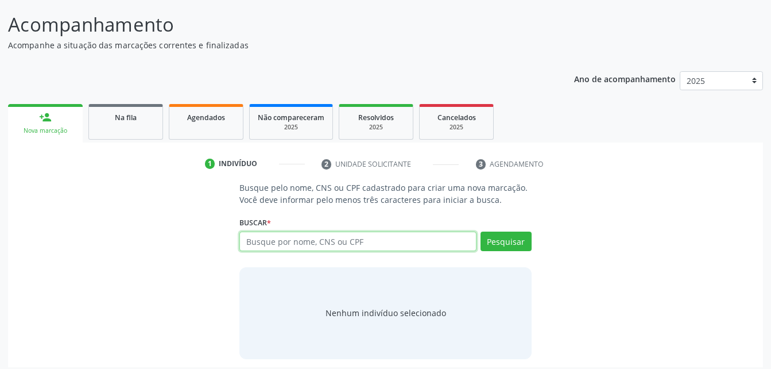
click at [307, 242] on input "text" at bounding box center [357, 241] width 237 height 20
type input "705402451085799"
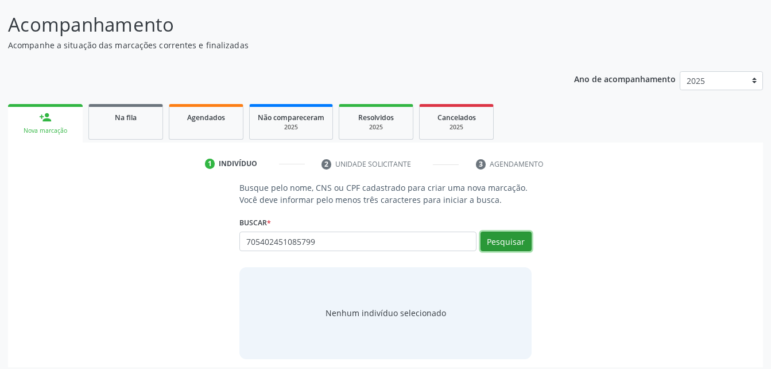
click at [511, 242] on button "Pesquisar" at bounding box center [505, 241] width 51 height 20
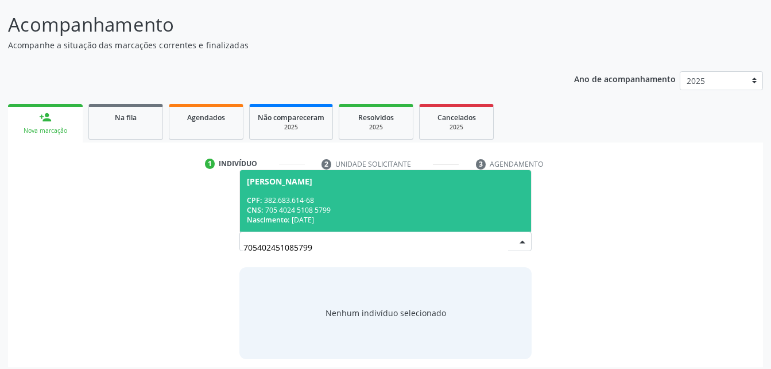
click at [367, 208] on div "CNS: 705 4024 5108 5799" at bounding box center [385, 210] width 277 height 10
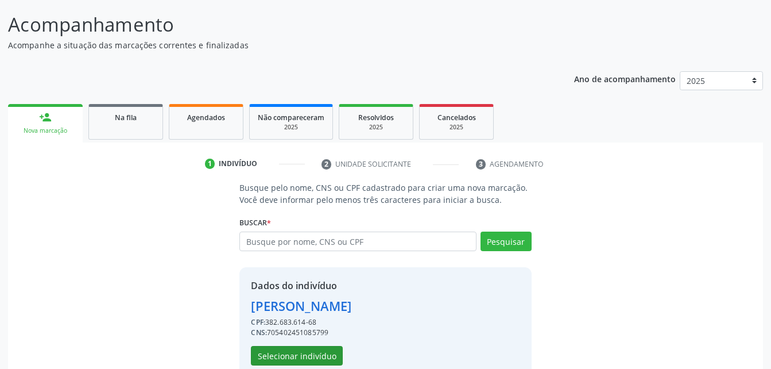
scroll to position [108, 0]
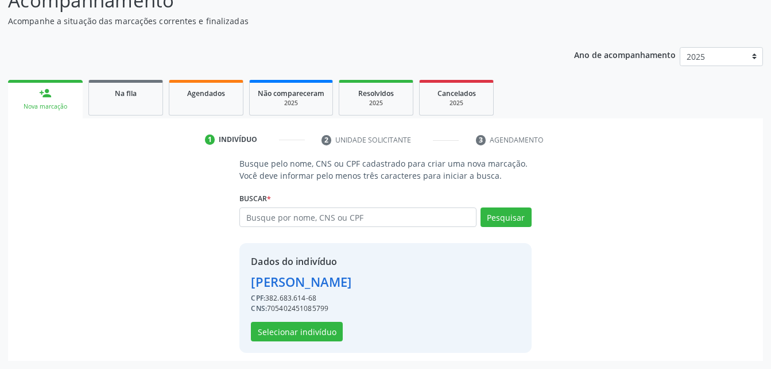
click at [307, 318] on div "Dados do indivíduo [PERSON_NAME] CPF: 382.683.614-68 CNS: 705402451085799 Selec…" at bounding box center [301, 297] width 100 height 87
click at [311, 326] on button "Selecionar indivíduo" at bounding box center [297, 331] width 92 height 20
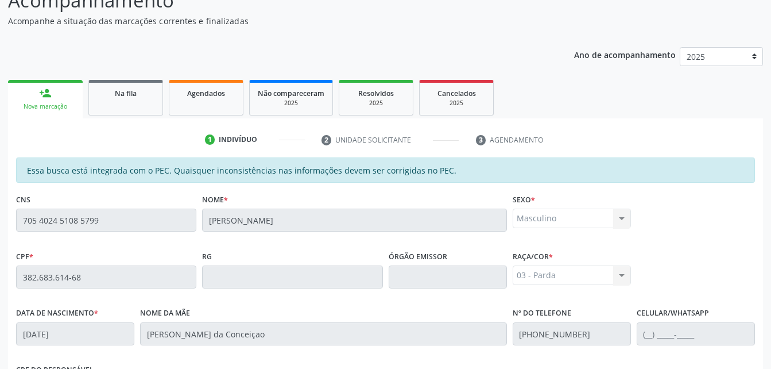
scroll to position [303, 0]
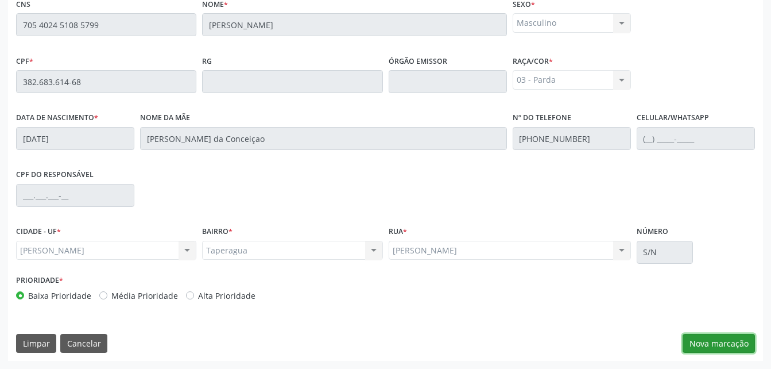
click at [714, 338] on button "Nova marcação" at bounding box center [719, 344] width 72 height 20
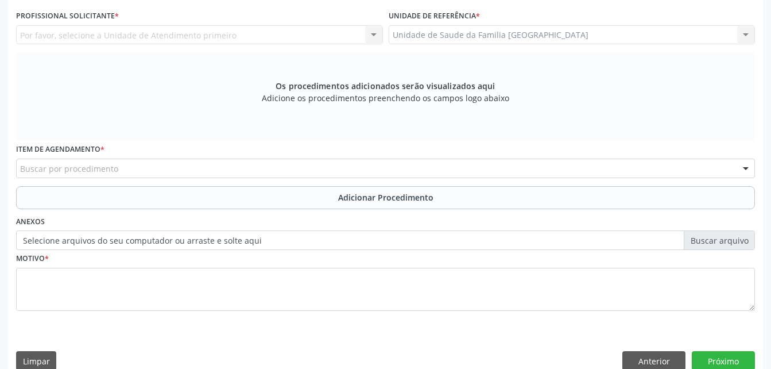
scroll to position [188, 0]
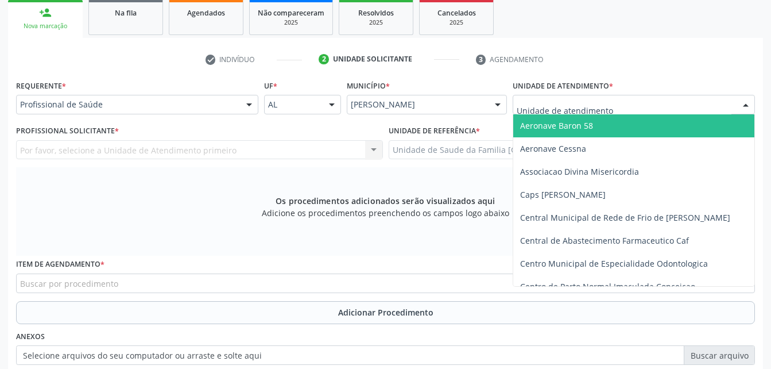
click at [617, 103] on div at bounding box center [634, 105] width 242 height 20
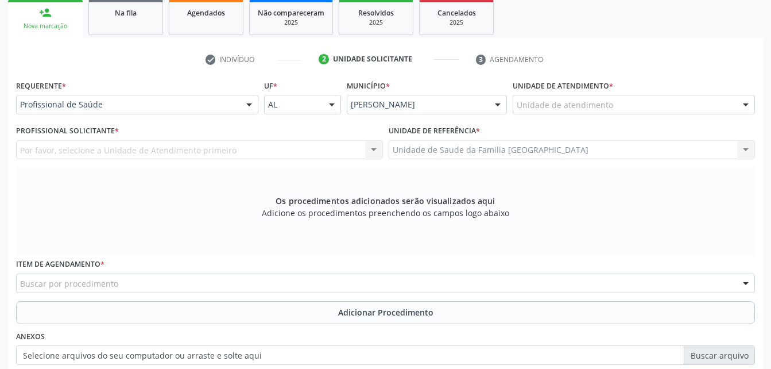
click at [648, 186] on div "Os procedimentos adicionados serão visualizados aqui Adicione os procedimentos …" at bounding box center [385, 211] width 739 height 88
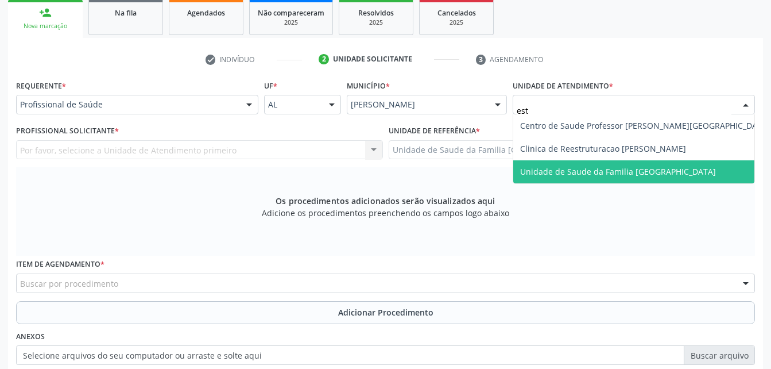
type input "esti"
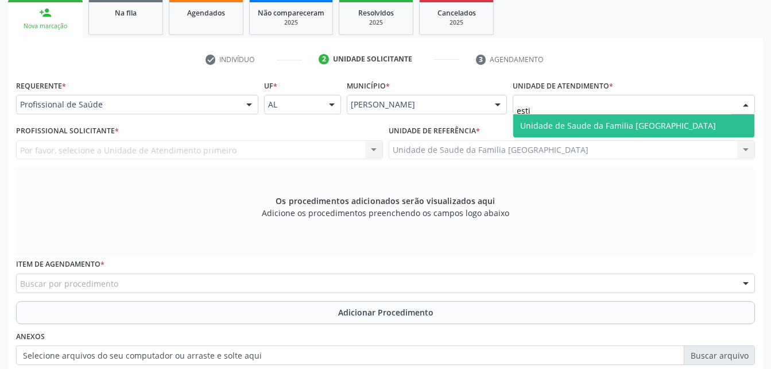
click at [607, 118] on span "Unidade de Saude da Familia [GEOGRAPHIC_DATA]" at bounding box center [633, 125] width 241 height 23
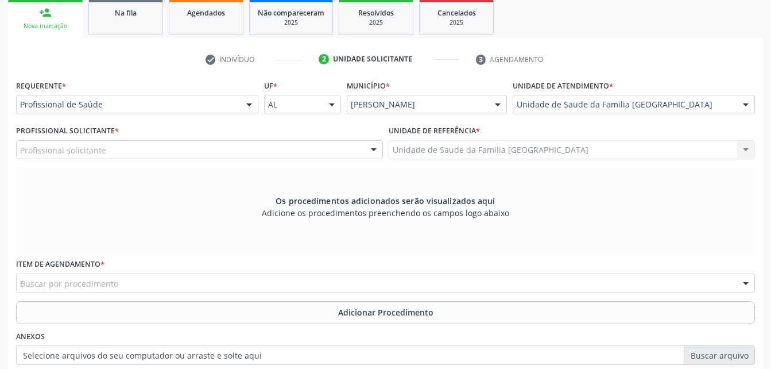
click at [127, 147] on div "Profissional solicitante" at bounding box center [199, 150] width 367 height 20
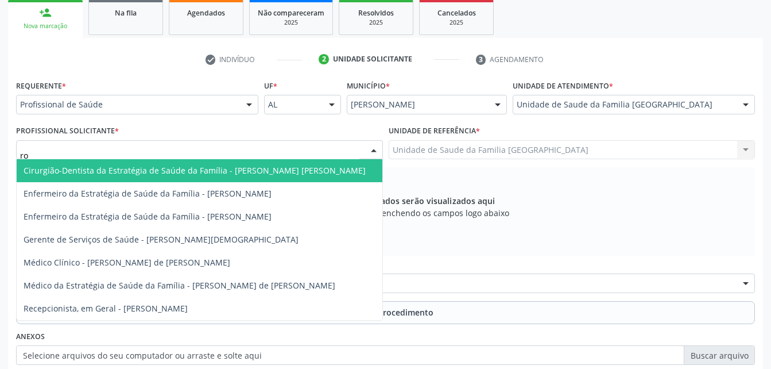
type input "rod"
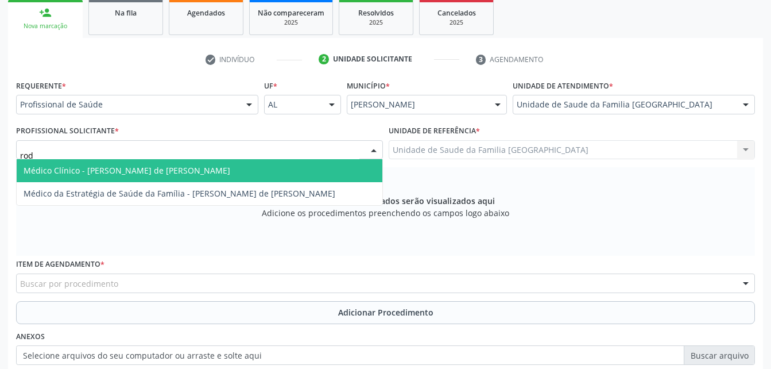
click at [138, 177] on span "Médico Clínico - [PERSON_NAME] de [PERSON_NAME]" at bounding box center [200, 170] width 366 height 23
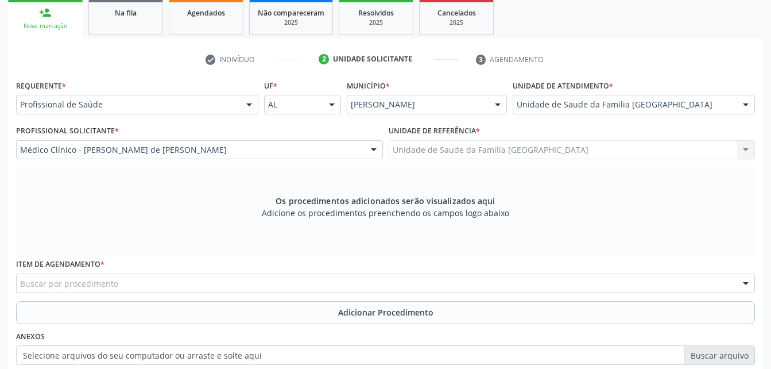
scroll to position [303, 0]
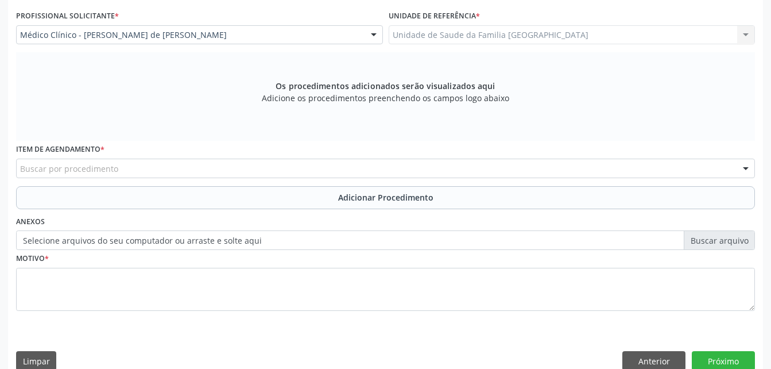
click at [150, 171] on div "Buscar por procedimento" at bounding box center [385, 168] width 739 height 20
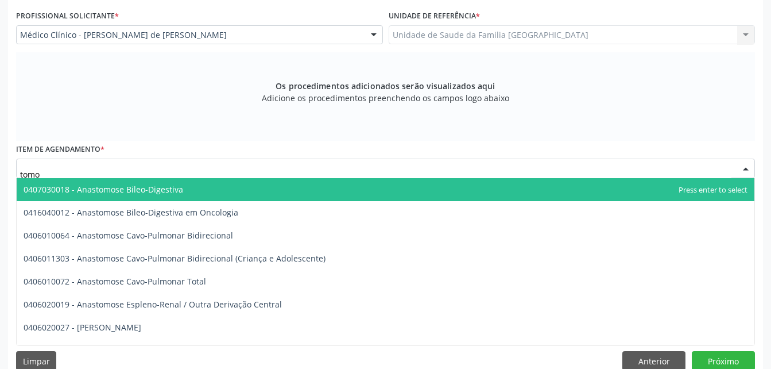
type input "tomog"
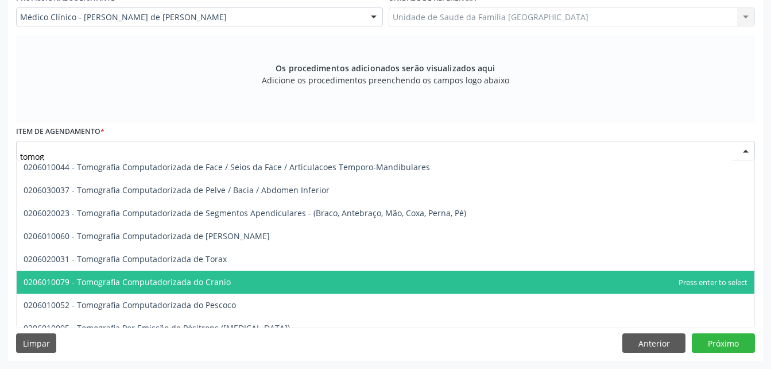
scroll to position [131, 0]
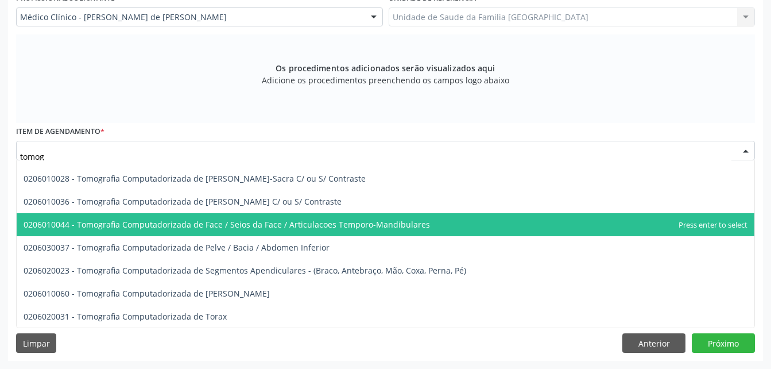
click at [349, 224] on span "0206010044 - Tomografia Computadorizada de Face / Seios da Face / Articulacoes …" at bounding box center [227, 224] width 406 height 11
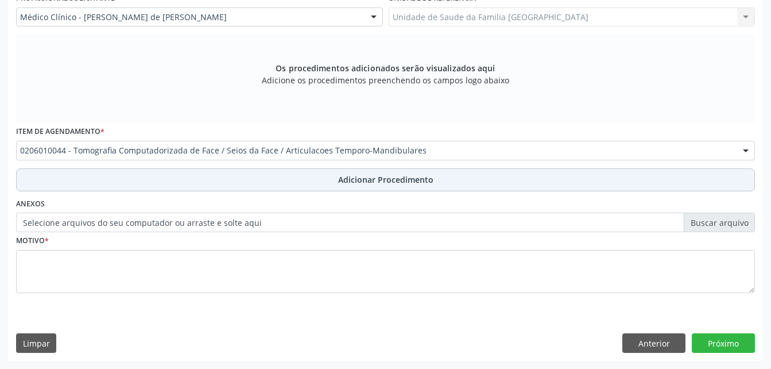
click at [342, 180] on span "Adicionar Procedimento" at bounding box center [385, 179] width 95 height 12
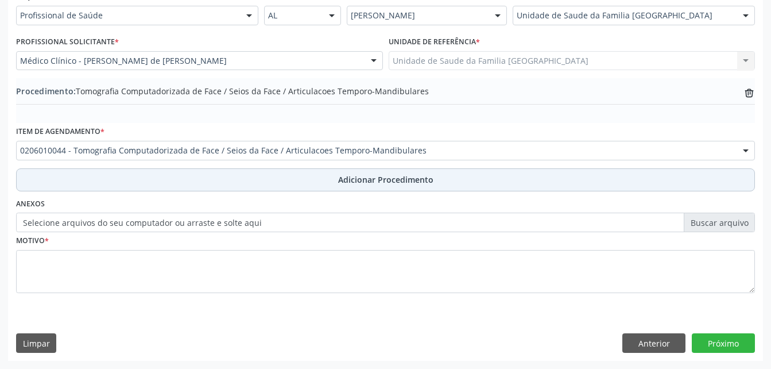
scroll to position [277, 0]
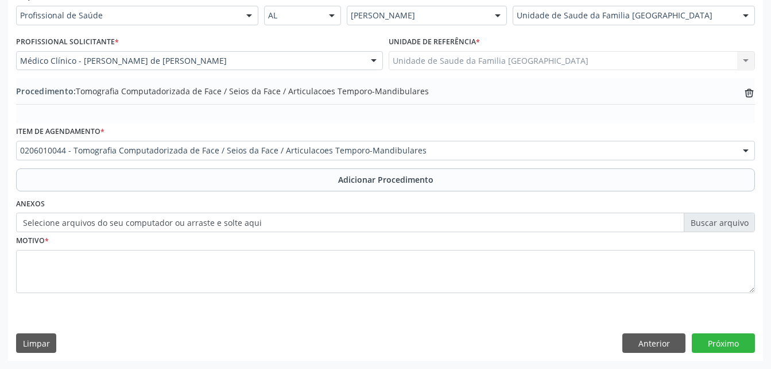
click at [230, 222] on label "Selecione arquivos do seu computador ou arraste e solte aqui" at bounding box center [385, 222] width 739 height 20
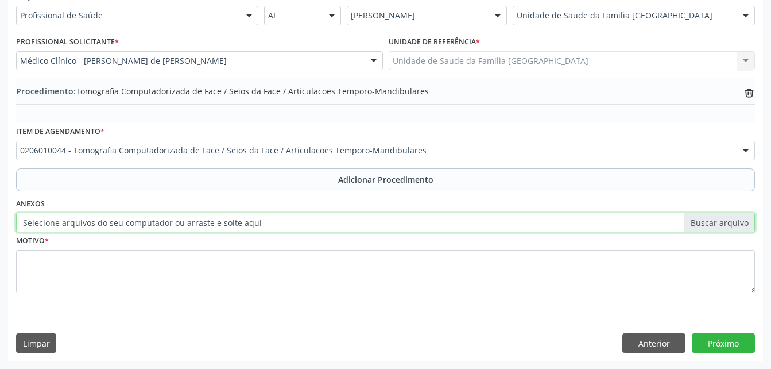
click at [230, 222] on input "Selecione arquivos do seu computador ou arraste e solte aqui" at bounding box center [385, 222] width 739 height 20
type input "C:\fakepath\WhatsApp Image [DATE] 13.43.31.jpeg"
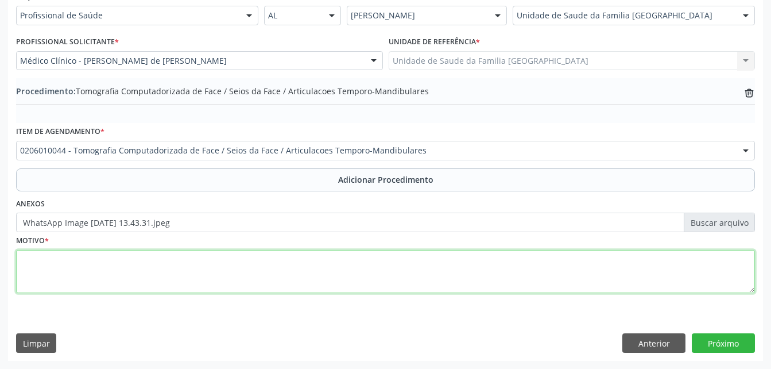
click at [320, 257] on textarea at bounding box center [385, 272] width 739 height 44
click at [154, 260] on textarea "neoplasia benigna dos ossos do cranio e da face" at bounding box center [385, 272] width 739 height 44
type textarea "neoplasia benigna dos ossos do crânio e da face"
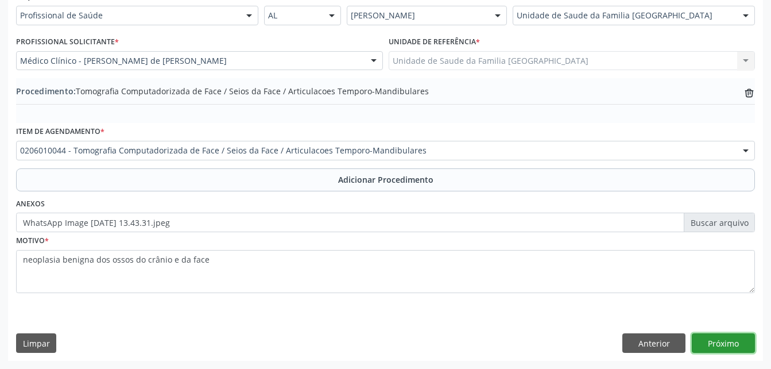
click at [714, 339] on button "Próximo" at bounding box center [723, 343] width 63 height 20
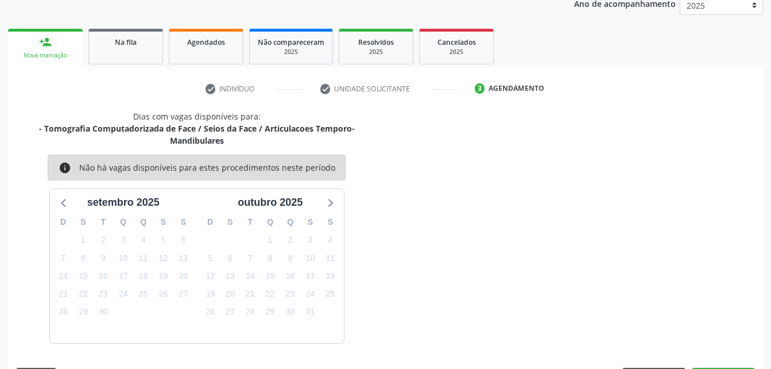
scroll to position [193, 0]
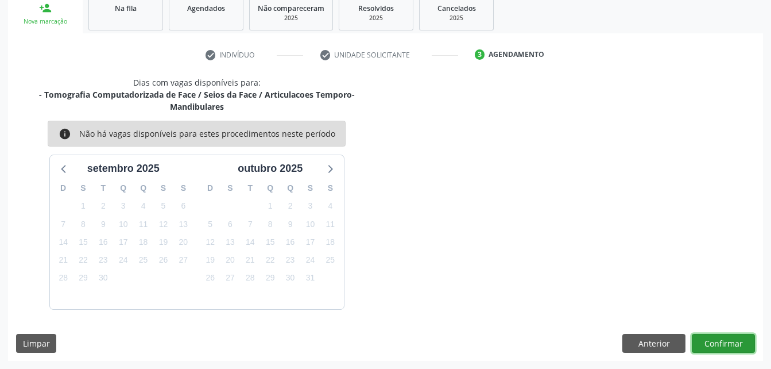
click at [715, 339] on button "Confirmar" at bounding box center [723, 344] width 63 height 20
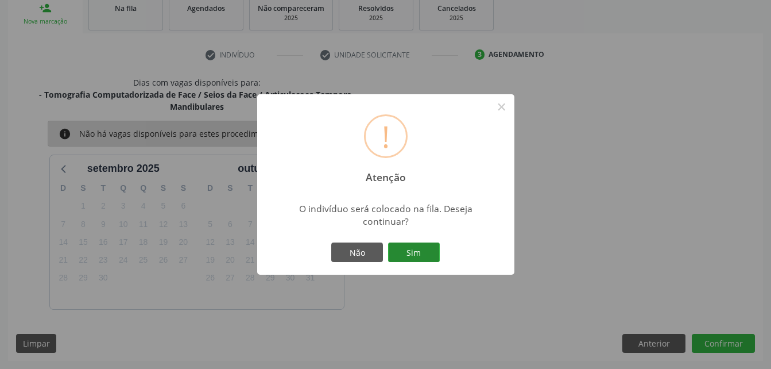
click at [423, 247] on button "Sim" at bounding box center [414, 252] width 52 height 20
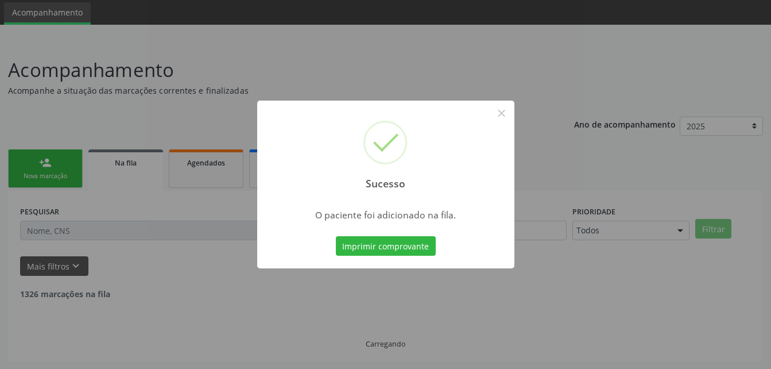
scroll to position [26, 0]
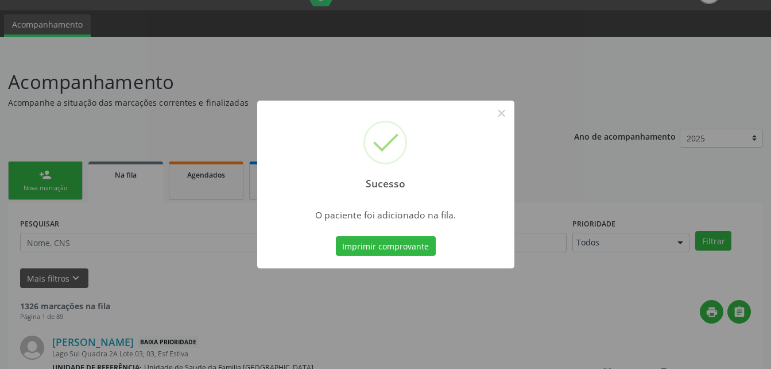
click at [56, 171] on div "Sucesso × O paciente foi adicionado na fila. Imprimir comprovante Cancel" at bounding box center [385, 184] width 771 height 369
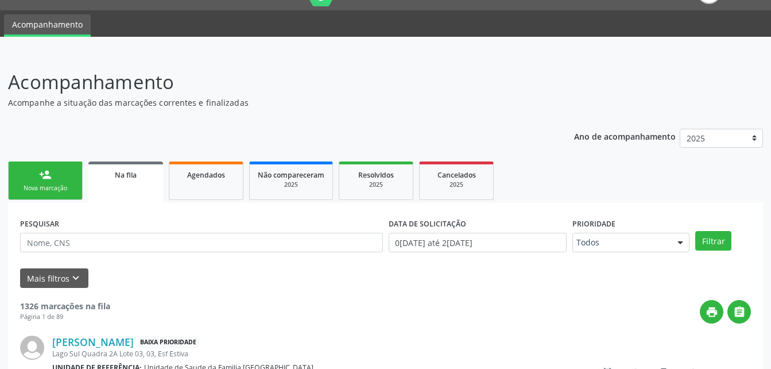
click at [51, 184] on div "Nova marcação" at bounding box center [45, 188] width 57 height 9
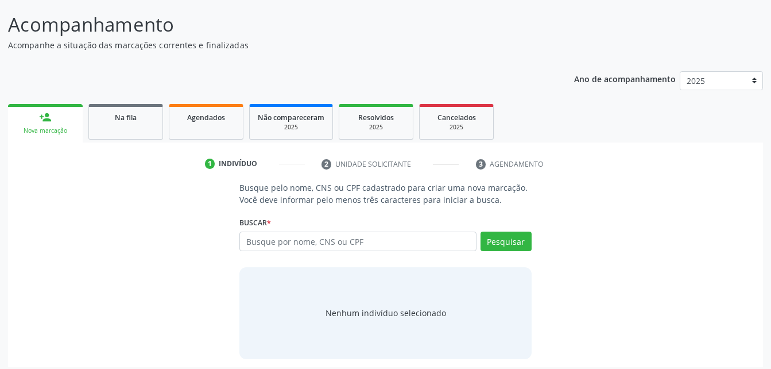
scroll to position [90, 0]
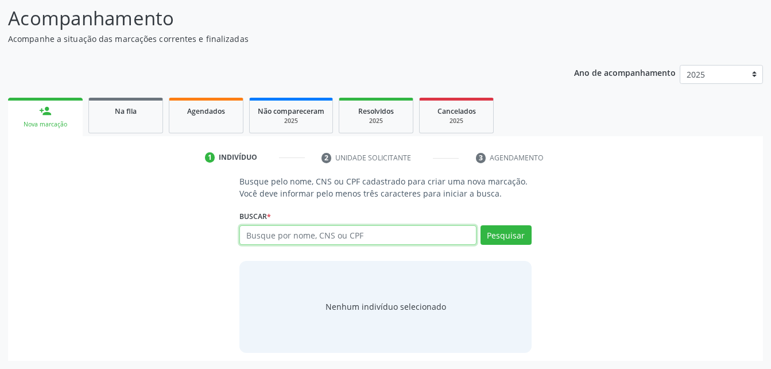
click at [309, 230] on input "text" at bounding box center [357, 235] width 237 height 20
type input "708005320247826"
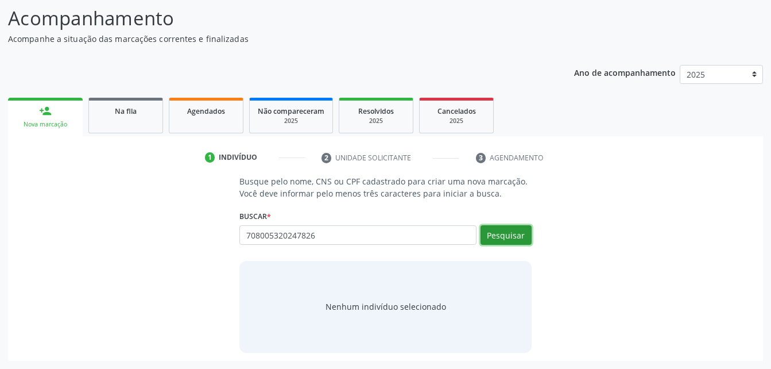
click at [505, 242] on button "Pesquisar" at bounding box center [505, 235] width 51 height 20
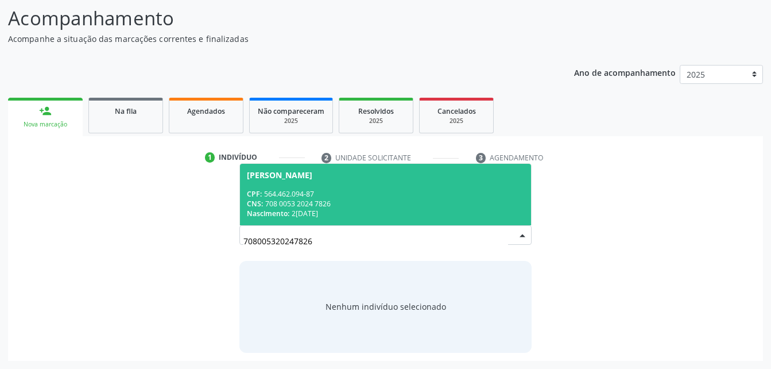
click at [388, 203] on div "CNS: 708 0053 2024 7826" at bounding box center [385, 204] width 277 height 10
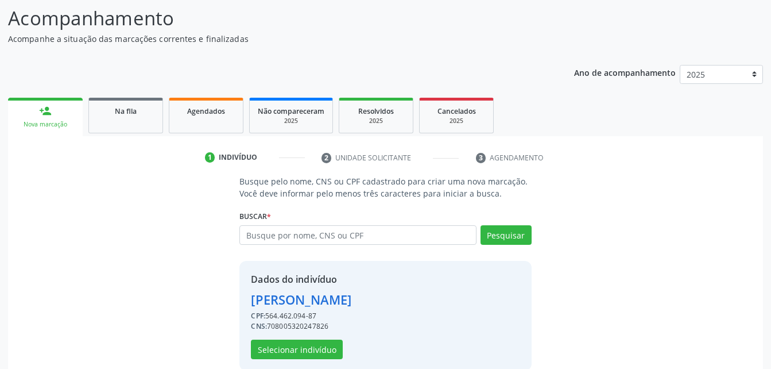
scroll to position [108, 0]
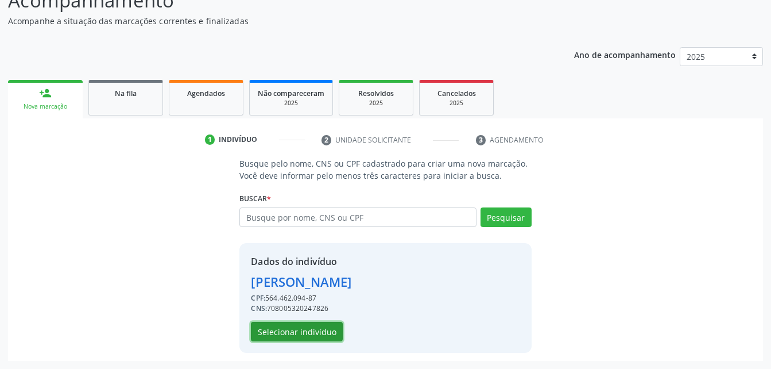
click at [316, 336] on button "Selecionar indivíduo" at bounding box center [297, 331] width 92 height 20
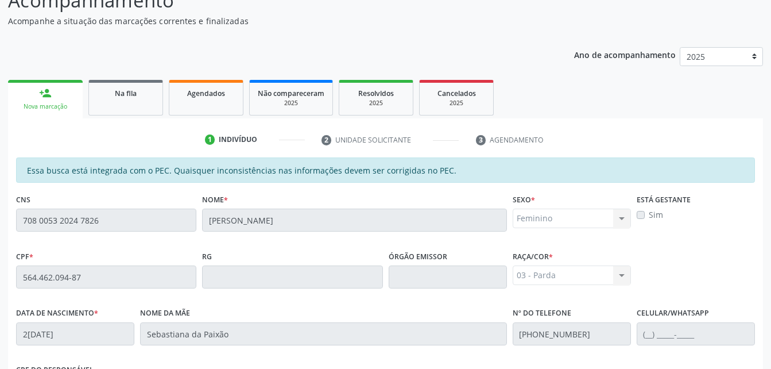
scroll to position [303, 0]
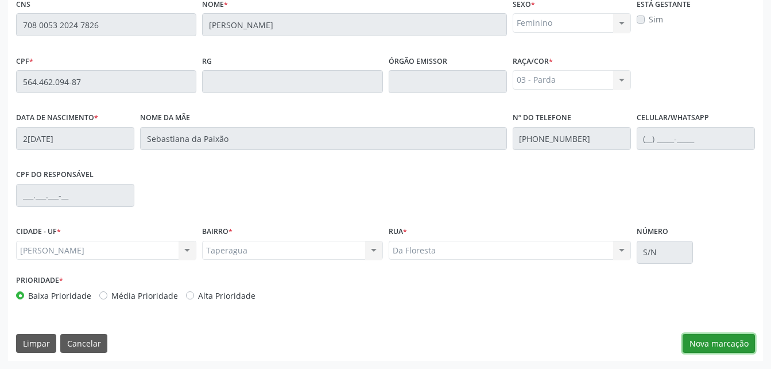
click at [732, 349] on button "Nova marcação" at bounding box center [719, 344] width 72 height 20
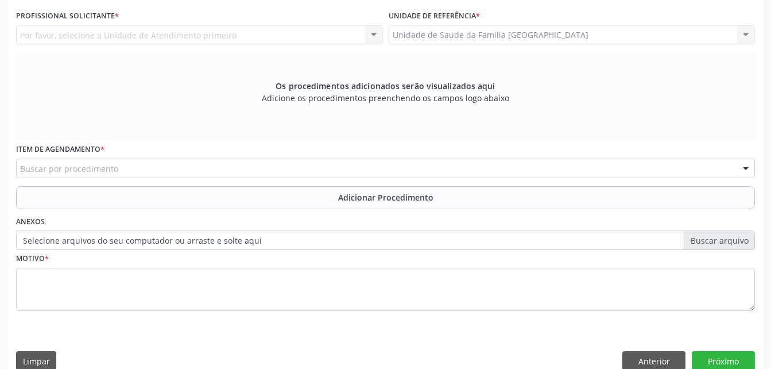
scroll to position [246, 0]
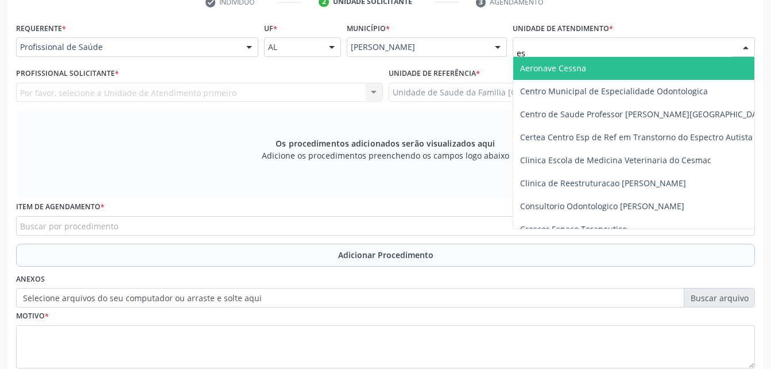
type input "est"
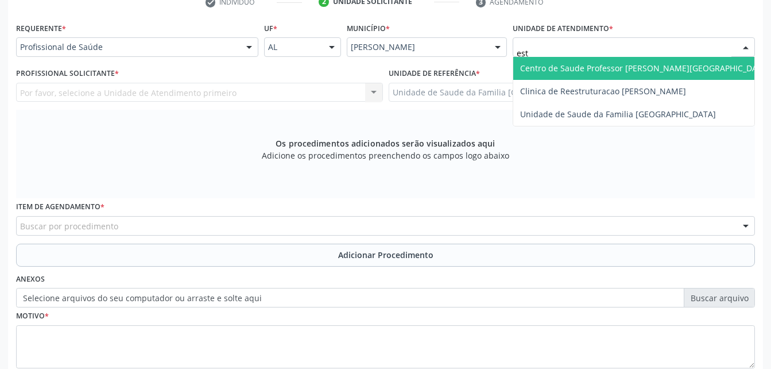
click at [594, 72] on span "Centro de Saude Professor [PERSON_NAME][GEOGRAPHIC_DATA]" at bounding box center [645, 68] width 250 height 11
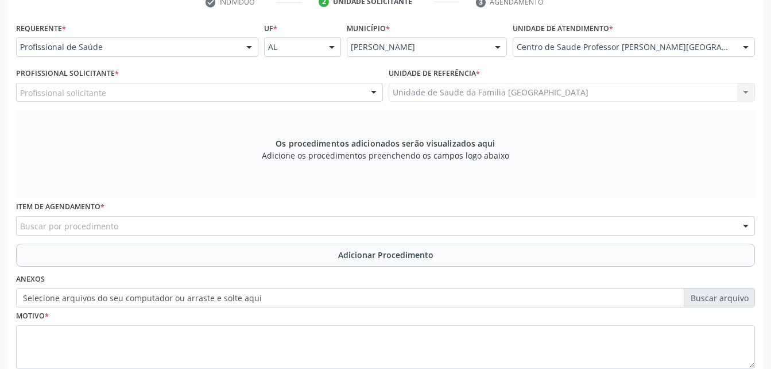
click at [273, 95] on div "Profissional solicitante" at bounding box center [199, 93] width 367 height 20
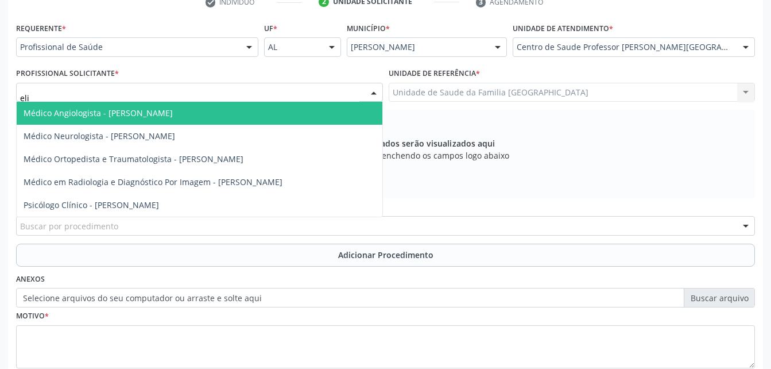
type input "[PERSON_NAME]"
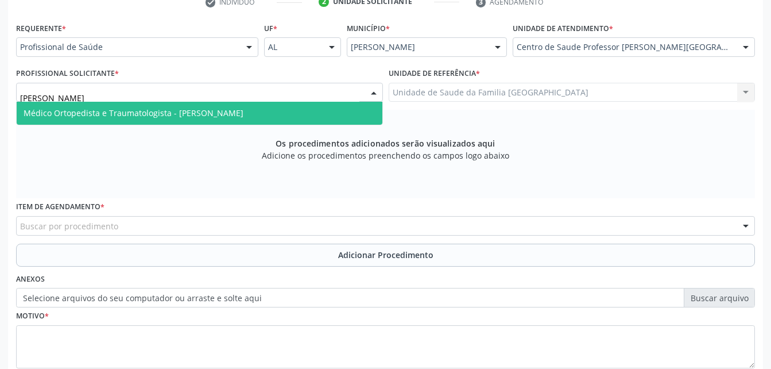
click at [277, 116] on span "Médico Ortopedista e Traumatologista - [PERSON_NAME]" at bounding box center [200, 113] width 366 height 23
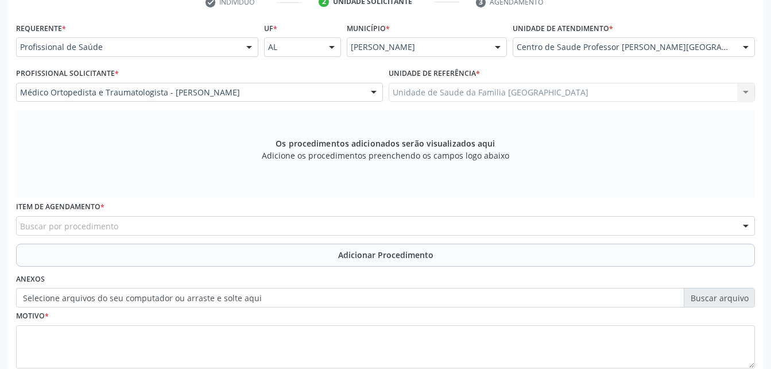
scroll to position [303, 0]
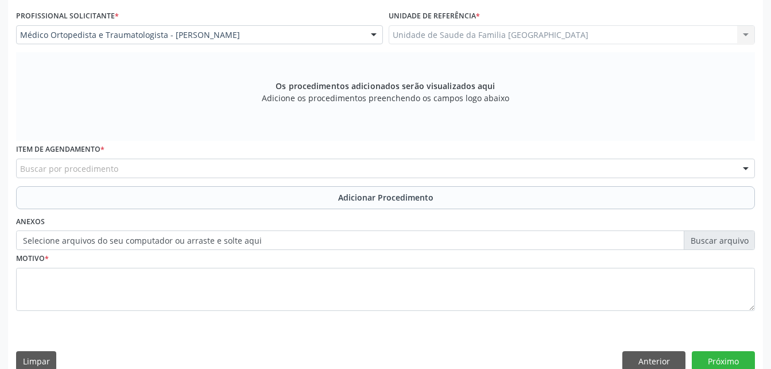
click at [285, 171] on div "Buscar por procedimento" at bounding box center [385, 168] width 739 height 20
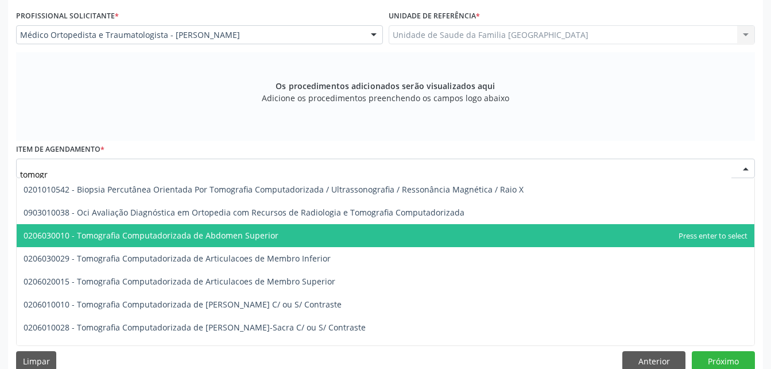
type input "tomogra"
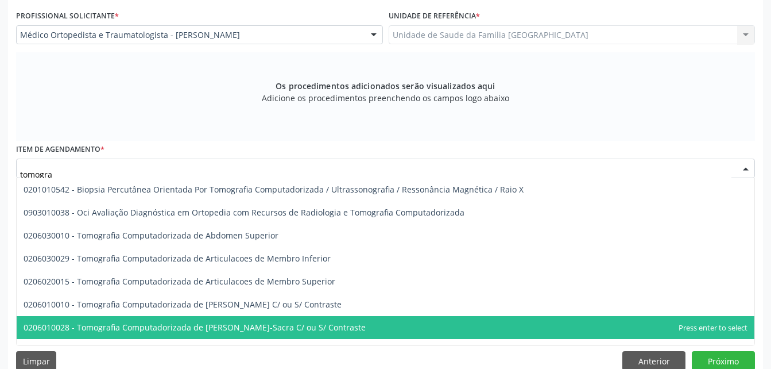
scroll to position [57, 0]
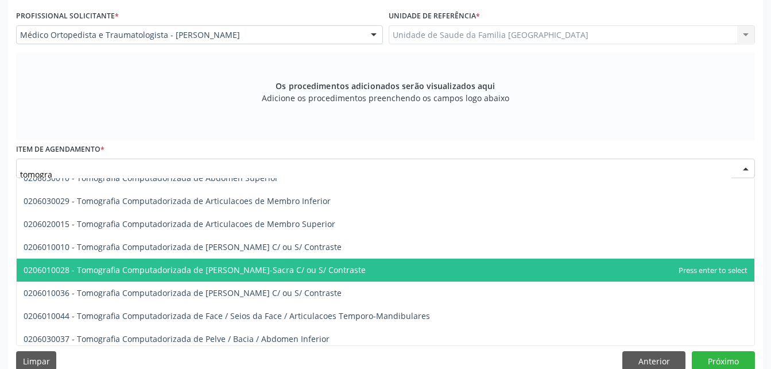
click at [393, 259] on span "0206010028 - Tomografia Computadorizada de [PERSON_NAME]-Sacra C/ ou S/ Contras…" at bounding box center [386, 269] width 738 height 23
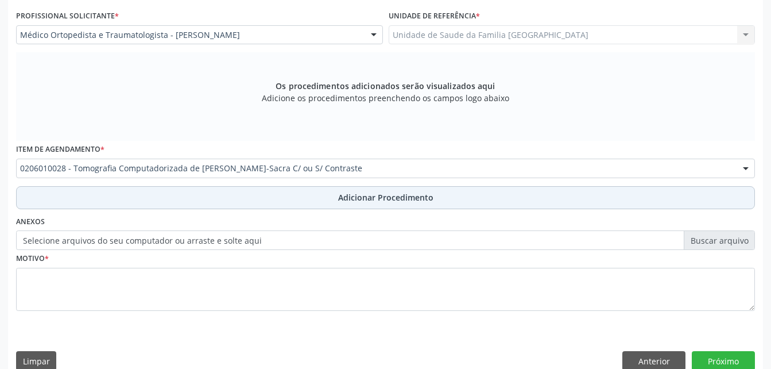
click at [367, 201] on span "Adicionar Procedimento" at bounding box center [385, 197] width 95 height 12
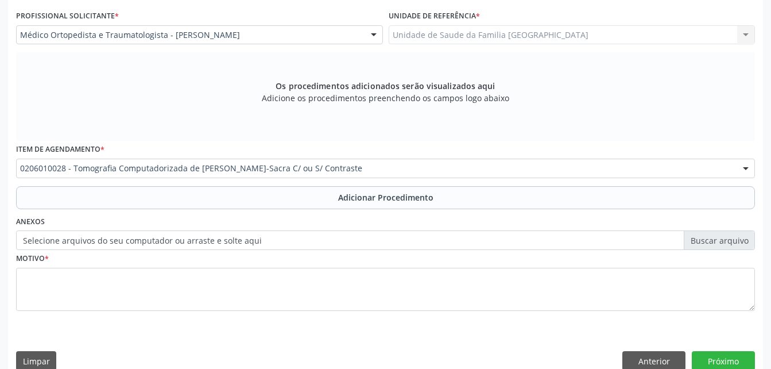
scroll to position [277, 0]
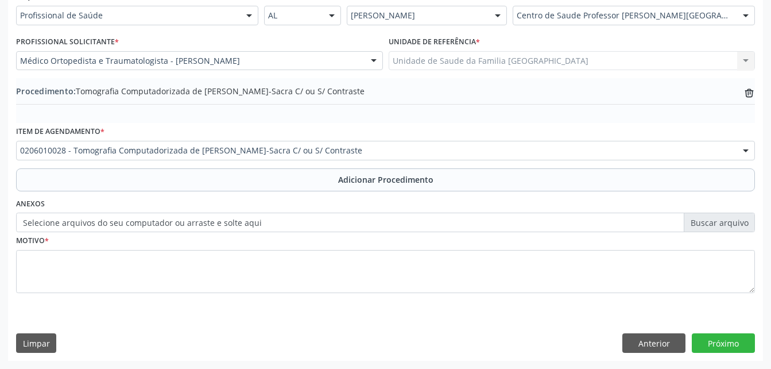
click at [226, 222] on label "Selecione arquivos do seu computador ou arraste e solte aqui" at bounding box center [385, 222] width 739 height 20
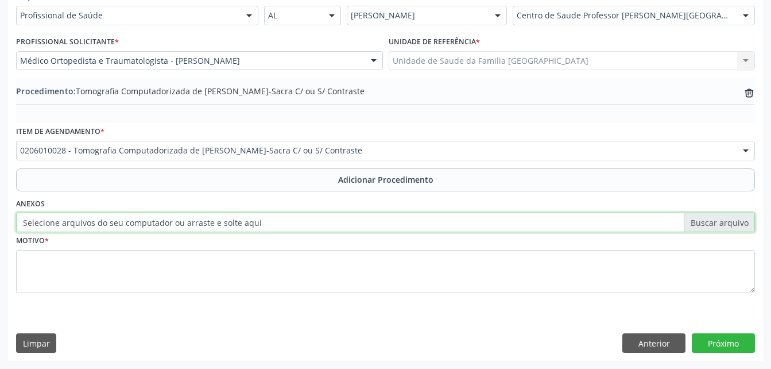
click at [226, 222] on input "Selecione arquivos do seu computador ou arraste e solte aqui" at bounding box center [385, 222] width 739 height 20
type input "C:\fakepath\WhatsApp Image [DATE] 13.43.46.jpeg"
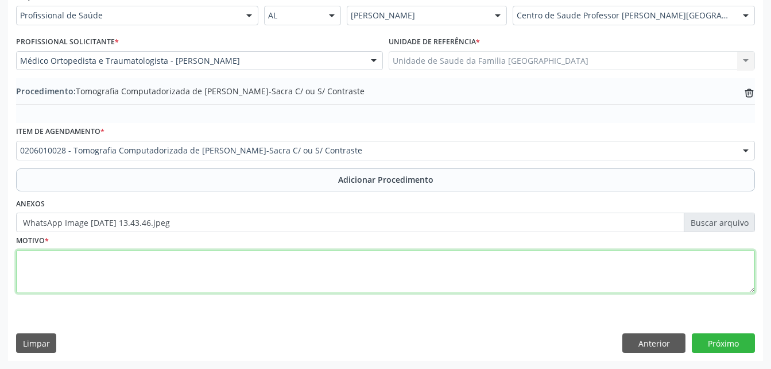
click at [190, 278] on textarea at bounding box center [385, 272] width 739 height 44
type textarea "lombalgia"
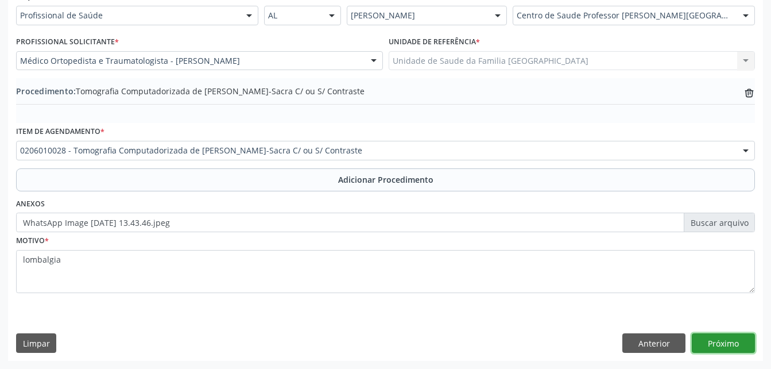
click at [744, 343] on button "Próximo" at bounding box center [723, 343] width 63 height 20
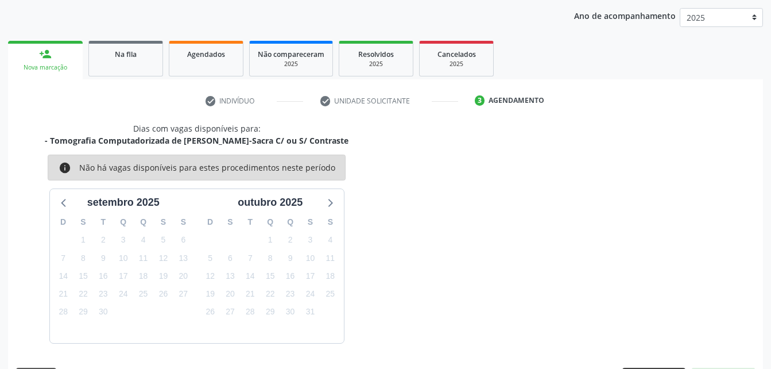
scroll to position [181, 0]
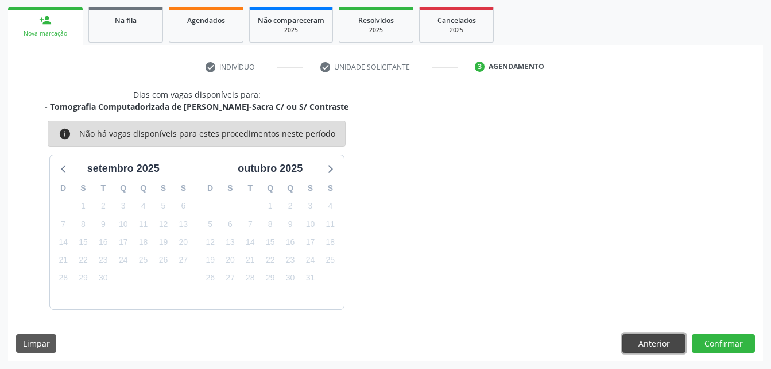
click at [657, 344] on button "Anterior" at bounding box center [653, 344] width 63 height 20
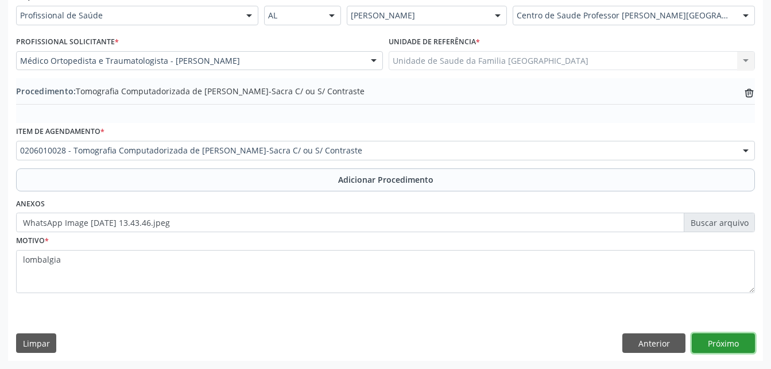
click at [741, 346] on button "Próximo" at bounding box center [723, 343] width 63 height 20
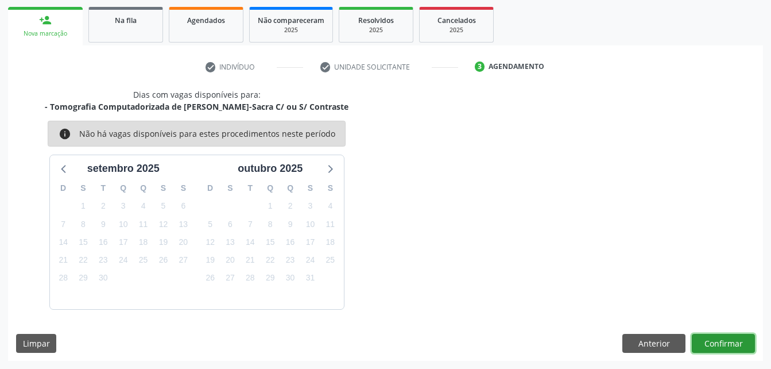
click at [741, 346] on button "Confirmar" at bounding box center [723, 344] width 63 height 20
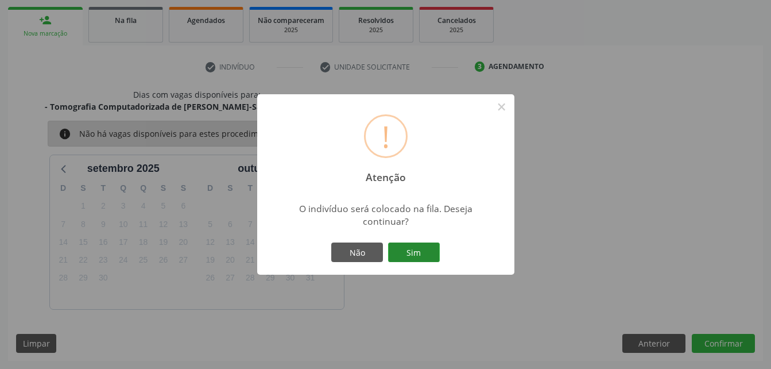
click at [415, 247] on button "Sim" at bounding box center [414, 252] width 52 height 20
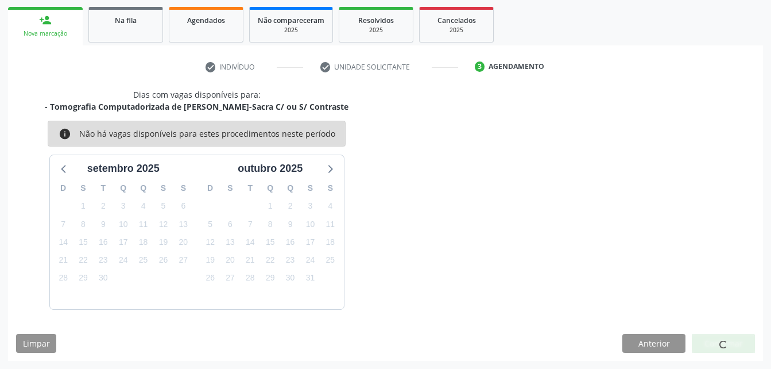
scroll to position [26, 0]
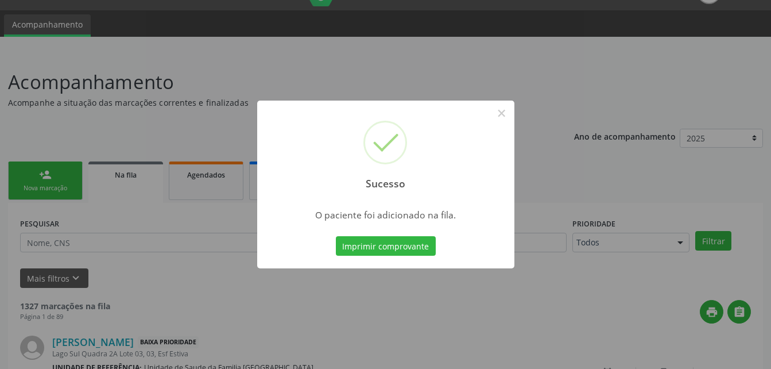
click at [487, 76] on div "Sucesso × O paciente foi adicionado na fila. Imprimir comprovante Cancel" at bounding box center [385, 184] width 771 height 369
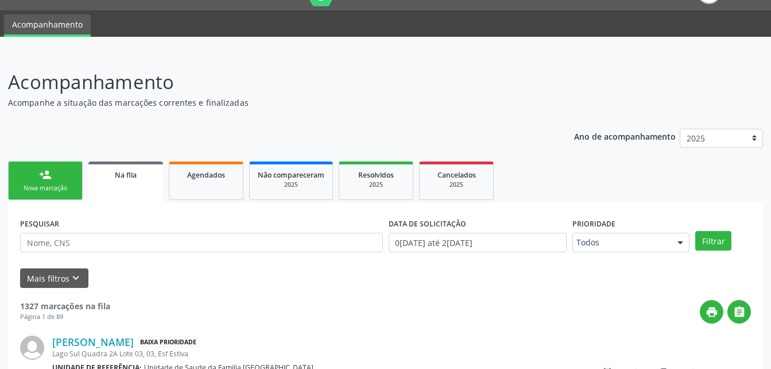
click at [69, 185] on div "Nova marcação" at bounding box center [45, 188] width 57 height 9
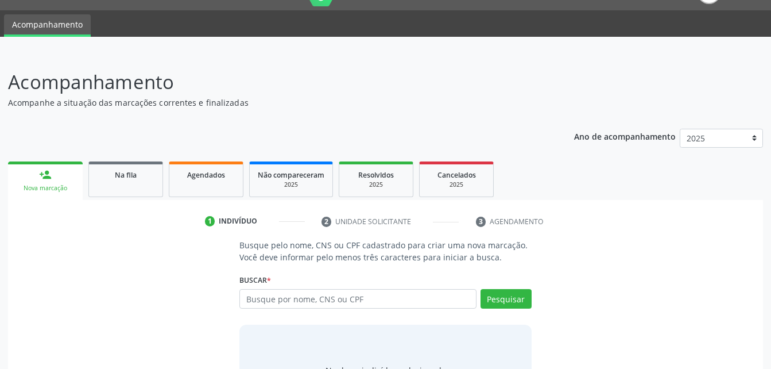
scroll to position [84, 0]
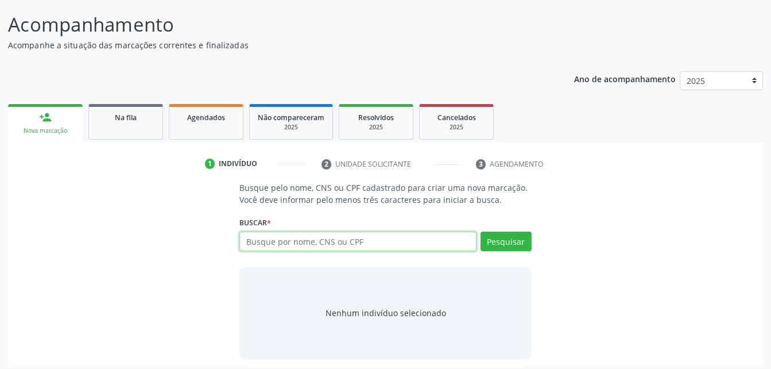
click at [383, 241] on input "text" at bounding box center [357, 241] width 237 height 20
type input "700608467103867"
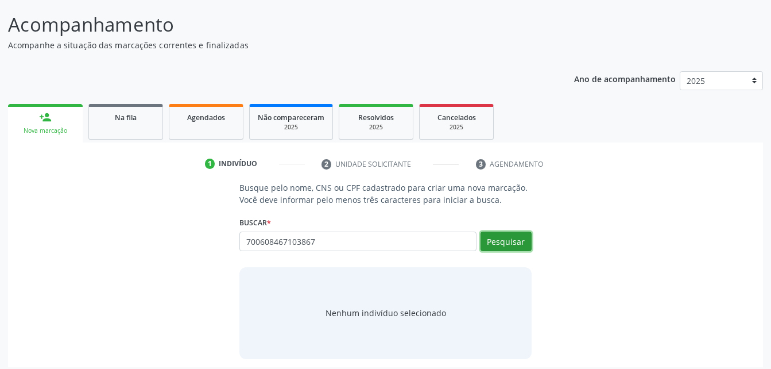
click at [503, 238] on button "Pesquisar" at bounding box center [505, 241] width 51 height 20
type input "700608467103867"
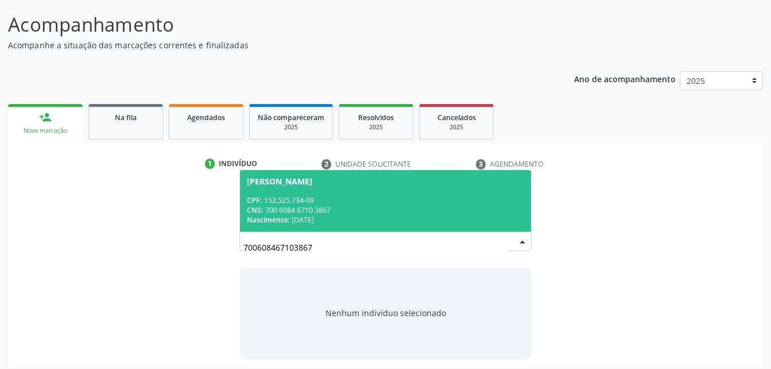
click at [471, 196] on div "CPF: 152.525.734-09" at bounding box center [385, 200] width 277 height 10
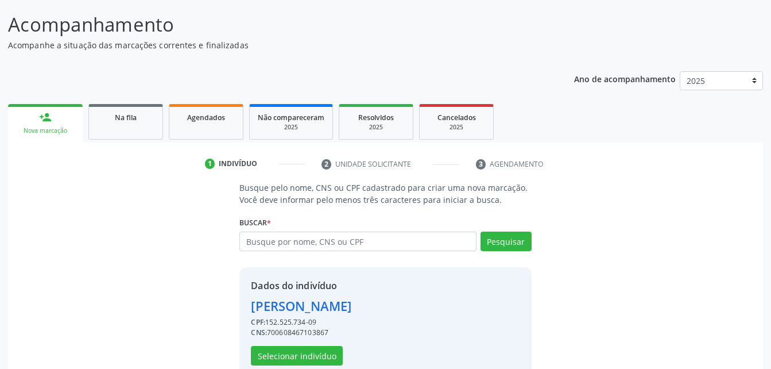
scroll to position [108, 0]
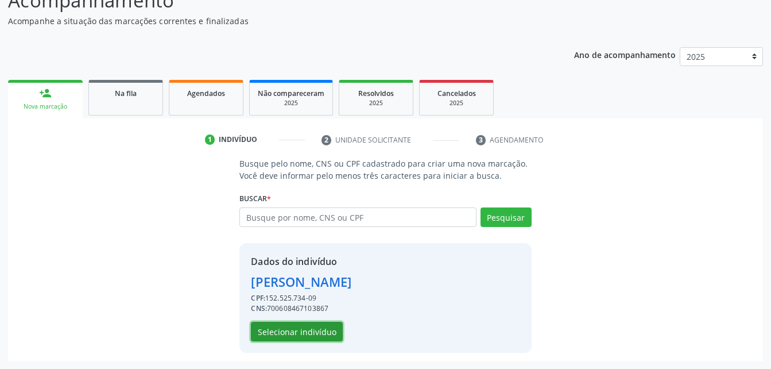
click at [334, 330] on button "Selecionar indivíduo" at bounding box center [297, 331] width 92 height 20
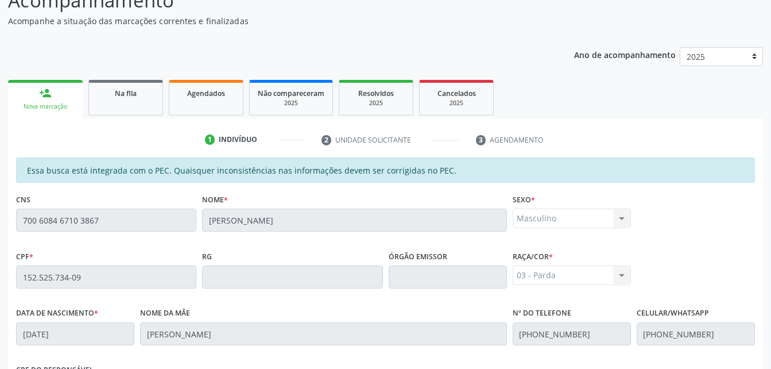
scroll to position [303, 0]
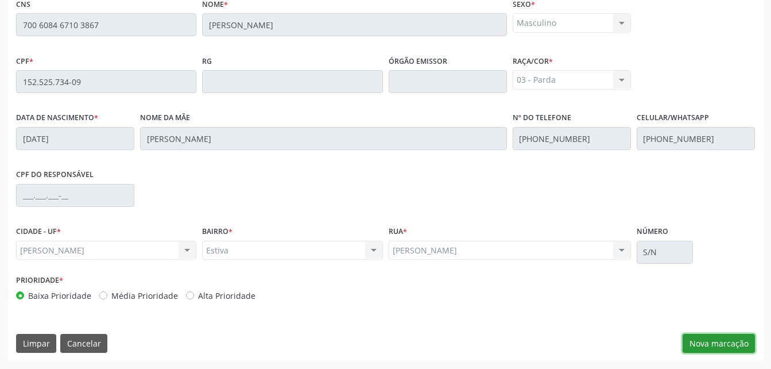
click at [724, 345] on button "Nova marcação" at bounding box center [719, 344] width 72 height 20
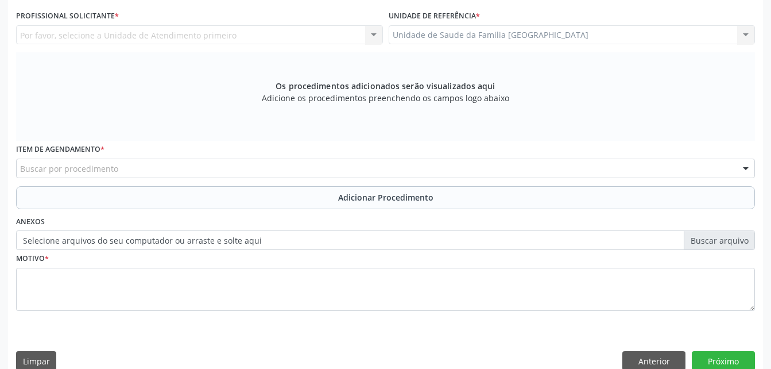
scroll to position [246, 0]
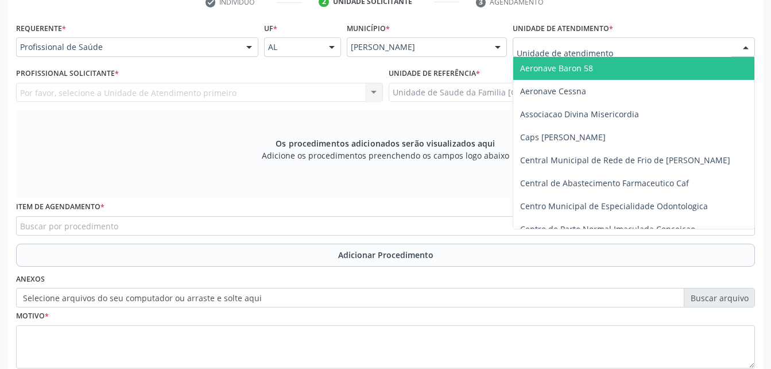
click at [232, 91] on div "Por favor, selecione a Unidade de Atendimento primeiro Nenhum resultado encontr…" at bounding box center [199, 93] width 367 height 20
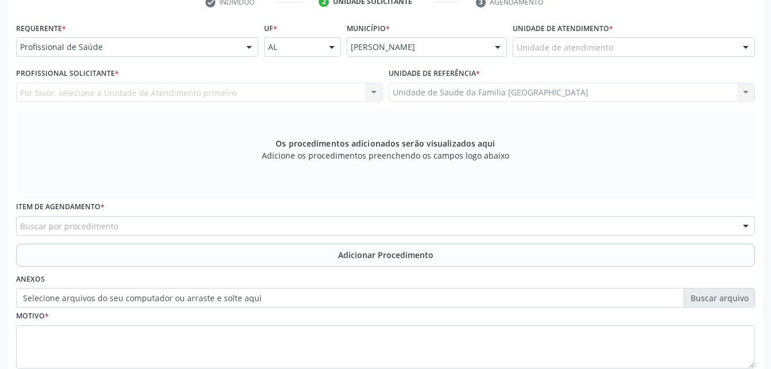
click at [312, 96] on div "Por favor, selecione a Unidade de Atendimento primeiro Nenhum resultado encontr…" at bounding box center [199, 93] width 367 height 20
click at [237, 40] on div "Profissional de Saúde" at bounding box center [137, 47] width 242 height 20
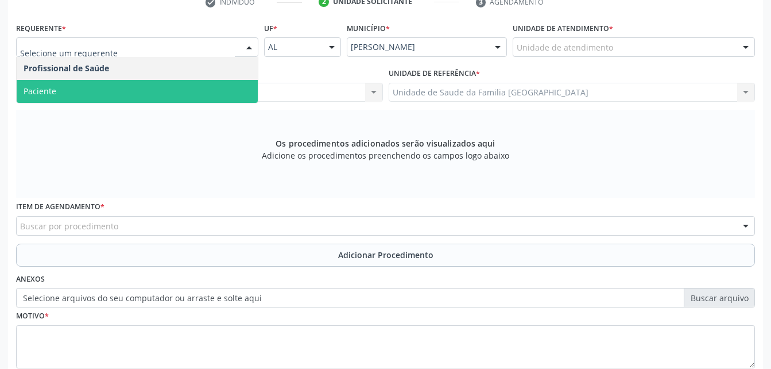
click at [201, 91] on span "Paciente" at bounding box center [137, 91] width 241 height 23
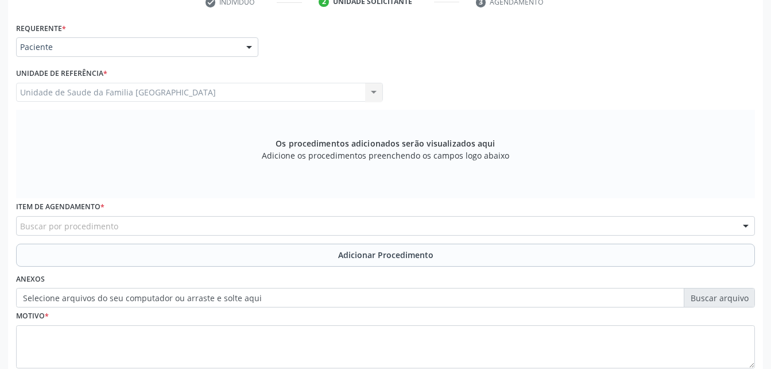
scroll to position [303, 0]
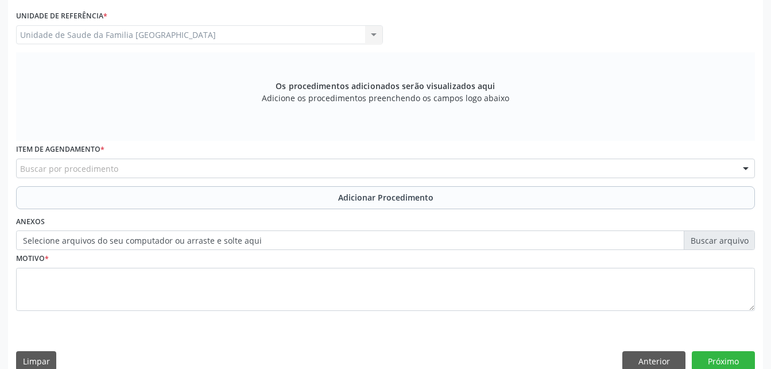
click at [216, 161] on div "Buscar por procedimento" at bounding box center [385, 168] width 739 height 20
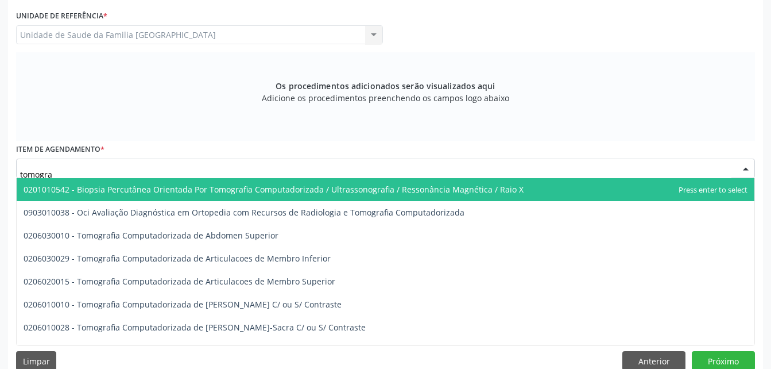
type input "tomograf"
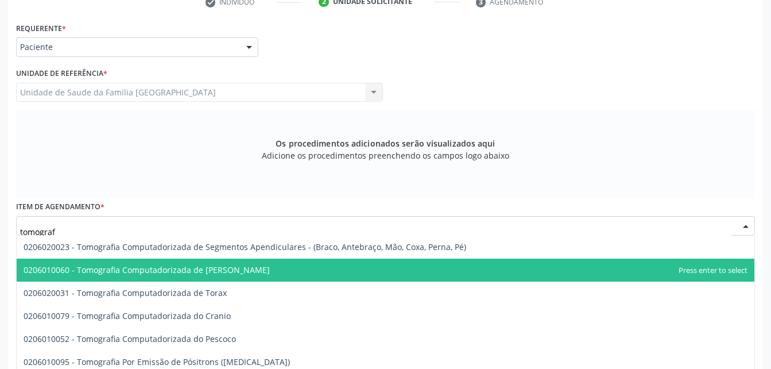
scroll to position [246, 0]
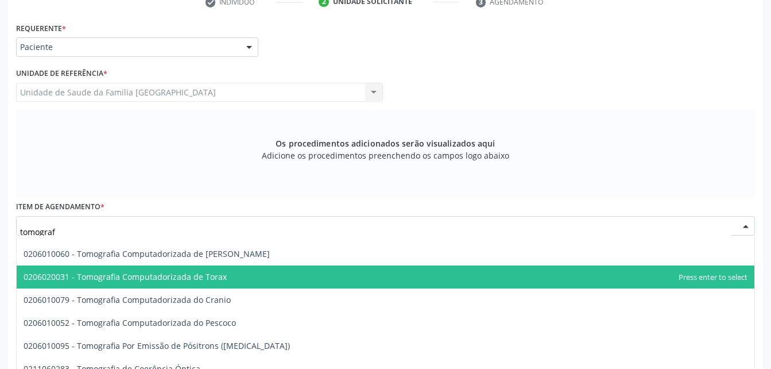
click at [246, 269] on span "0206020031 - Tomografia Computadorizada de Torax" at bounding box center [386, 276] width 738 height 23
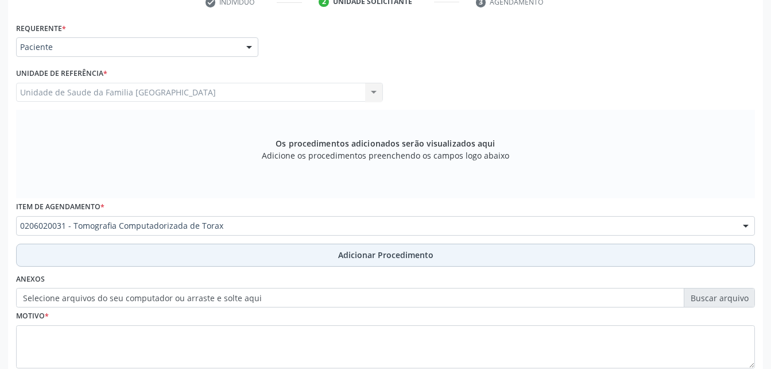
click at [361, 254] on span "Adicionar Procedimento" at bounding box center [385, 255] width 95 height 12
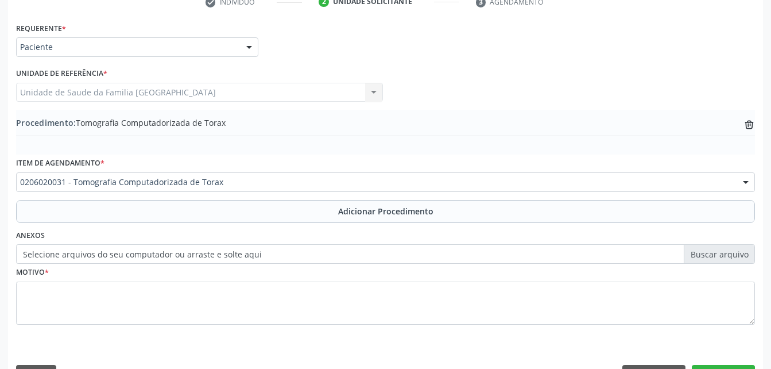
click at [247, 250] on label "Selecione arquivos do seu computador ou arraste e solte aqui" at bounding box center [385, 254] width 739 height 20
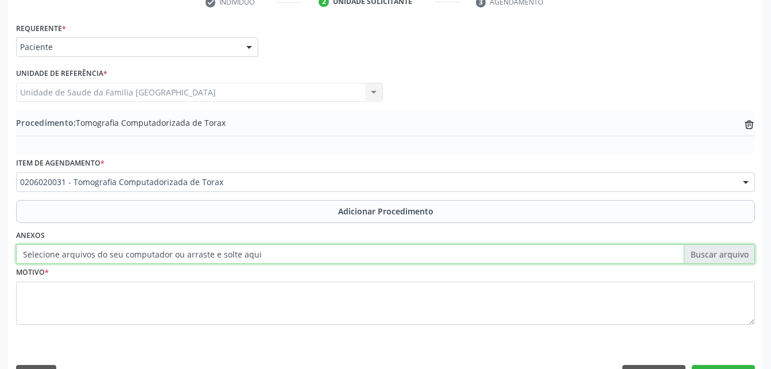
click at [247, 250] on input "Selecione arquivos do seu computador ou arraste e solte aqui" at bounding box center [385, 254] width 739 height 20
type input "C:\fakepath\WhatsApp Image 2[DATE]3.43.55.jpeg"
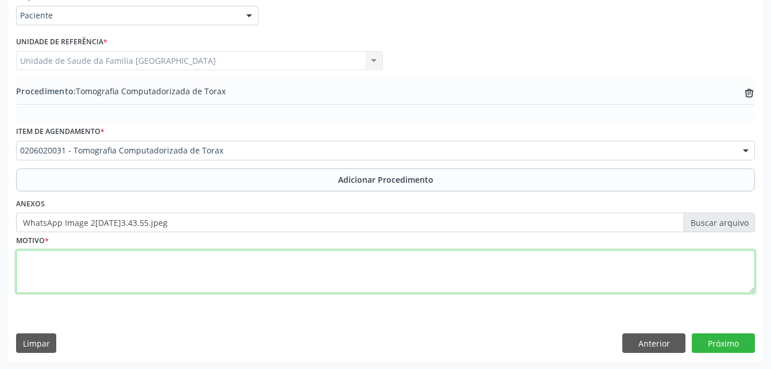
click at [306, 280] on textarea at bounding box center [385, 272] width 739 height 44
type textarea "[MEDICAL_DATA]"
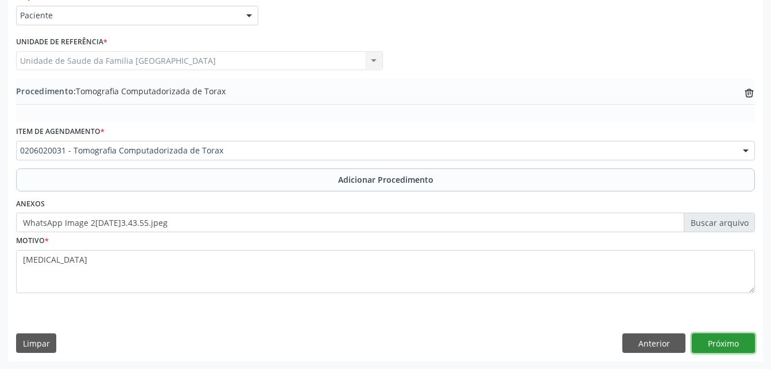
click at [728, 347] on button "Próximo" at bounding box center [723, 343] width 63 height 20
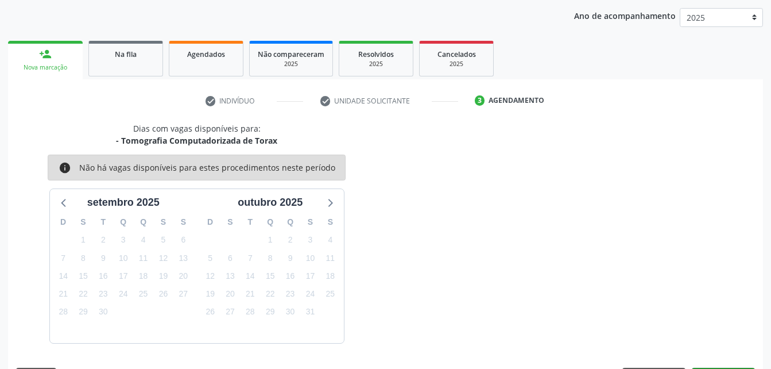
scroll to position [181, 0]
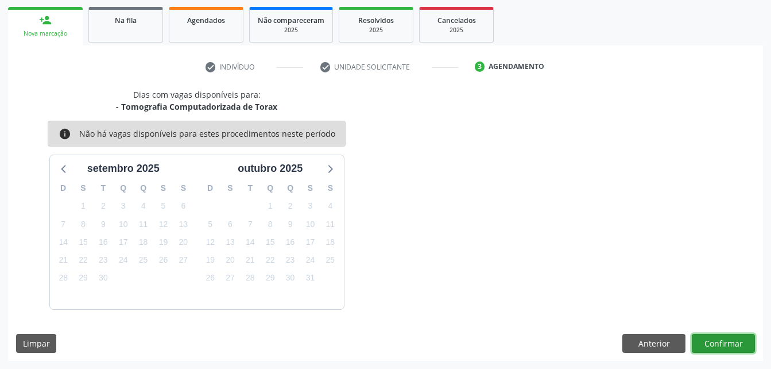
click at [711, 343] on button "Confirmar" at bounding box center [723, 344] width 63 height 20
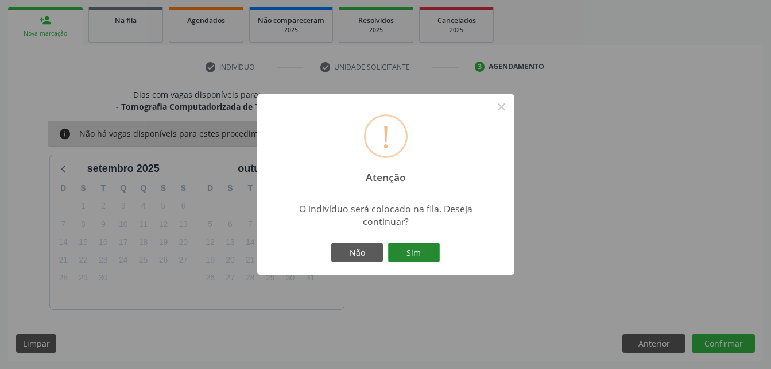
click at [426, 253] on button "Sim" at bounding box center [414, 252] width 52 height 20
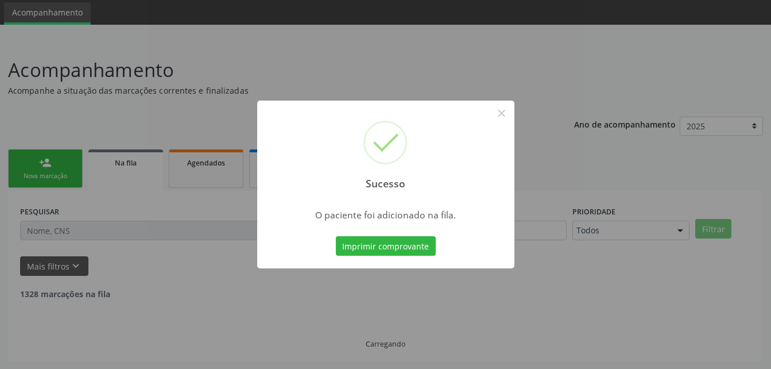
scroll to position [26, 0]
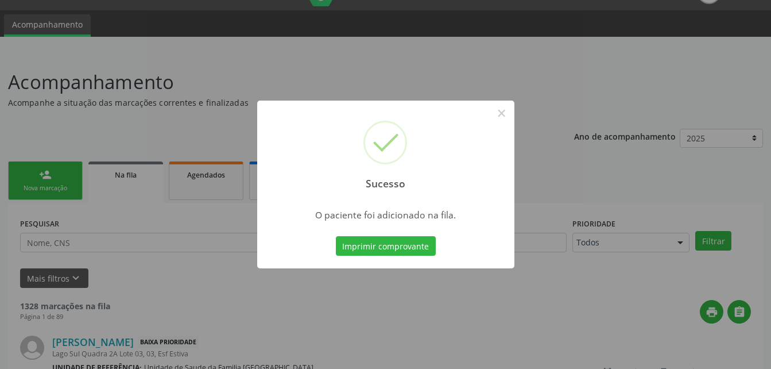
click at [65, 175] on div "Sucesso × O paciente foi adicionado na fila. Imprimir comprovante Cancel" at bounding box center [385, 184] width 771 height 369
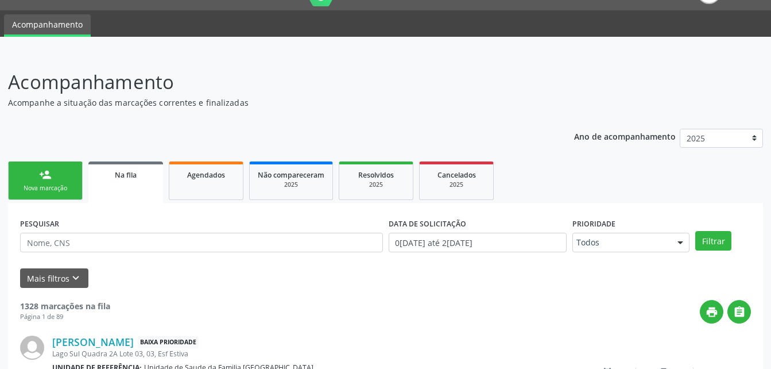
click at [67, 175] on link "person_add Nova marcação" at bounding box center [45, 180] width 75 height 38
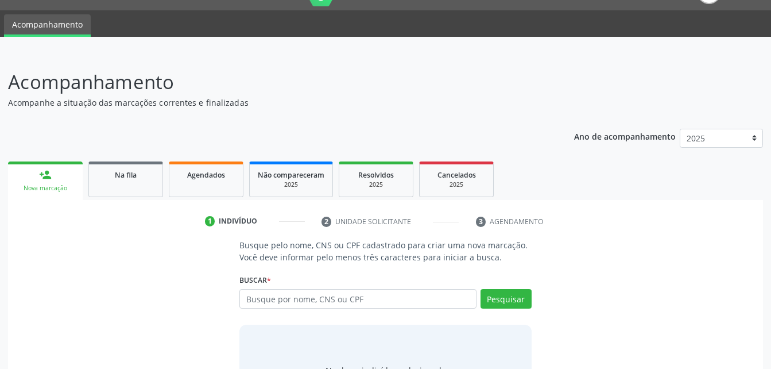
scroll to position [84, 0]
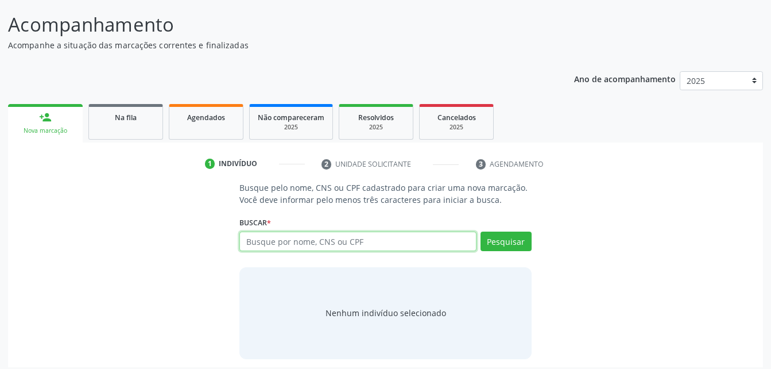
click at [395, 242] on input "text" at bounding box center [357, 241] width 237 height 20
type input "15636725450"
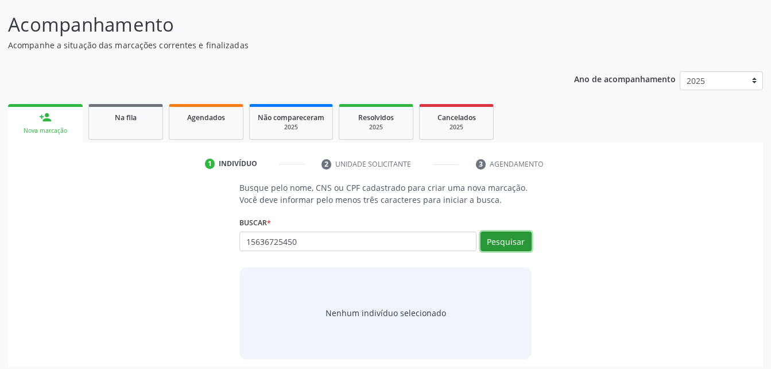
click at [503, 239] on button "Pesquisar" at bounding box center [505, 241] width 51 height 20
type input "15636725450"
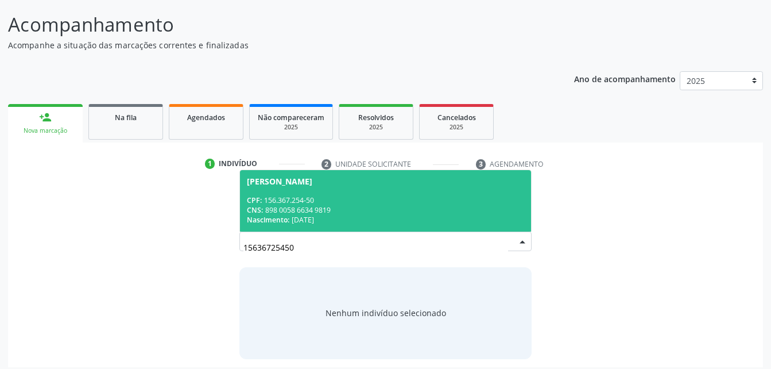
click at [383, 212] on div "CNS: 898 0058 6634 9819" at bounding box center [385, 210] width 277 height 10
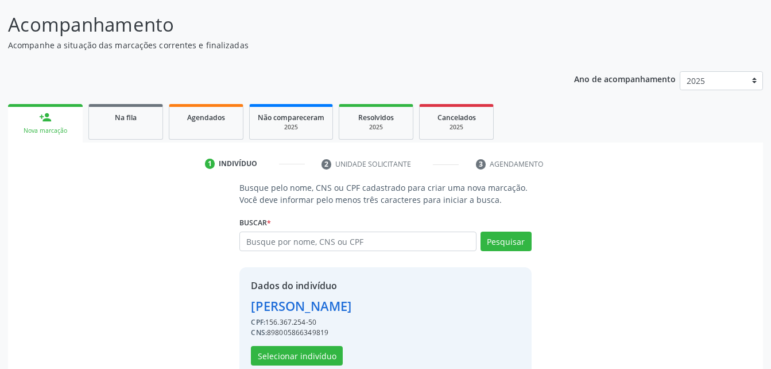
scroll to position [108, 0]
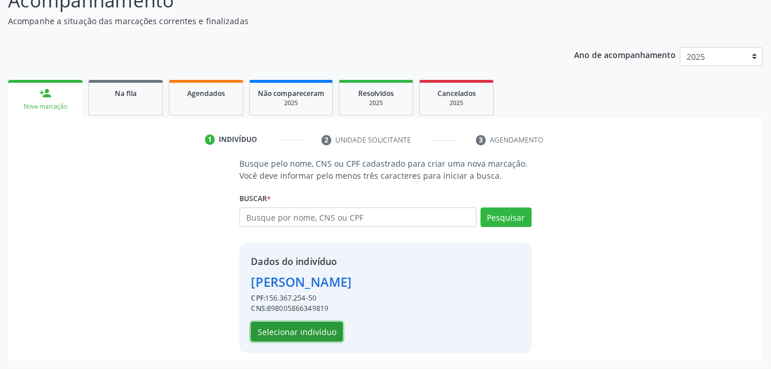
click at [304, 334] on button "Selecionar indivíduo" at bounding box center [297, 331] width 92 height 20
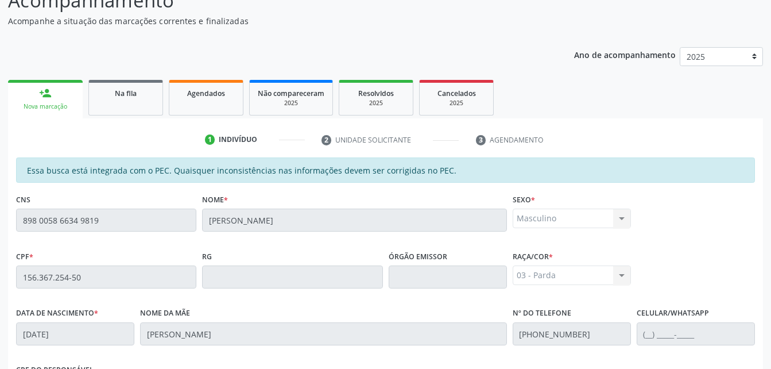
scroll to position [303, 0]
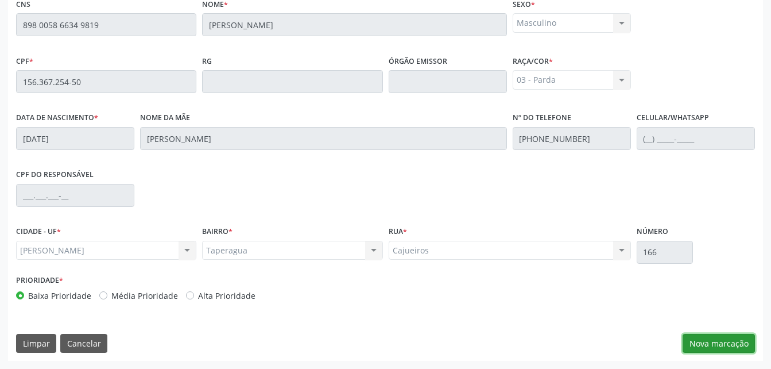
click at [703, 347] on button "Nova marcação" at bounding box center [719, 344] width 72 height 20
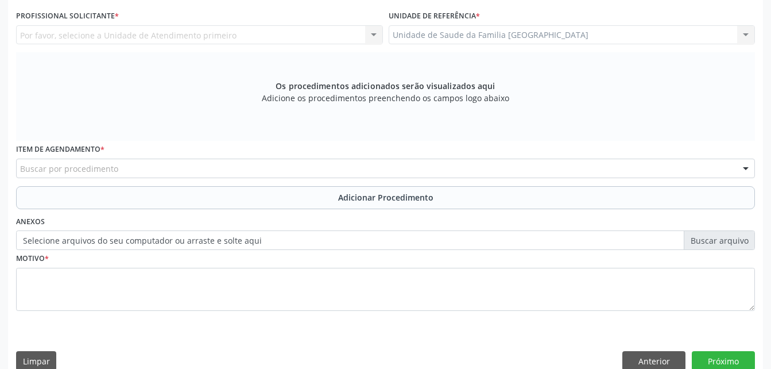
scroll to position [246, 0]
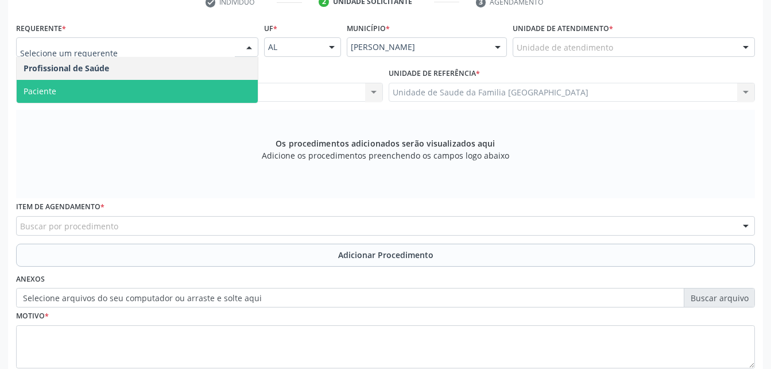
click at [171, 91] on span "Paciente" at bounding box center [137, 91] width 241 height 23
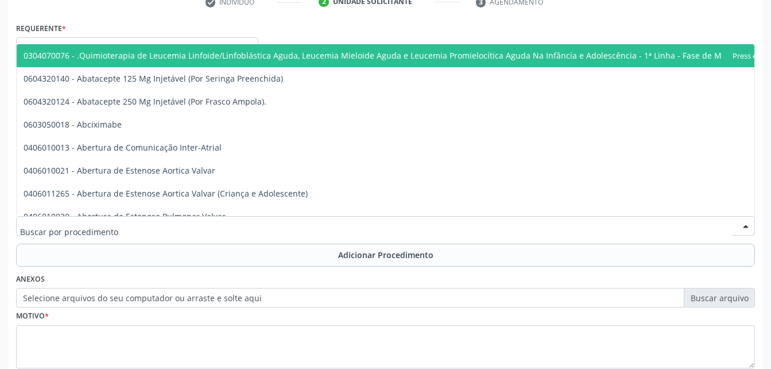
click at [191, 224] on div at bounding box center [385, 226] width 739 height 20
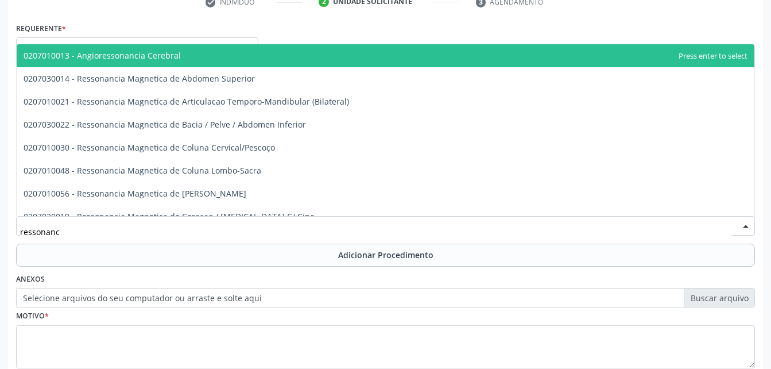
type input "ressonanci"
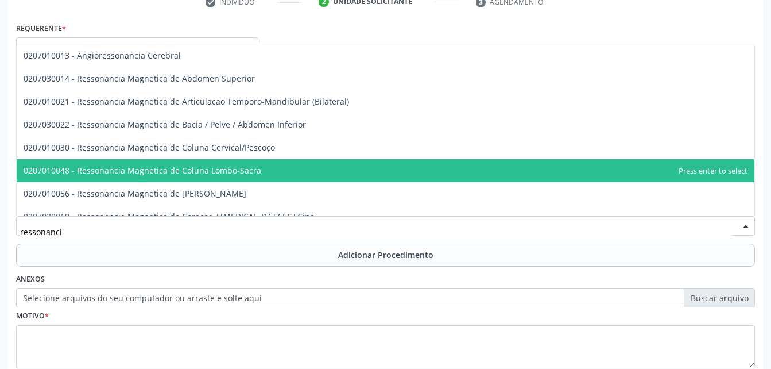
scroll to position [57, 0]
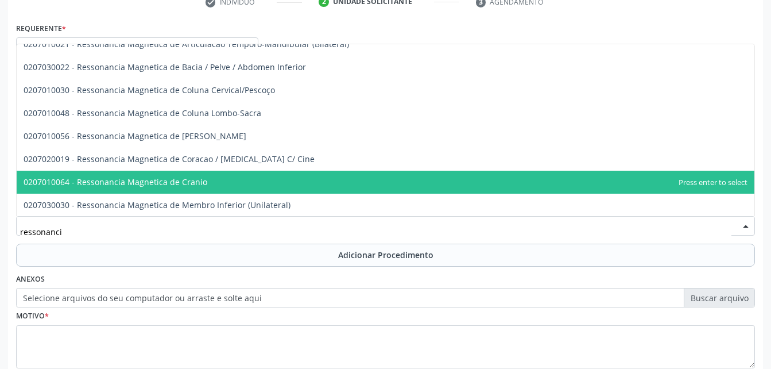
click at [244, 185] on span "0207010064 - Ressonancia Magnetica de Cranio" at bounding box center [386, 181] width 738 height 23
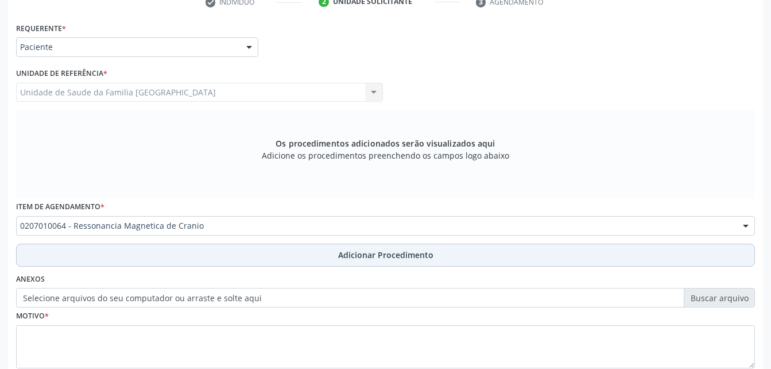
click at [268, 254] on button "Adicionar Procedimento" at bounding box center [385, 254] width 739 height 23
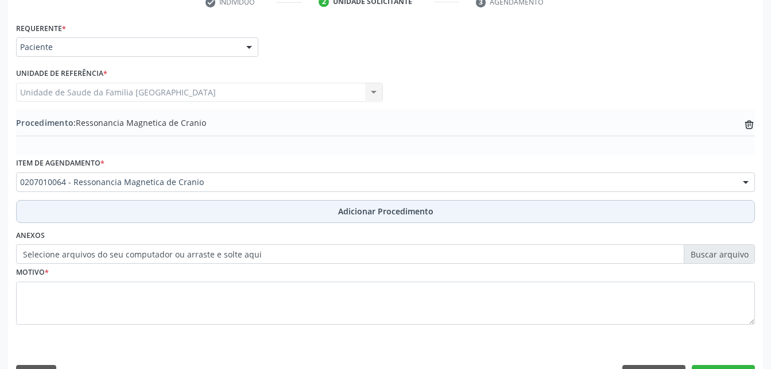
scroll to position [277, 0]
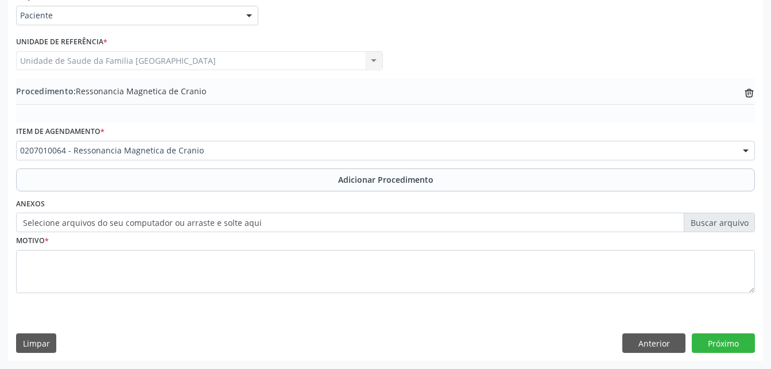
click at [258, 214] on label "Selecione arquivos do seu computador ou arraste e solte aqui" at bounding box center [385, 222] width 739 height 20
click at [258, 214] on input "Selecione arquivos do seu computador ou arraste e solte aqui" at bounding box center [385, 222] width 739 height 20
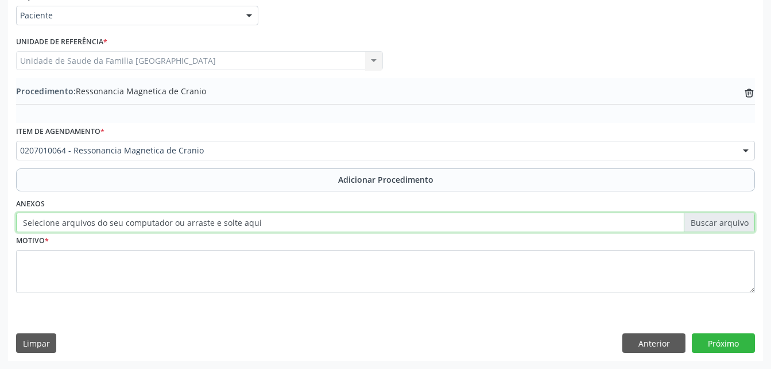
type input "C:\fakepath\WhatsApp Image [DATE] 13.44.09.jpeg"
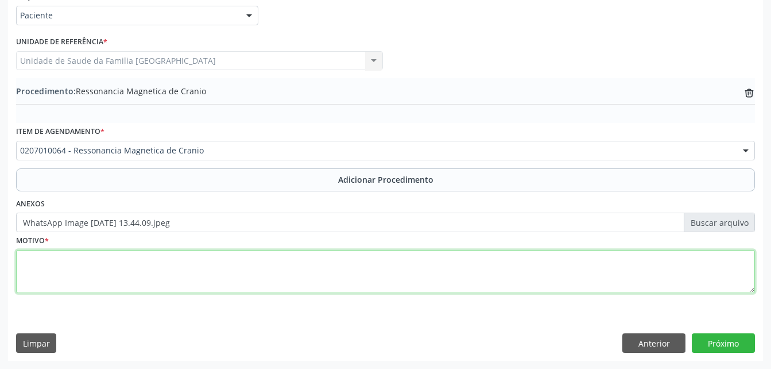
click at [301, 274] on textarea at bounding box center [385, 272] width 739 height 44
type textarea "eplepci"
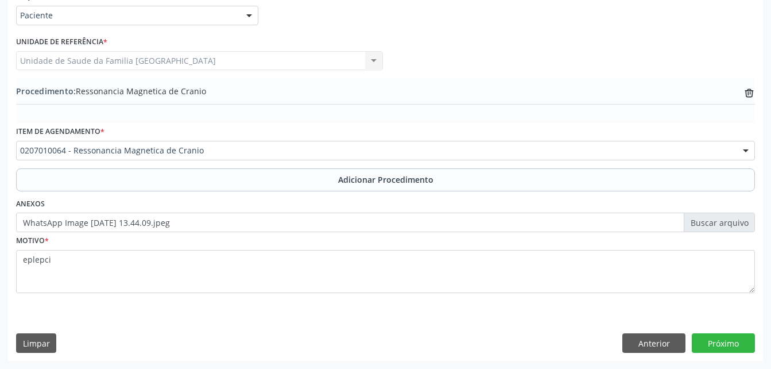
click at [722, 332] on div "Requerente * Paciente Profissional de Saúde Paciente Nenhum resultado encontrad…" at bounding box center [385, 174] width 755 height 372
click at [723, 338] on button "Próximo" at bounding box center [723, 343] width 63 height 20
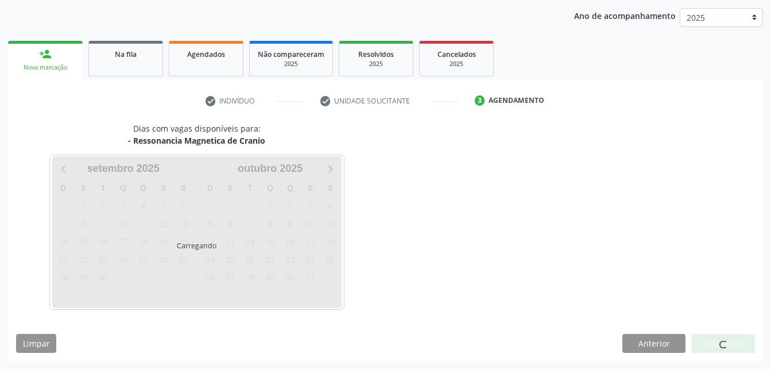
scroll to position [181, 0]
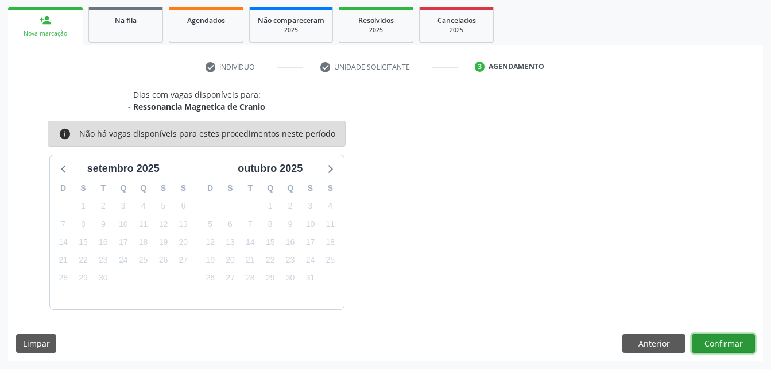
click at [731, 344] on button "Confirmar" at bounding box center [723, 344] width 63 height 20
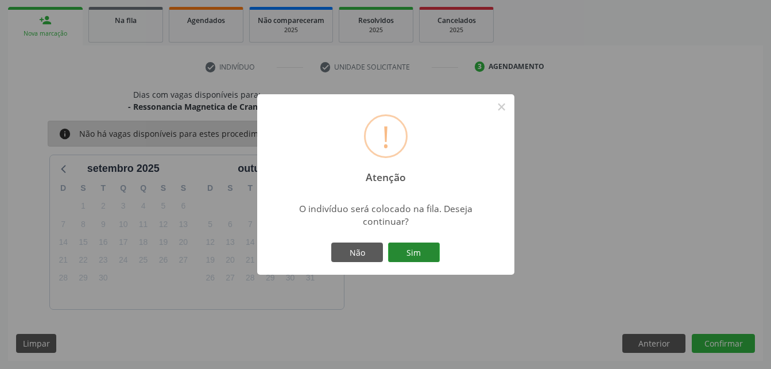
click at [402, 255] on button "Sim" at bounding box center [414, 252] width 52 height 20
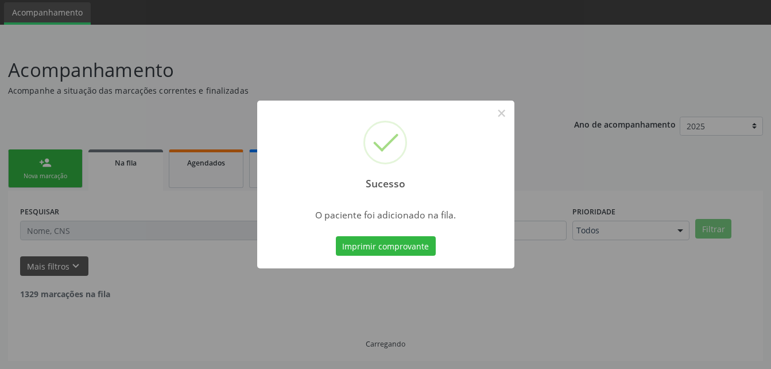
scroll to position [26, 0]
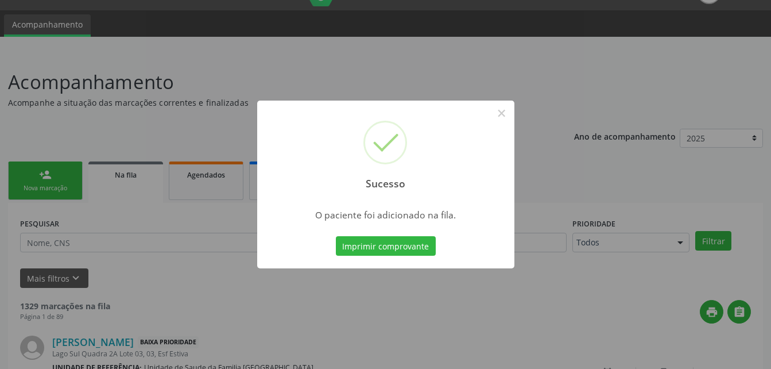
click at [53, 178] on div "Sucesso × O paciente foi adicionado na fila. Imprimir comprovante Cancel" at bounding box center [385, 184] width 771 height 369
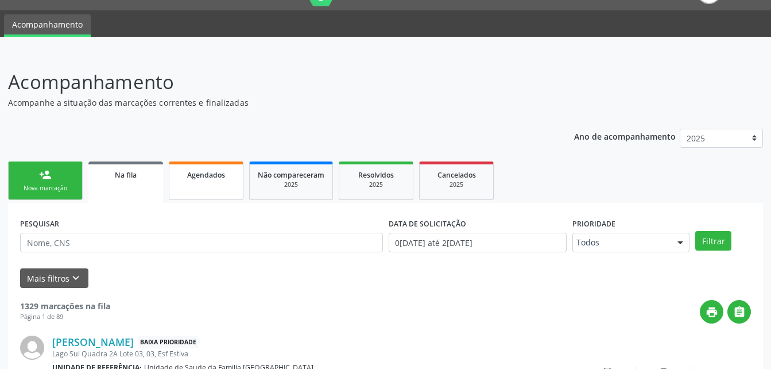
click at [211, 173] on span "Agendados" at bounding box center [206, 175] width 38 height 10
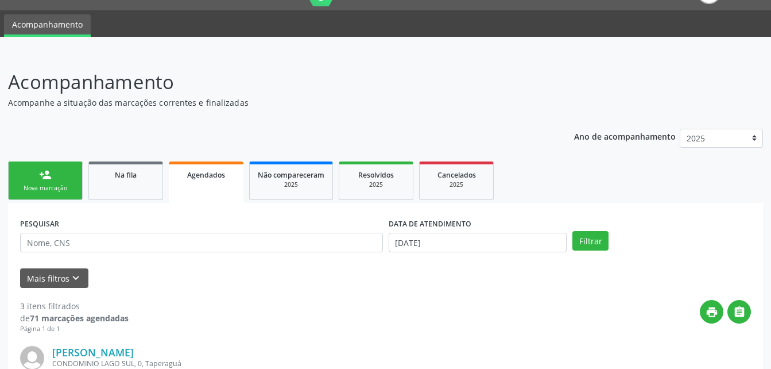
scroll to position [84, 0]
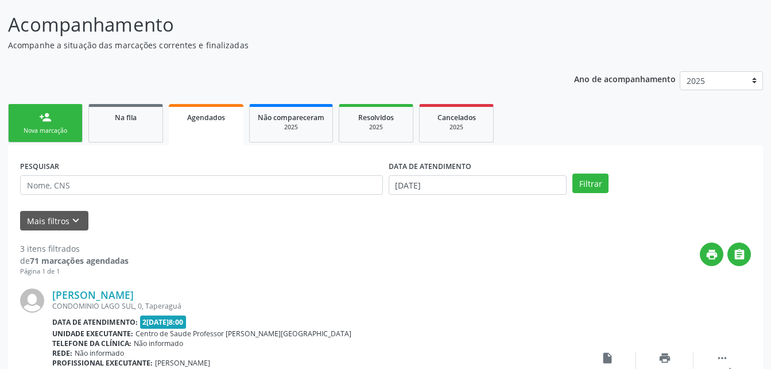
click at [63, 113] on link "person_add Nova marcação" at bounding box center [45, 123] width 75 height 38
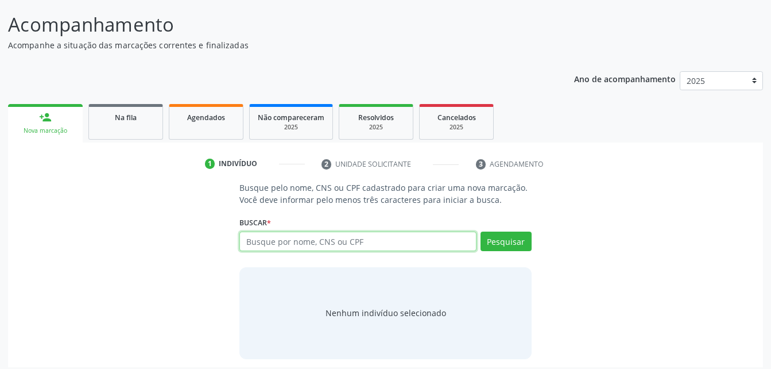
click at [285, 248] on input "text" at bounding box center [357, 241] width 237 height 20
click at [296, 237] on input "text" at bounding box center [357, 241] width 237 height 20
type input "704503346975412"
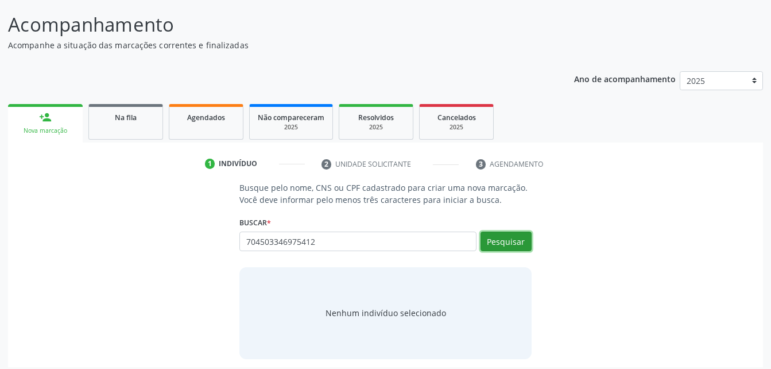
click at [519, 239] on button "Pesquisar" at bounding box center [505, 241] width 51 height 20
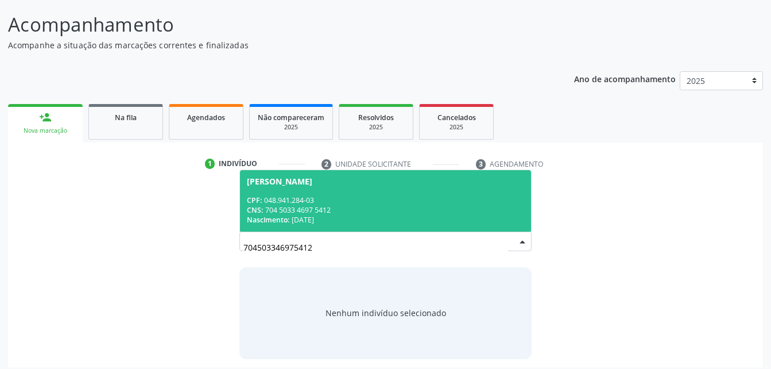
click at [334, 207] on div "CNS: 704 5033 4697 5412" at bounding box center [385, 210] width 277 height 10
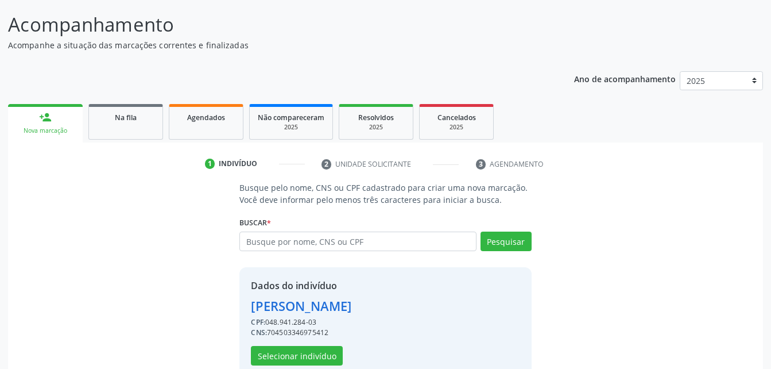
scroll to position [108, 0]
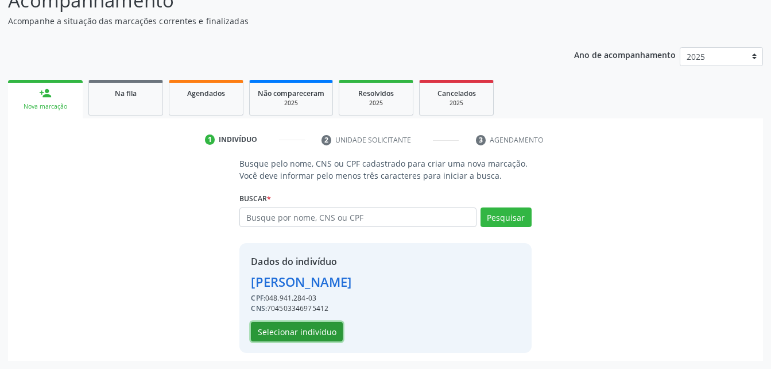
click at [327, 324] on button "Selecionar indivíduo" at bounding box center [297, 331] width 92 height 20
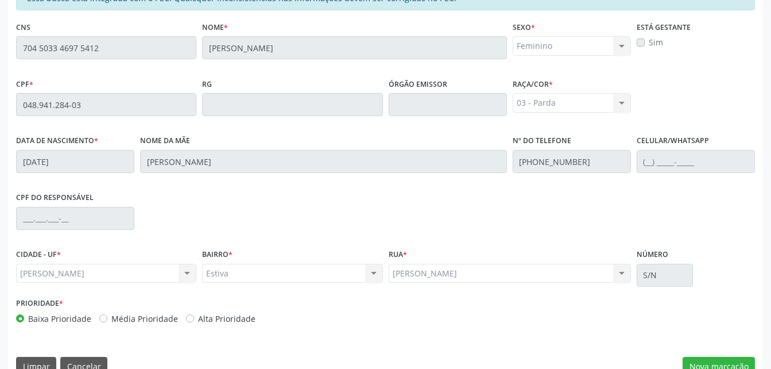
scroll to position [303, 0]
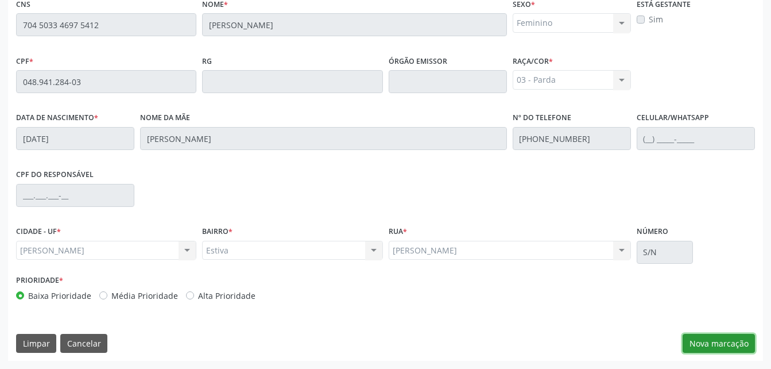
click at [701, 339] on button "Nova marcação" at bounding box center [719, 344] width 72 height 20
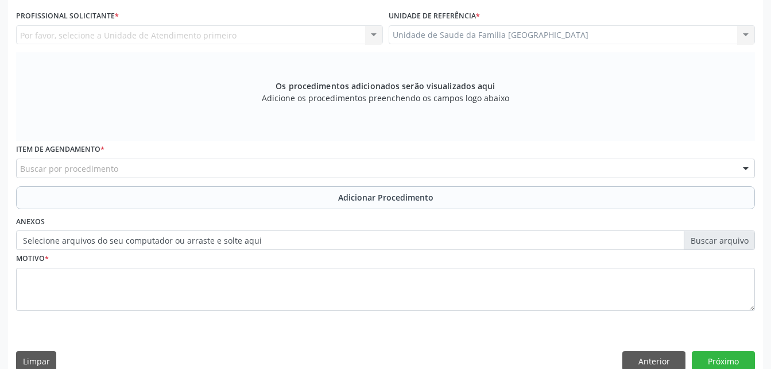
scroll to position [188, 0]
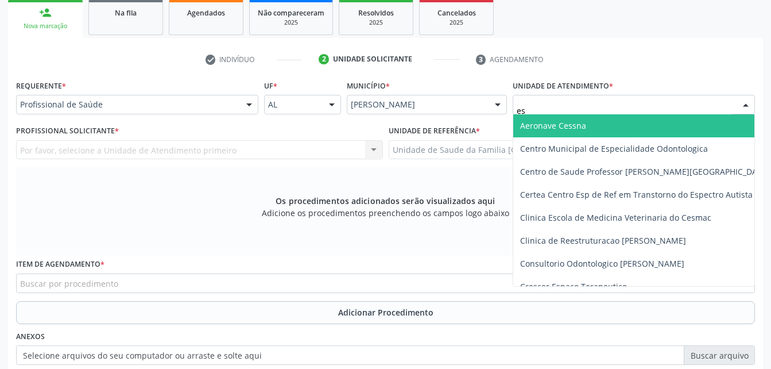
type input "est"
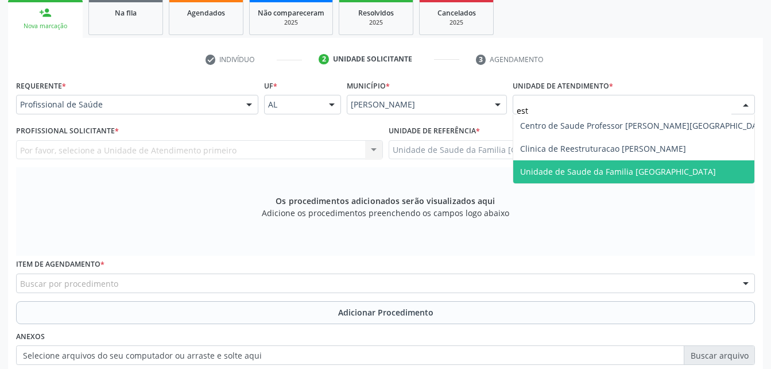
click at [676, 168] on span "Unidade de Saude da Familia [GEOGRAPHIC_DATA]" at bounding box center [618, 171] width 196 height 11
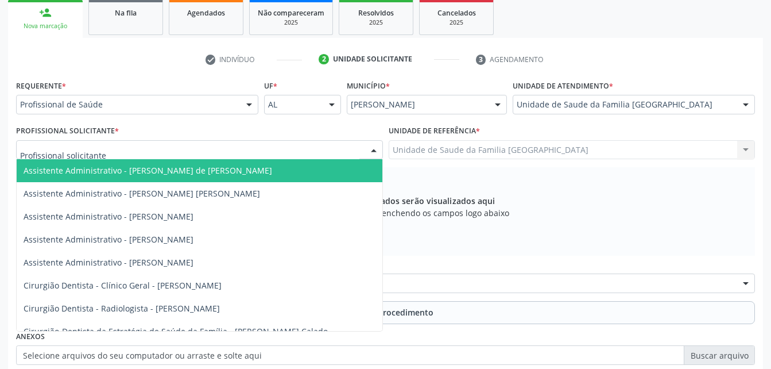
click at [266, 148] on div at bounding box center [199, 150] width 367 height 20
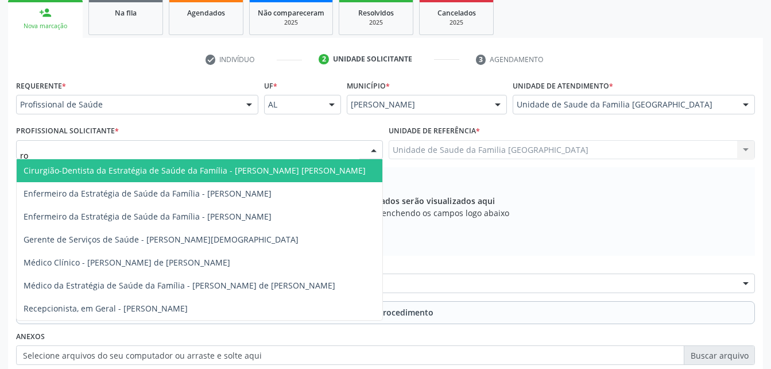
type input "rod"
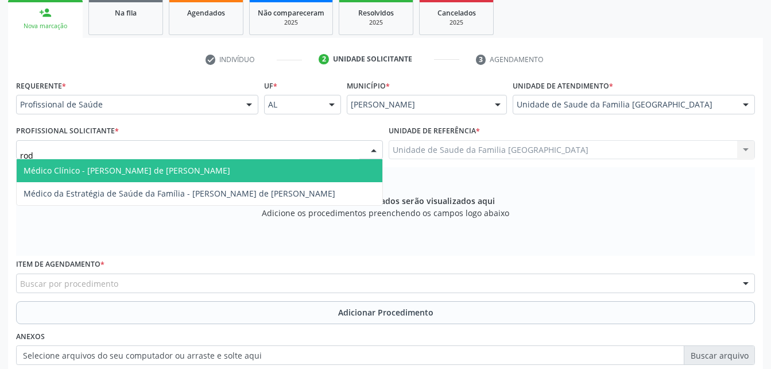
click at [289, 176] on span "Médico Clínico - [PERSON_NAME] de [PERSON_NAME]" at bounding box center [200, 170] width 366 height 23
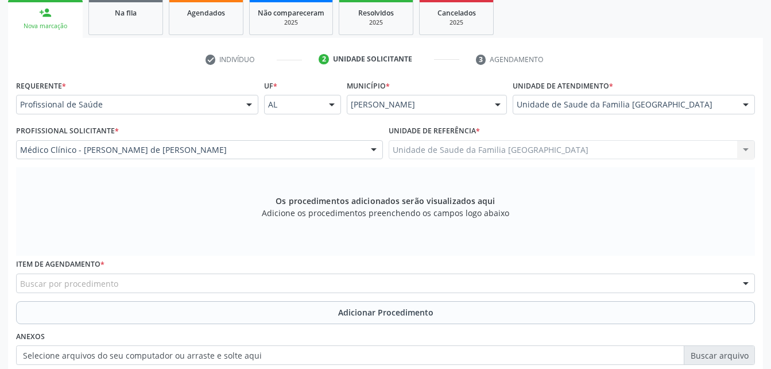
scroll to position [303, 0]
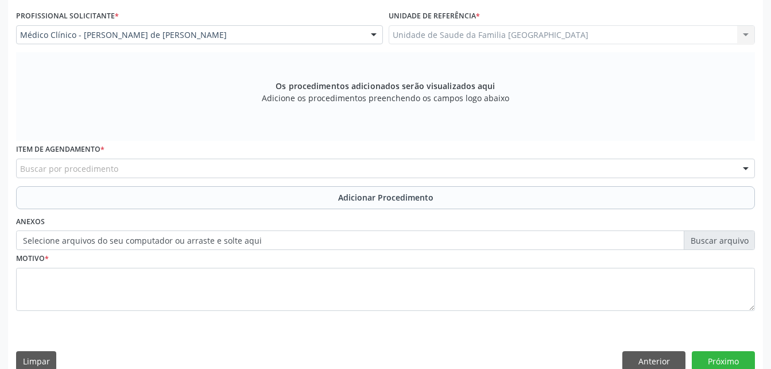
click at [183, 172] on div "Buscar por procedimento" at bounding box center [385, 168] width 739 height 20
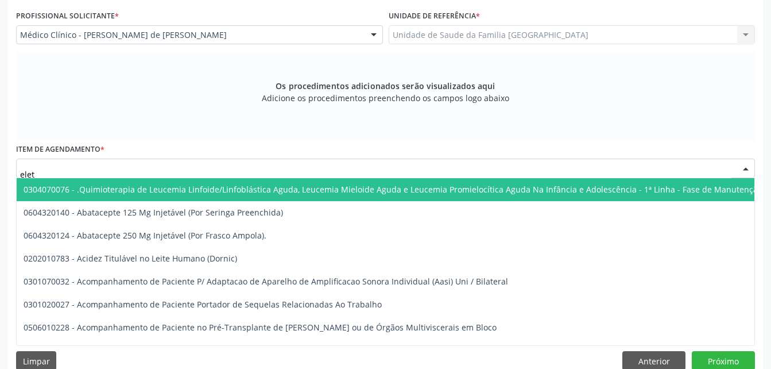
type input "eletr"
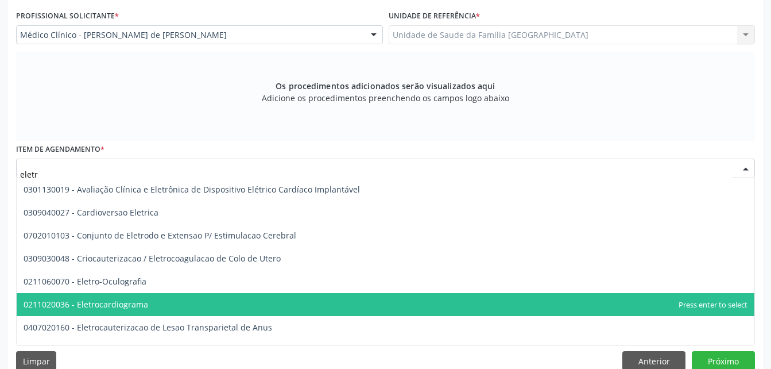
click at [185, 305] on span "0211020036 - Eletrocardiograma" at bounding box center [386, 304] width 738 height 23
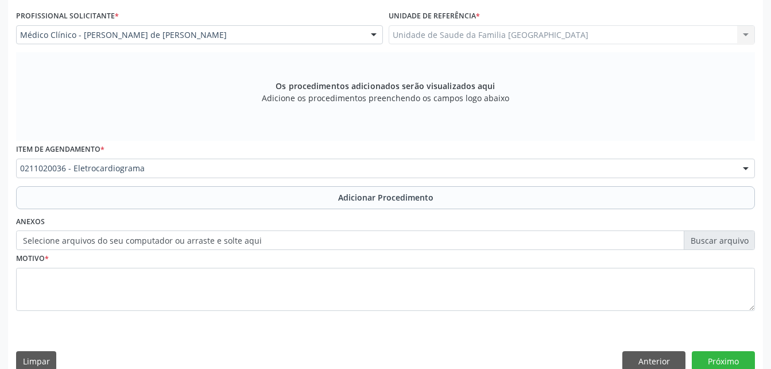
click at [252, 195] on button "Adicionar Procedimento" at bounding box center [385, 197] width 739 height 23
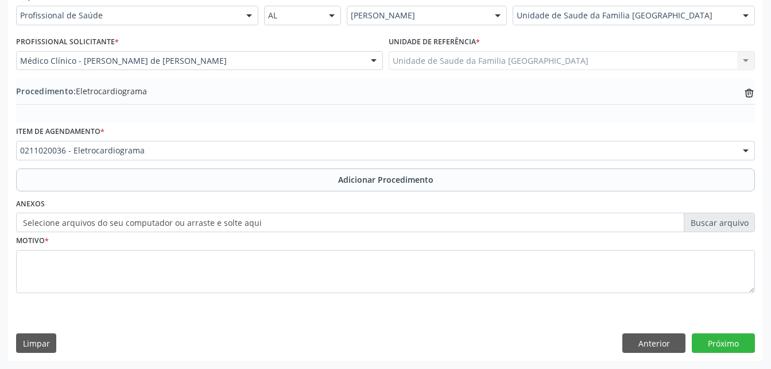
scroll to position [277, 0]
click at [246, 227] on label "Selecione arquivos do seu computador ou arraste e solte aqui" at bounding box center [385, 222] width 739 height 20
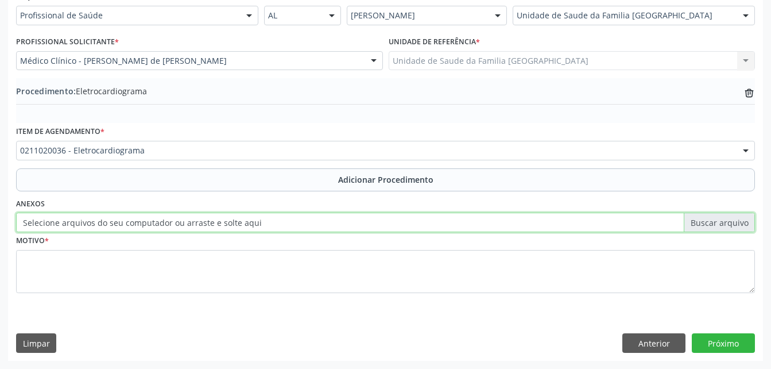
click at [246, 227] on input "Selecione arquivos do seu computador ou arraste e solte aqui" at bounding box center [385, 222] width 739 height 20
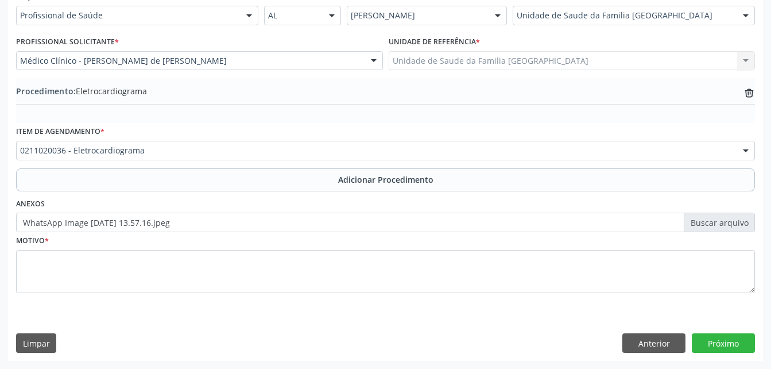
click at [709, 227] on label "WhatsApp Image [DATE] 13.57.16.jpeg" at bounding box center [385, 222] width 739 height 20
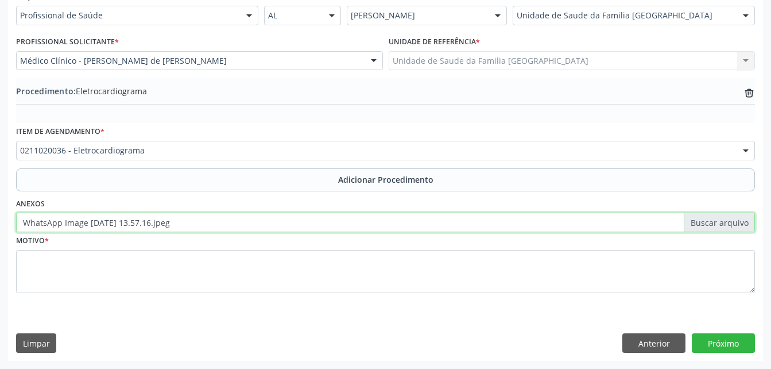
click at [709, 227] on input "WhatsApp Image [DATE] 13.57.16.jpeg" at bounding box center [385, 222] width 739 height 20
type input "C:\fakepath\WhatsApp Image 2[DATE]3.57.16 (1).jpeg"
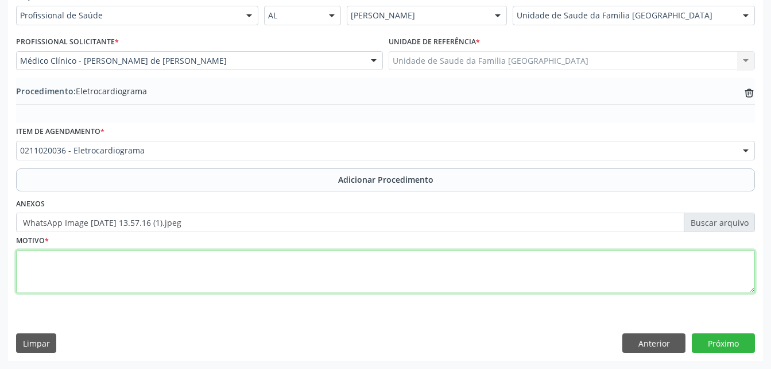
click at [191, 270] on textarea at bounding box center [385, 272] width 739 height 44
type textarea "has"
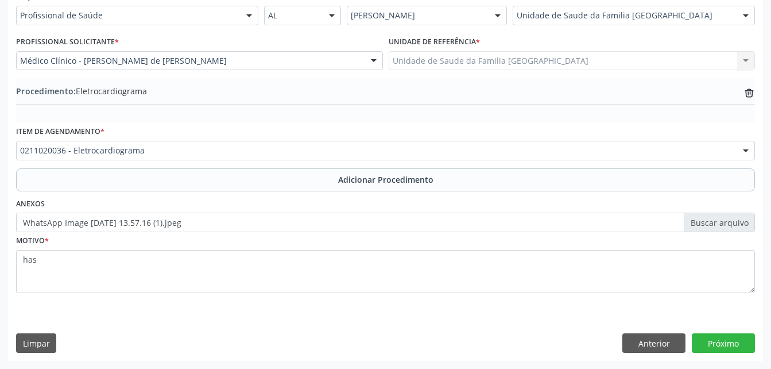
click at [741, 361] on div "Acompanhamento Acompanhe a situação das marcações correntes e finalizadas Relat…" at bounding box center [385, 85] width 771 height 567
click at [727, 335] on button "Próximo" at bounding box center [723, 343] width 63 height 20
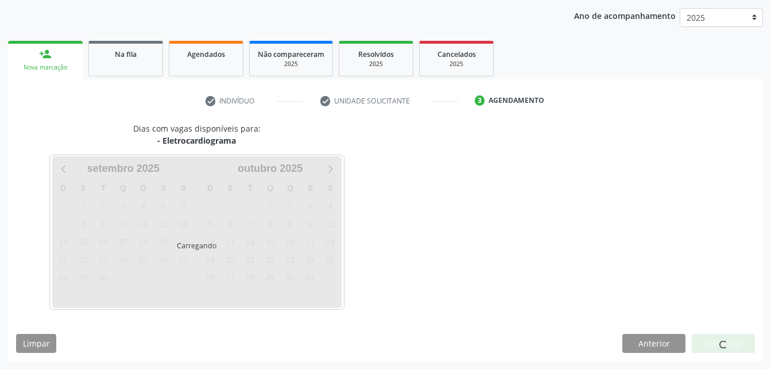
scroll to position [181, 0]
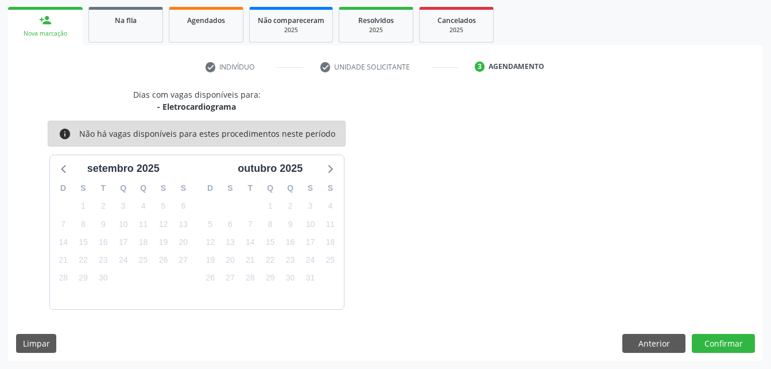
click at [730, 353] on div "Dias com vagas disponíveis para: - Eletrocardiograma info Não há vagas disponív…" at bounding box center [385, 224] width 755 height 272
click at [730, 342] on button "Confirmar" at bounding box center [723, 344] width 63 height 20
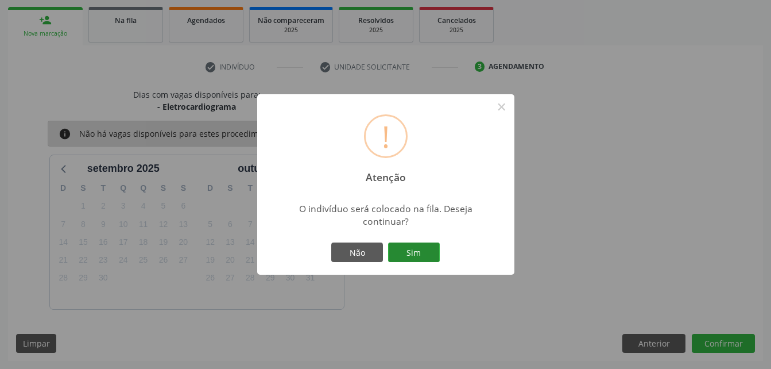
click at [426, 246] on button "Sim" at bounding box center [414, 252] width 52 height 20
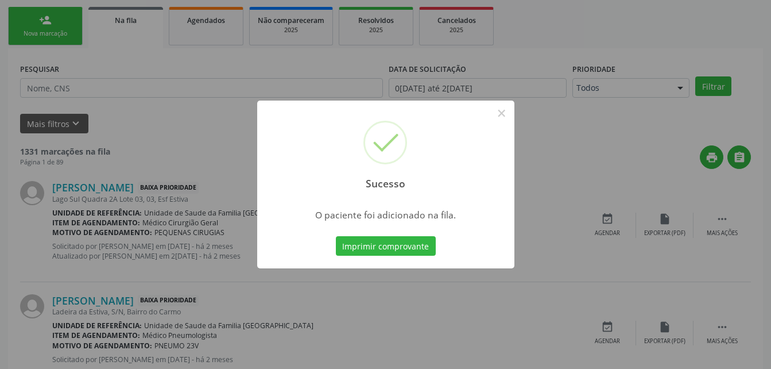
scroll to position [26, 0]
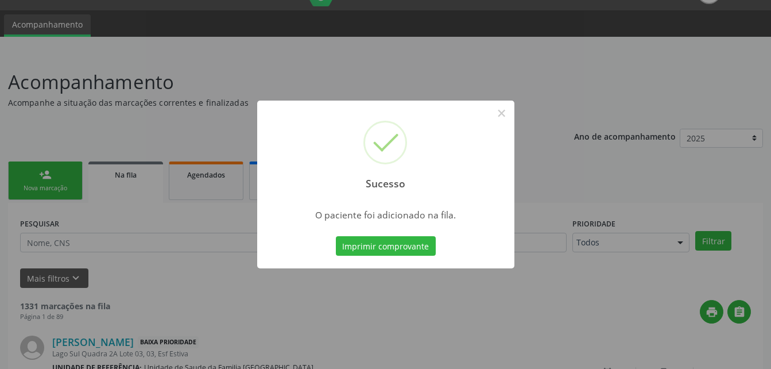
click at [70, 179] on div "Sucesso × O paciente foi adicionado na fila. Imprimir comprovante Cancel" at bounding box center [385, 184] width 771 height 369
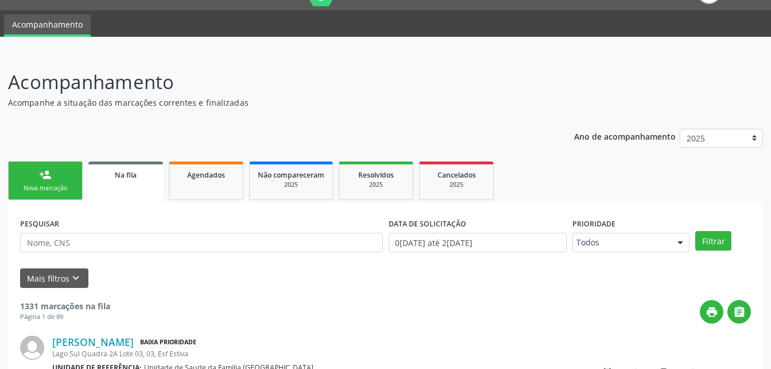
click at [68, 180] on link "person_add Nova marcação" at bounding box center [45, 180] width 75 height 38
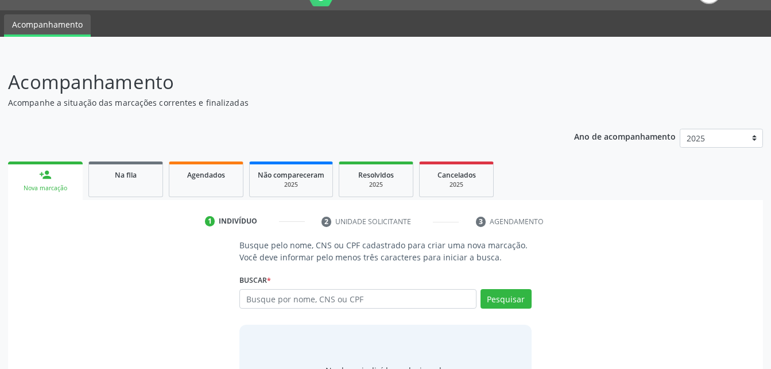
scroll to position [90, 0]
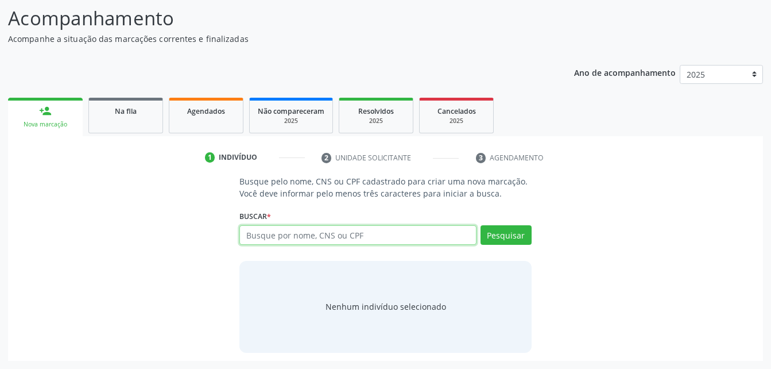
click at [323, 239] on input "text" at bounding box center [357, 235] width 237 height 20
type input "04894128403"
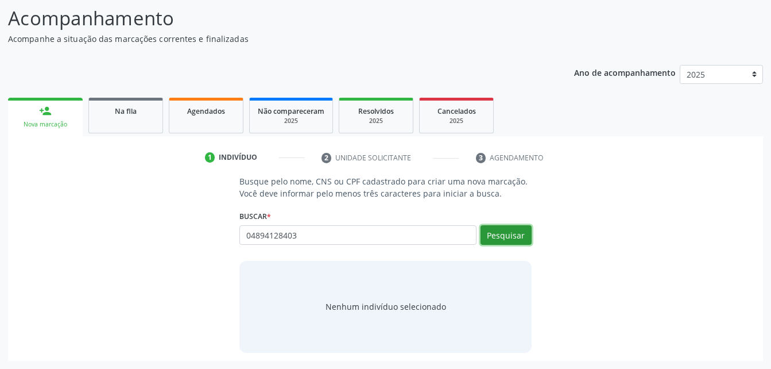
click at [511, 232] on button "Pesquisar" at bounding box center [505, 235] width 51 height 20
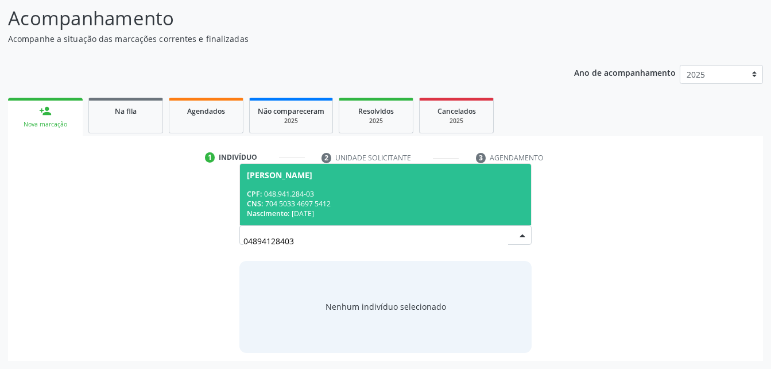
click at [397, 211] on div "Nascimento: [DATE]" at bounding box center [385, 213] width 277 height 10
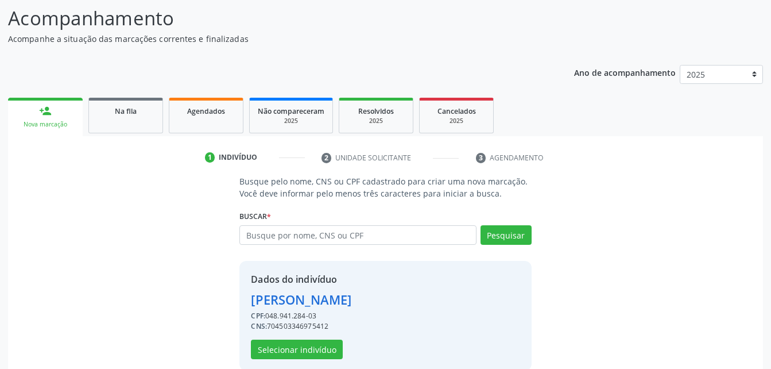
scroll to position [108, 0]
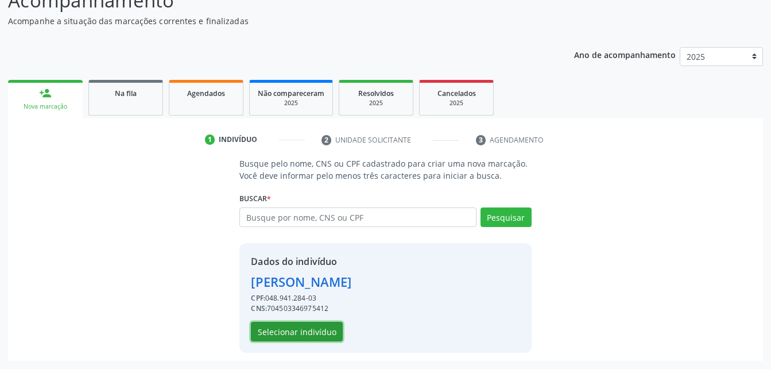
click at [298, 328] on button "Selecionar indivíduo" at bounding box center [297, 331] width 92 height 20
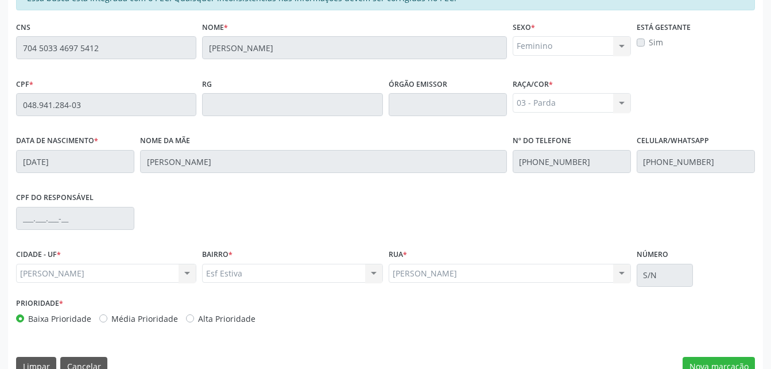
scroll to position [303, 0]
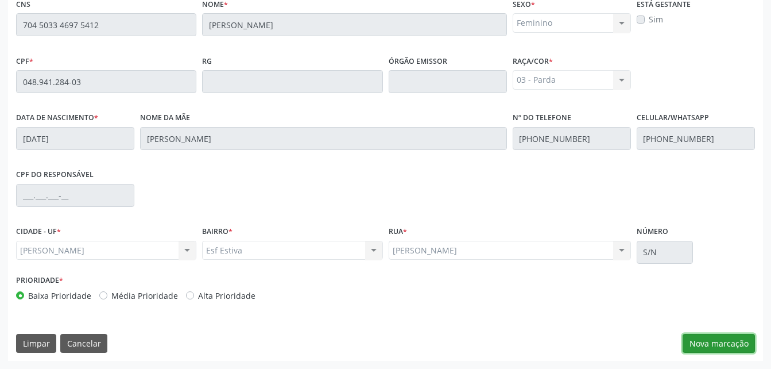
click at [713, 339] on button "Nova marcação" at bounding box center [719, 344] width 72 height 20
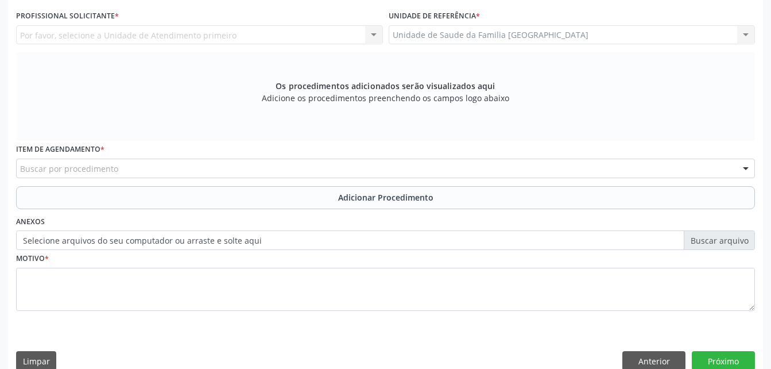
click at [629, 30] on div "Unidade de Saude da Familia [GEOGRAPHIC_DATA] Unidade de Saude da Familia [GEOG…" at bounding box center [572, 35] width 367 height 20
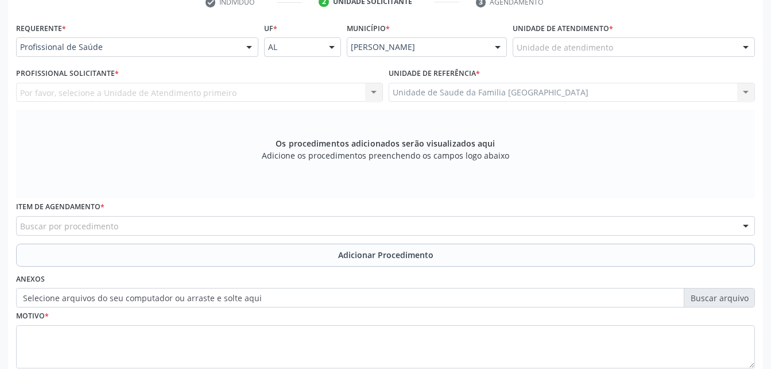
scroll to position [188, 0]
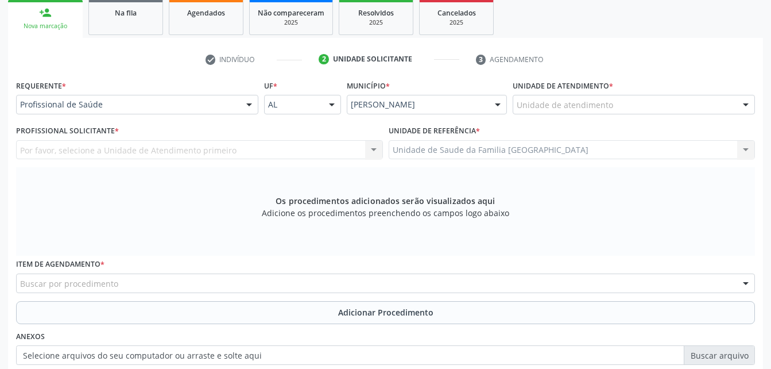
click at [662, 111] on div "Unidade de atendimento" at bounding box center [634, 105] width 242 height 20
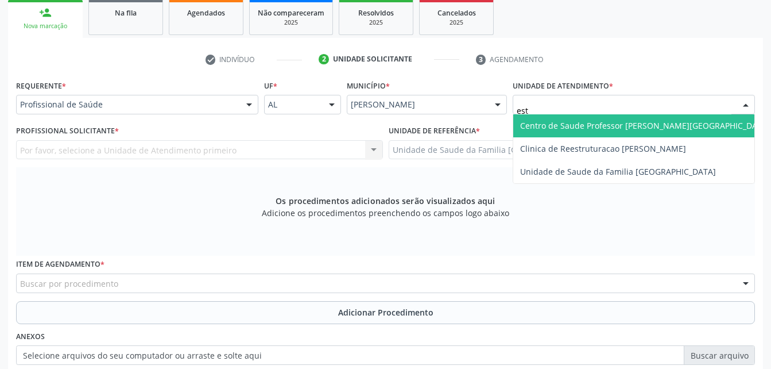
type input "esti"
click at [662, 114] on div "esti Unidade de Saude da Familia [GEOGRAPHIC_DATA] resultado encontrado para: "…" at bounding box center [634, 105] width 242 height 20
click at [662, 120] on span "Unidade de Saude da Familia [GEOGRAPHIC_DATA]" at bounding box center [618, 125] width 196 height 11
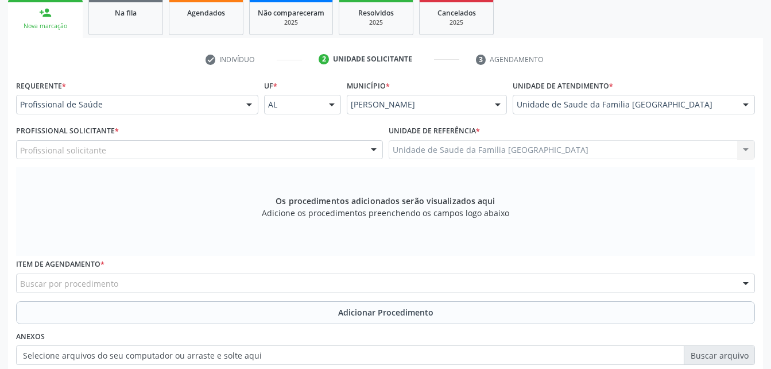
click at [246, 153] on div "Profissional solicitante" at bounding box center [199, 150] width 367 height 20
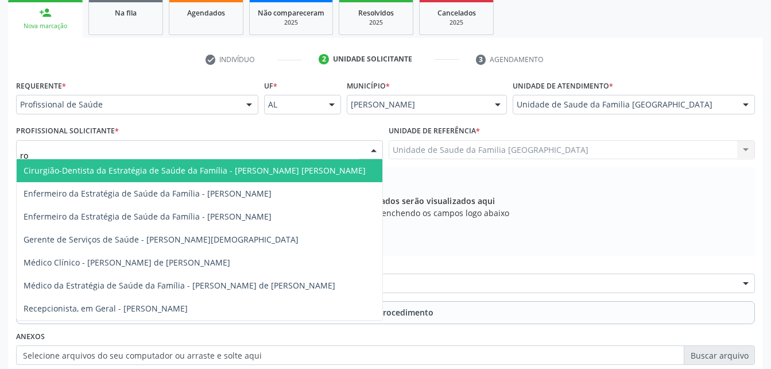
type input "rod"
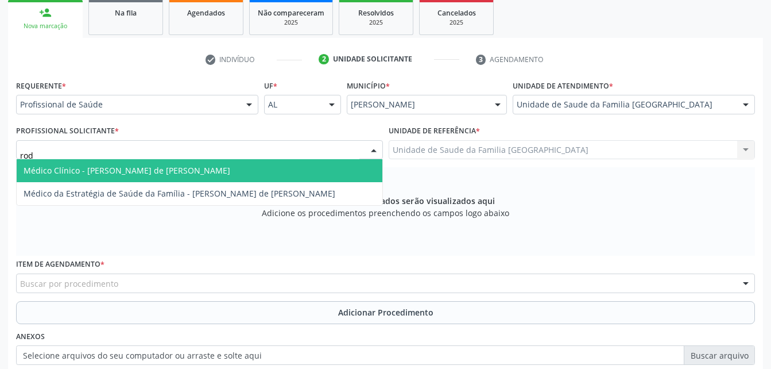
click at [249, 170] on span "Médico Clínico - [PERSON_NAME] de [PERSON_NAME]" at bounding box center [200, 170] width 366 height 23
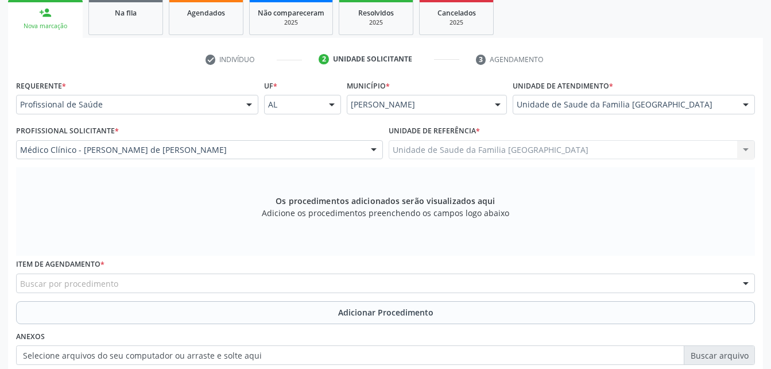
scroll to position [246, 0]
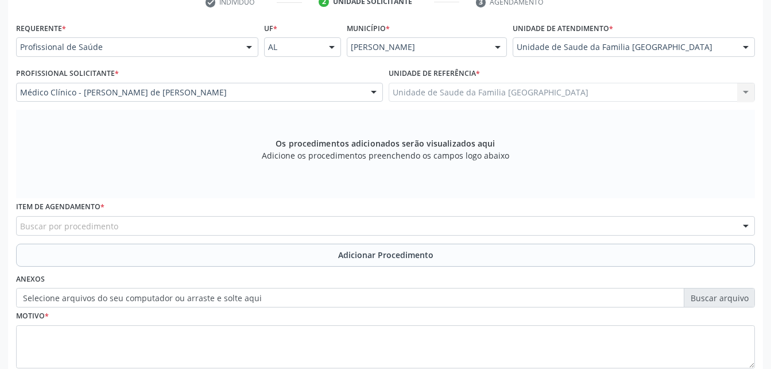
click at [208, 299] on label "Selecione arquivos do seu computador ou arraste e solte aqui" at bounding box center [385, 298] width 739 height 20
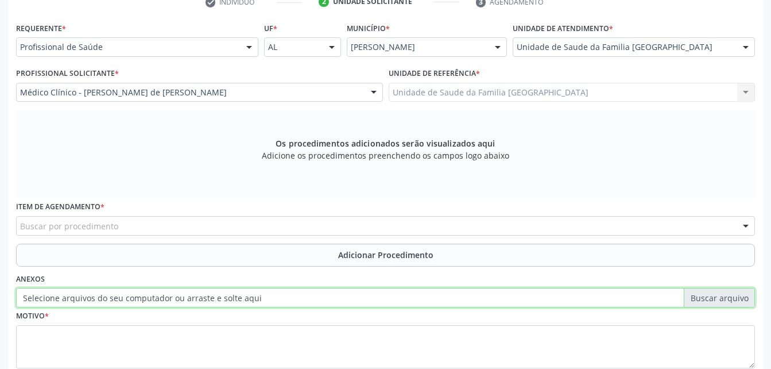
click at [208, 299] on input "Selecione arquivos do seu computador ou arraste e solte aqui" at bounding box center [385, 298] width 739 height 20
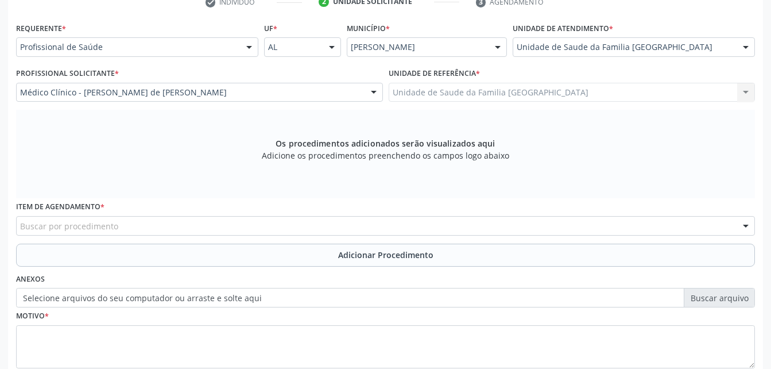
click at [186, 302] on label "Selecione arquivos do seu computador ou arraste e solte aqui" at bounding box center [385, 298] width 739 height 20
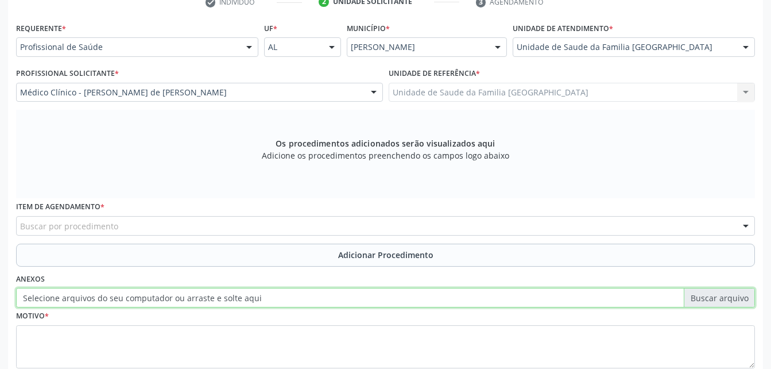
click at [186, 302] on input "Selecione arquivos do seu computador ou arraste e solte aqui" at bounding box center [385, 298] width 739 height 20
type input "C:\fakepath\WhatsApp Image [DATE] 13.57.35 (2).jpeg"
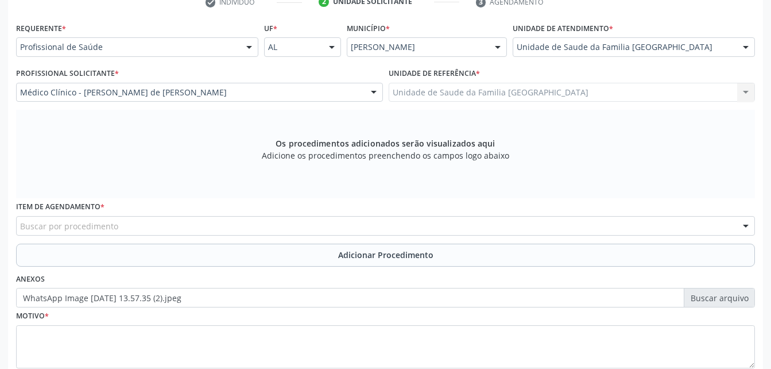
click at [165, 227] on div "Buscar por procedimento" at bounding box center [385, 226] width 739 height 20
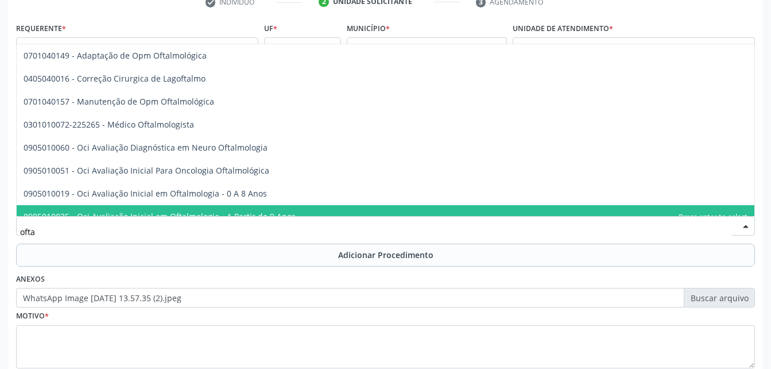
type input "oftal"
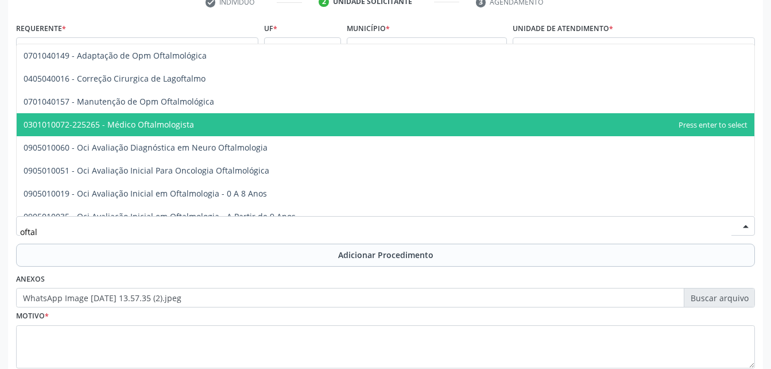
click at [113, 123] on span "0301010072-225265 - Médico Oftalmologista" at bounding box center [109, 124] width 170 height 11
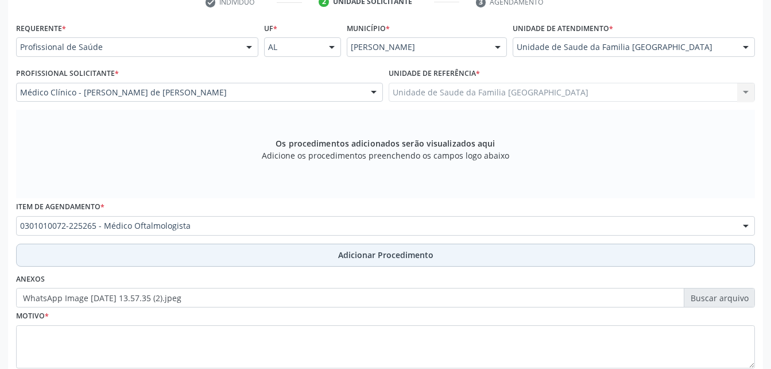
click at [296, 254] on button "Adicionar Procedimento" at bounding box center [385, 254] width 739 height 23
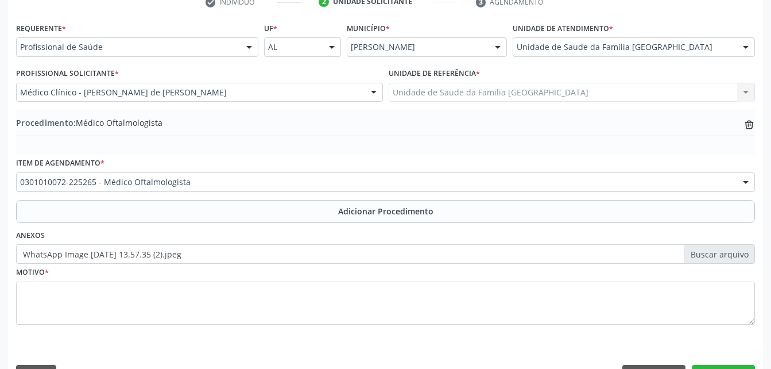
scroll to position [277, 0]
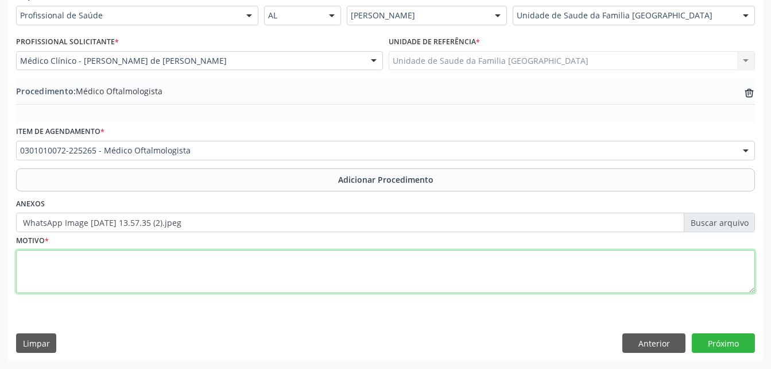
click at [246, 277] on textarea at bounding box center [385, 272] width 739 height 44
type textarea "distúrbio visual"
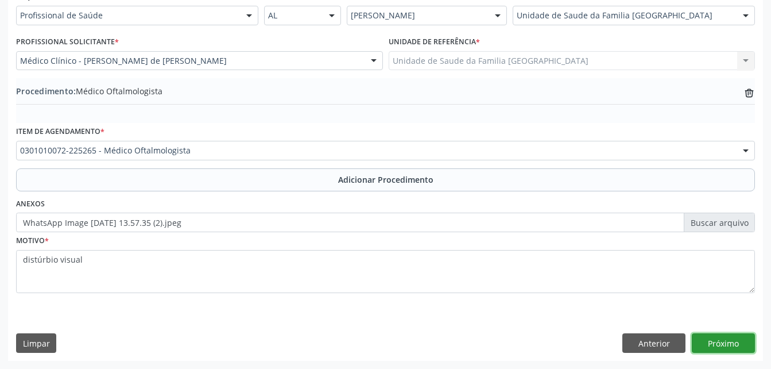
click at [722, 346] on button "Próximo" at bounding box center [723, 343] width 63 height 20
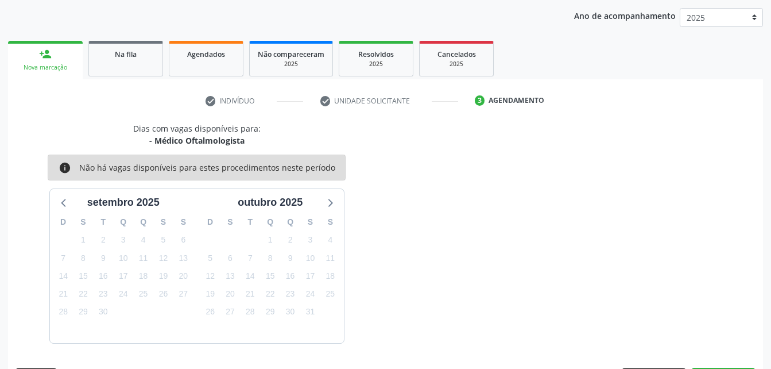
scroll to position [181, 0]
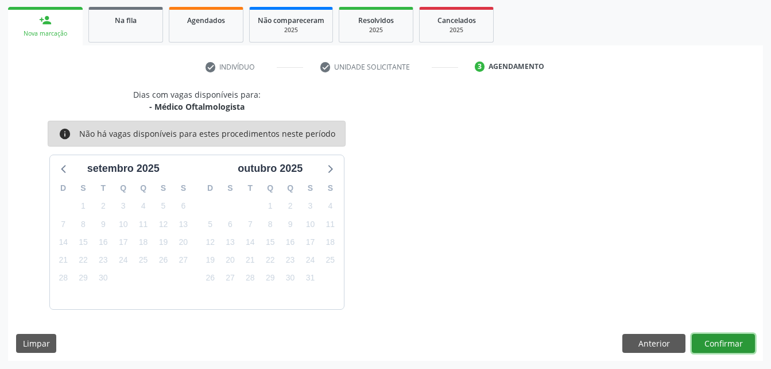
click at [715, 343] on button "Confirmar" at bounding box center [723, 344] width 63 height 20
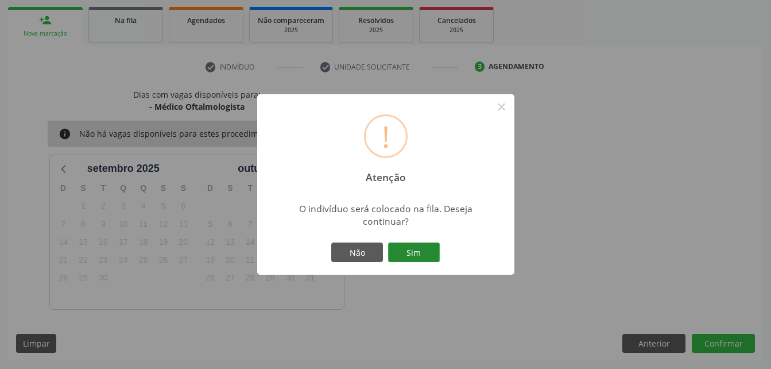
click at [421, 254] on button "Sim" at bounding box center [414, 252] width 52 height 20
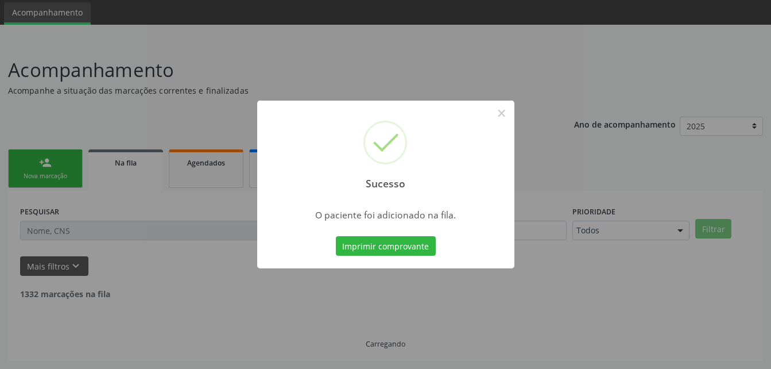
scroll to position [26, 0]
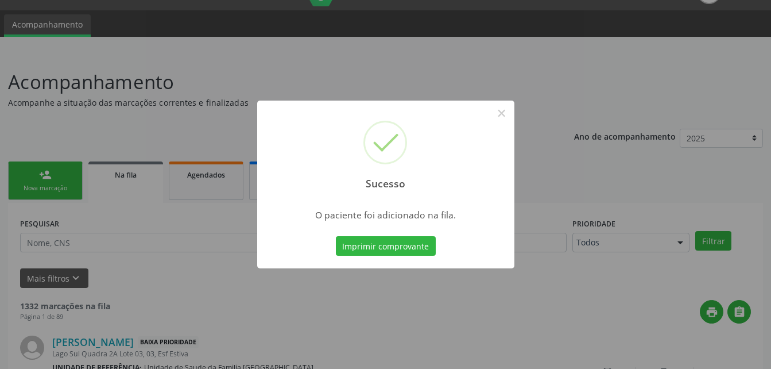
click at [53, 188] on div "Sucesso × O paciente foi adicionado na fila. Imprimir comprovante Cancel" at bounding box center [385, 184] width 771 height 369
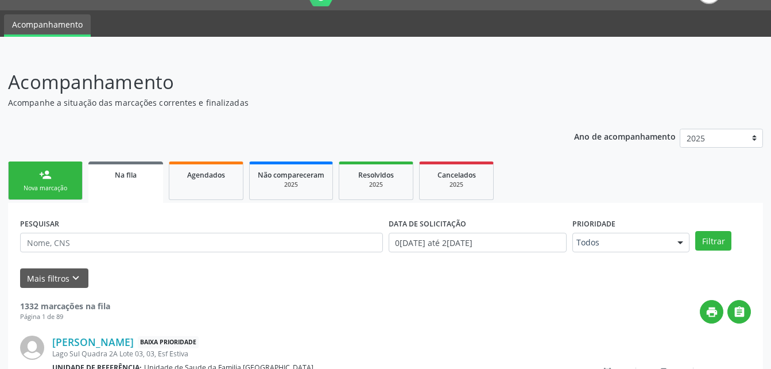
click at [56, 183] on link "person_add Nova marcação" at bounding box center [45, 180] width 75 height 38
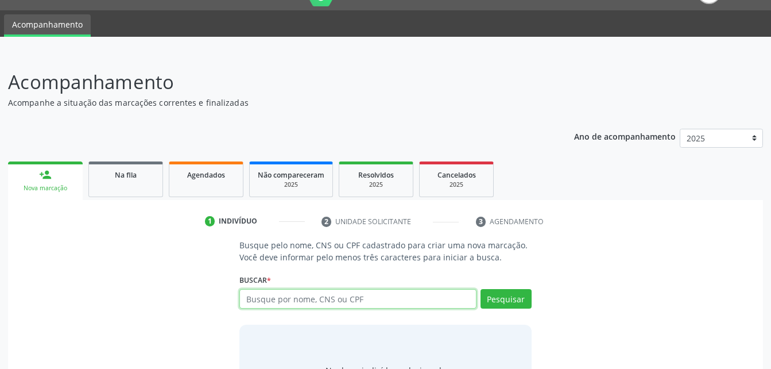
click at [383, 304] on input "text" at bounding box center [357, 299] width 237 height 20
type input "12525116470"
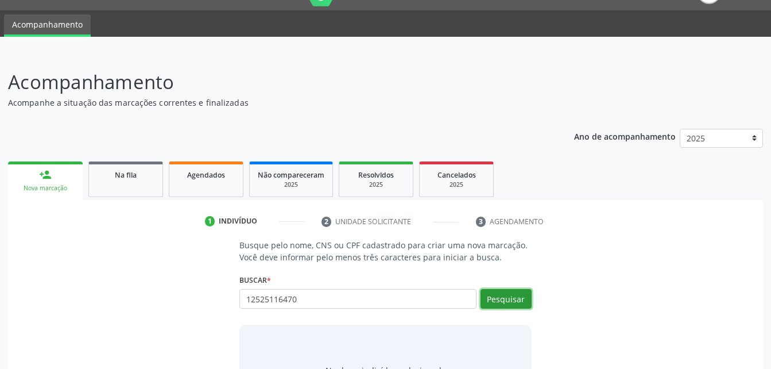
click at [502, 294] on button "Pesquisar" at bounding box center [505, 299] width 51 height 20
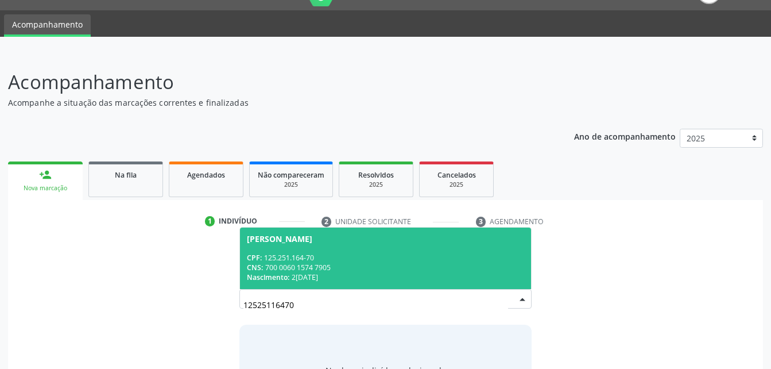
click at [478, 261] on div "CPF: 125.251.164-70" at bounding box center [385, 258] width 277 height 10
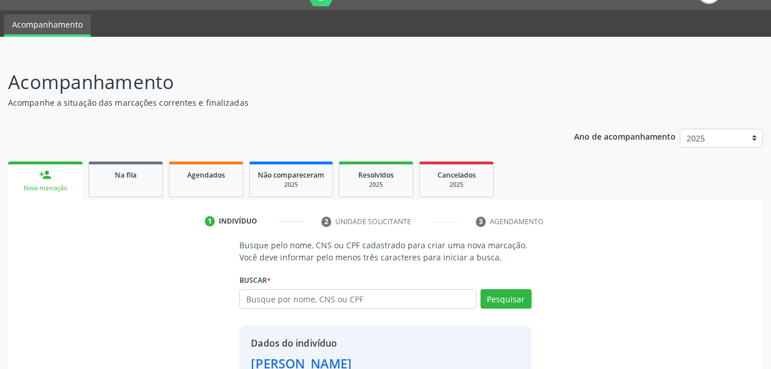
scroll to position [108, 0]
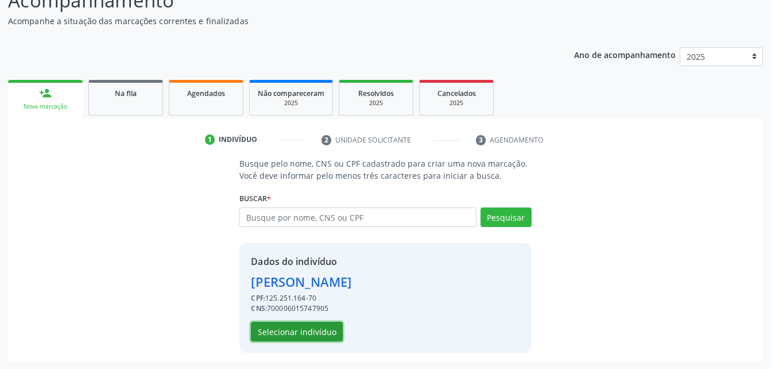
click at [289, 340] on button "Selecionar indivíduo" at bounding box center [297, 331] width 92 height 20
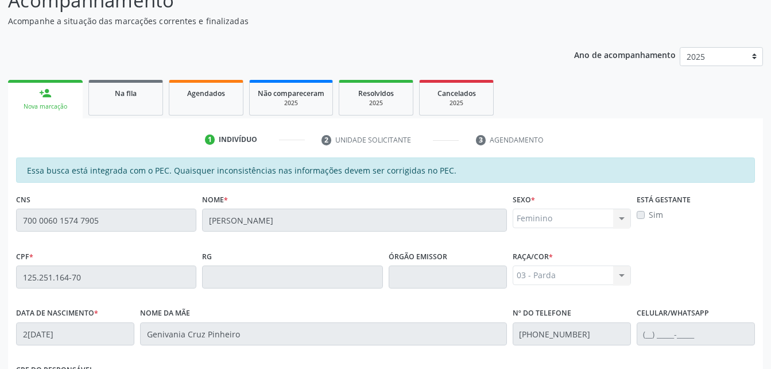
scroll to position [303, 0]
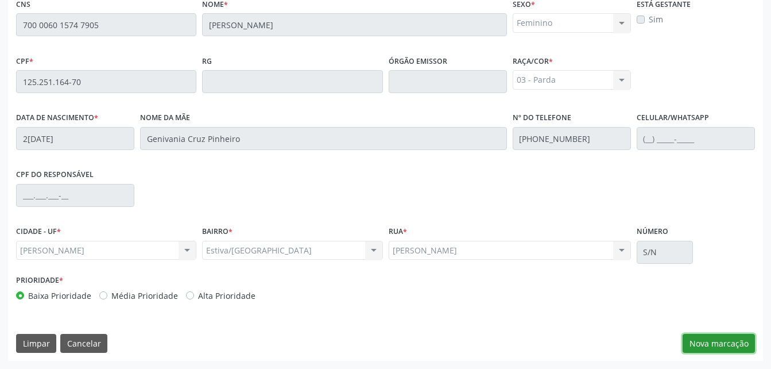
click at [701, 338] on button "Nova marcação" at bounding box center [719, 344] width 72 height 20
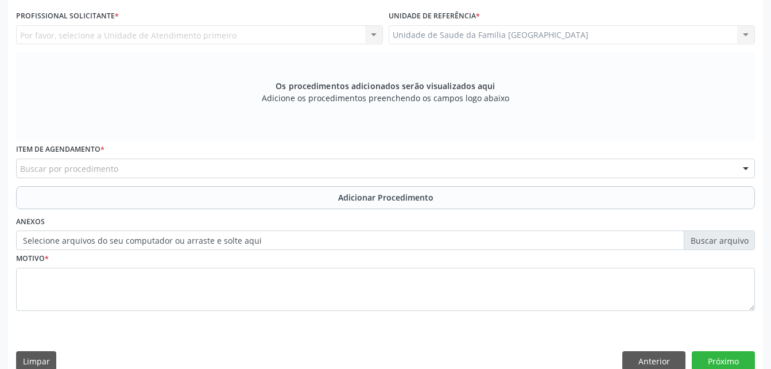
scroll to position [246, 0]
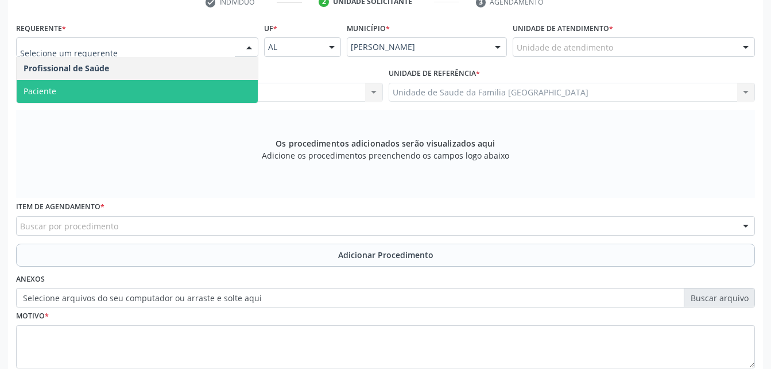
click at [187, 95] on span "Paciente" at bounding box center [137, 91] width 241 height 23
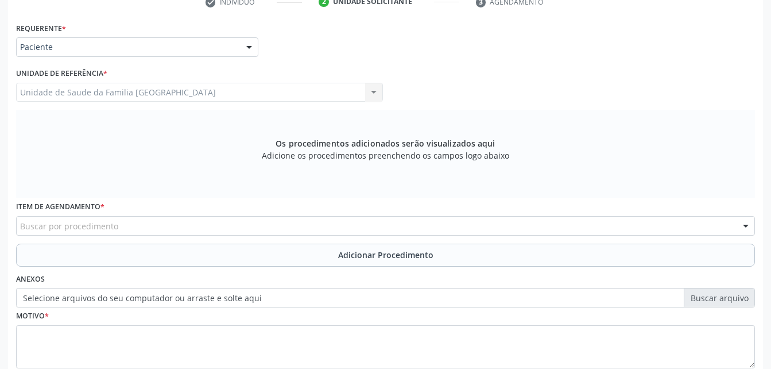
click at [215, 232] on div "Buscar por procedimento" at bounding box center [385, 226] width 739 height 20
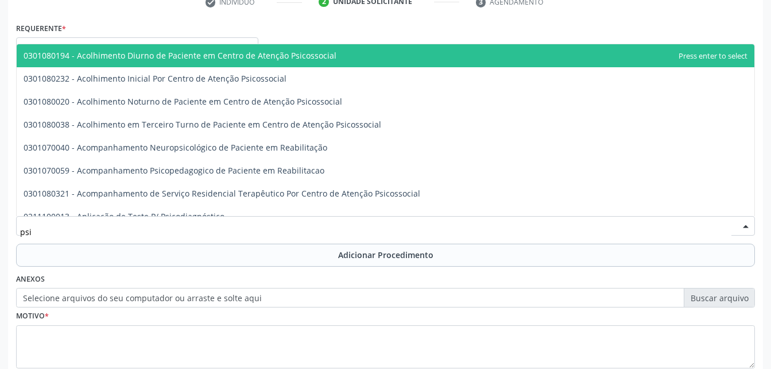
type input "psic"
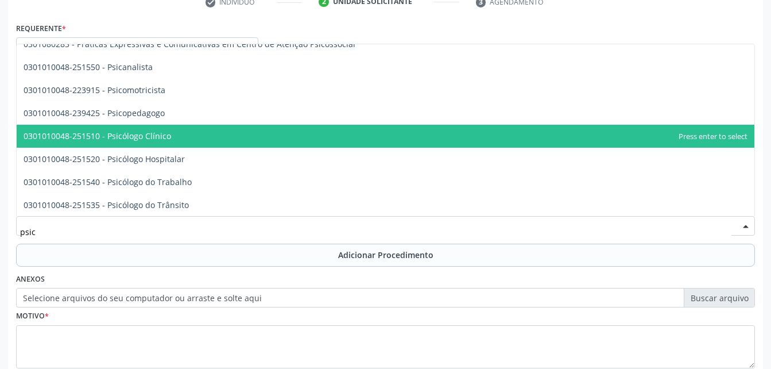
scroll to position [540, 0]
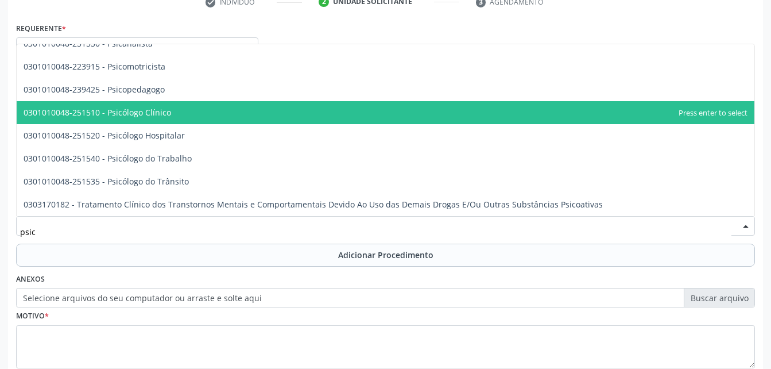
click at [199, 117] on span "0301010048-251510 - Psicólogo Clínico" at bounding box center [386, 112] width 738 height 23
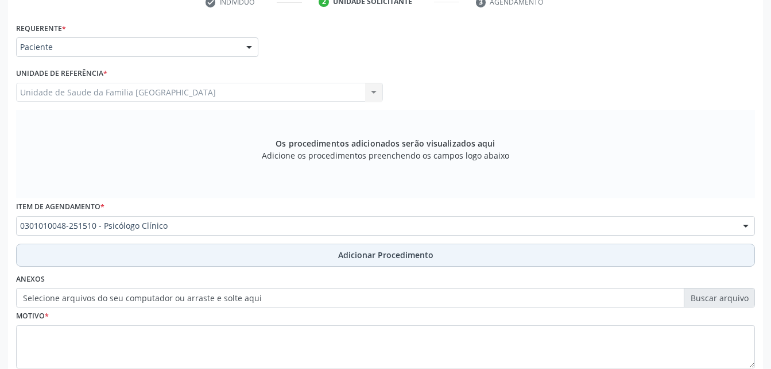
click at [276, 261] on button "Adicionar Procedimento" at bounding box center [385, 254] width 739 height 23
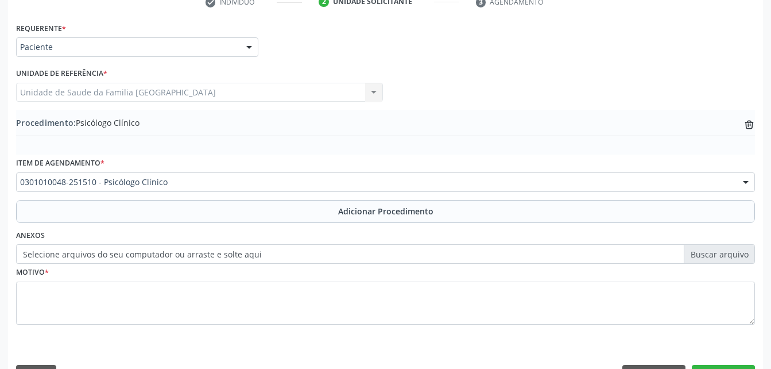
scroll to position [277, 0]
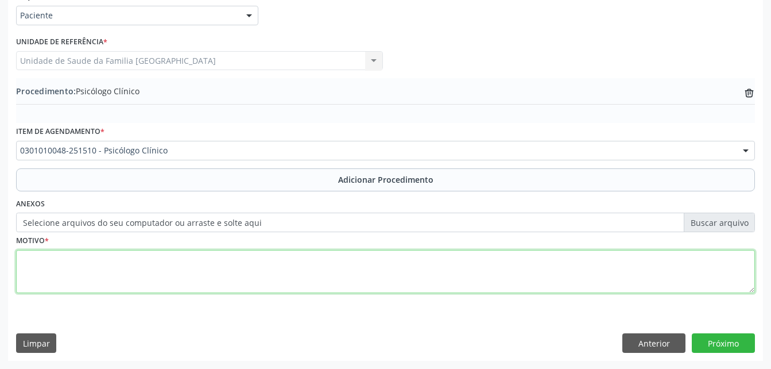
click at [274, 284] on textarea at bounding box center [385, 272] width 739 height 44
type textarea "PSICOTERAPIA"
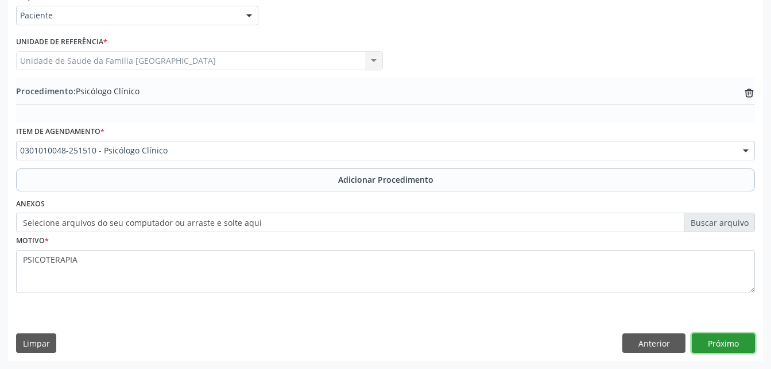
click at [735, 347] on button "Próximo" at bounding box center [723, 343] width 63 height 20
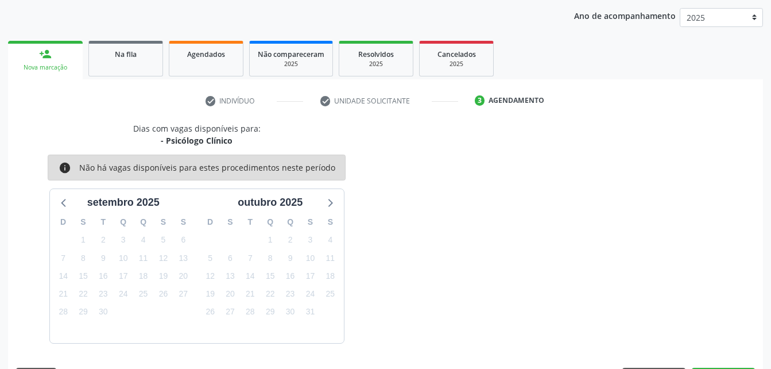
scroll to position [181, 0]
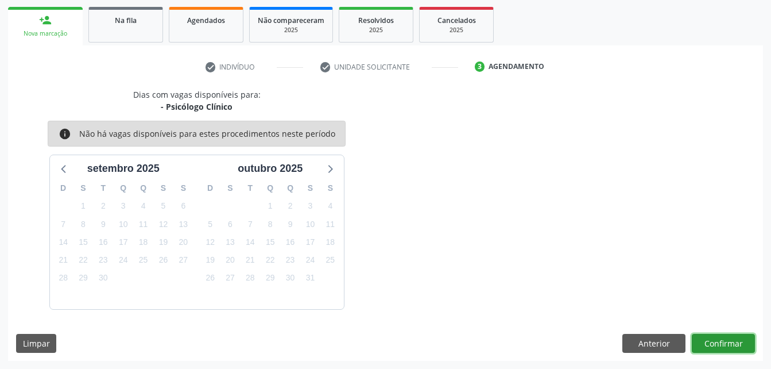
click at [735, 347] on button "Confirmar" at bounding box center [723, 344] width 63 height 20
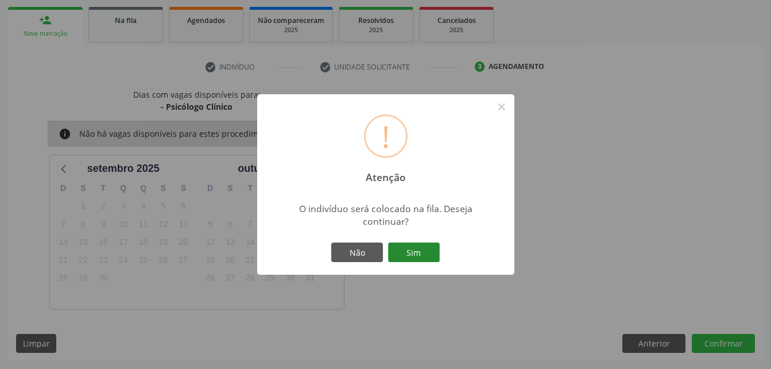
click at [410, 250] on button "Sim" at bounding box center [414, 252] width 52 height 20
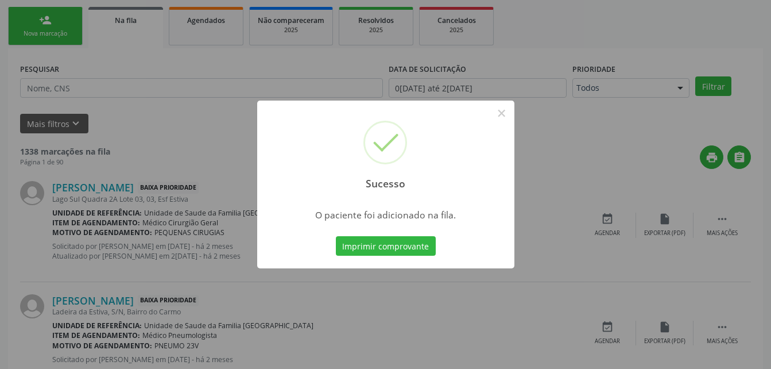
scroll to position [26, 0]
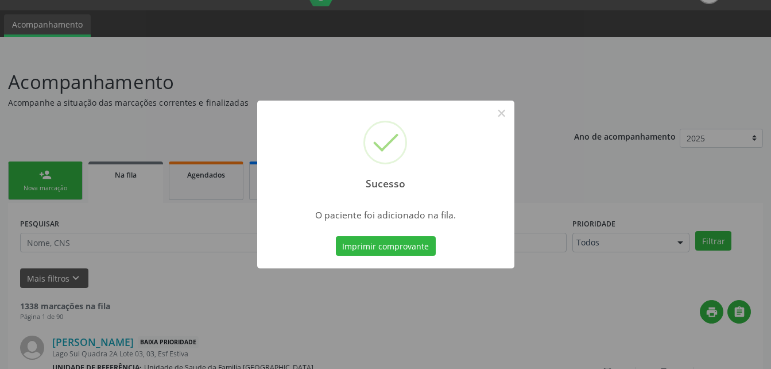
click at [56, 175] on div "Sucesso × O paciente foi adicionado na fila. Imprimir comprovante Cancel" at bounding box center [385, 184] width 771 height 369
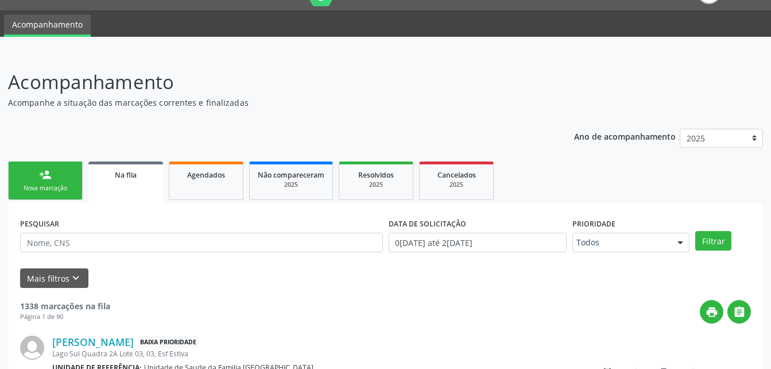
click at [62, 175] on link "person_add Nova marcação" at bounding box center [45, 180] width 75 height 38
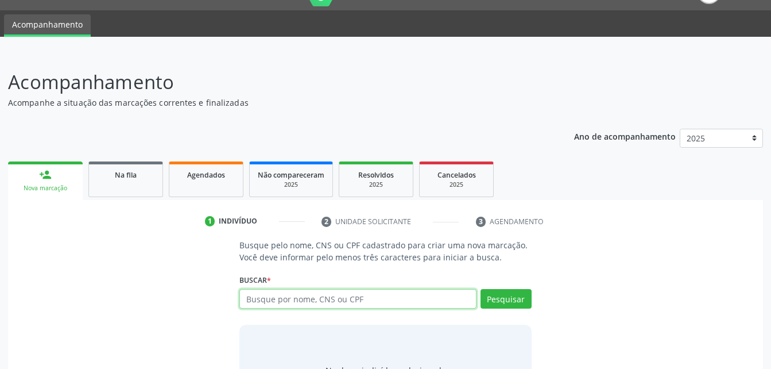
click at [307, 291] on input "text" at bounding box center [357, 299] width 237 height 20
type input "23952318434"
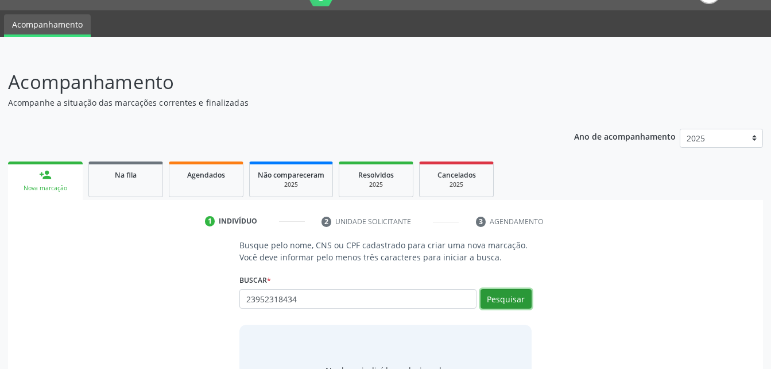
click at [516, 292] on button "Pesquisar" at bounding box center [505, 299] width 51 height 20
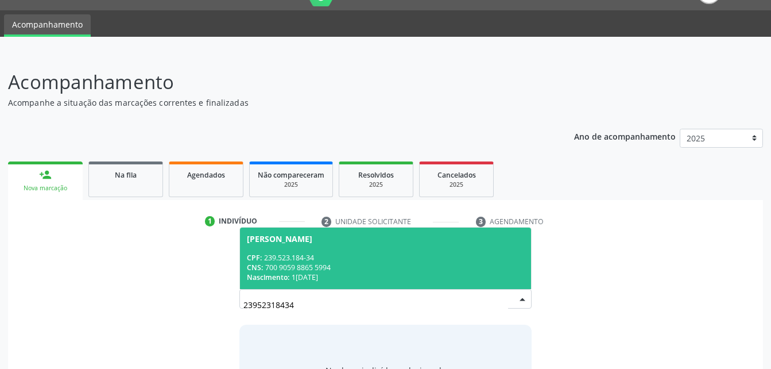
scroll to position [90, 0]
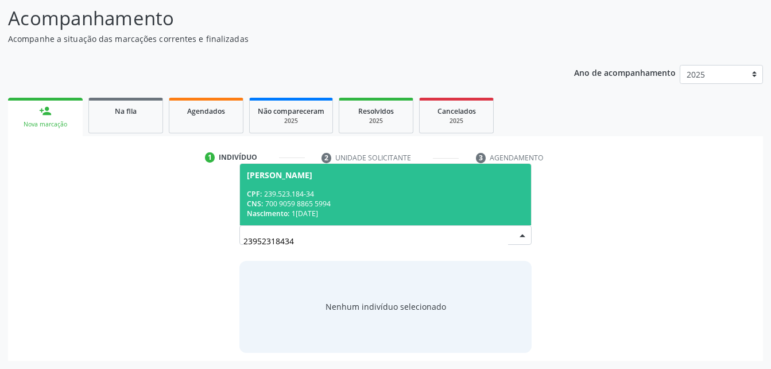
click at [391, 195] on div "CPF: 239.523.184-34" at bounding box center [385, 194] width 277 height 10
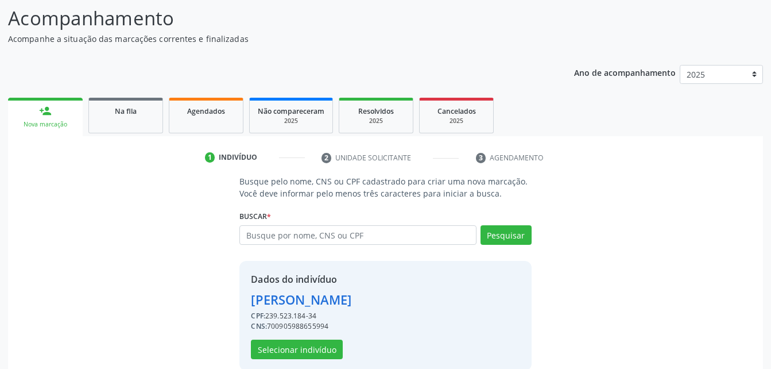
scroll to position [108, 0]
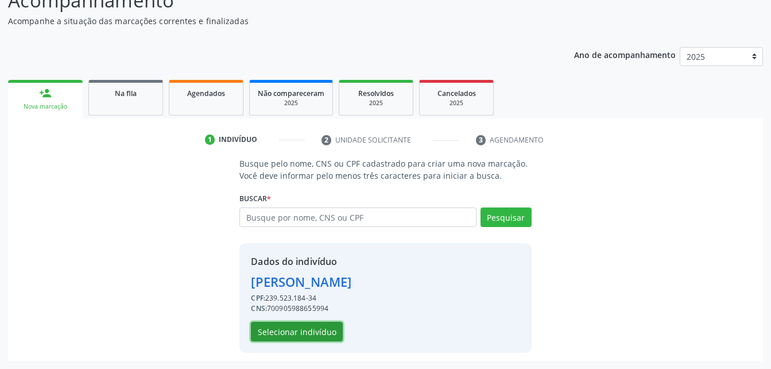
click at [308, 332] on button "Selecionar indivíduo" at bounding box center [297, 331] width 92 height 20
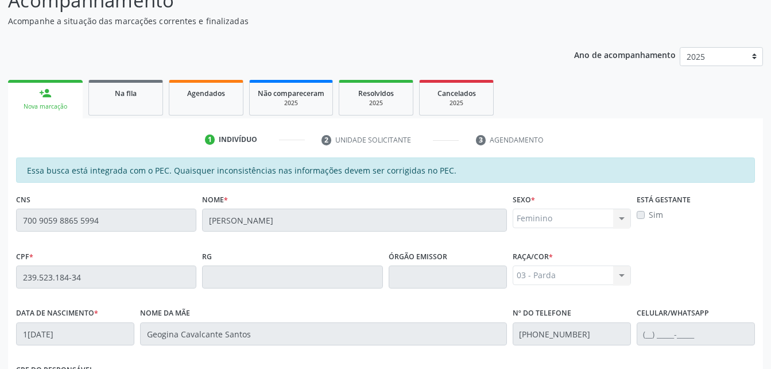
scroll to position [303, 0]
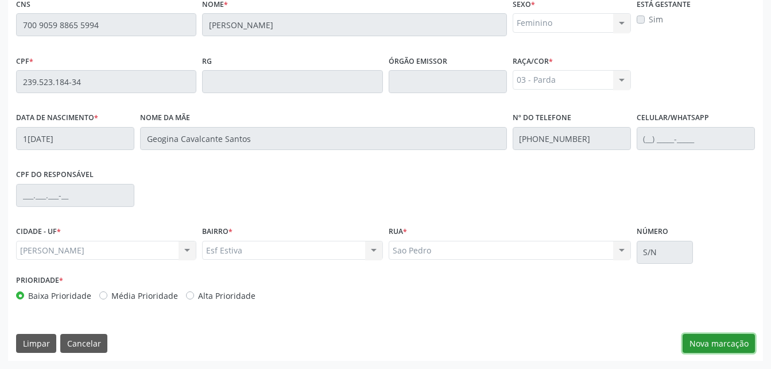
click at [711, 337] on button "Nova marcação" at bounding box center [719, 344] width 72 height 20
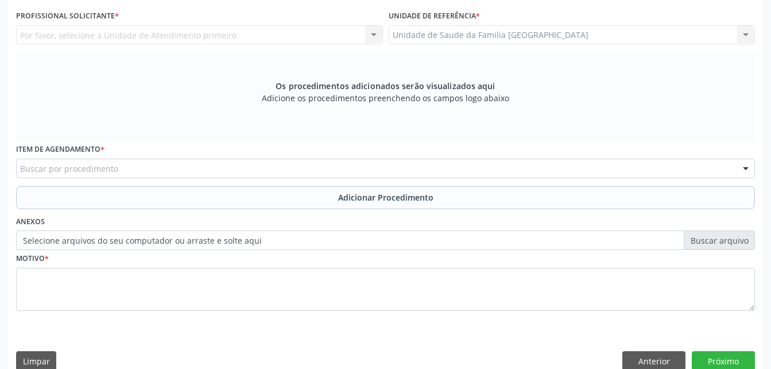
scroll to position [188, 0]
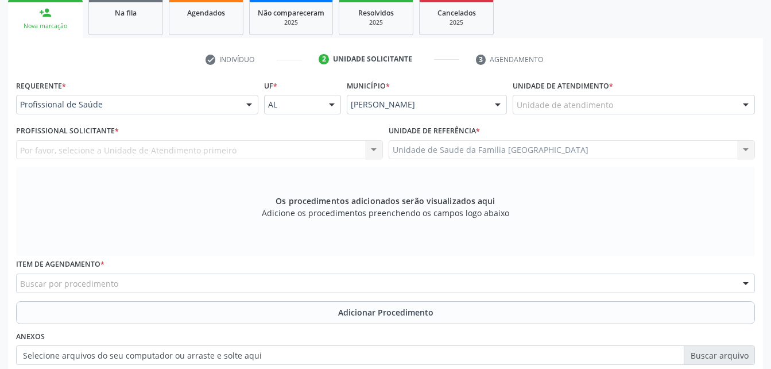
click at [626, 107] on div "Unidade de atendimento" at bounding box center [634, 105] width 242 height 20
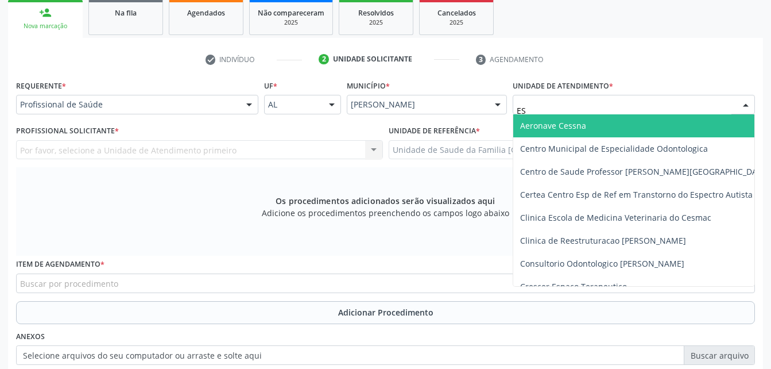
type input "EST"
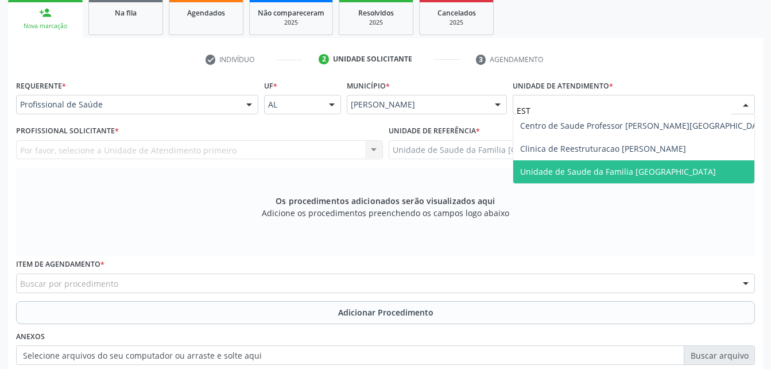
click at [648, 169] on span "Unidade de Saude da Familia [GEOGRAPHIC_DATA]" at bounding box center [618, 171] width 196 height 11
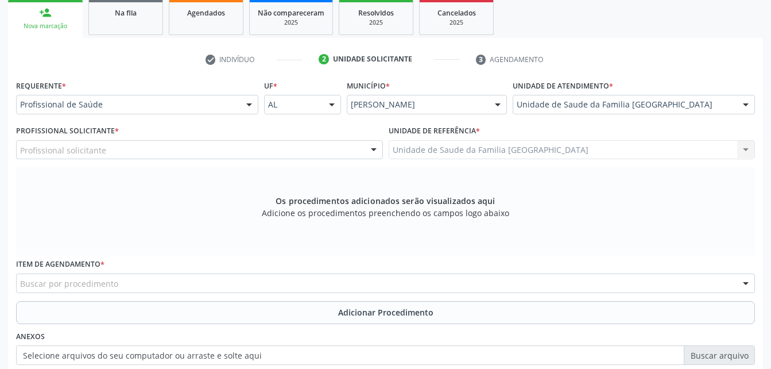
click at [288, 152] on div "Profissional solicitante" at bounding box center [199, 150] width 367 height 20
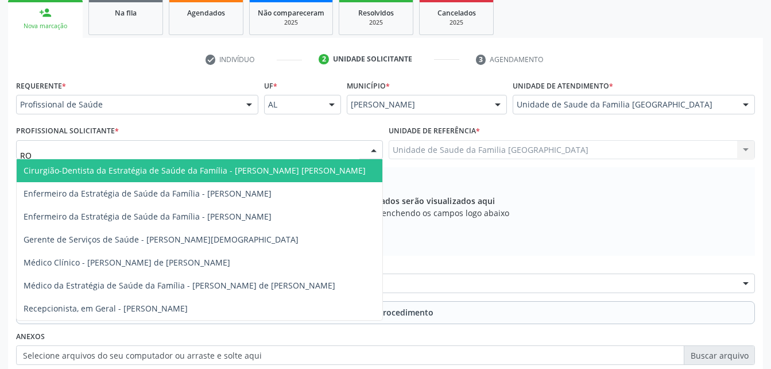
type input "ROD"
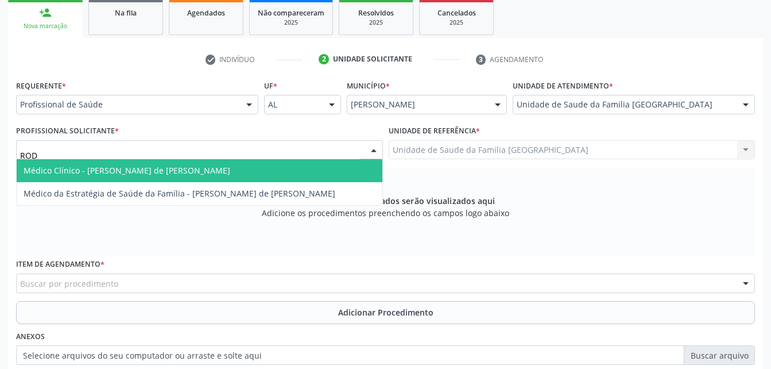
click at [311, 163] on span "Médico Clínico - [PERSON_NAME] de [PERSON_NAME]" at bounding box center [200, 170] width 366 height 23
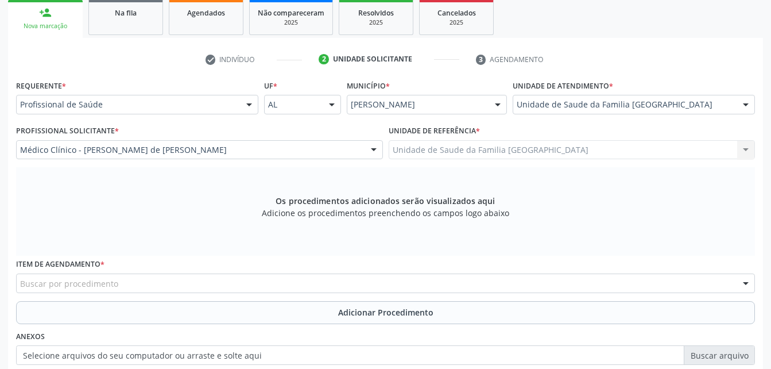
scroll to position [303, 0]
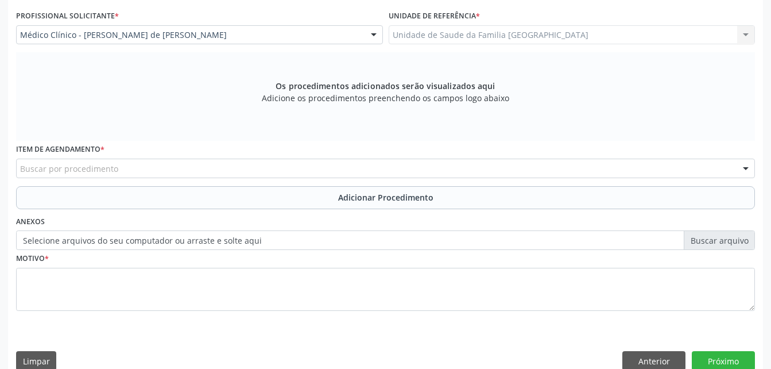
click at [230, 169] on div "Buscar por procedimento" at bounding box center [385, 168] width 739 height 20
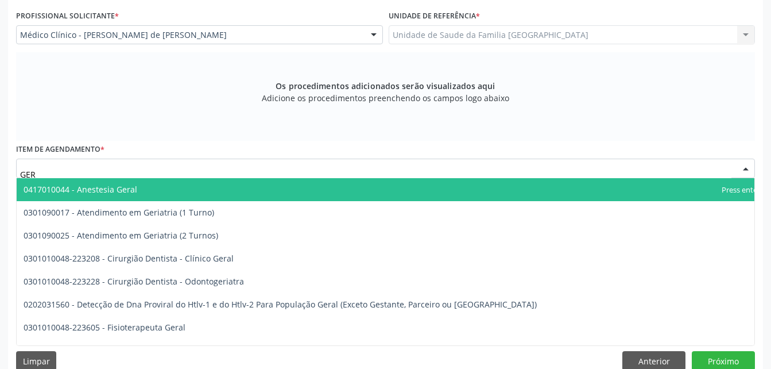
type input "[PERSON_NAME]"
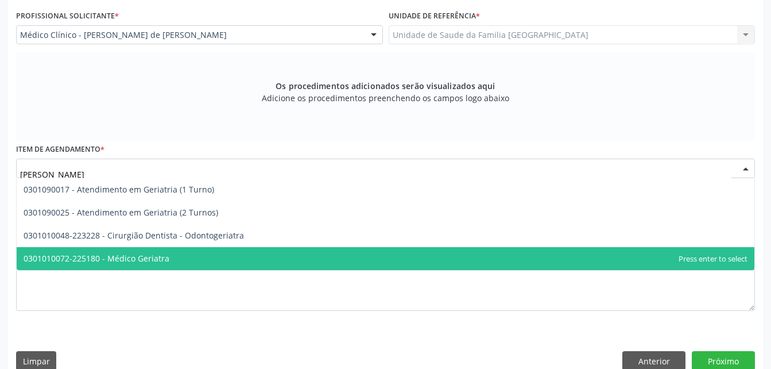
click at [218, 255] on span "0301010072-225180 - Médico Geriatra" at bounding box center [386, 258] width 738 height 23
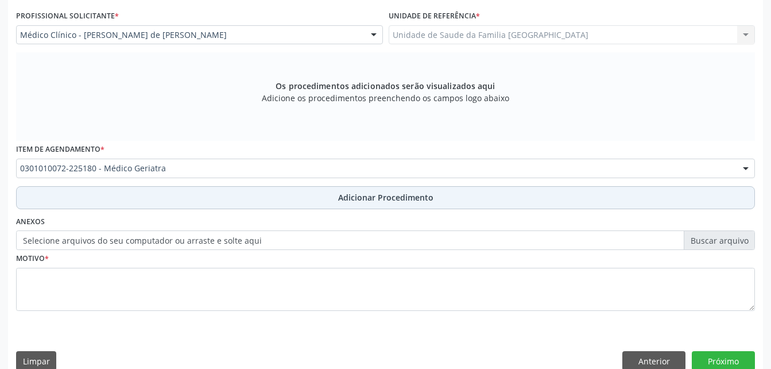
click at [237, 203] on button "Adicionar Procedimento" at bounding box center [385, 197] width 739 height 23
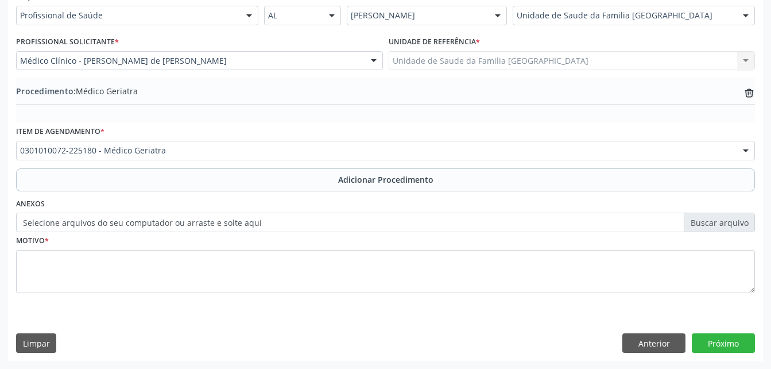
scroll to position [277, 0]
click at [252, 223] on label "Selecione arquivos do seu computador ou arraste e solte aqui" at bounding box center [385, 222] width 739 height 20
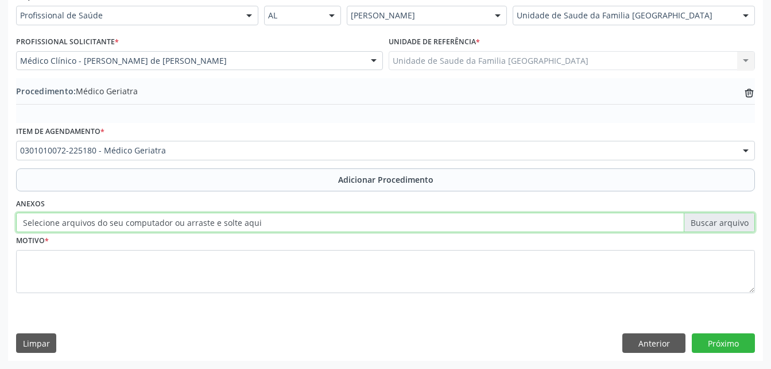
click at [252, 223] on input "Selecione arquivos do seu computador ou arraste e solte aqui" at bounding box center [385, 222] width 739 height 20
type input "C:\fakepath\WhatsApp Image 2[DATE]3.58.16.jpeg"
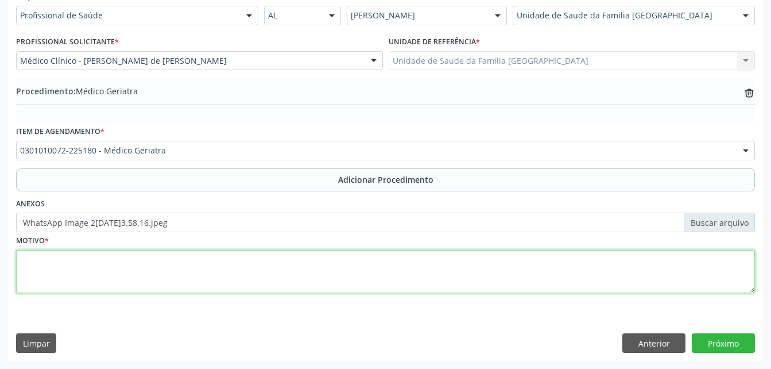
click at [329, 281] on textarea at bounding box center [385, 272] width 739 height 44
type textarea "HAS"
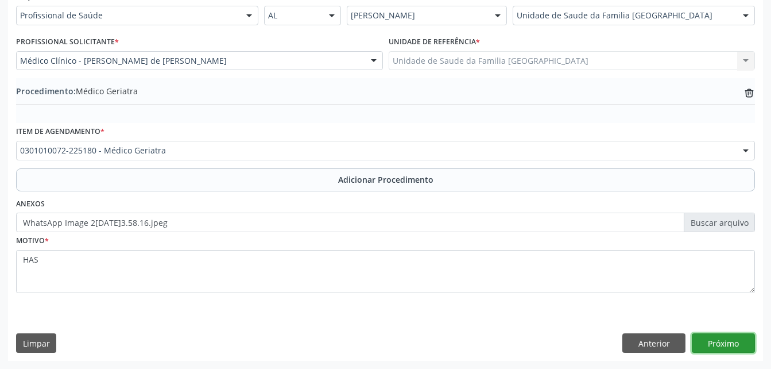
click at [732, 339] on button "Próximo" at bounding box center [723, 343] width 63 height 20
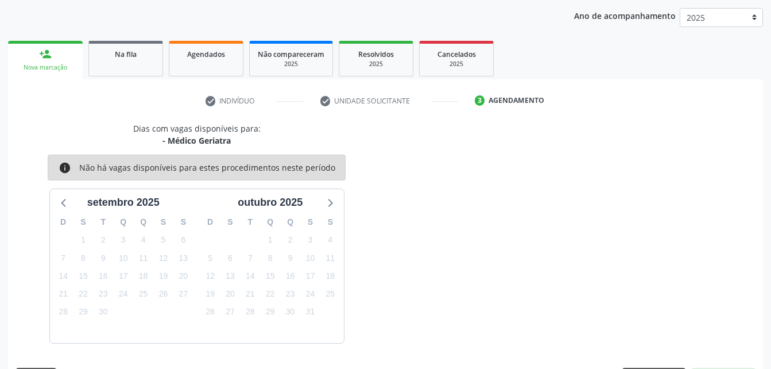
scroll to position [181, 0]
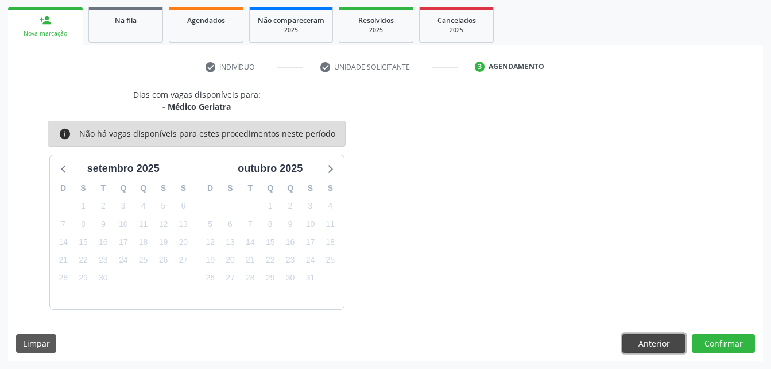
click at [623, 351] on button "Anterior" at bounding box center [653, 344] width 63 height 20
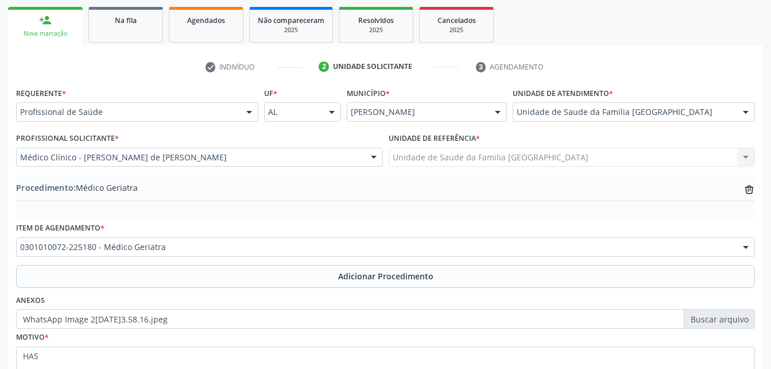
scroll to position [277, 0]
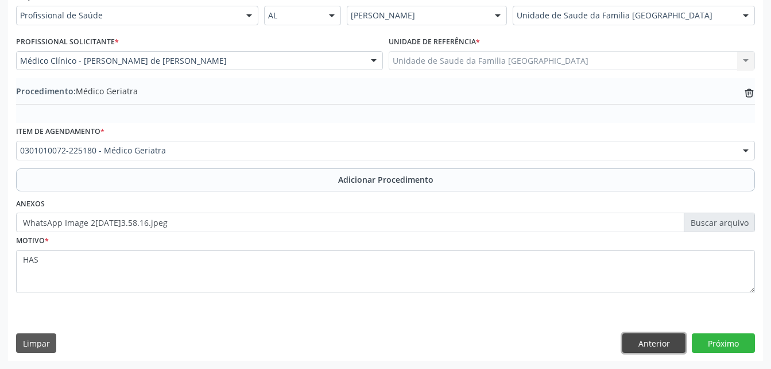
click at [654, 346] on button "Anterior" at bounding box center [653, 343] width 63 height 20
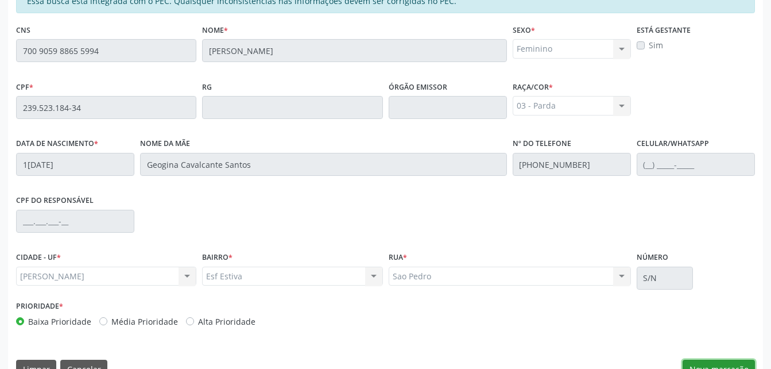
click at [726, 363] on button "Nova marcação" at bounding box center [719, 369] width 72 height 20
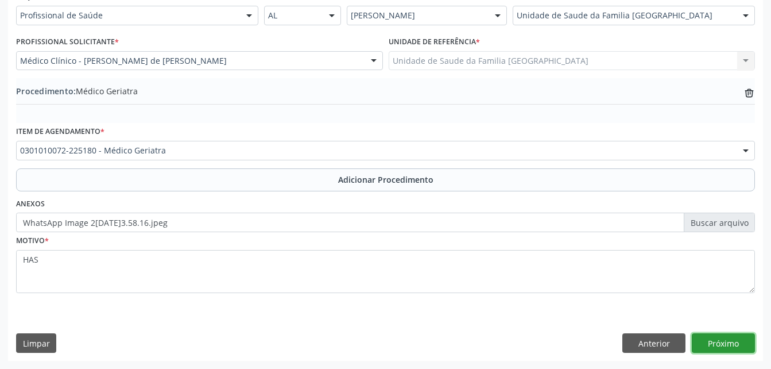
click at [727, 341] on button "Próximo" at bounding box center [723, 343] width 63 height 20
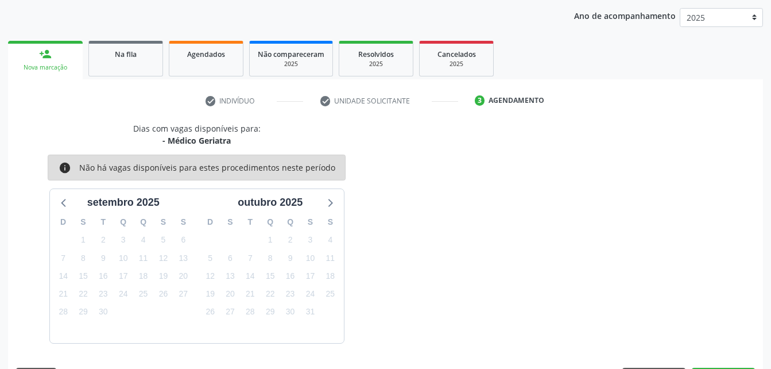
scroll to position [181, 0]
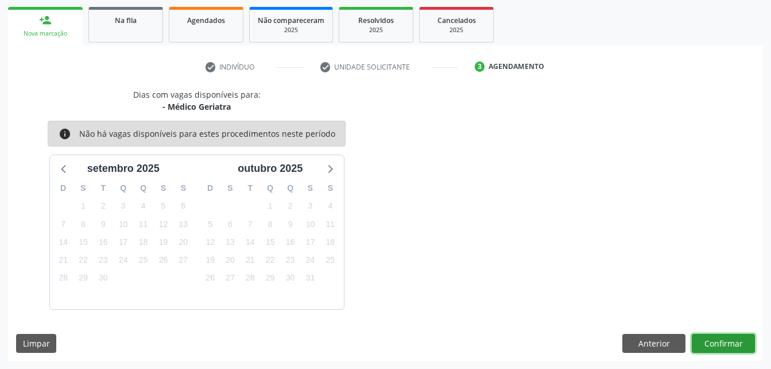
click at [707, 336] on button "Confirmar" at bounding box center [723, 344] width 63 height 20
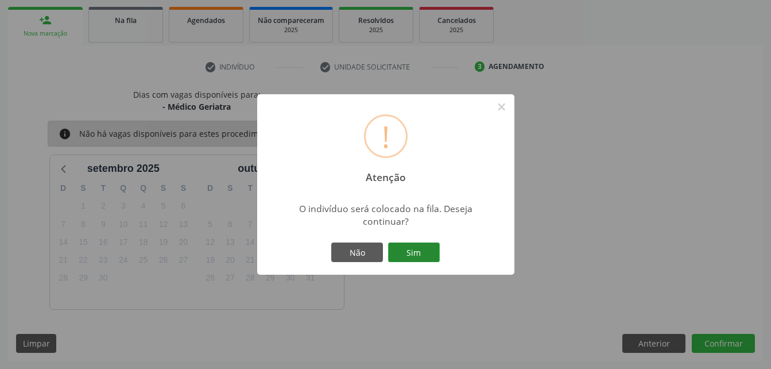
click at [413, 252] on button "Sim" at bounding box center [414, 252] width 52 height 20
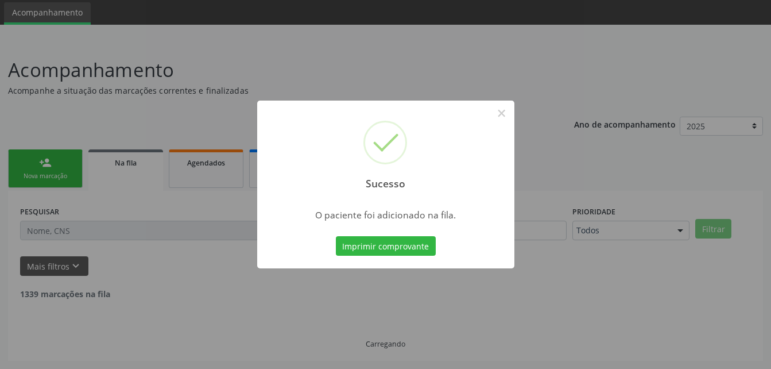
scroll to position [26, 0]
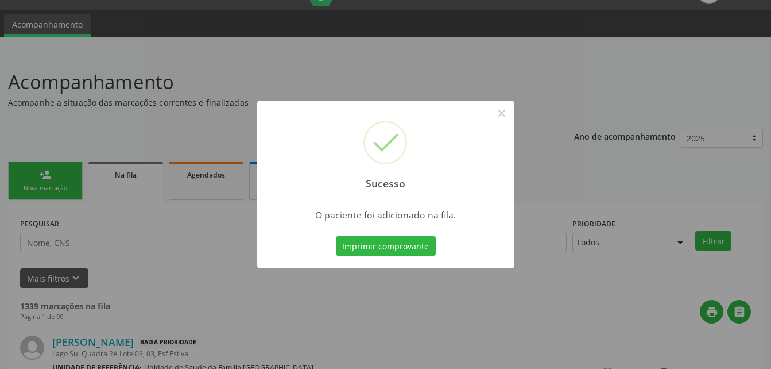
click at [49, 177] on div "Sucesso × O paciente foi adicionado na fila. Imprimir comprovante Cancel" at bounding box center [385, 184] width 771 height 369
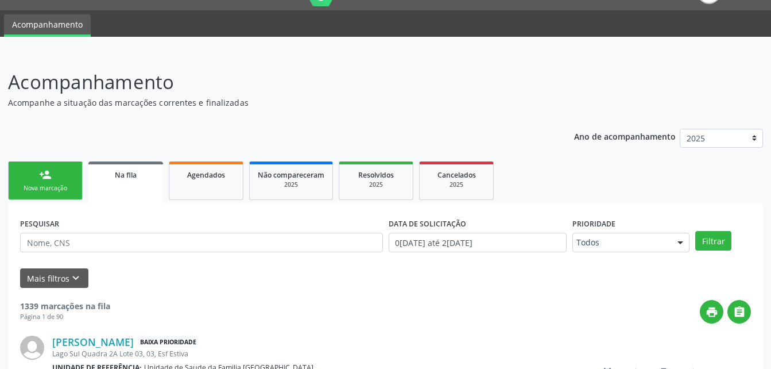
click at [65, 181] on link "person_add Nova marcação" at bounding box center [45, 180] width 75 height 38
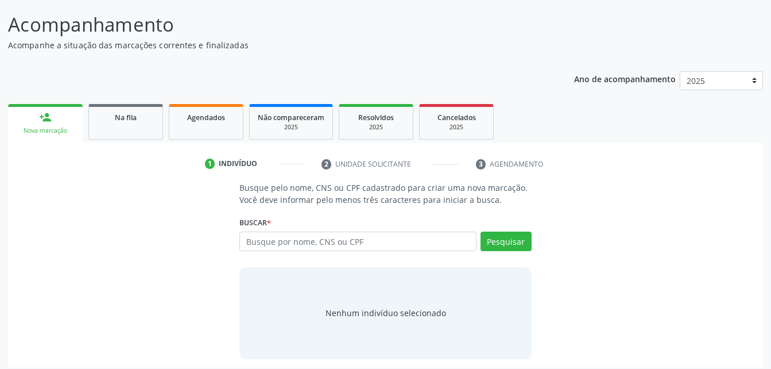
scroll to position [90, 0]
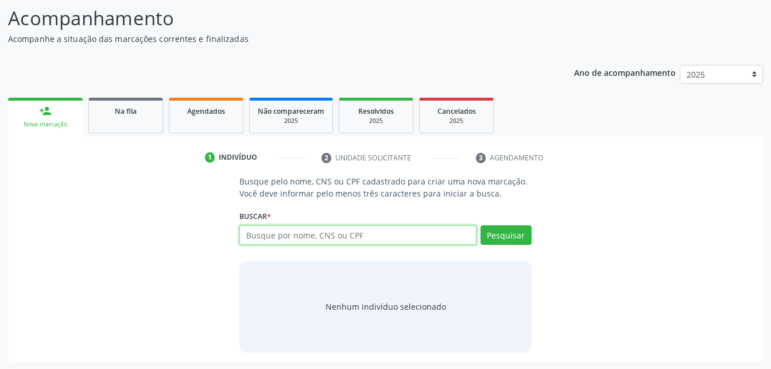
click at [247, 231] on input "text" at bounding box center [357, 235] width 237 height 20
type input "23952318434"
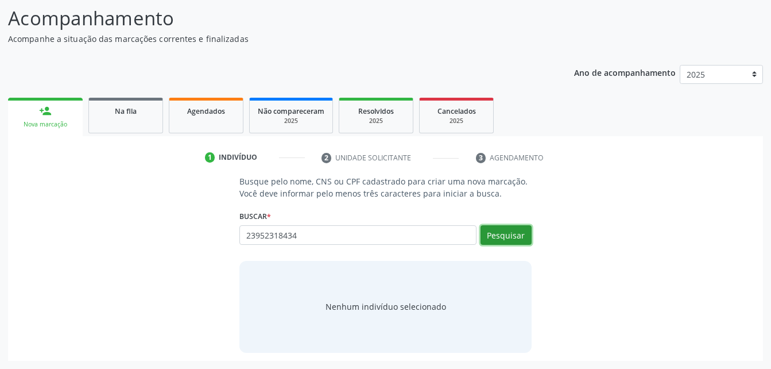
click at [529, 237] on button "Pesquisar" at bounding box center [505, 235] width 51 height 20
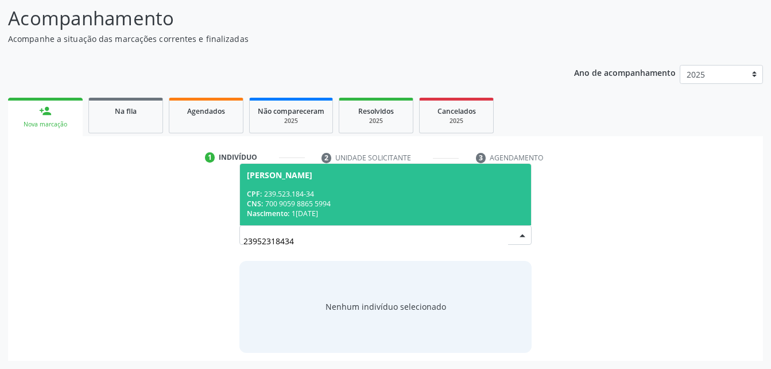
click at [398, 208] on div "CNS: 700 9059 8865 5994" at bounding box center [385, 204] width 277 height 10
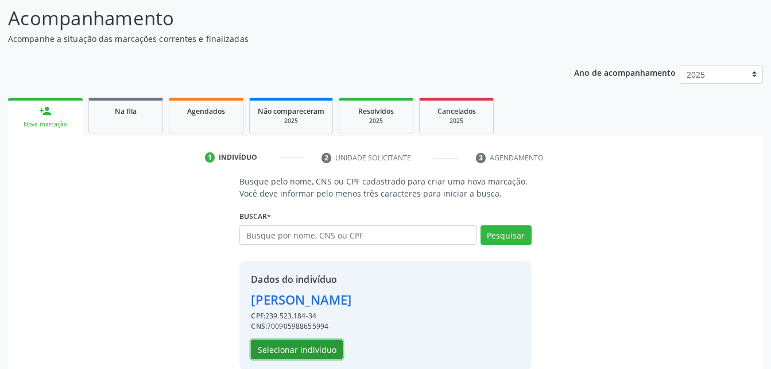
click at [295, 340] on button "Selecionar indivíduo" at bounding box center [297, 349] width 92 height 20
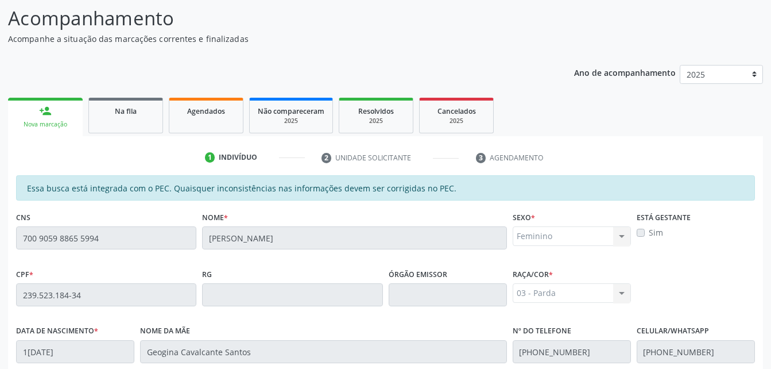
scroll to position [303, 0]
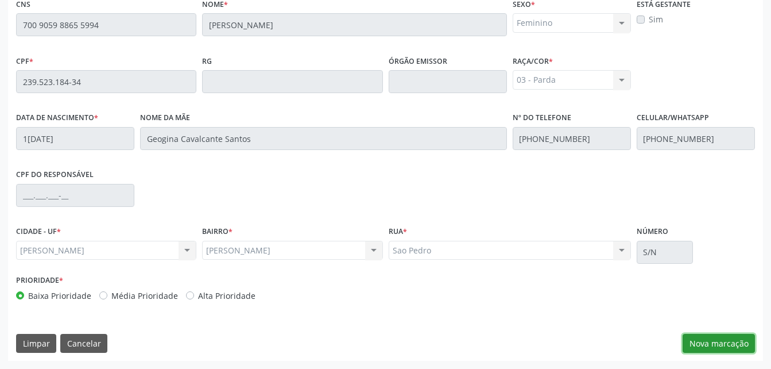
click at [728, 342] on button "Nova marcação" at bounding box center [719, 344] width 72 height 20
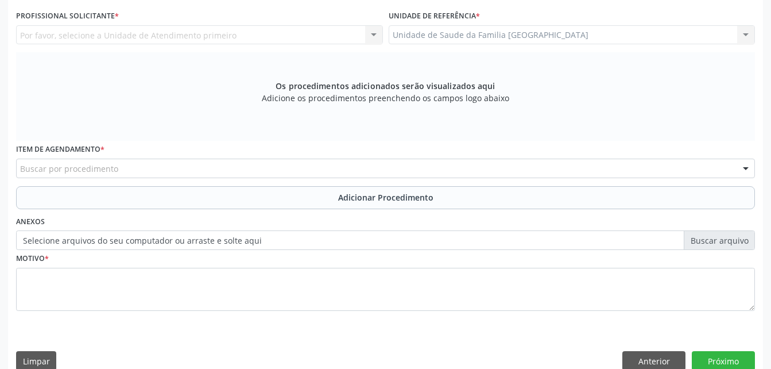
scroll to position [246, 0]
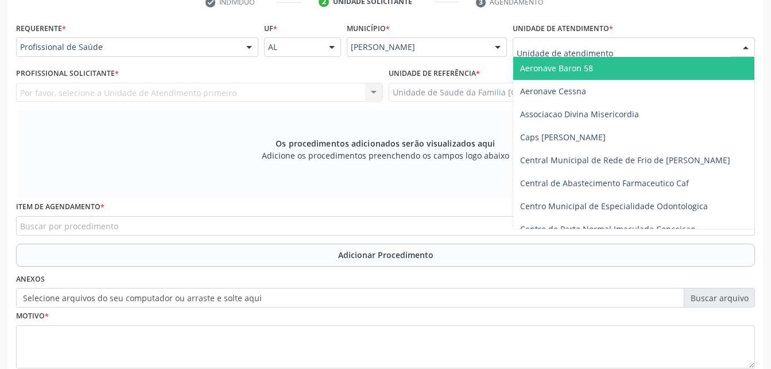
click at [554, 40] on div at bounding box center [634, 47] width 242 height 20
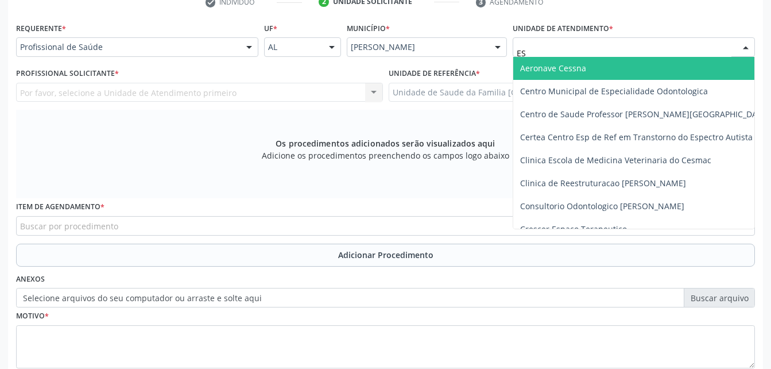
type input "EST"
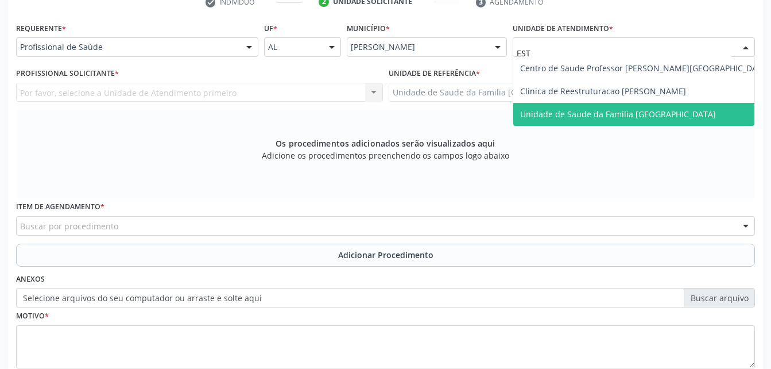
click at [589, 111] on span "Unidade de Saude da Familia [GEOGRAPHIC_DATA]" at bounding box center [618, 113] width 196 height 11
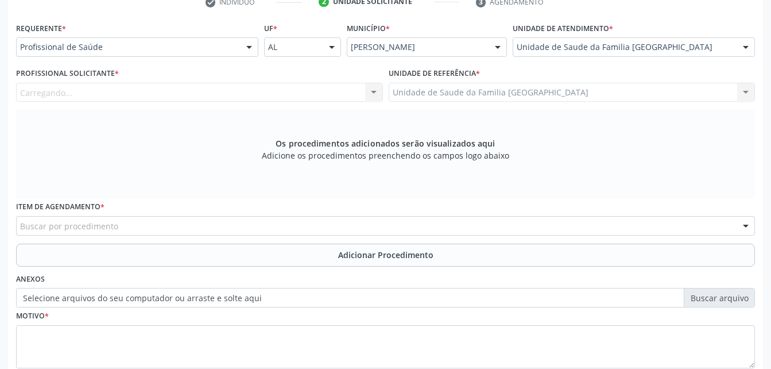
click at [249, 88] on div "Carregando... Nenhum resultado encontrado para: " " Não há nenhuma opção para s…" at bounding box center [199, 93] width 367 height 20
click at [281, 92] on div "Profissional solicitante" at bounding box center [199, 93] width 367 height 20
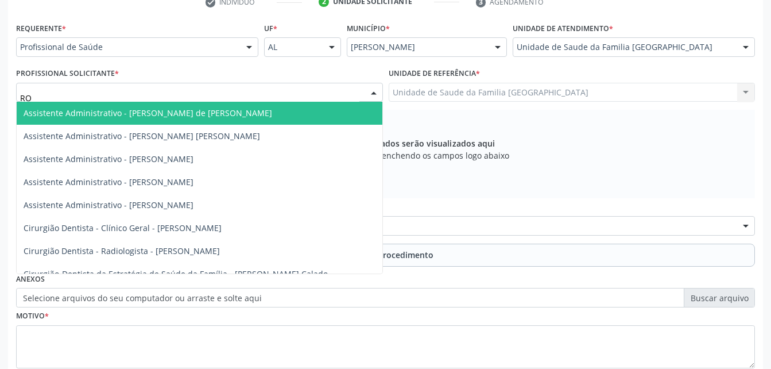
type input "ROD"
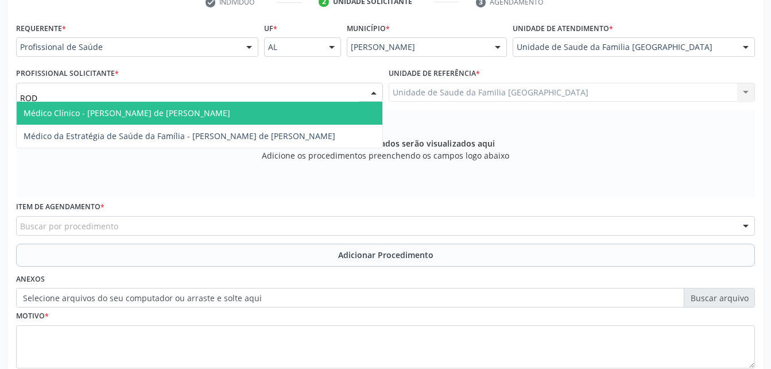
click at [289, 111] on span "Médico Clínico - [PERSON_NAME] de [PERSON_NAME]" at bounding box center [200, 113] width 366 height 23
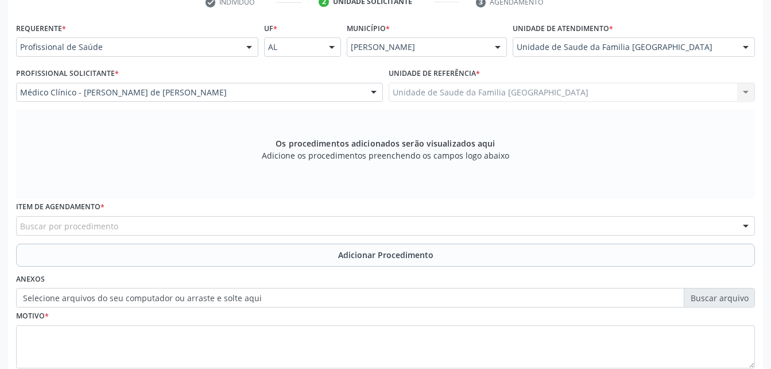
scroll to position [321, 0]
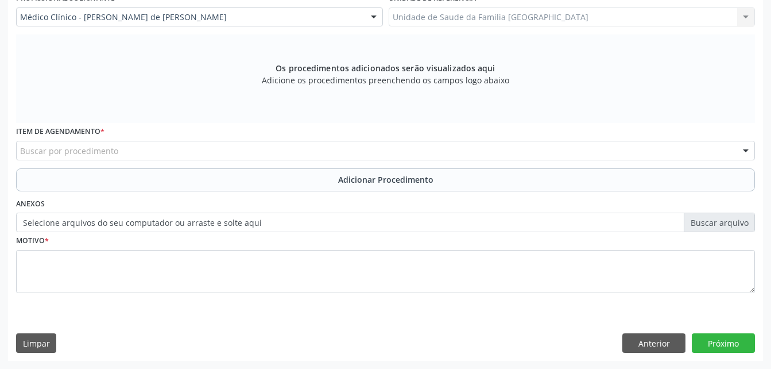
click at [290, 157] on div "Buscar por procedimento" at bounding box center [385, 151] width 739 height 20
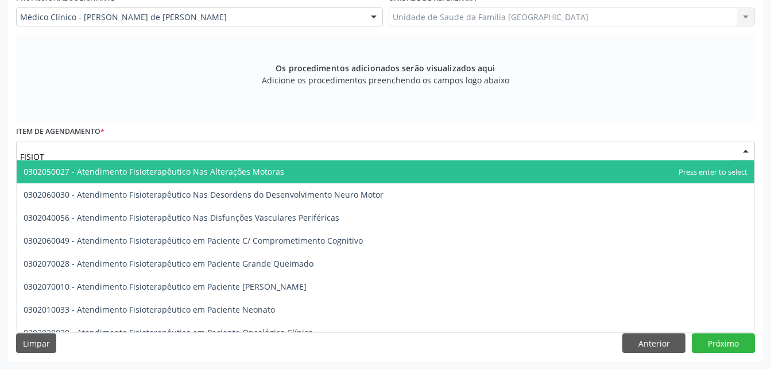
type input "FISIOTE"
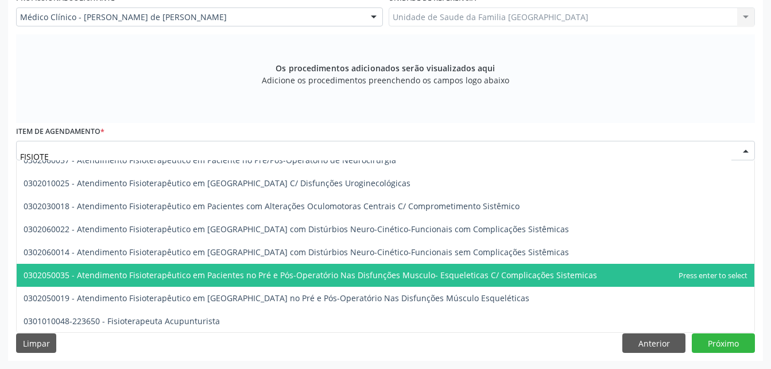
scroll to position [586, 0]
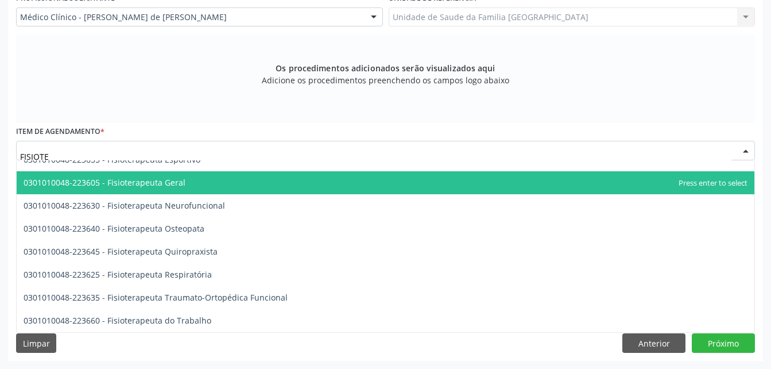
click at [239, 186] on span "0301010048-223605 - Fisioterapeuta Geral" at bounding box center [386, 182] width 738 height 23
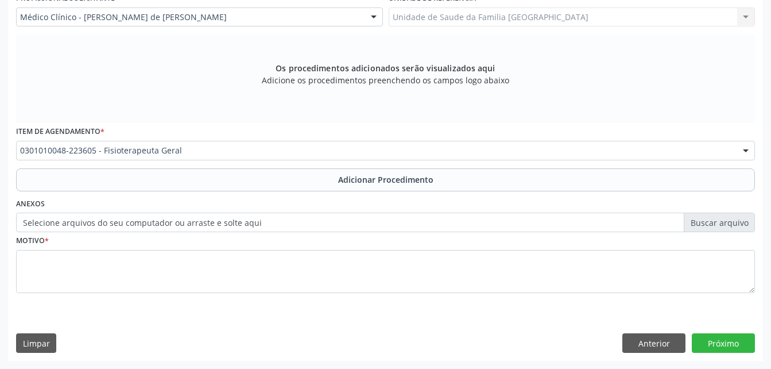
click at [269, 212] on div "Anexos Selecione arquivos do seu computador ou arraste e solte aqui" at bounding box center [385, 213] width 745 height 37
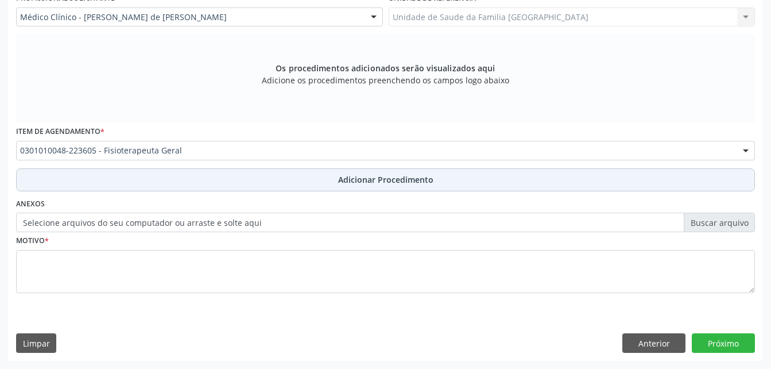
click at [276, 179] on button "Adicionar Procedimento" at bounding box center [385, 179] width 739 height 23
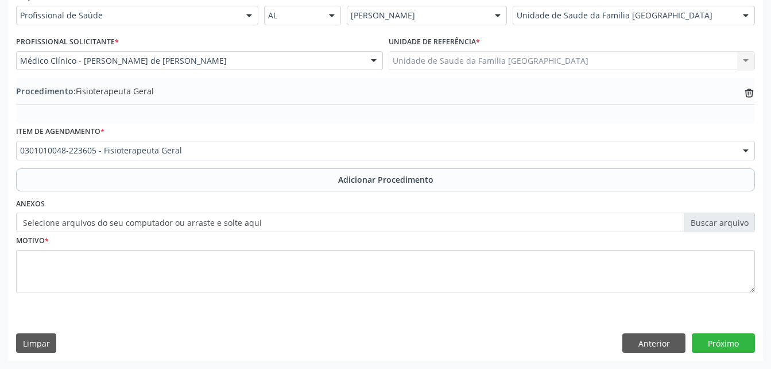
click at [183, 223] on label "Selecione arquivos do seu computador ou arraste e solte aqui" at bounding box center [385, 222] width 739 height 20
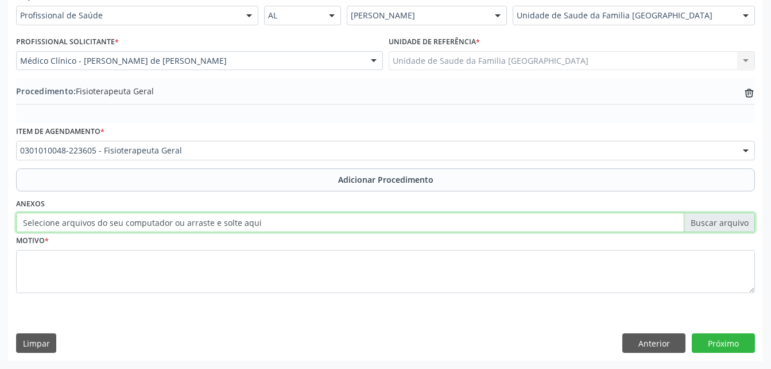
click at [183, 223] on input "Selecione arquivos do seu computador ou arraste e solte aqui" at bounding box center [385, 222] width 739 height 20
type input "C:\fakepath\WhatsApp Image [DATE] 13.58.36.jpeg"
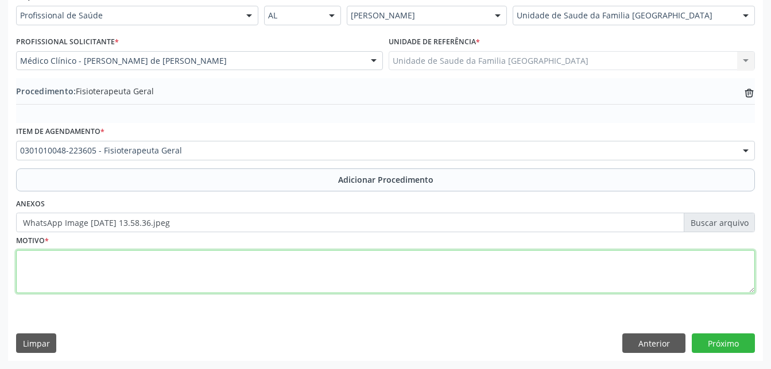
click at [401, 276] on textarea at bounding box center [385, 272] width 739 height 44
type textarea "TRANSTONO INTERNO DO JOELHO"
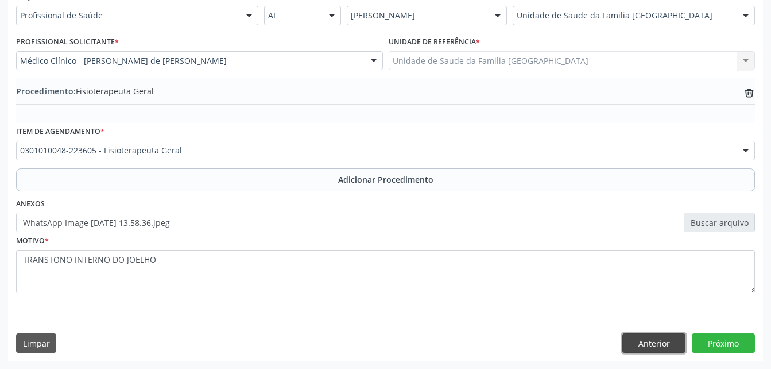
click at [623, 341] on button "Anterior" at bounding box center [653, 343] width 63 height 20
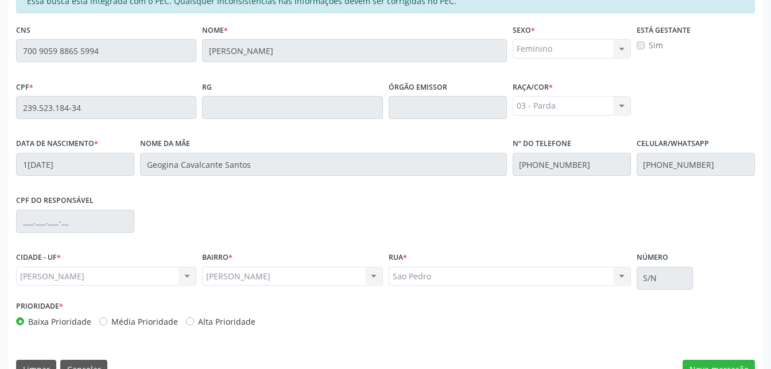
scroll to position [303, 0]
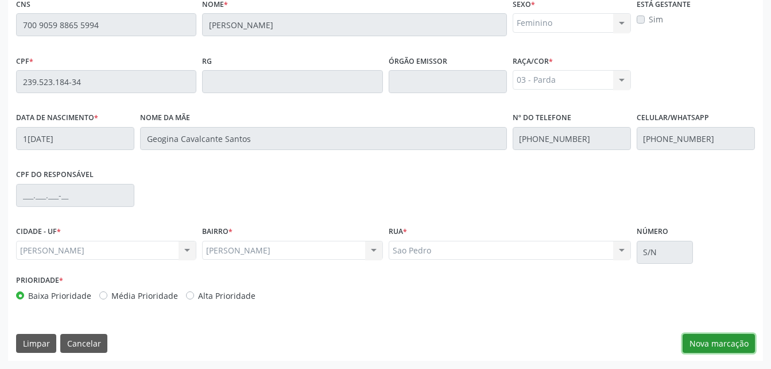
click at [733, 342] on button "Nova marcação" at bounding box center [719, 344] width 72 height 20
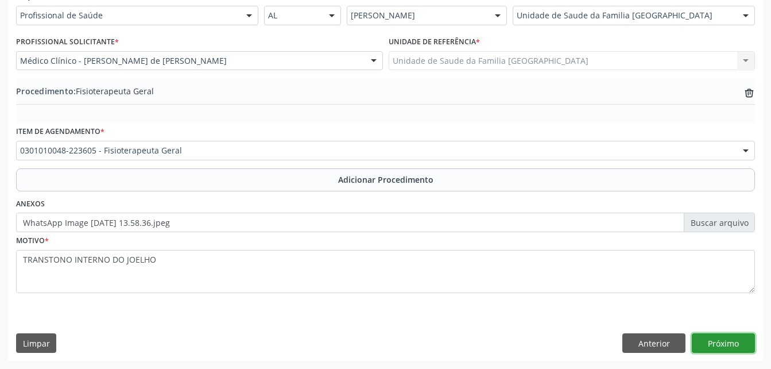
click at [732, 342] on button "Próximo" at bounding box center [723, 343] width 63 height 20
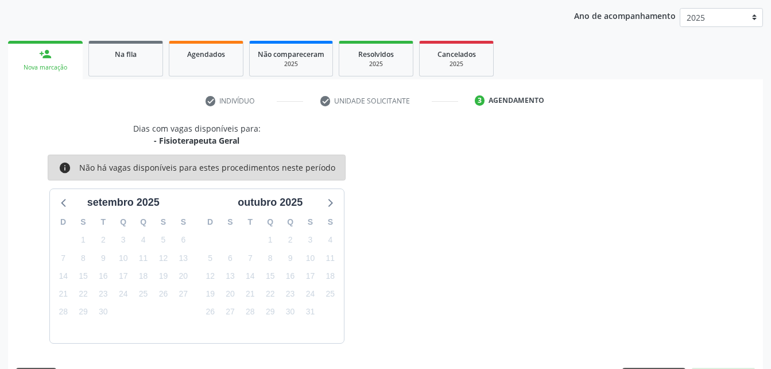
scroll to position [181, 0]
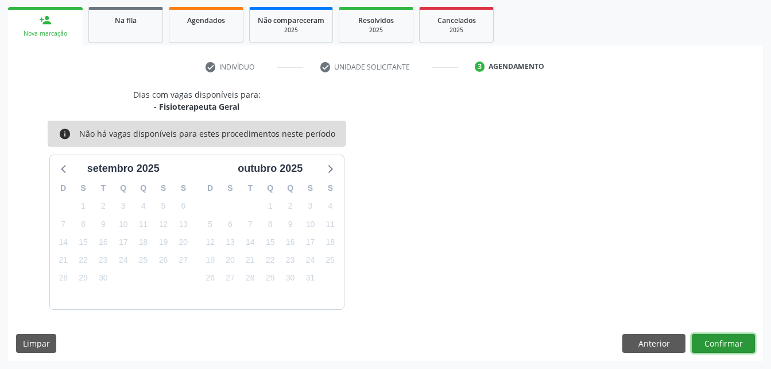
click at [721, 336] on button "Confirmar" at bounding box center [723, 344] width 63 height 20
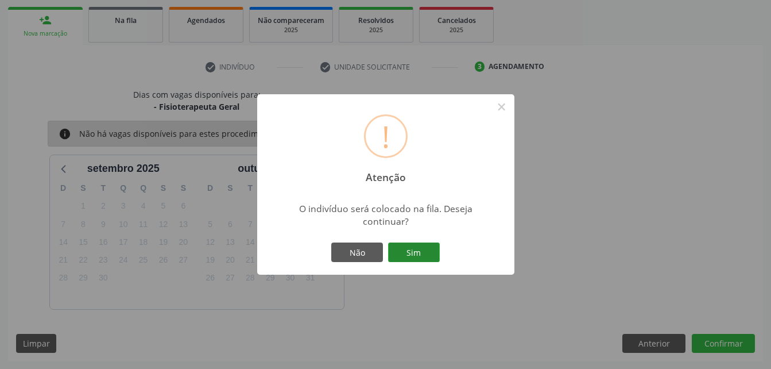
click at [421, 251] on button "Sim" at bounding box center [414, 252] width 52 height 20
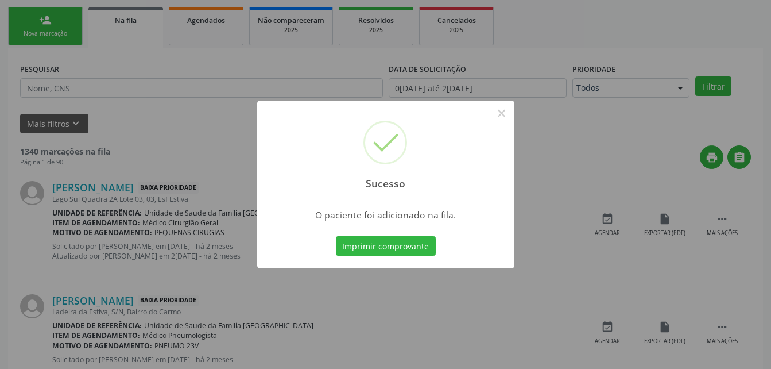
scroll to position [26, 0]
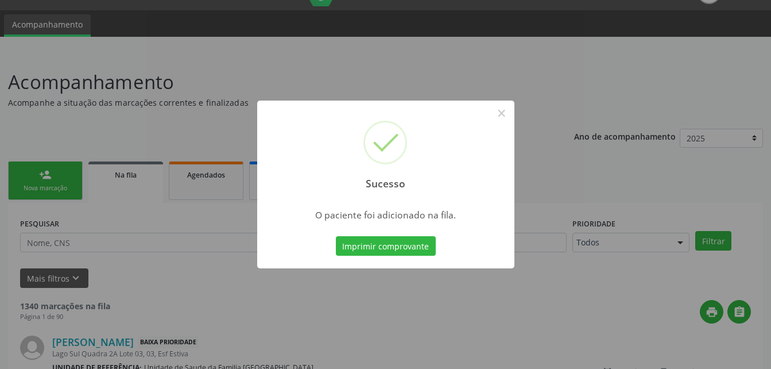
drag, startPoint x: 87, startPoint y: 171, endPoint x: 72, endPoint y: 177, distance: 16.5
click at [85, 173] on div "Sucesso × O paciente foi adicionado na fila. Imprimir comprovante Cancel" at bounding box center [385, 184] width 771 height 369
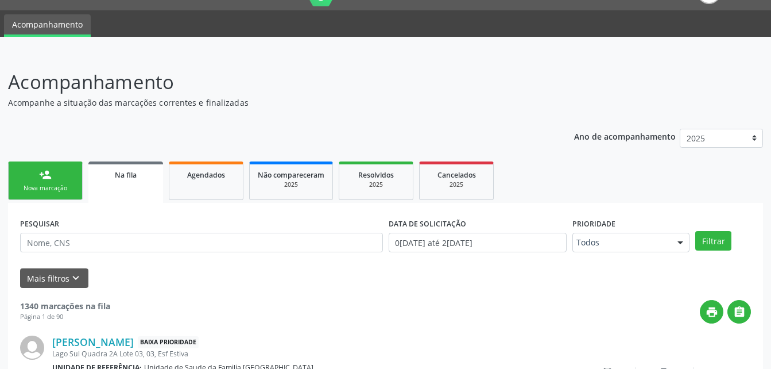
drag, startPoint x: 72, startPoint y: 176, endPoint x: 167, endPoint y: 169, distance: 95.5
click at [72, 176] on link "person_add Nova marcação" at bounding box center [45, 180] width 75 height 38
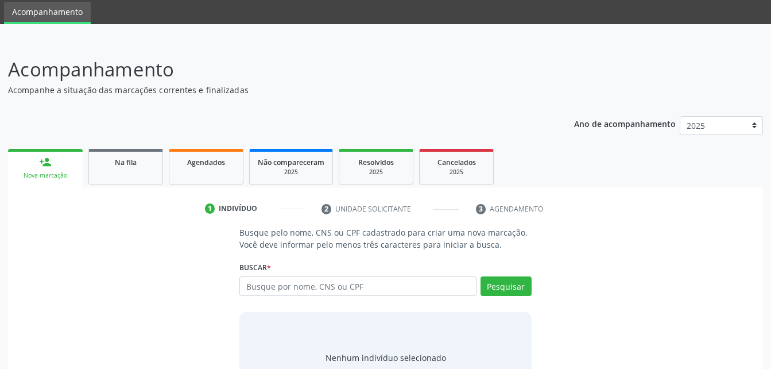
scroll to position [90, 0]
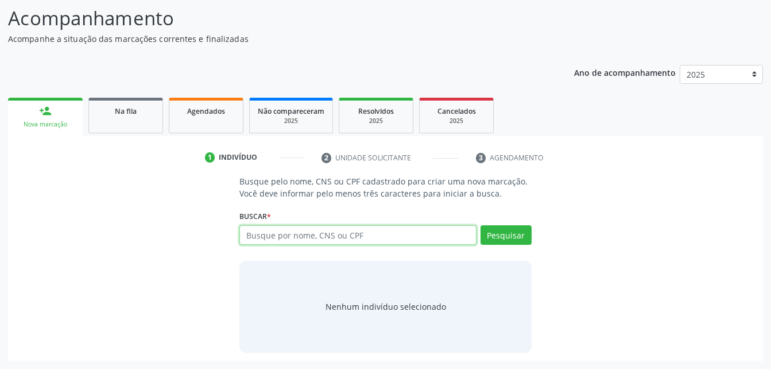
click at [320, 233] on input "text" at bounding box center [357, 235] width 237 height 20
type input "700905988655994"
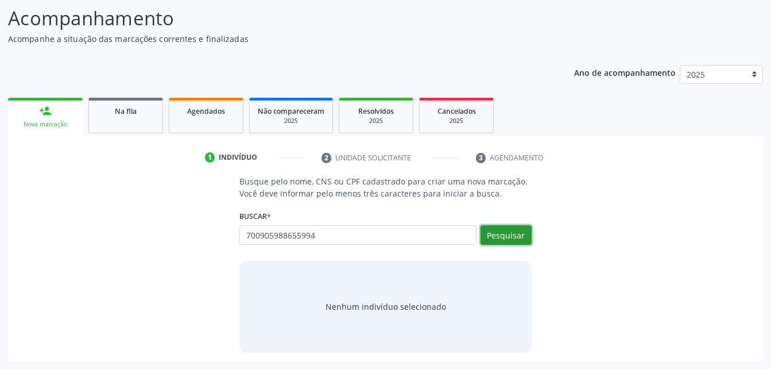
drag, startPoint x: 509, startPoint y: 235, endPoint x: 381, endPoint y: 266, distance: 131.8
click at [496, 241] on button "Pesquisar" at bounding box center [505, 235] width 51 height 20
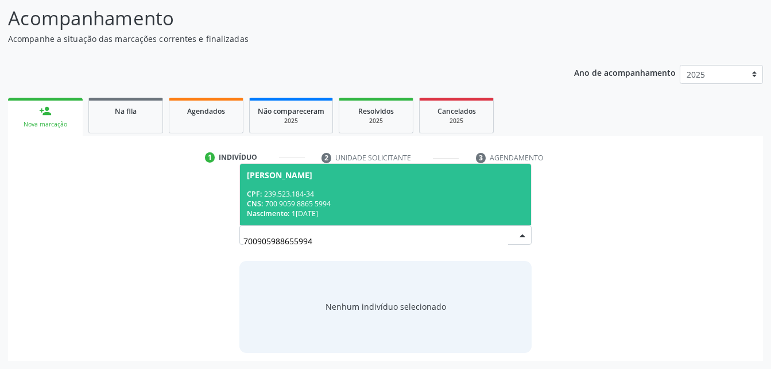
click at [369, 199] on div "CNS: 700 9059 8865 5994" at bounding box center [385, 204] width 277 height 10
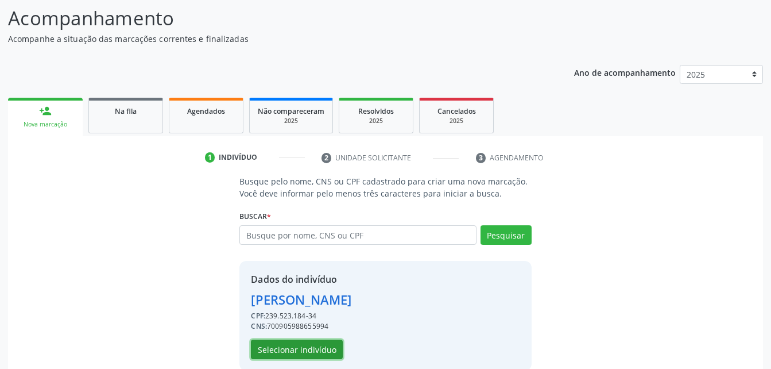
click at [313, 350] on button "Selecionar indivíduo" at bounding box center [297, 349] width 92 height 20
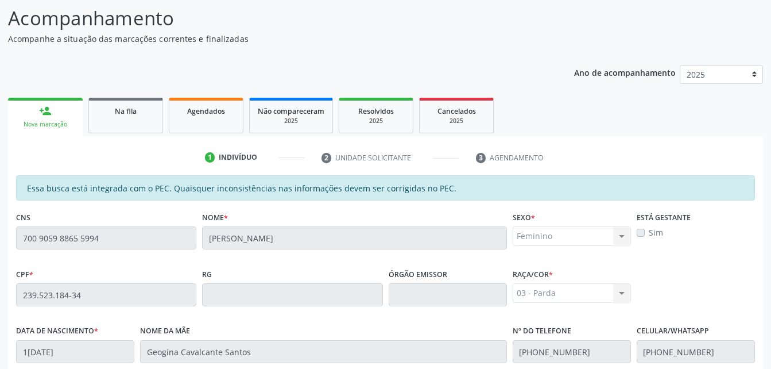
scroll to position [303, 0]
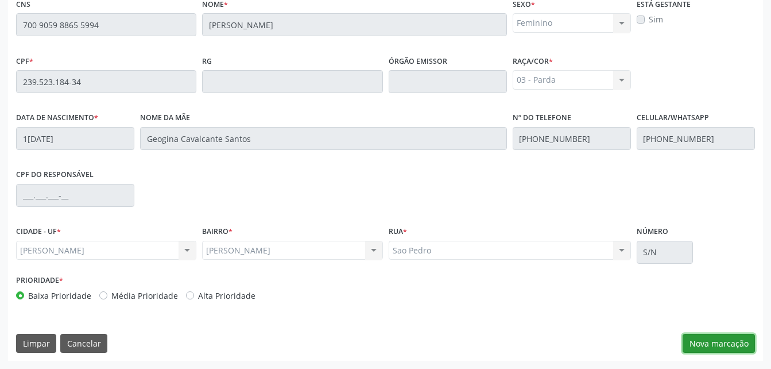
click at [719, 338] on button "Nova marcação" at bounding box center [719, 344] width 72 height 20
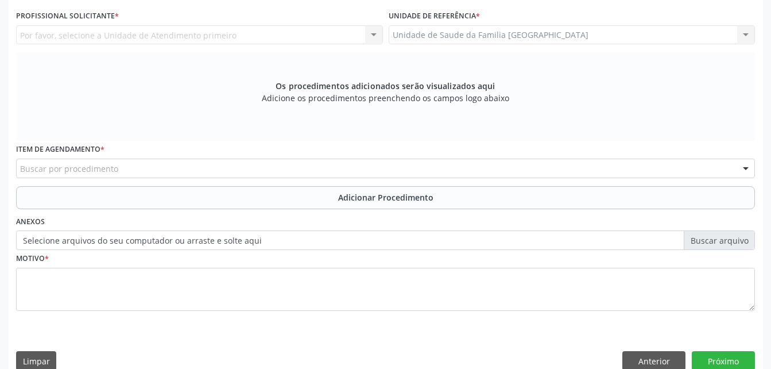
scroll to position [246, 0]
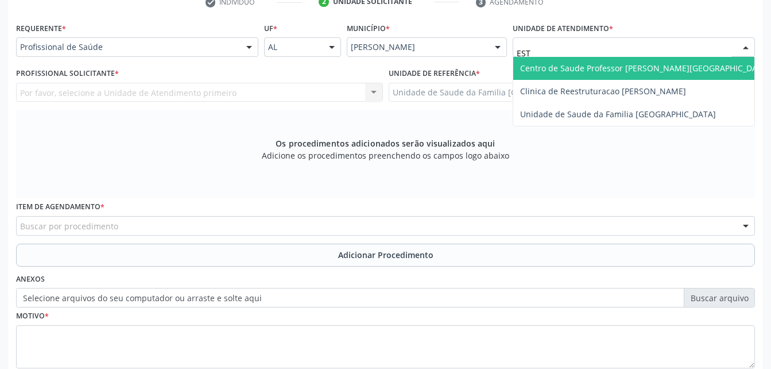
type input "ESTI"
click at [619, 61] on span "Unidade de Saude da Familia [GEOGRAPHIC_DATA]" at bounding box center [633, 68] width 241 height 23
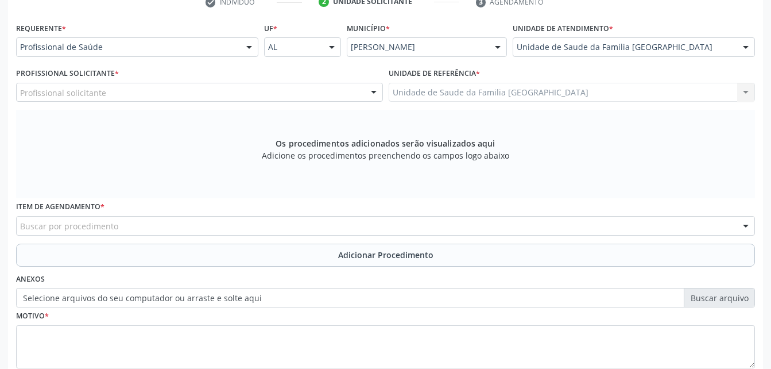
click at [292, 93] on div "Profissional solicitante" at bounding box center [199, 93] width 367 height 20
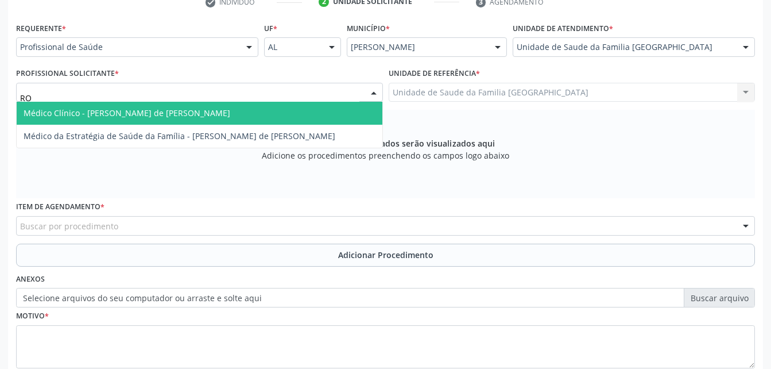
type input "ROD"
click at [292, 116] on span "Médico Clínico - [PERSON_NAME] de [PERSON_NAME]" at bounding box center [200, 113] width 366 height 23
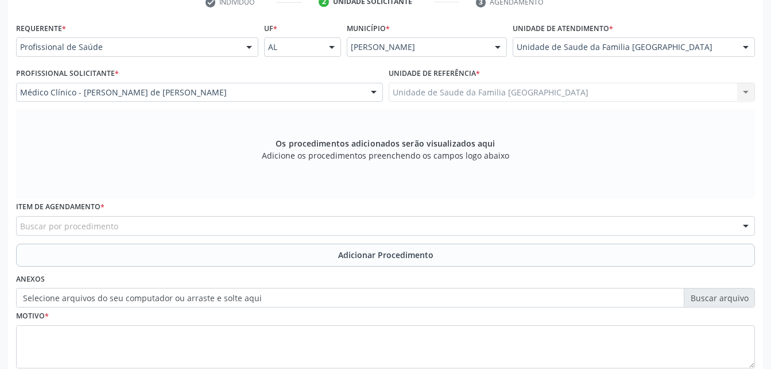
scroll to position [303, 0]
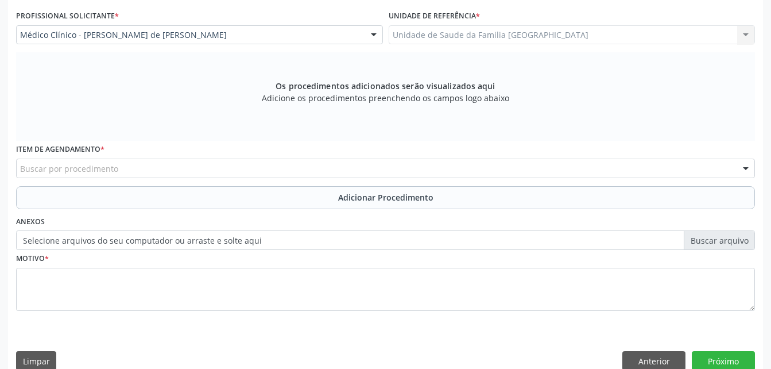
click at [242, 163] on div "Buscar por procedimento" at bounding box center [385, 168] width 739 height 20
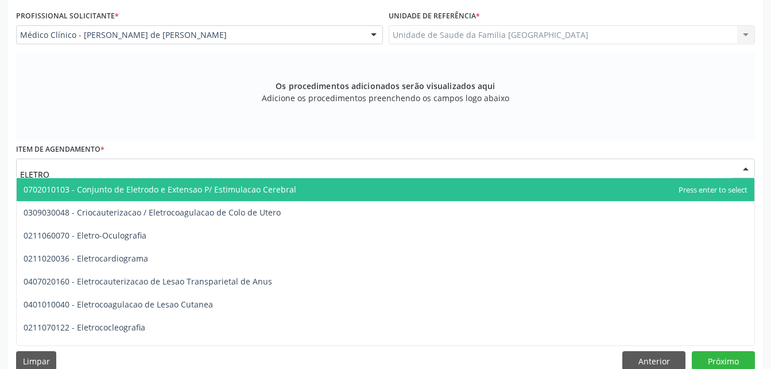
type input "ELETROC"
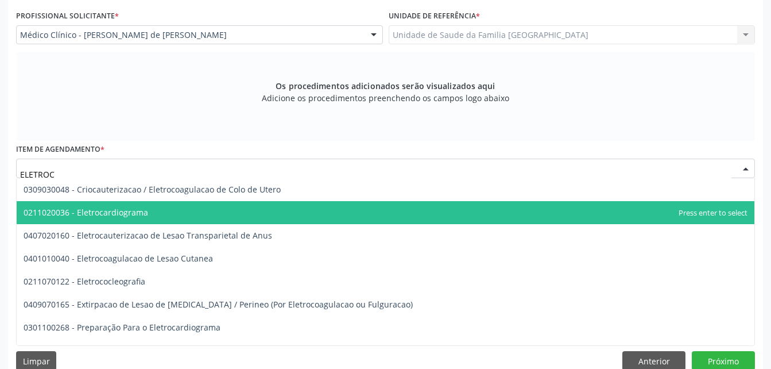
click at [235, 209] on span "0211020036 - Eletrocardiograma" at bounding box center [386, 212] width 738 height 23
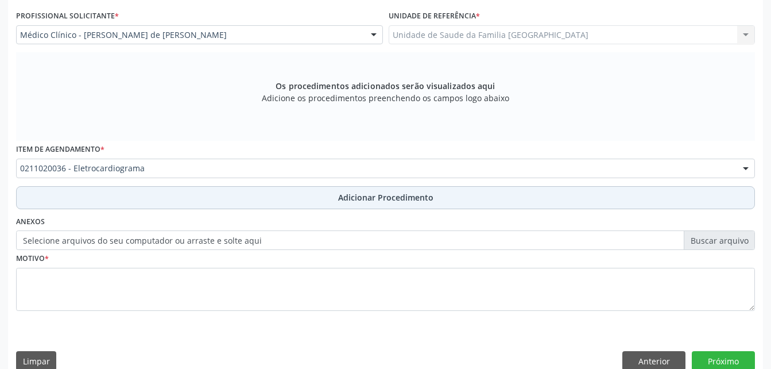
click at [243, 197] on button "Adicionar Procedimento" at bounding box center [385, 197] width 739 height 23
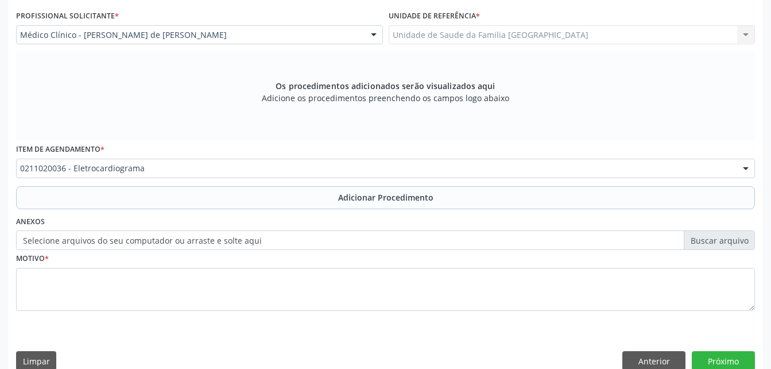
scroll to position [277, 0]
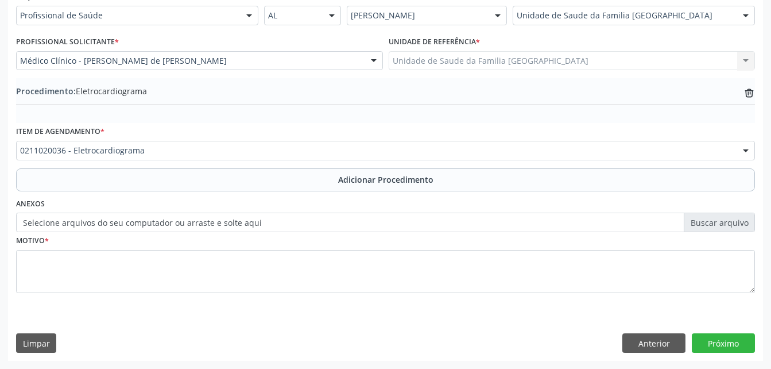
click at [214, 223] on label "Selecione arquivos do seu computador ou arraste e solte aqui" at bounding box center [385, 222] width 739 height 20
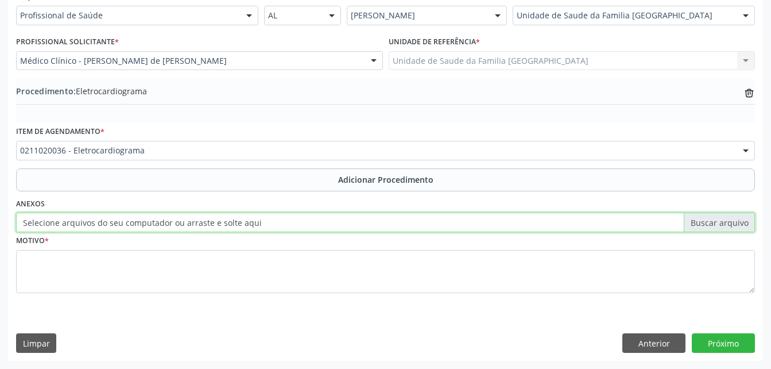
click at [214, 223] on input "Selecione arquivos do seu computador ou arraste e solte aqui" at bounding box center [385, 222] width 739 height 20
type input "C:\fakepath\WhatsApp Image 2[DATE]3.58.57.jpeg"
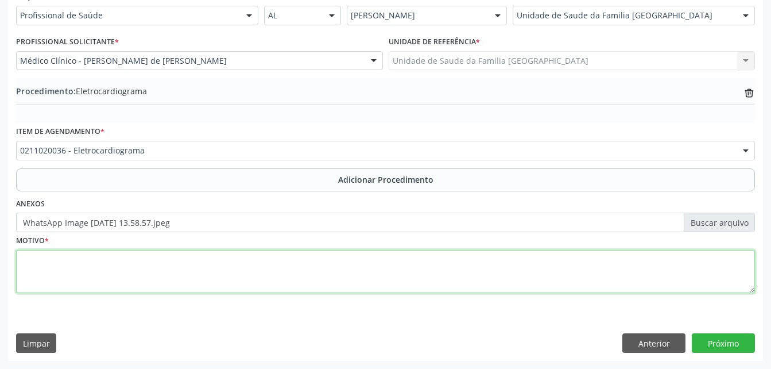
click at [324, 278] on textarea at bounding box center [385, 272] width 739 height 44
type textarea "ROTINA"
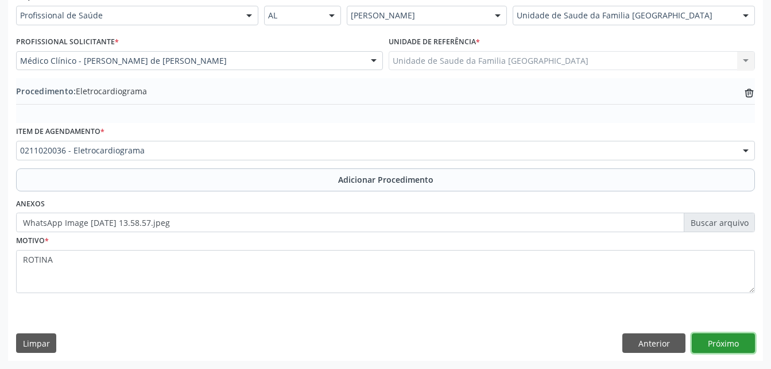
click at [699, 342] on button "Próximo" at bounding box center [723, 343] width 63 height 20
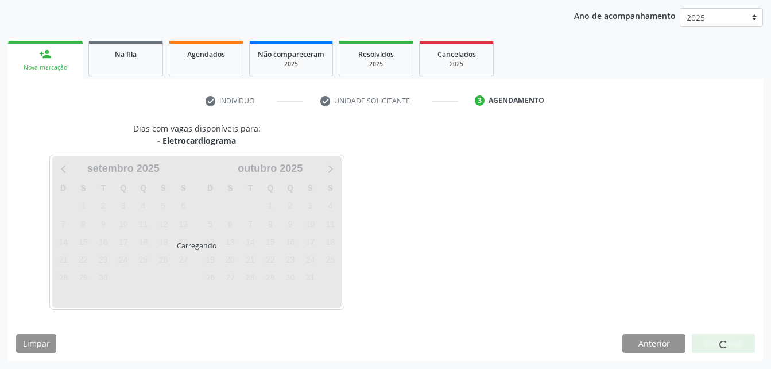
scroll to position [181, 0]
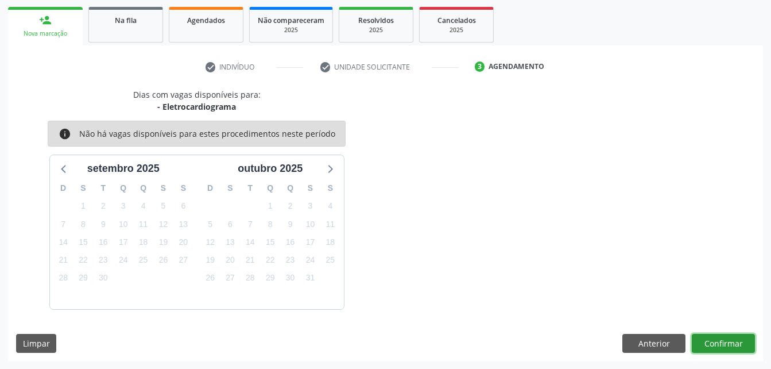
click at [704, 338] on button "Confirmar" at bounding box center [723, 344] width 63 height 20
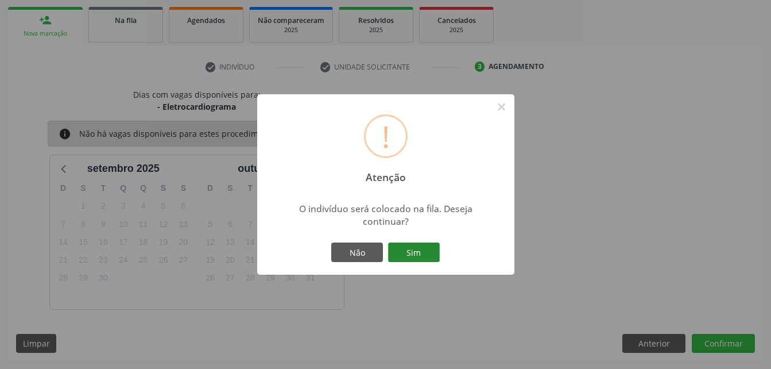
click at [432, 243] on button "Sim" at bounding box center [414, 252] width 52 height 20
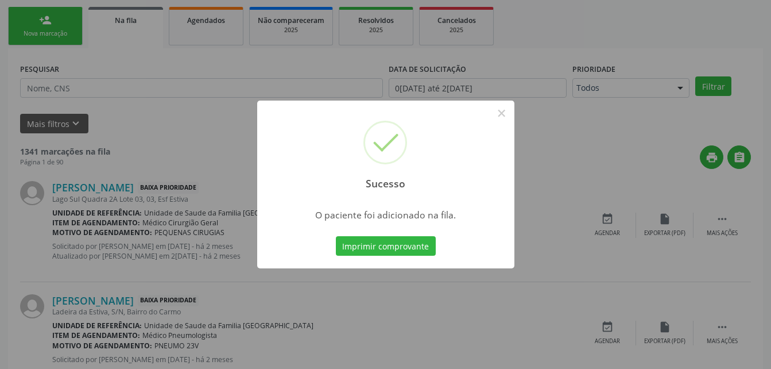
scroll to position [26, 0]
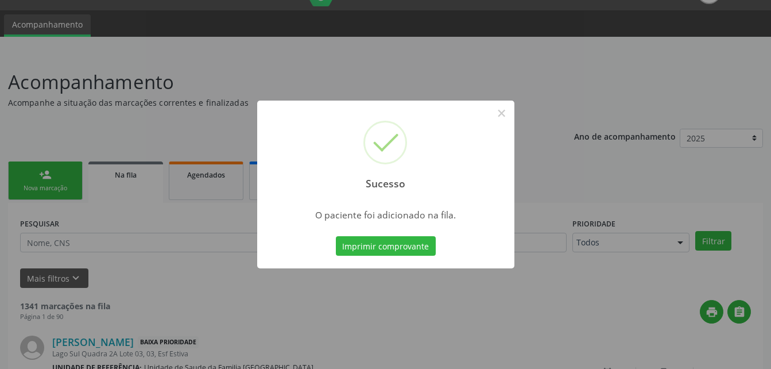
click at [58, 188] on div "Sucesso × O paciente foi adicionado na fila. Imprimir comprovante Cancel" at bounding box center [385, 184] width 771 height 369
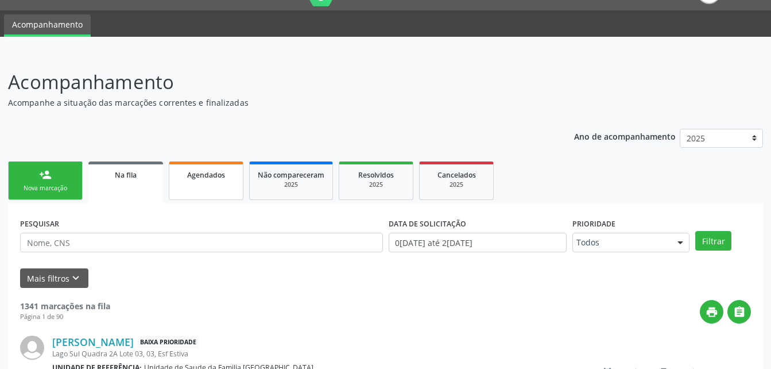
click at [227, 177] on div "Agendados" at bounding box center [205, 174] width 57 height 12
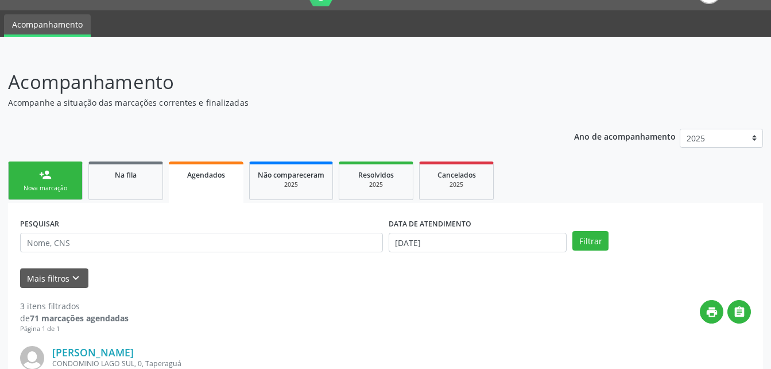
scroll to position [0, 0]
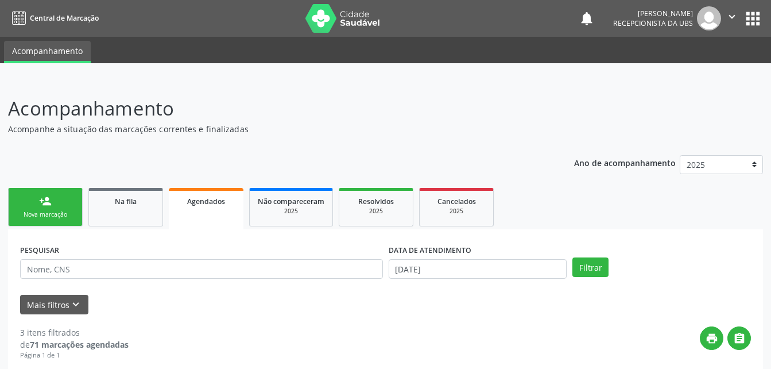
click at [718, 22] on img at bounding box center [709, 18] width 24 height 24
click at [735, 16] on icon "" at bounding box center [732, 16] width 13 height 13
click at [724, 71] on link "Sair" at bounding box center [702, 70] width 79 height 16
